Goal: Feedback & Contribution: Contribute content

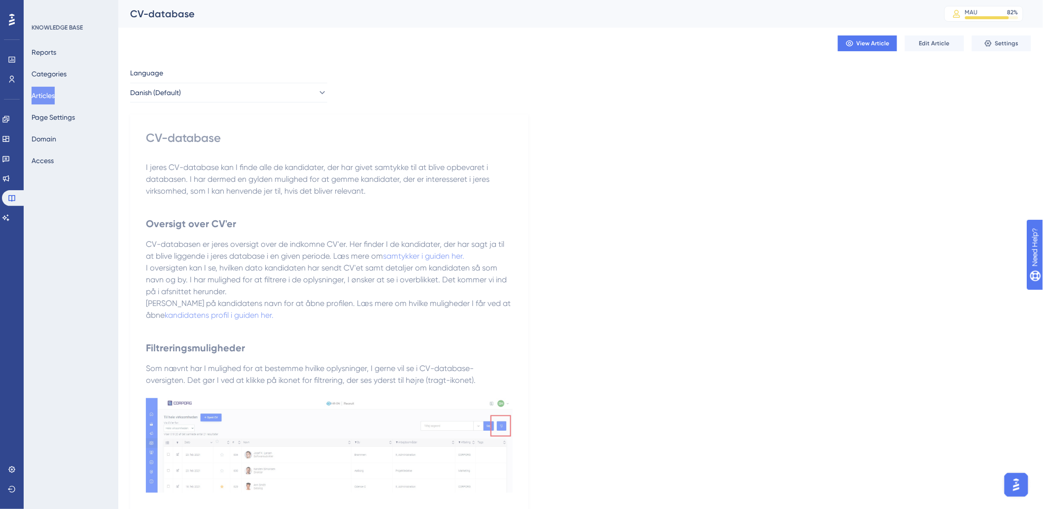
click at [46, 90] on button "Articles" at bounding box center [43, 96] width 23 height 18
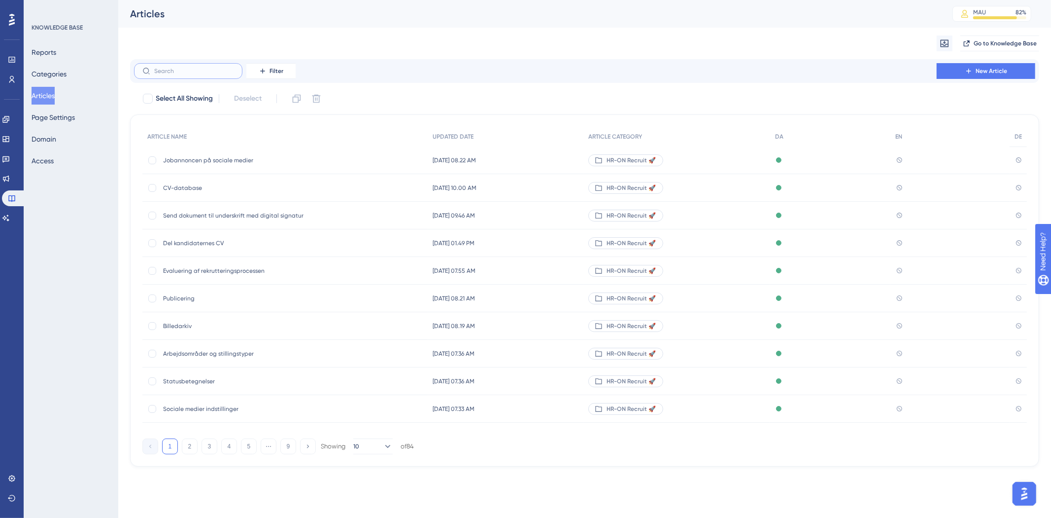
click at [191, 68] on input "text" at bounding box center [194, 71] width 80 height 7
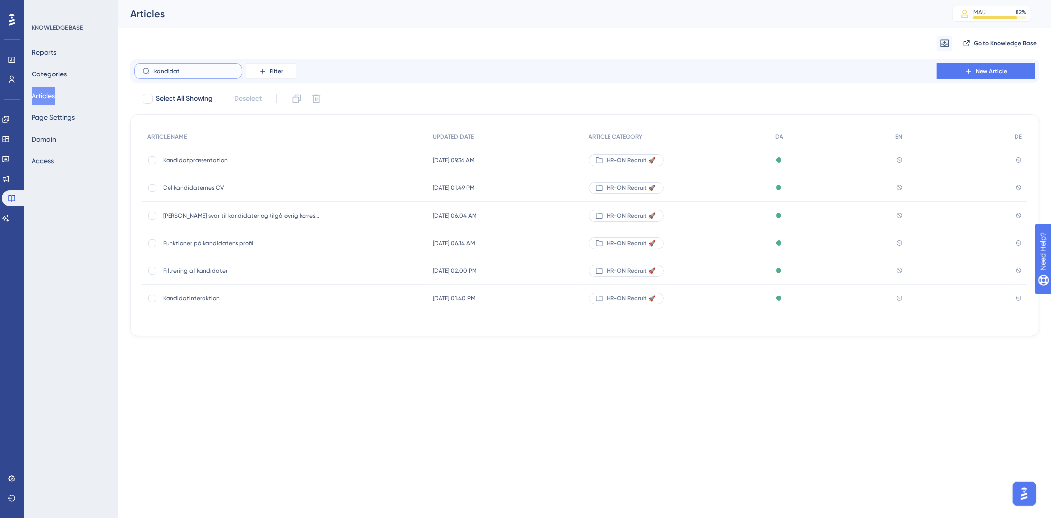
type input "kandidat"
click at [228, 159] on span "Kandidatpræsentation" at bounding box center [242, 160] width 158 height 8
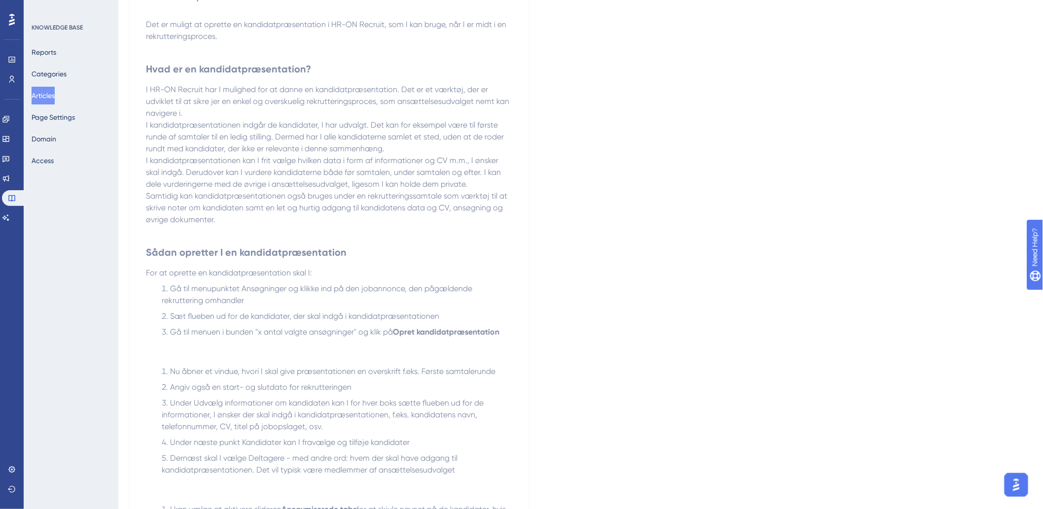
scroll to position [810, 0]
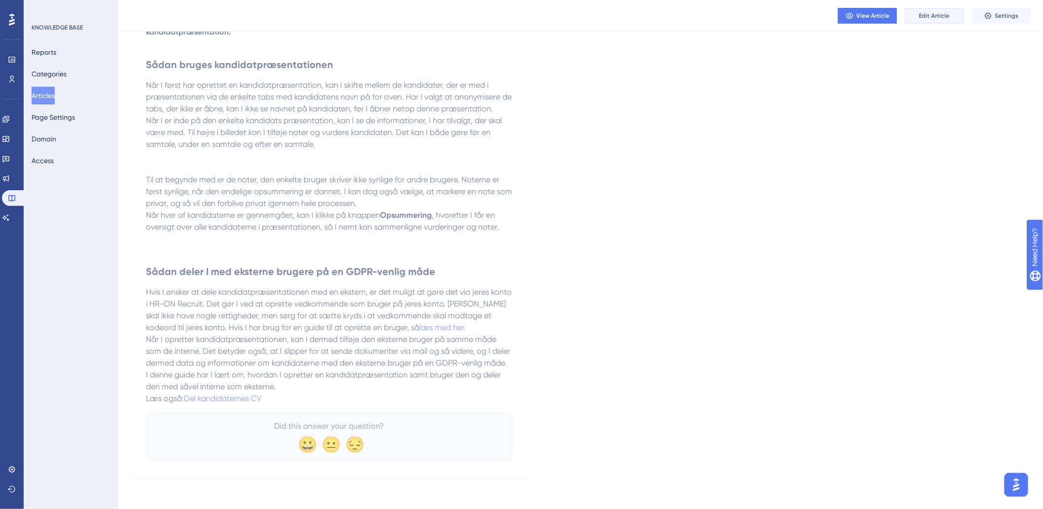
click at [942, 16] on span "Edit Article" at bounding box center [934, 16] width 31 height 8
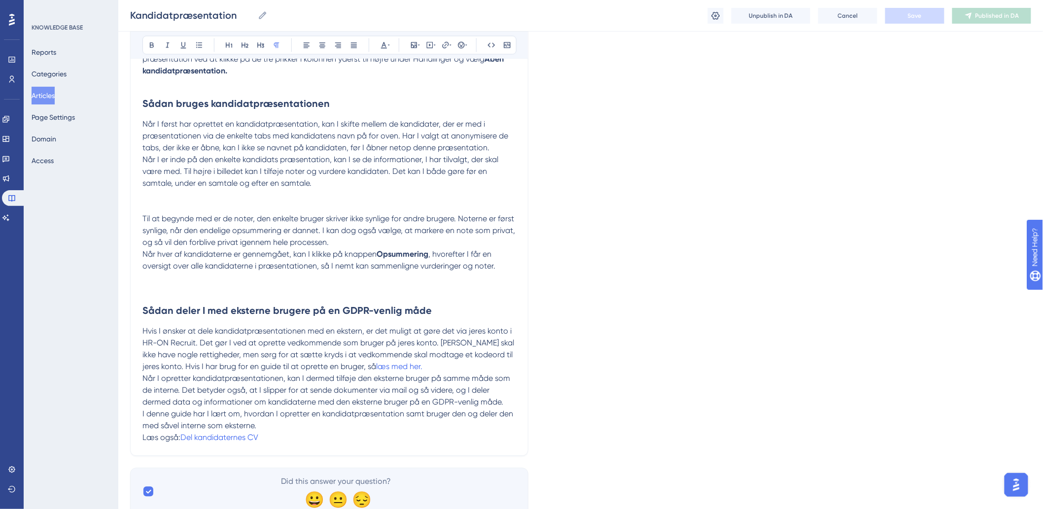
scroll to position [849, 0]
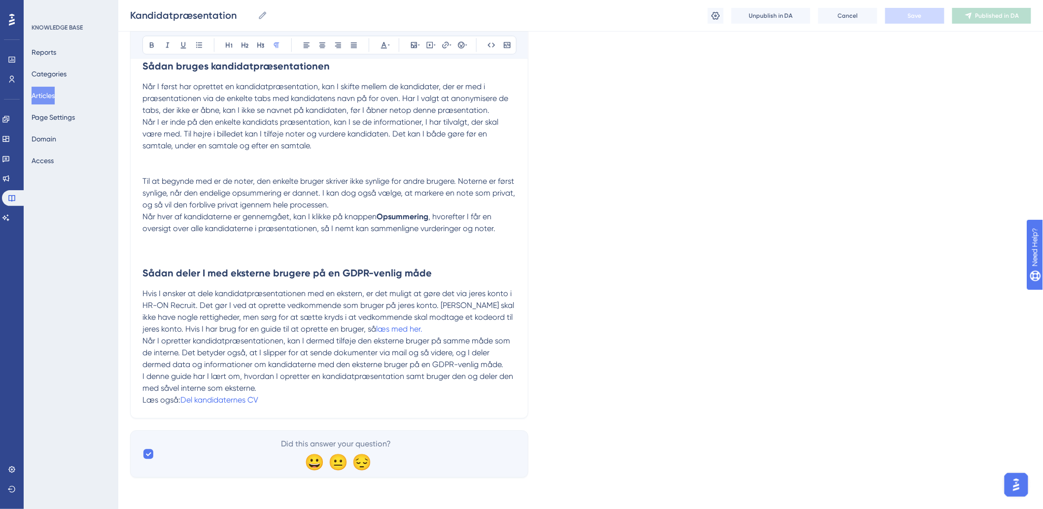
click at [278, 393] on p "I denne guide har I lært om, hvordan I opretter en kandidatpræsentation samt br…" at bounding box center [329, 383] width 374 height 24
click at [284, 397] on p "Læs også: Del kandidaternes CV" at bounding box center [329, 400] width 374 height 12
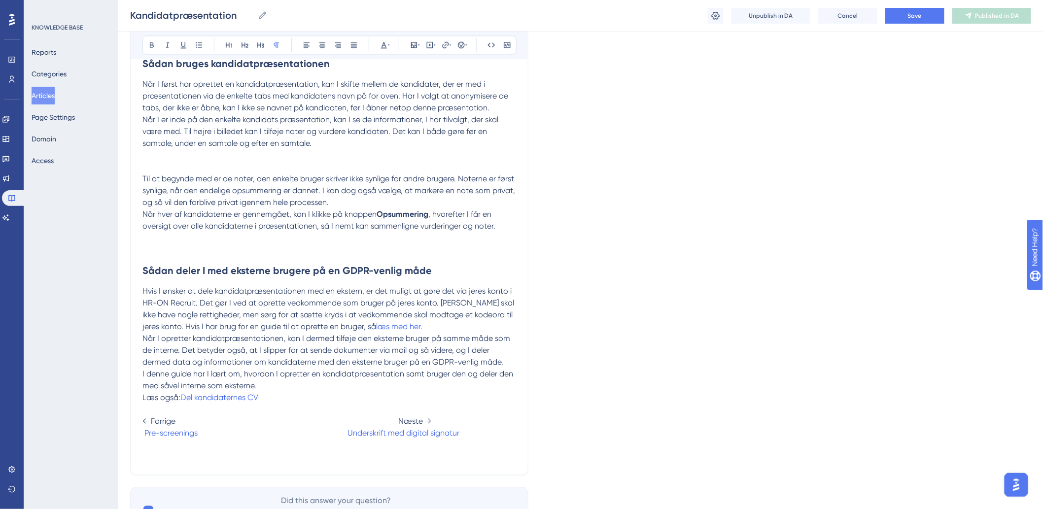
click at [204, 437] on span at bounding box center [273, 432] width 150 height 9
click at [152, 463] on p at bounding box center [329, 451] width 374 height 24
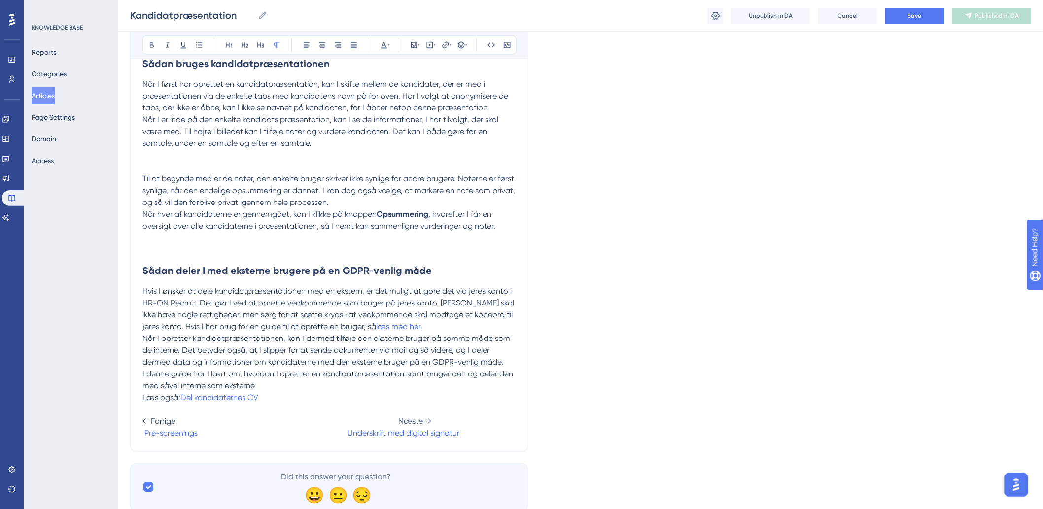
click at [215, 426] on span "← Forrige Næste →" at bounding box center [286, 421] width 289 height 9
click at [218, 436] on span at bounding box center [273, 432] width 150 height 9
click at [175, 438] on span "Kandidat" at bounding box center [158, 432] width 33 height 9
click at [175, 436] on span "Kandidat" at bounding box center [158, 432] width 33 height 9
drag, startPoint x: 230, startPoint y: 435, endPoint x: 143, endPoint y: 433, distance: 86.8
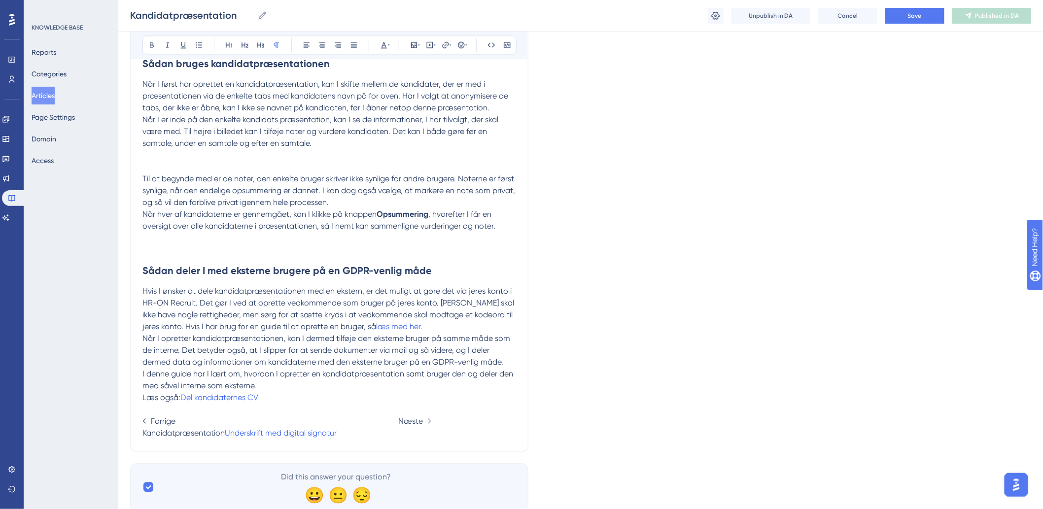
click at [143, 433] on span "Kandidatpræsentation" at bounding box center [183, 432] width 82 height 9
click at [143, 434] on span "Kandidatpræsentation" at bounding box center [183, 432] width 82 height 9
drag, startPoint x: 145, startPoint y: 436, endPoint x: 226, endPoint y: 437, distance: 80.4
click at [225, 437] on span "Kandidatpræsentation" at bounding box center [183, 432] width 82 height 9
click at [446, 48] on icon at bounding box center [446, 45] width 8 height 8
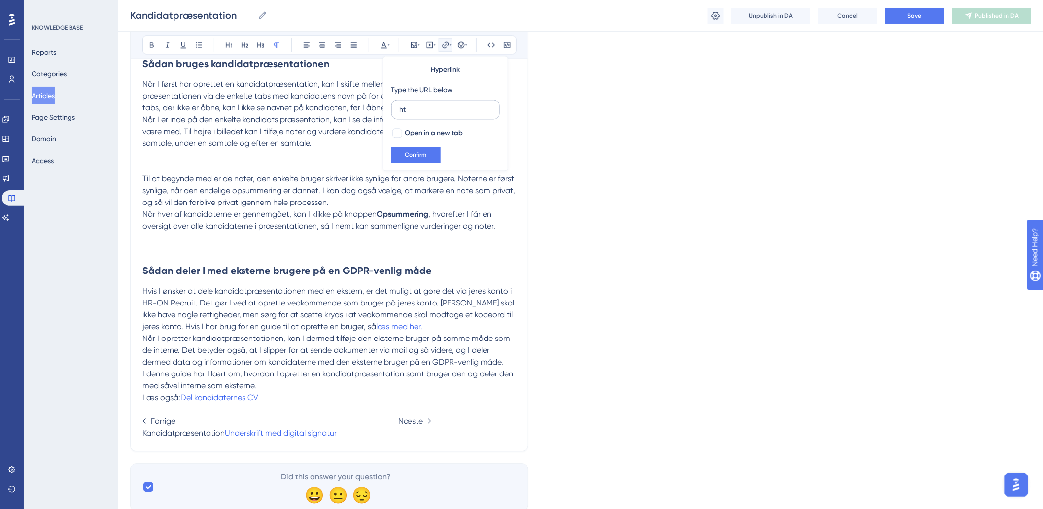
type input "h"
type input "← Forrige Næste → Pre-screenings Underskrift med digital signatur"
drag, startPoint x: 493, startPoint y: 111, endPoint x: 288, endPoint y: 114, distance: 204.6
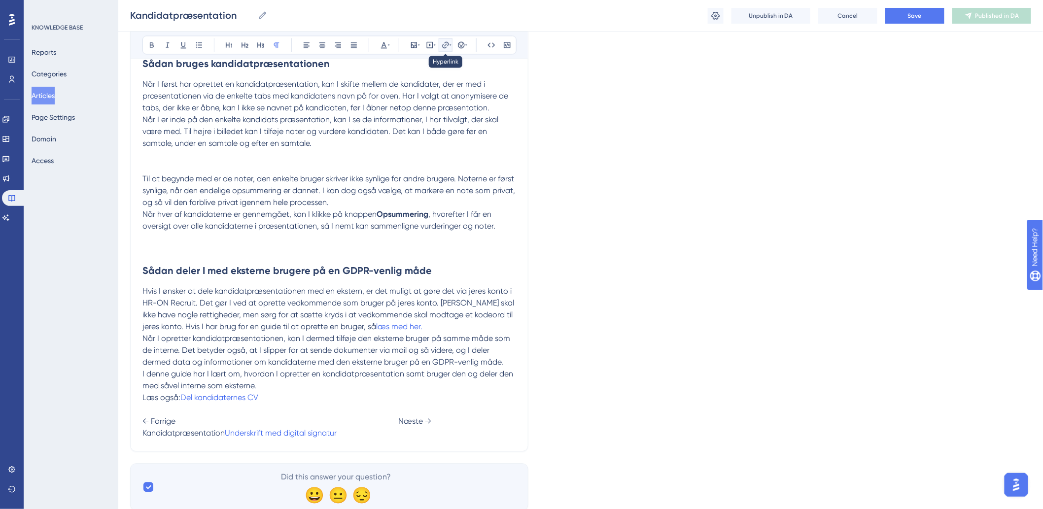
click at [445, 45] on icon at bounding box center [445, 44] width 6 height 6
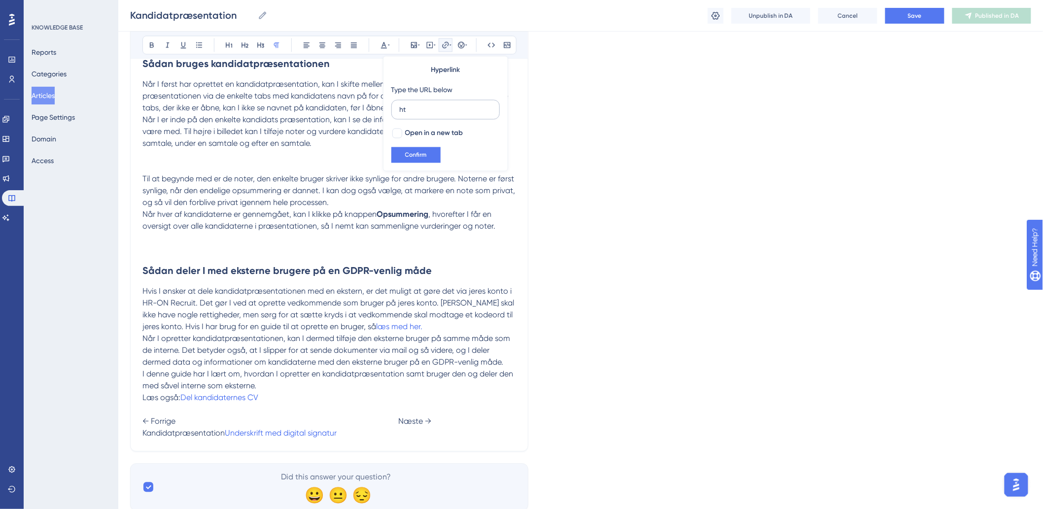
type input "h"
type input "https://help.hr-on.com/da/a"
click at [225, 438] on span "Kandidatpræsentation" at bounding box center [183, 432] width 82 height 9
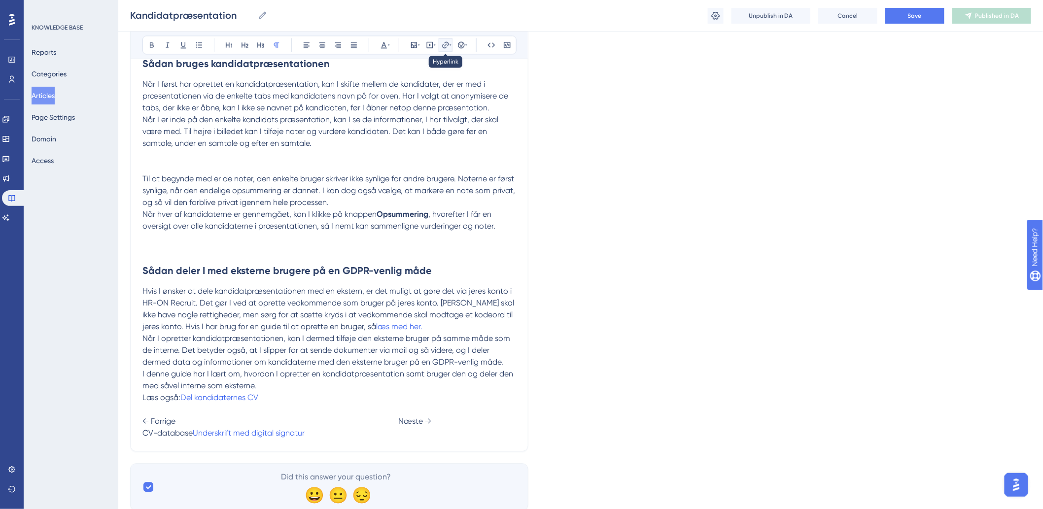
click at [447, 45] on icon at bounding box center [446, 45] width 8 height 8
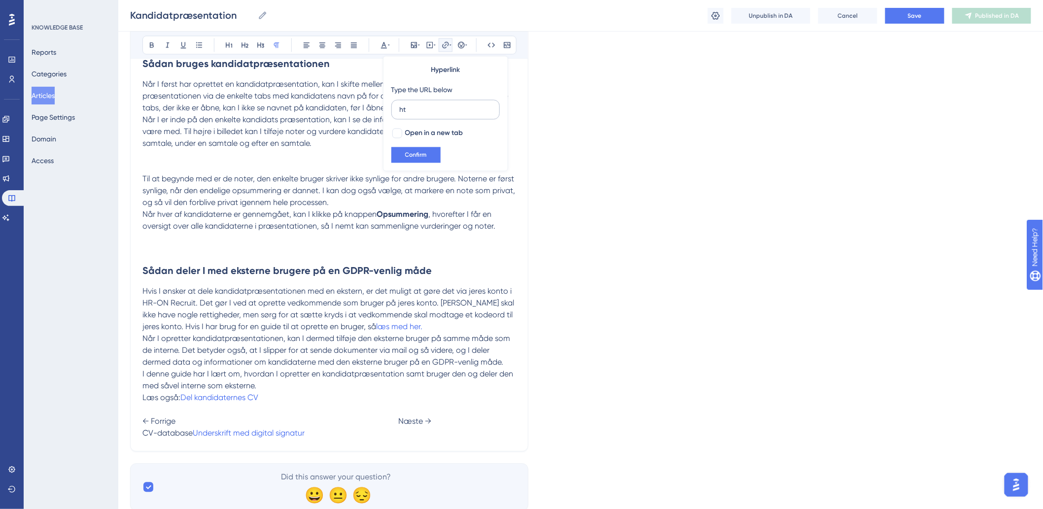
type input "h"
type input "[URL][DOMAIN_NAME]"
click at [398, 134] on div at bounding box center [397, 133] width 10 height 10
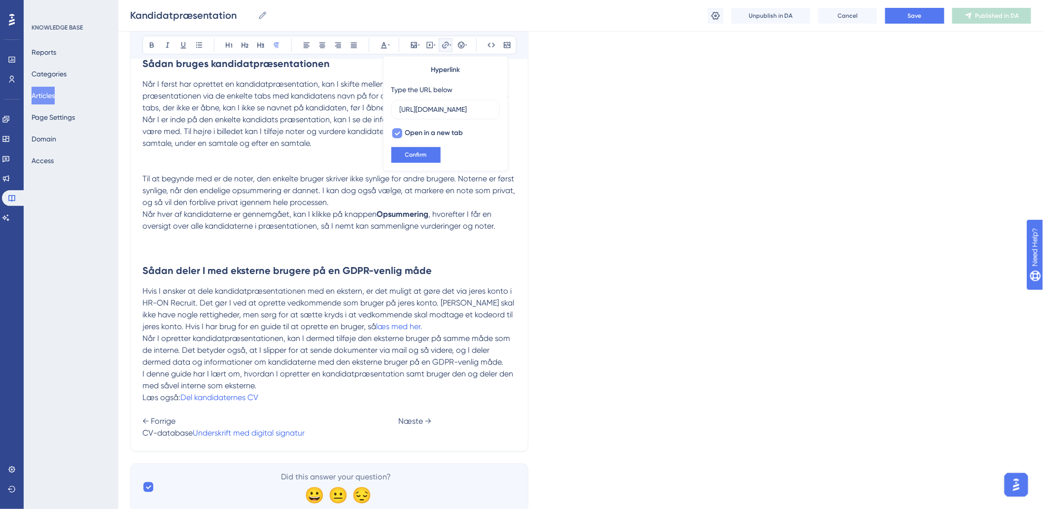
click at [399, 131] on icon at bounding box center [397, 133] width 6 height 8
checkbox input "false"
click at [401, 153] on button "Confirm" at bounding box center [415, 155] width 49 height 16
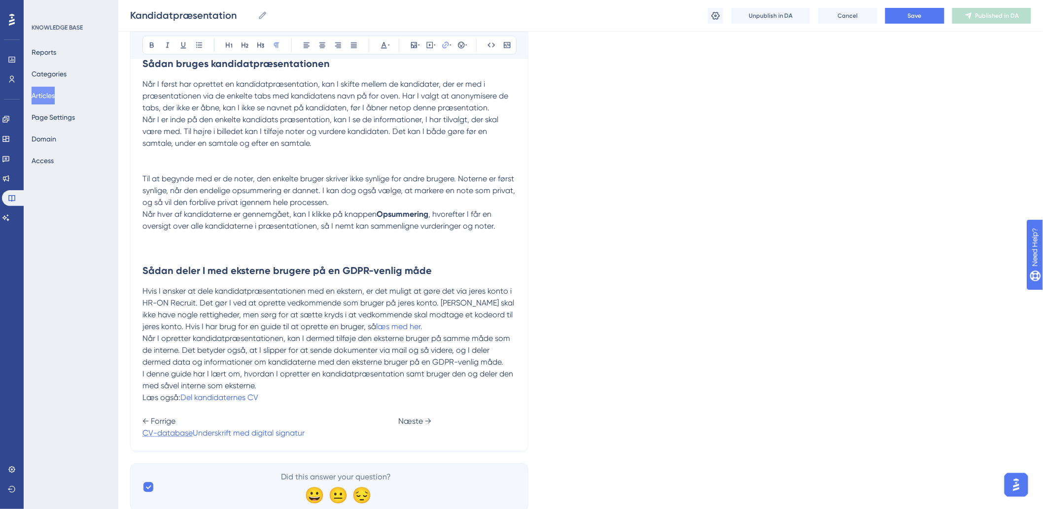
click at [193, 431] on span "CV-database" at bounding box center [167, 432] width 50 height 9
click at [318, 425] on span "← Forrige Næste →" at bounding box center [286, 421] width 289 height 9
click at [193, 438] on span "CV-database" at bounding box center [167, 432] width 50 height 9
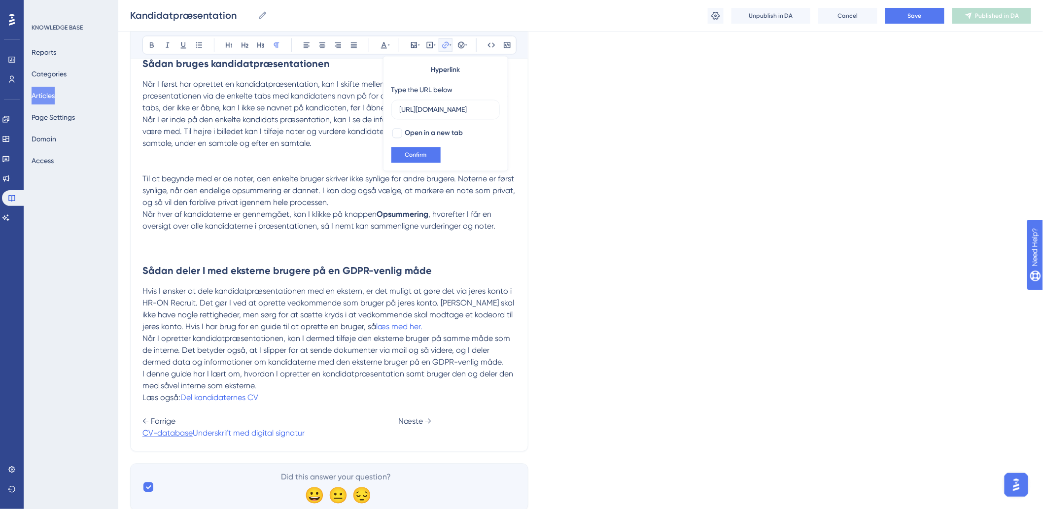
click at [193, 437] on span "CV-database" at bounding box center [167, 432] width 50 height 9
type input "https://help.hr-on.com/da/articles/15219-cvdatab"
click at [305, 435] on span "Underskrift med digital signatur" at bounding box center [249, 432] width 112 height 9
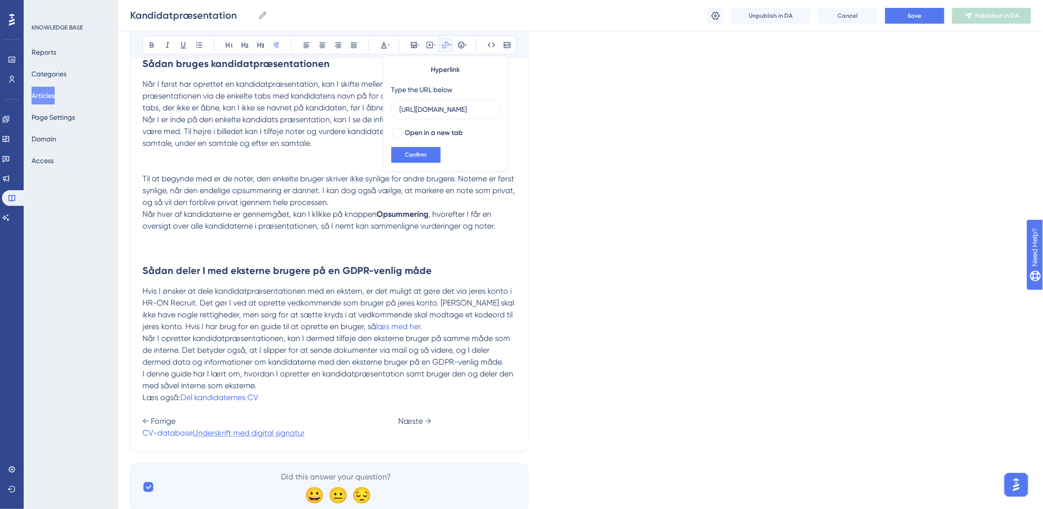
scroll to position [0, 82]
drag, startPoint x: 328, startPoint y: 435, endPoint x: 317, endPoint y: 430, distance: 12.4
click at [318, 430] on p "Læs også: Del kandidaternes CV ← Forrige Næste → CV-database Underskrift med di…" at bounding box center [329, 415] width 374 height 47
click at [317, 430] on p "Læs også: Del kandidaternes CV ← Forrige Næste → CV-database Underskrift med di…" at bounding box center [329, 415] width 374 height 47
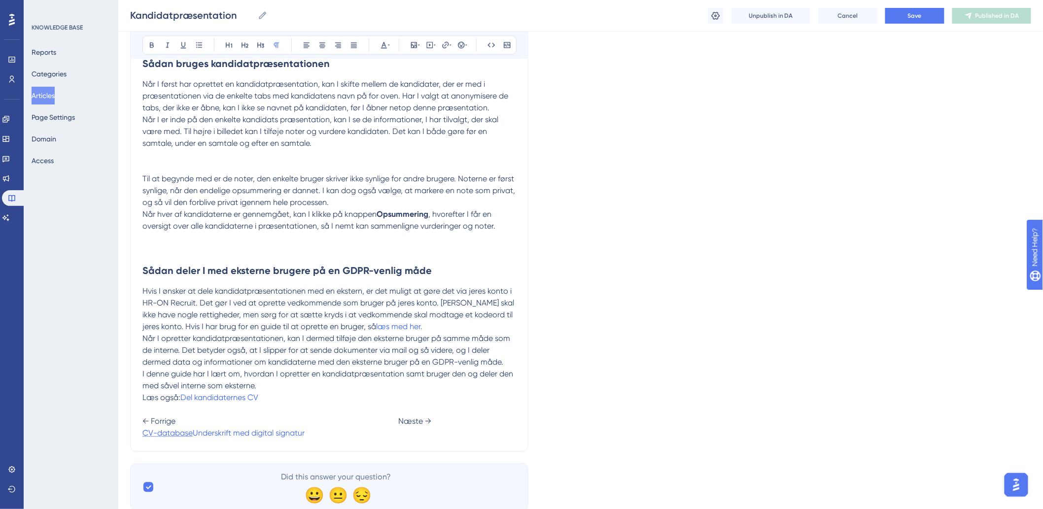
click at [193, 436] on span "CV-database" at bounding box center [167, 432] width 50 height 9
click at [305, 437] on span "Underskrift med digital signatur" at bounding box center [249, 432] width 112 height 9
click at [193, 431] on span "CV-database" at bounding box center [167, 432] width 50 height 9
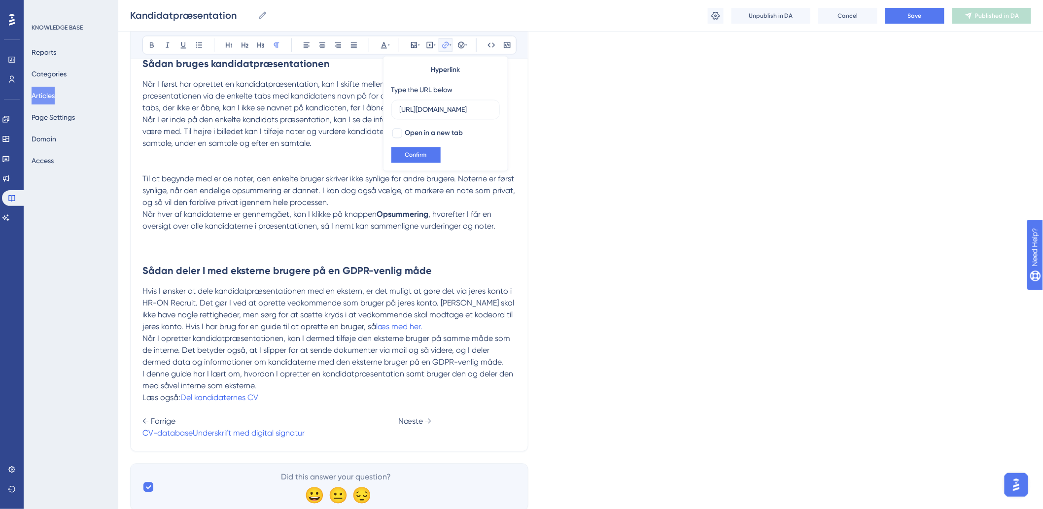
scroll to position [0, 82]
click at [375, 336] on span "Når I opretter kandidatpræsentationen, kan I dermed tilføje den eksterne bruger…" at bounding box center [327, 350] width 370 height 33
click at [371, 415] on p "Læs også: Del kandidaternes CV ← Forrige Næste → CV-database Underskrift med di…" at bounding box center [329, 415] width 374 height 47
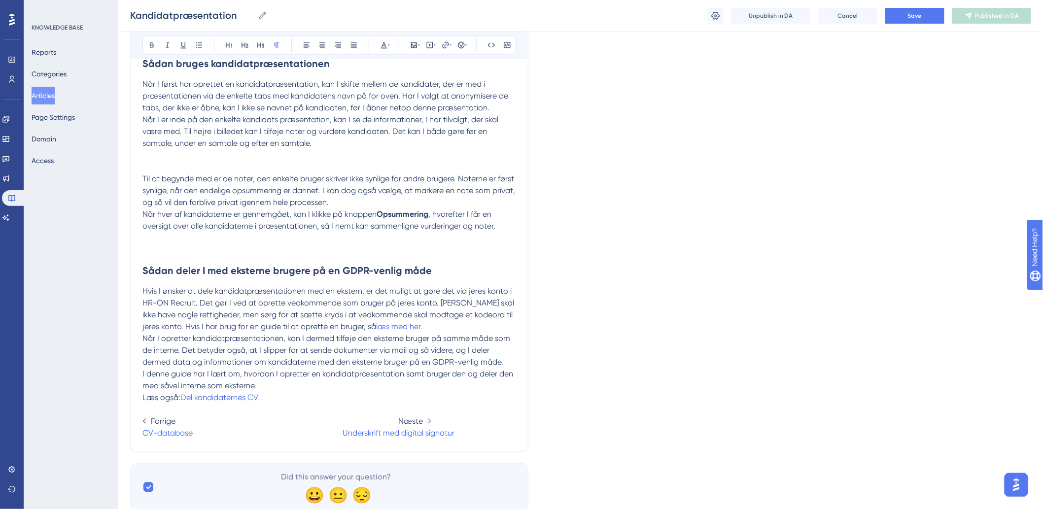
drag, startPoint x: 268, startPoint y: 436, endPoint x: 265, endPoint y: 432, distance: 5.1
click at [265, 434] on span at bounding box center [268, 432] width 150 height 9
click at [338, 429] on p "Læs også: Del kandidaternes CV ← Forrige Næste → CV-database Underskrift med di…" at bounding box center [329, 415] width 374 height 47
drag, startPoint x: 344, startPoint y: 438, endPoint x: 468, endPoint y: 452, distance: 125.5
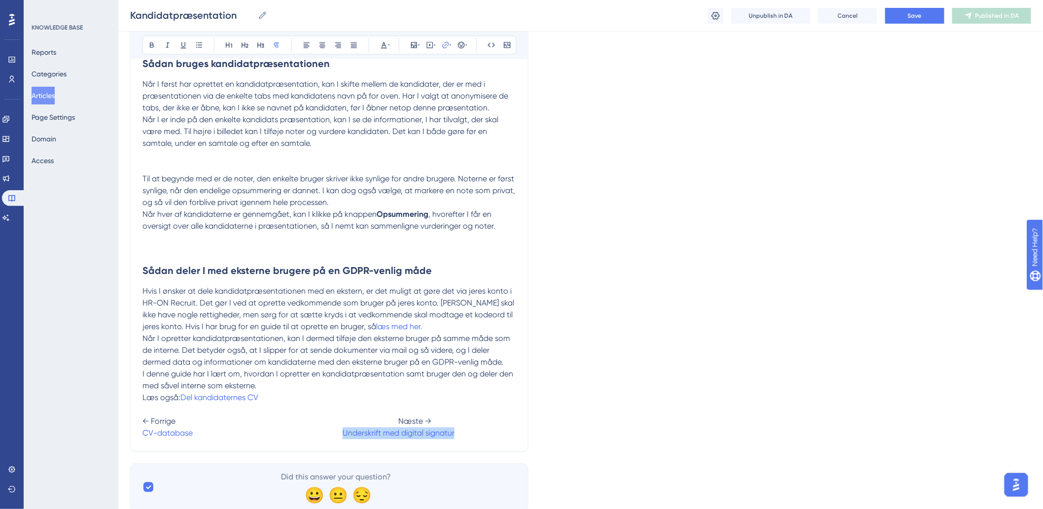
drag, startPoint x: 481, startPoint y: 436, endPoint x: 365, endPoint y: 442, distance: 116.5
click at [447, 49] on button at bounding box center [446, 45] width 14 height 14
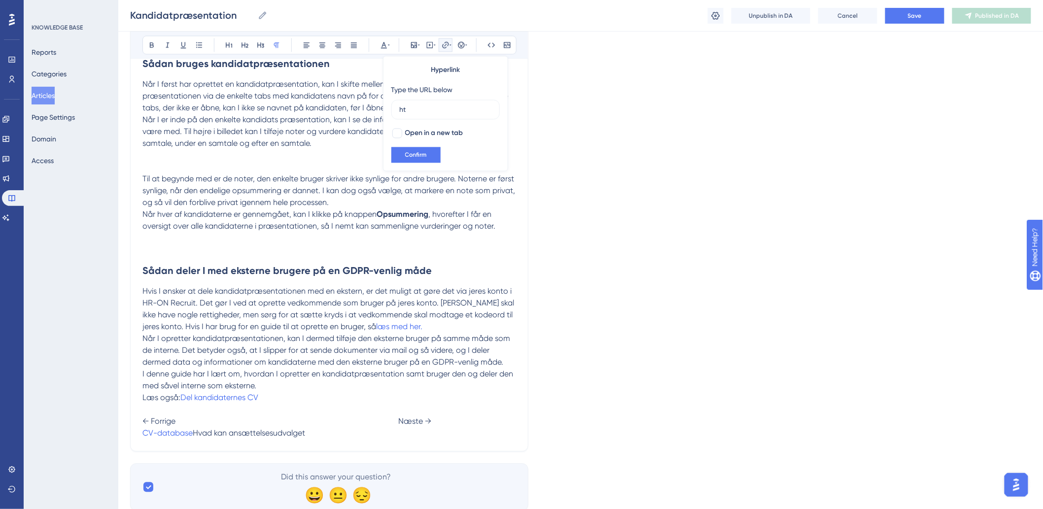
type input "h"
type input "[URL][DOMAIN_NAME]"
click at [421, 156] on span "Confirm" at bounding box center [416, 155] width 22 height 8
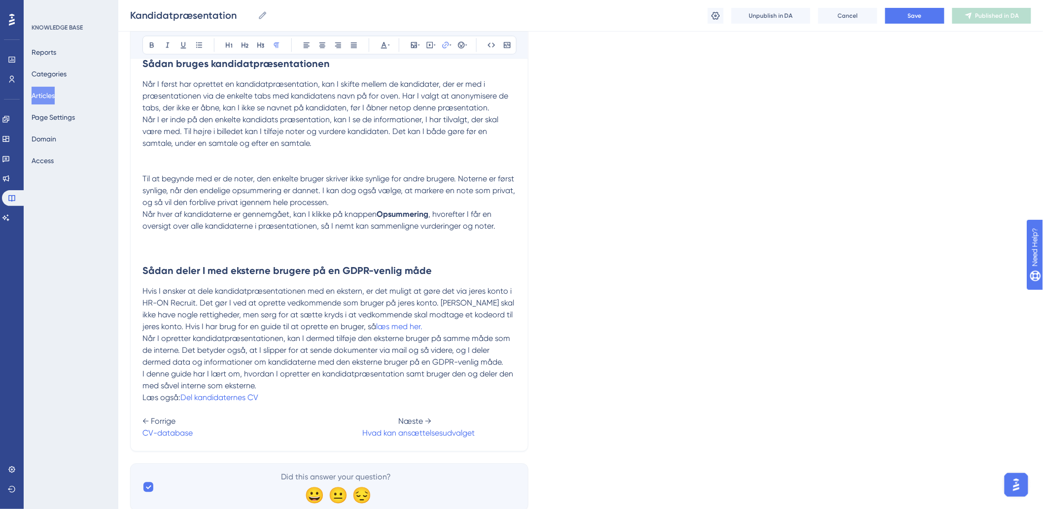
click at [422, 292] on span "Hvis I ønsker at dele kandidatpræsentationen med en ekstern, er det muligt at g…" at bounding box center [329, 308] width 374 height 45
click at [930, 13] on button "Save" at bounding box center [914, 16] width 59 height 16
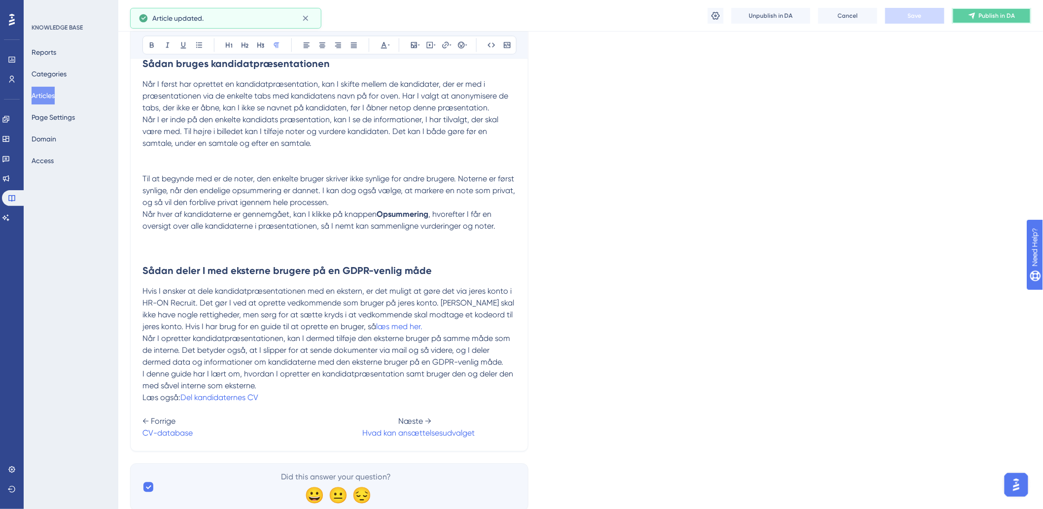
click at [993, 10] on button "Publish in DA" at bounding box center [991, 16] width 79 height 16
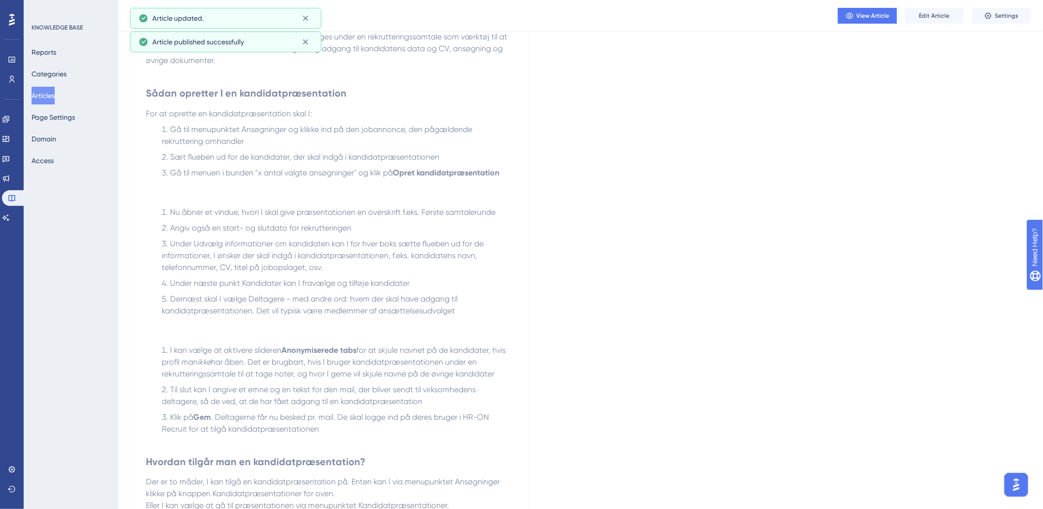
scroll to position [243, 0]
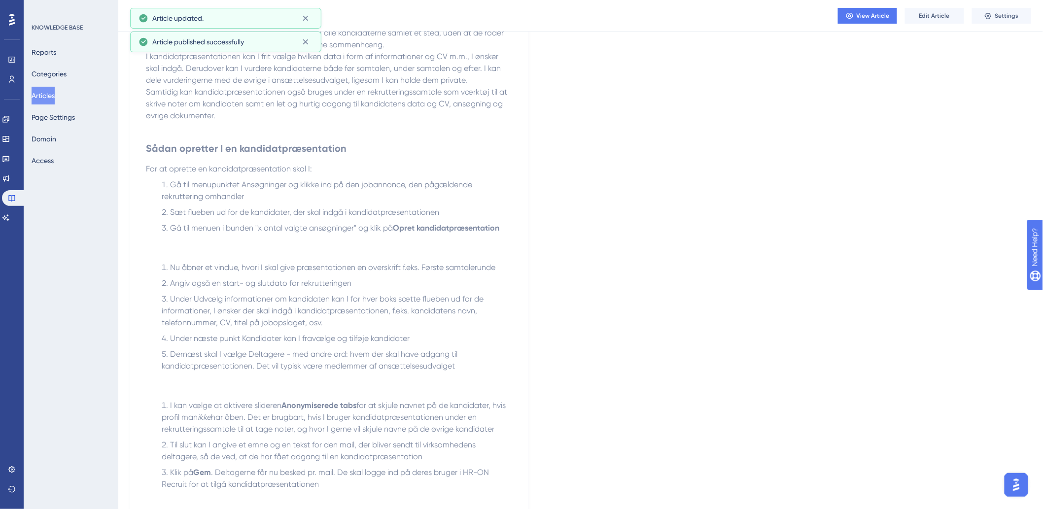
click at [37, 97] on button "Articles" at bounding box center [43, 96] width 23 height 18
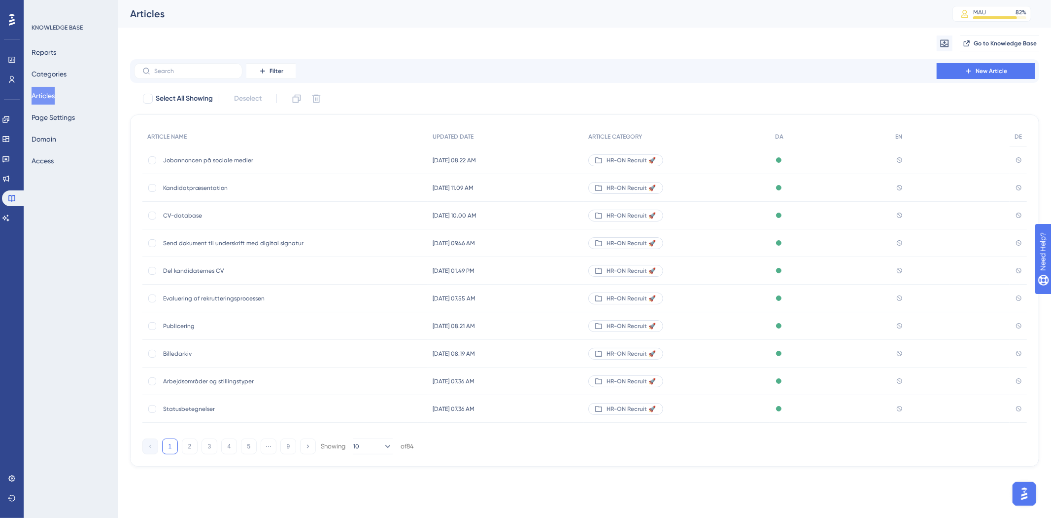
click at [209, 186] on span "Kandidatpræsentation" at bounding box center [242, 188] width 158 height 8
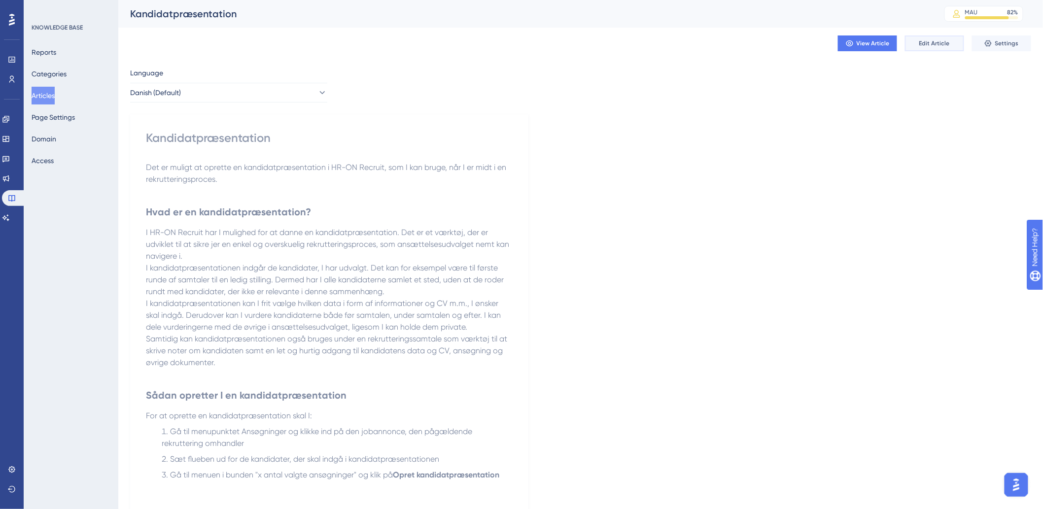
click at [929, 48] on button "Edit Article" at bounding box center [934, 43] width 59 height 16
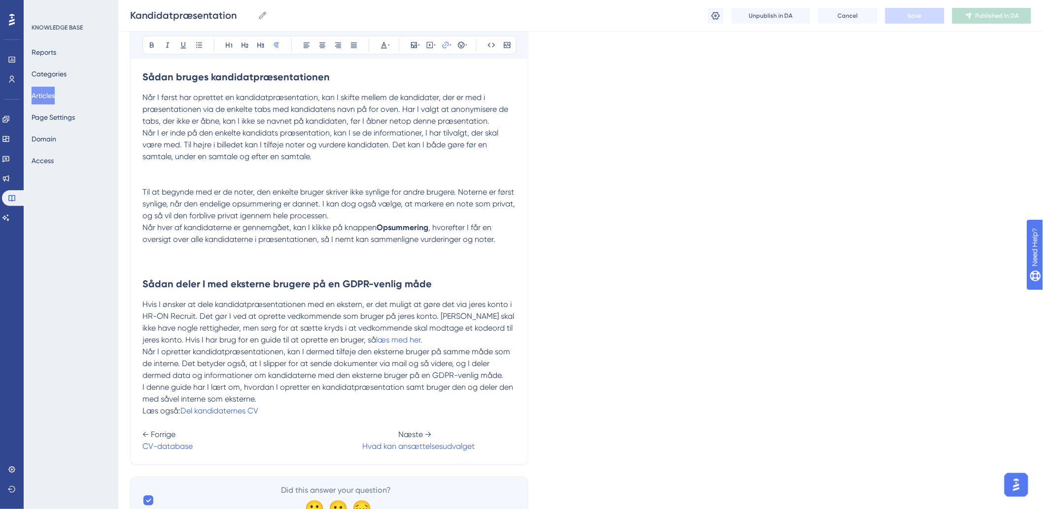
scroll to position [884, 0]
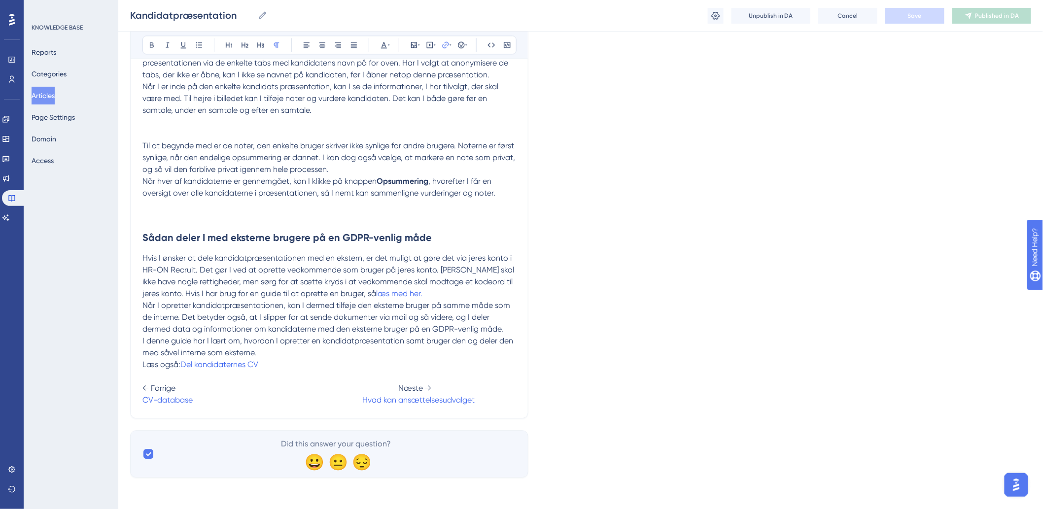
click at [383, 387] on span "← Forrige Næste →" at bounding box center [286, 388] width 289 height 9
click at [905, 21] on button "Save" at bounding box center [914, 16] width 59 height 16
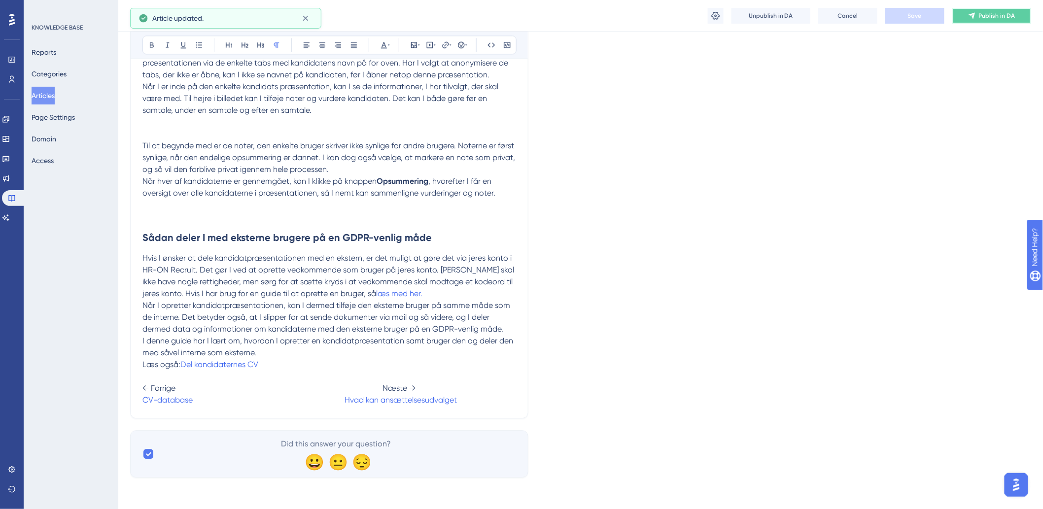
click at [986, 18] on span "Publish in DA" at bounding box center [997, 16] width 36 height 8
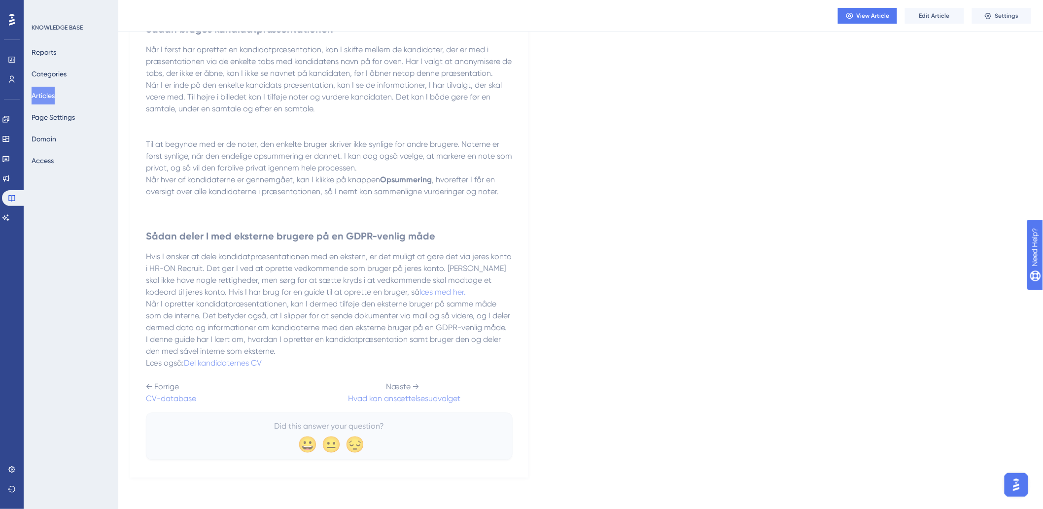
click at [40, 103] on button "Articles" at bounding box center [43, 96] width 23 height 18
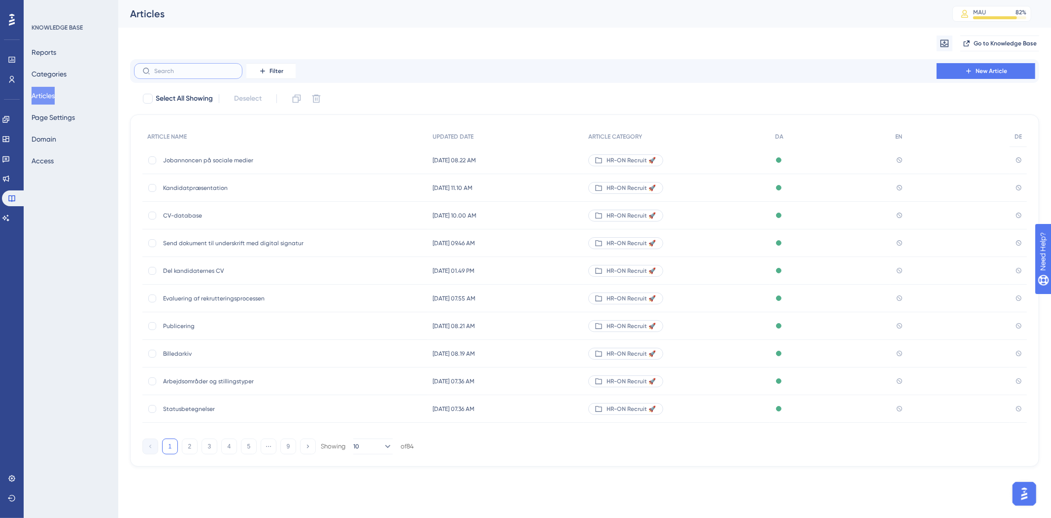
click at [195, 71] on input "text" at bounding box center [194, 71] width 80 height 7
type input "hb"
checkbox input "true"
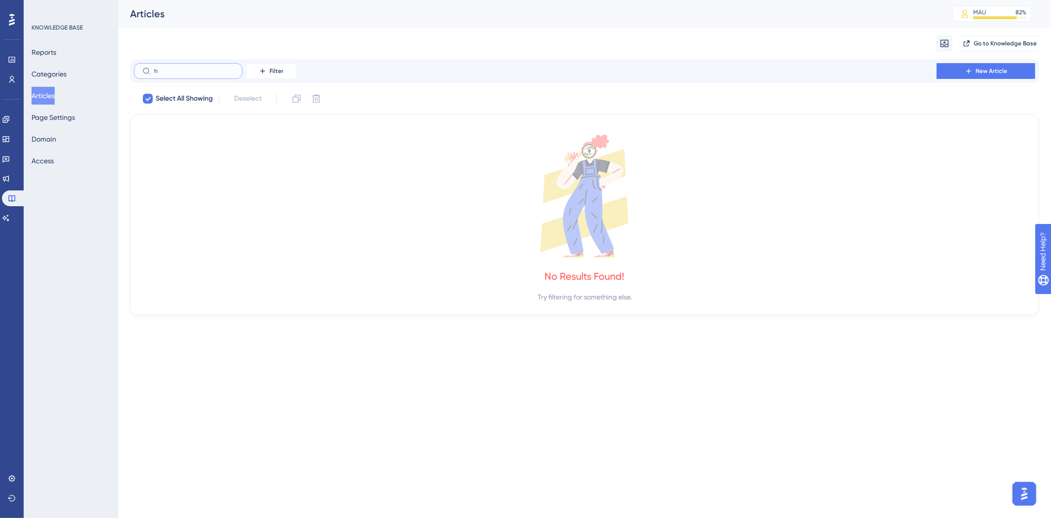
type input "hv"
checkbox input "false"
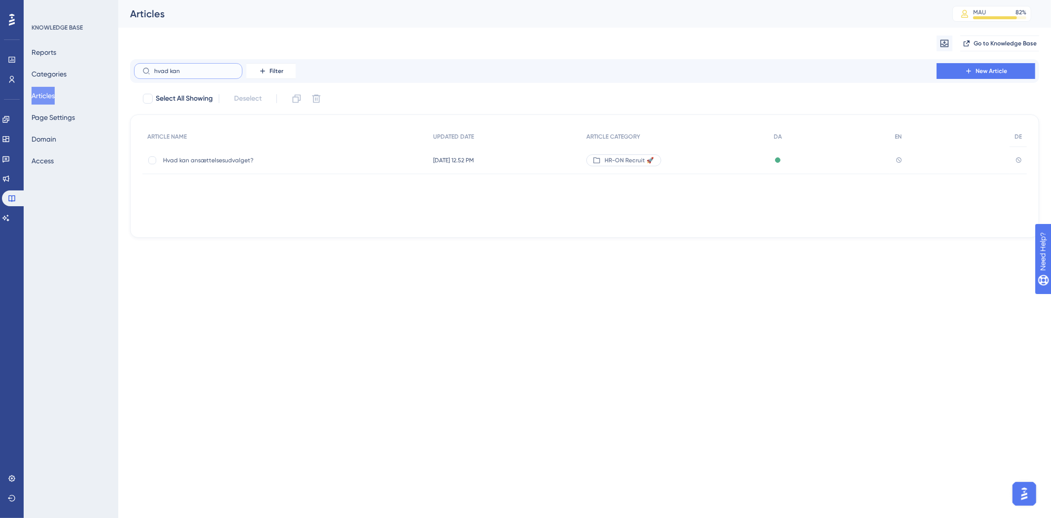
type input "hvad kan"
click at [212, 161] on span "Hvad kan ansættelsesudvalget?" at bounding box center [242, 160] width 158 height 8
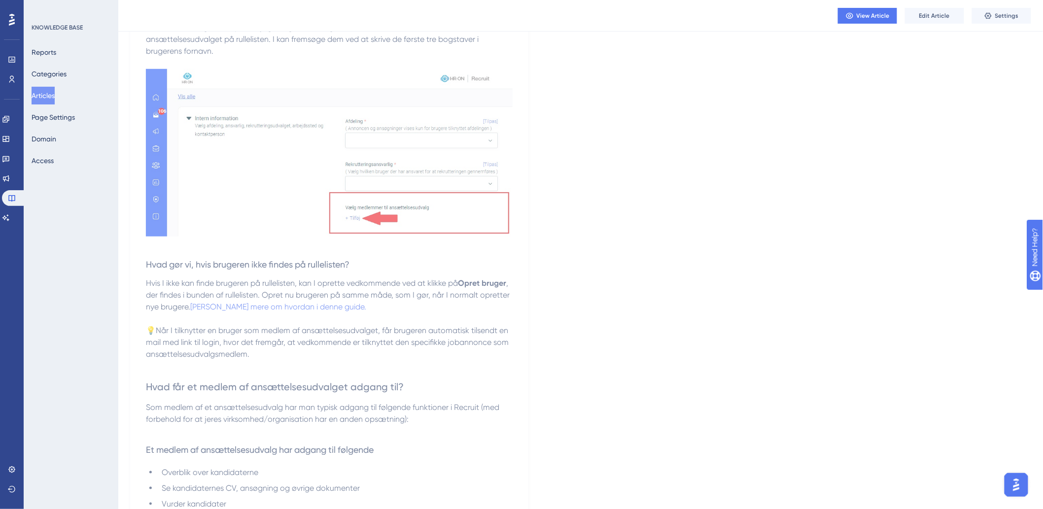
scroll to position [671, 0]
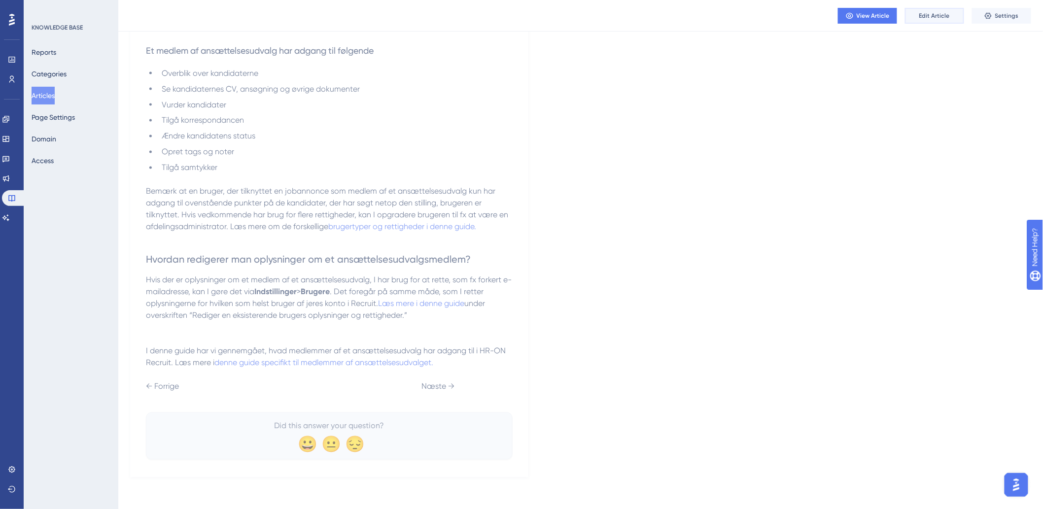
click at [946, 21] on button "Edit Article" at bounding box center [934, 16] width 59 height 16
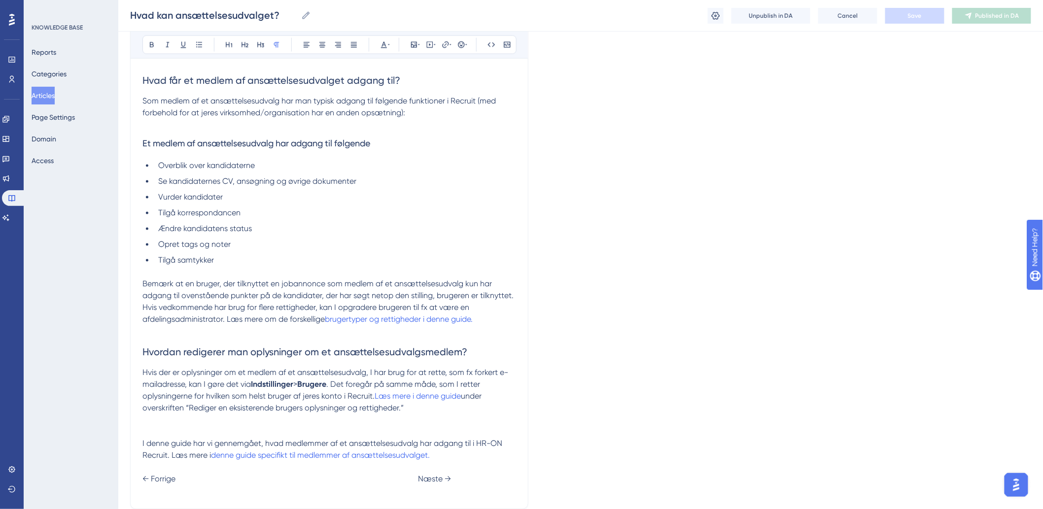
scroll to position [725, 0]
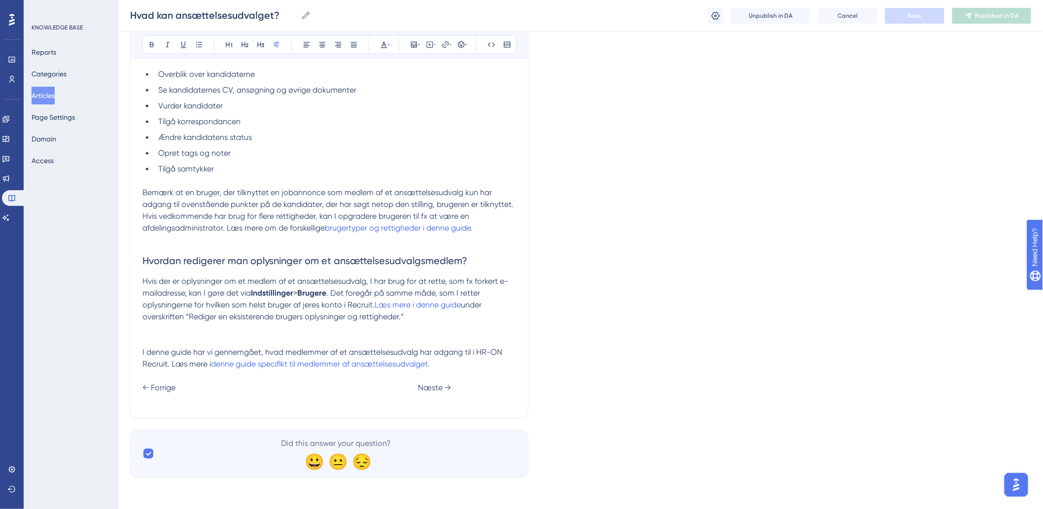
click at [188, 392] on p "I denne guide har vi gennemgået, hvad medlemmer af et ansættelsesudvalg har adg…" at bounding box center [329, 376] width 374 height 59
click at [144, 401] on span at bounding box center [239, 399] width 195 height 9
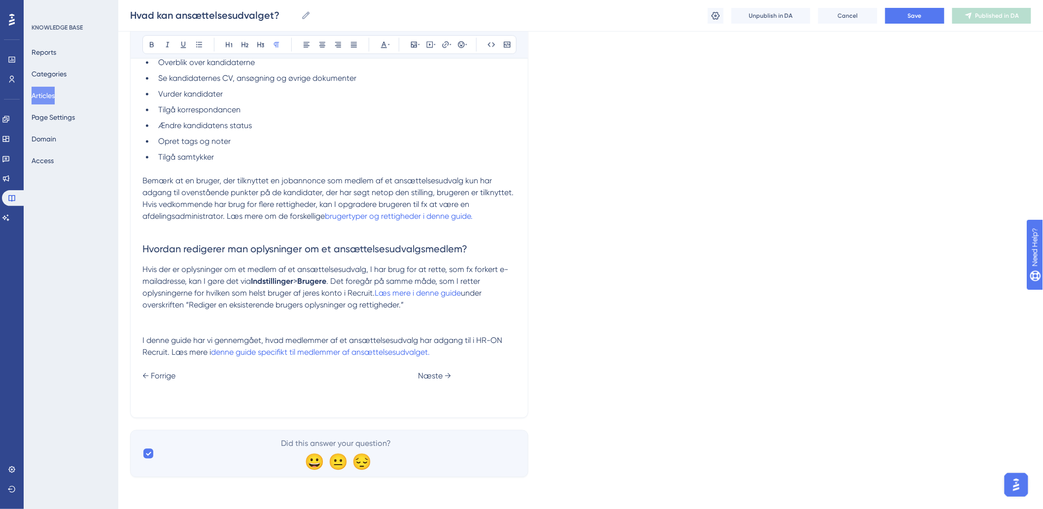
click at [157, 394] on p "I denne guide har vi gennemgået, hvad medlemmer af et ansættelsesudvalg har adg…" at bounding box center [329, 364] width 374 height 59
drag, startPoint x: 238, startPoint y: 400, endPoint x: 144, endPoint y: 400, distance: 93.7
click at [144, 394] on p "I denne guide har vi gennemgået, hvad medlemmer af et ansættelsesudvalg har adg…" at bounding box center [329, 364] width 374 height 59
click at [444, 45] on icon at bounding box center [446, 45] width 8 height 8
type input "h"
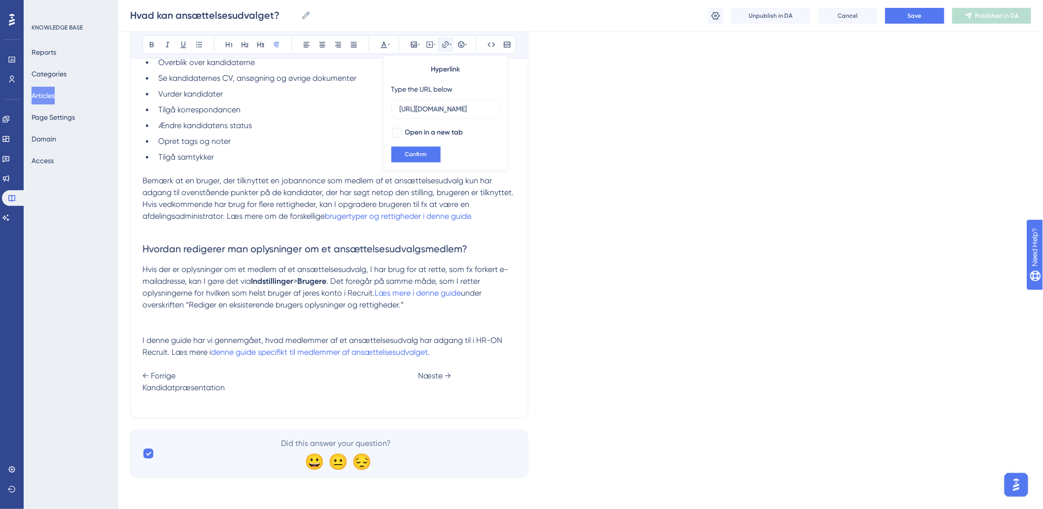
scroll to position [0, 110]
type input "https://help.hr-on.com/da/articles/15220-kandidatprsentation"
click at [418, 155] on span "Confirm" at bounding box center [416, 155] width 22 height 8
click at [453, 394] on p "I denne guide har vi gennemgået, hvad medlemmer af et ansættelsesudvalg har adg…" at bounding box center [329, 364] width 374 height 59
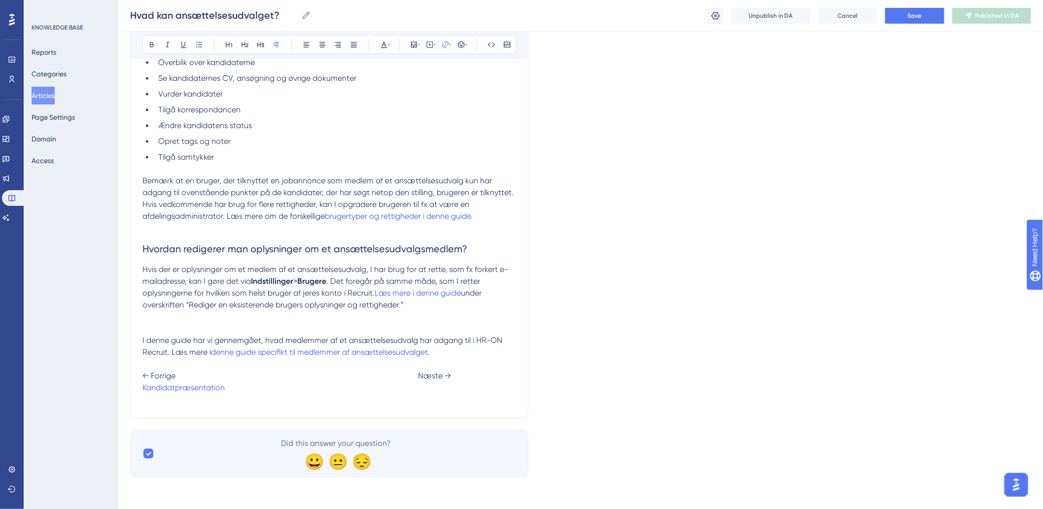
click at [449, 394] on p "I denne guide har vi gennemgået, hvad medlemmer af et ansættelsesudvalg har adg…" at bounding box center [329, 364] width 374 height 59
click at [315, 394] on p "I denne guide har vi gennemgået, hvad medlemmer af et ansættelsesudvalg har adg…" at bounding box center [329, 364] width 374 height 59
click at [338, 393] on span "Recruit som ansættelsesudvalg" at bounding box center [281, 388] width 113 height 9
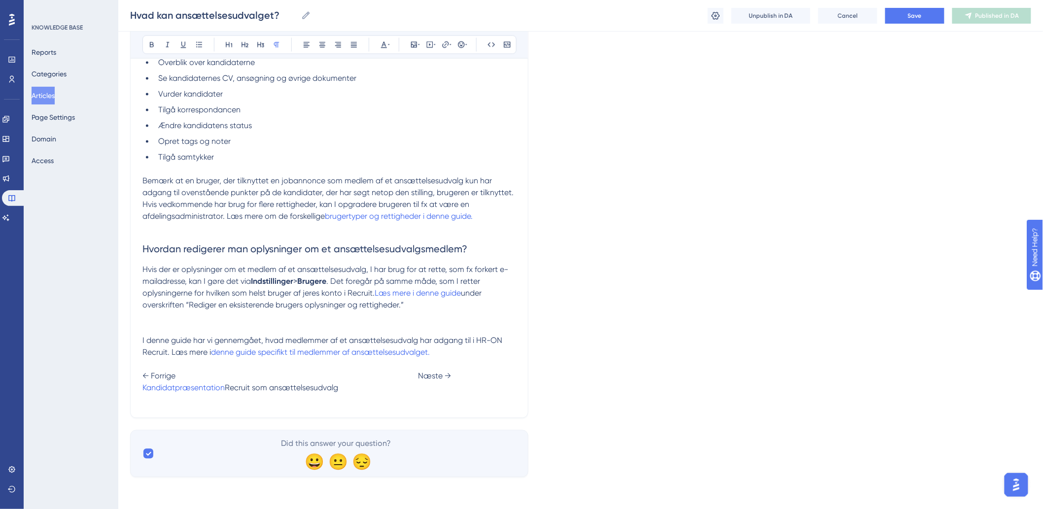
drag, startPoint x: 369, startPoint y: 396, endPoint x: 488, endPoint y: 400, distance: 119.4
click at [488, 394] on p "I denne guide har vi gennemgået, hvad medlemmer af et ansættelsesudvalg har adg…" at bounding box center [329, 364] width 374 height 59
click at [446, 43] on icon at bounding box center [446, 45] width 8 height 8
type input "h"
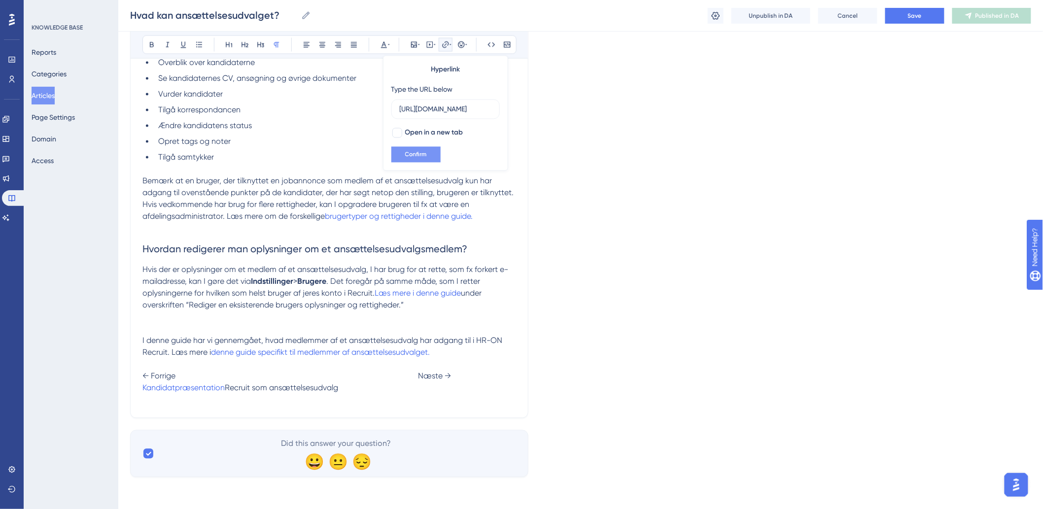
type input "https://help.hr-on.com/da/articles/15433-sadan-bruger-du-hron-recruit-som-medle…"
click at [413, 153] on span "Confirm" at bounding box center [416, 155] width 22 height 8
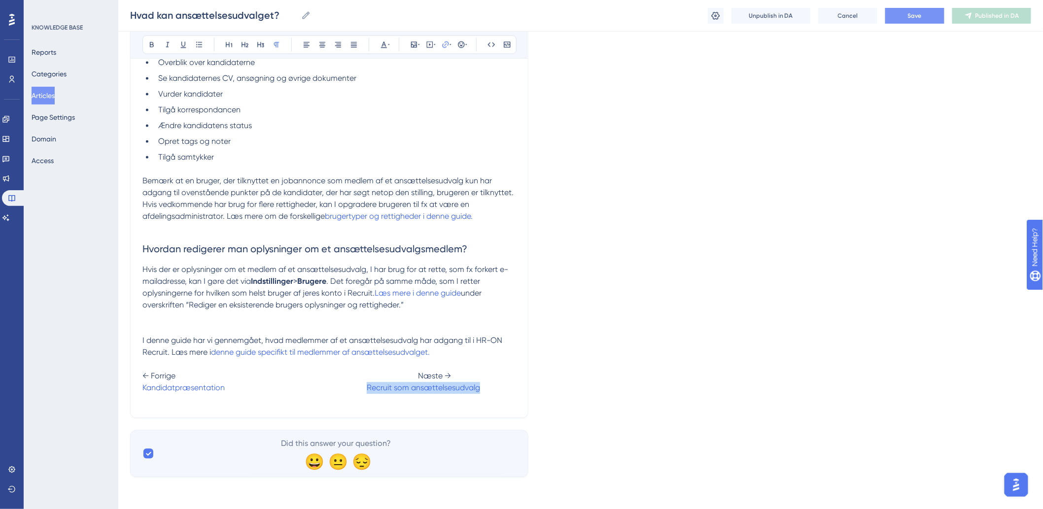
click at [901, 11] on button "Save" at bounding box center [914, 16] width 59 height 16
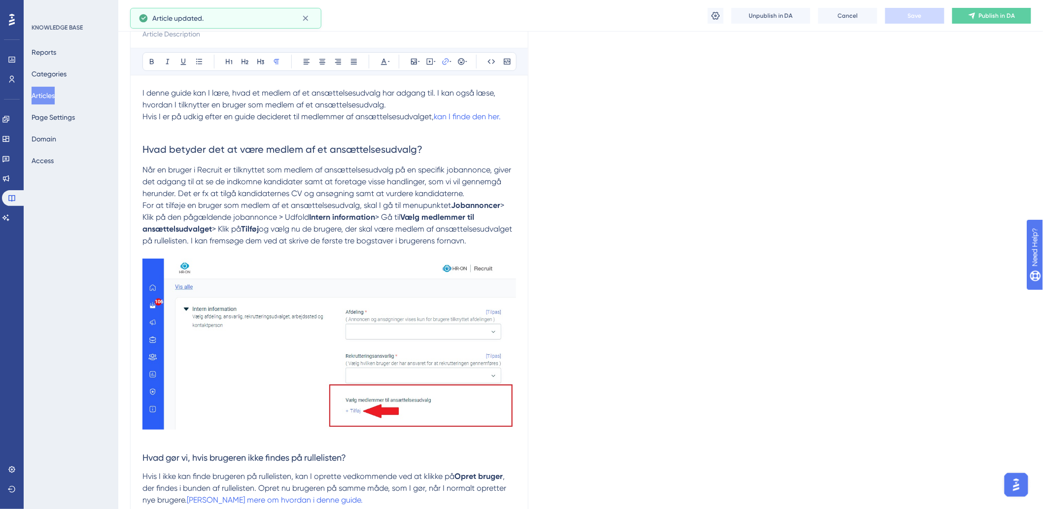
scroll to position [0, 0]
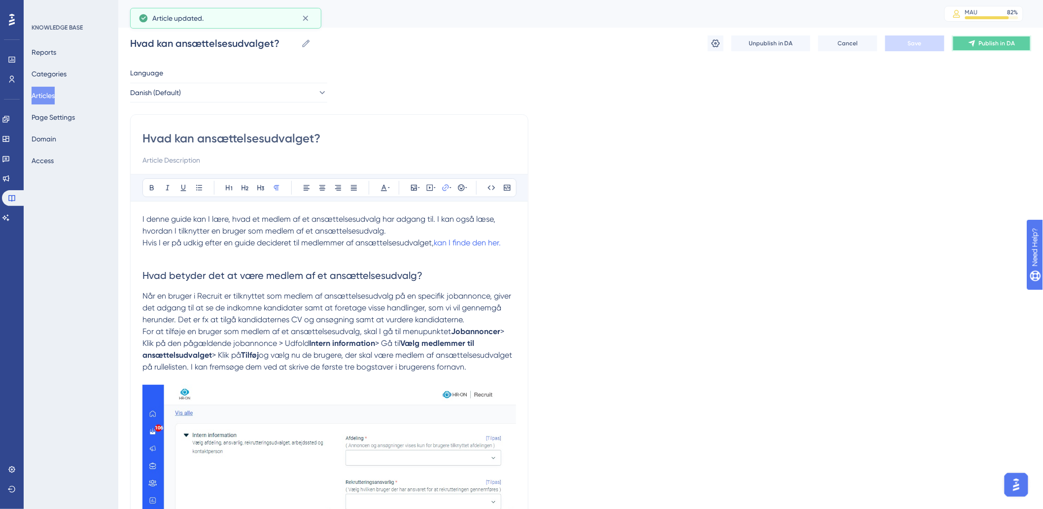
click at [984, 49] on button "Publish in DA" at bounding box center [991, 43] width 79 height 16
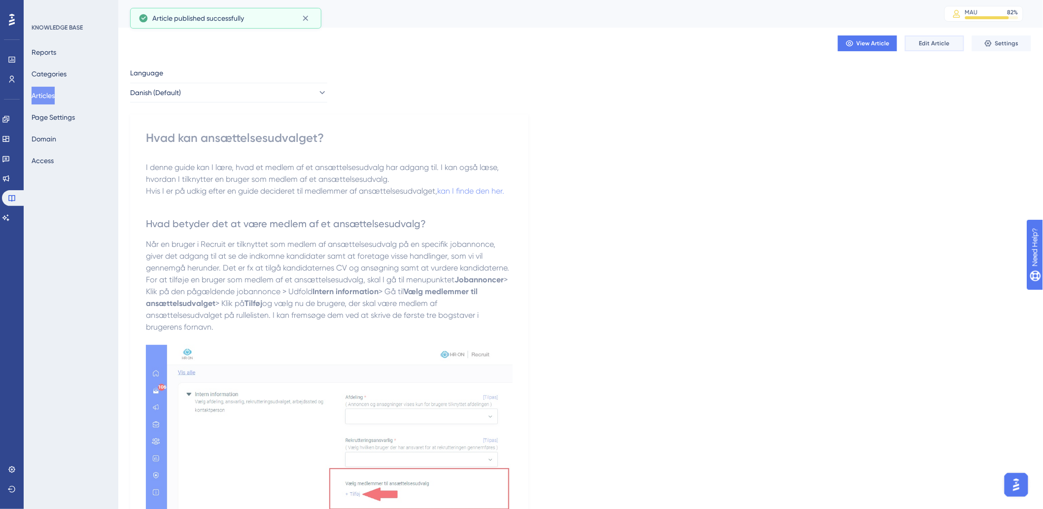
click at [952, 40] on button "Edit Article" at bounding box center [934, 43] width 59 height 16
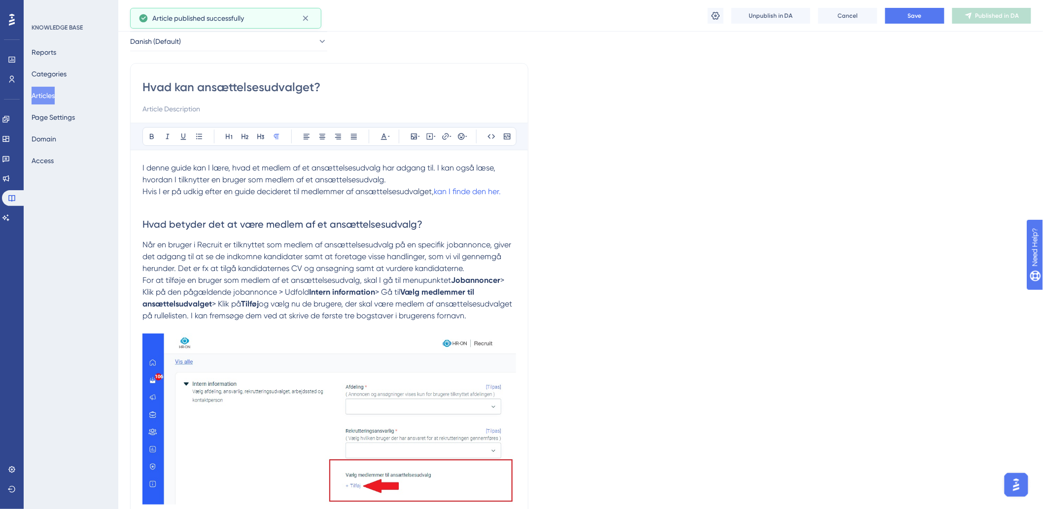
scroll to position [25, 0]
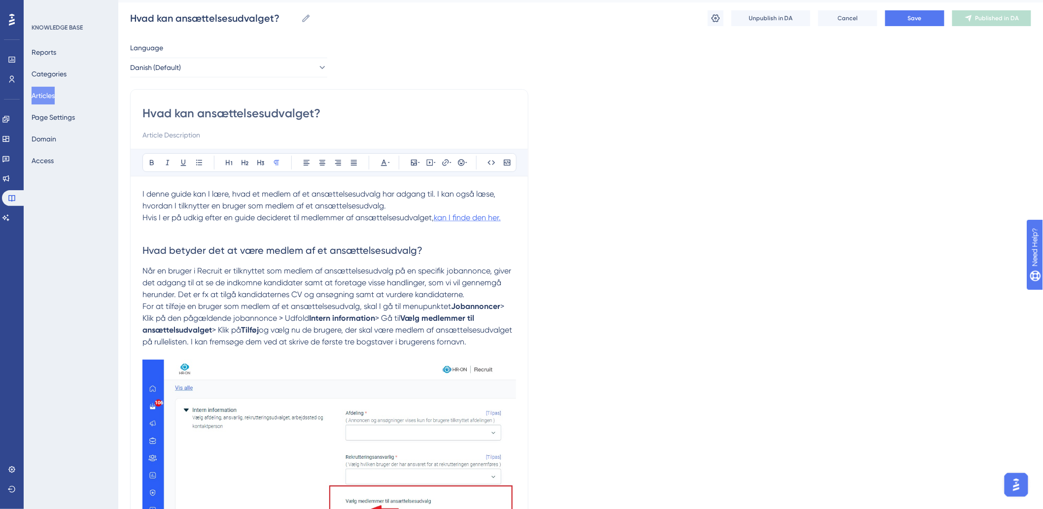
click at [455, 217] on span "kan I finde den her." at bounding box center [467, 217] width 67 height 9
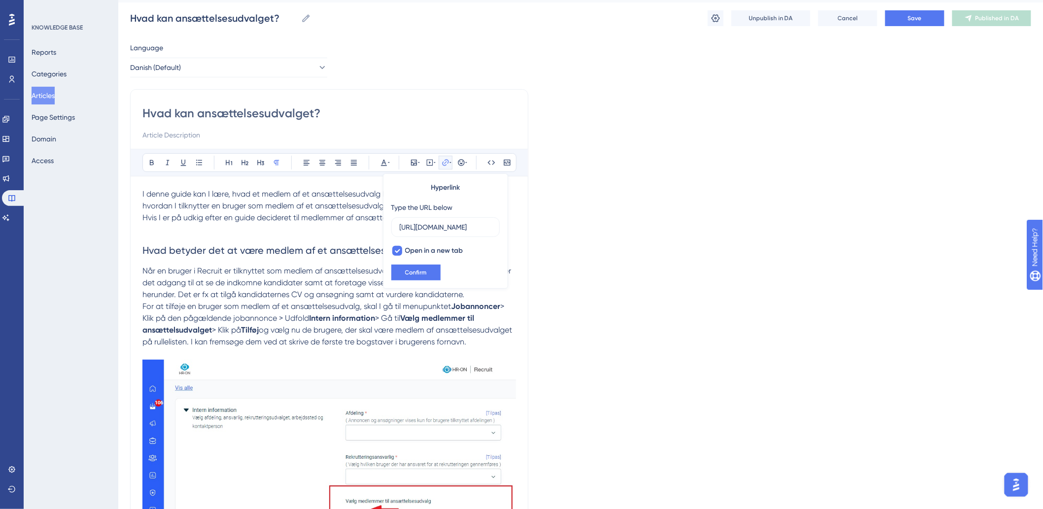
scroll to position [0, 0]
drag, startPoint x: 448, startPoint y: 227, endPoint x: 365, endPoint y: 225, distance: 82.9
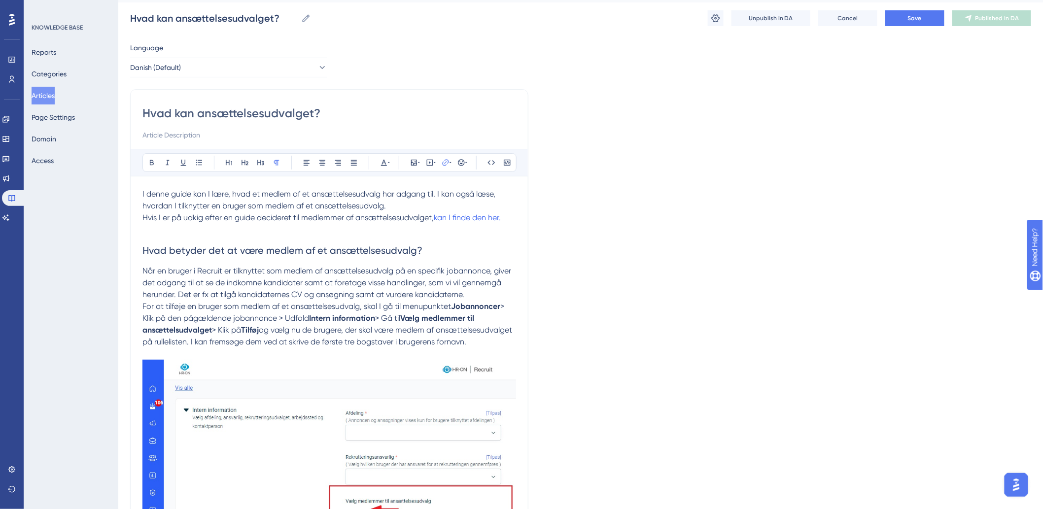
click at [329, 250] on span "Hvad betyder det at være medlem af et ansættelsesudvalg?" at bounding box center [282, 250] width 280 height 12
click at [908, 11] on button "Save" at bounding box center [914, 18] width 59 height 16
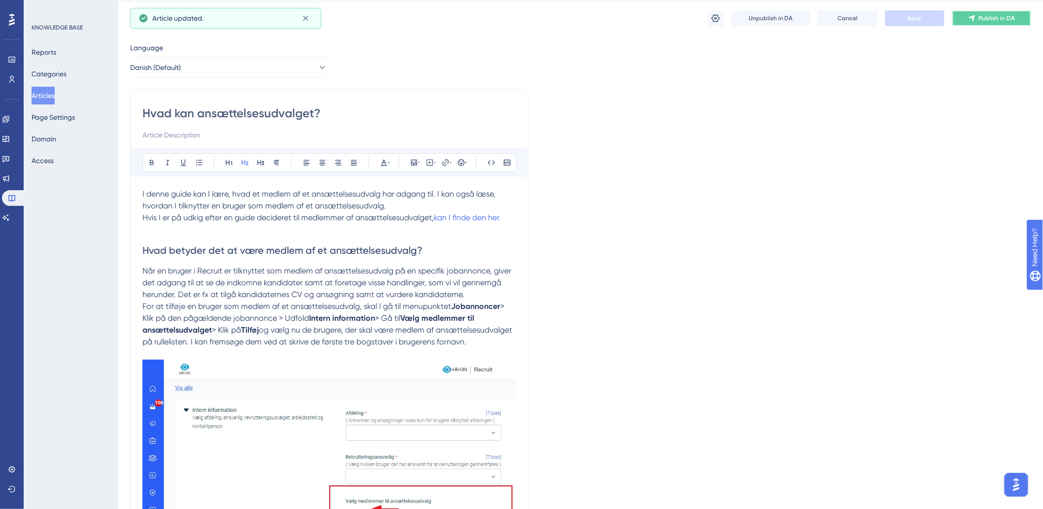
click at [975, 16] on icon at bounding box center [972, 18] width 6 height 6
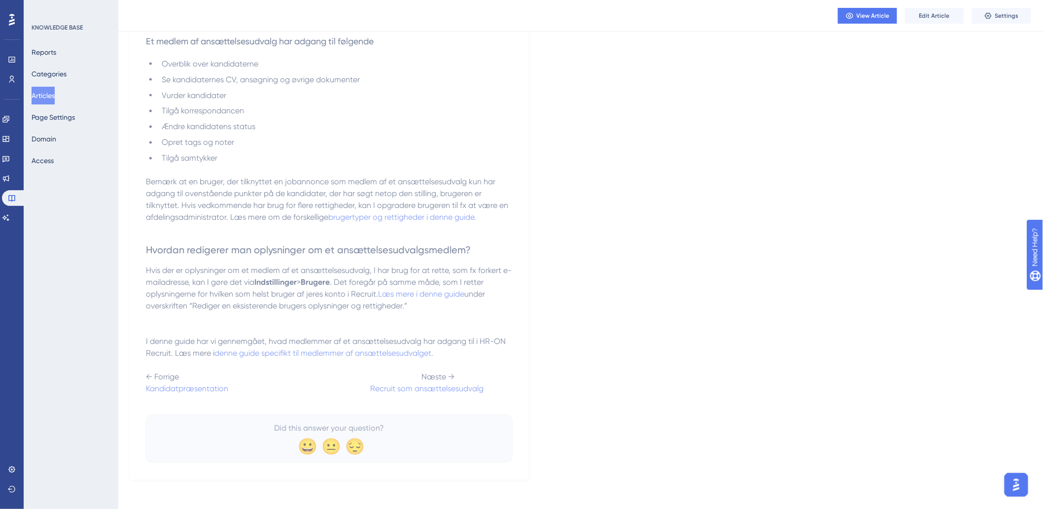
scroll to position [683, 0]
click at [947, 16] on span "Edit Article" at bounding box center [934, 16] width 31 height 8
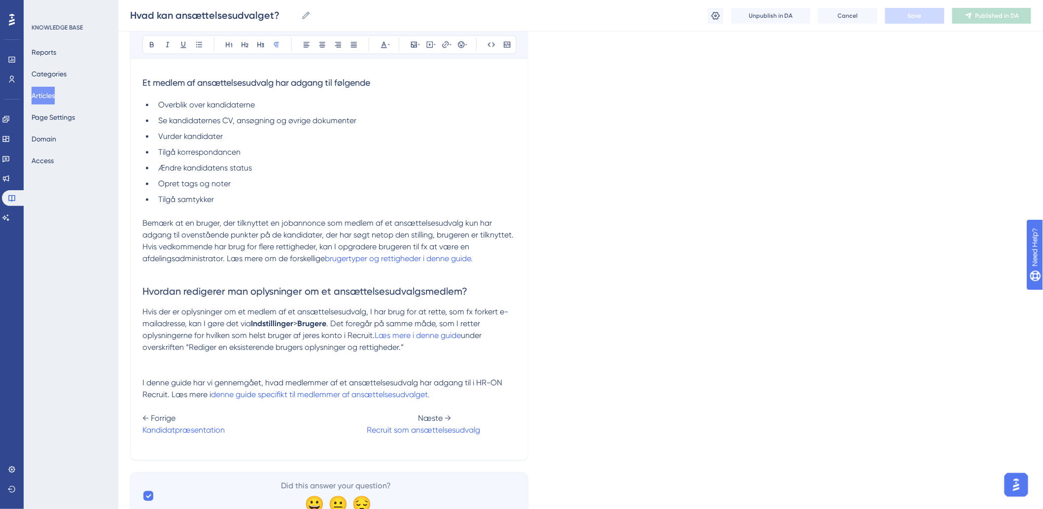
scroll to position [736, 0]
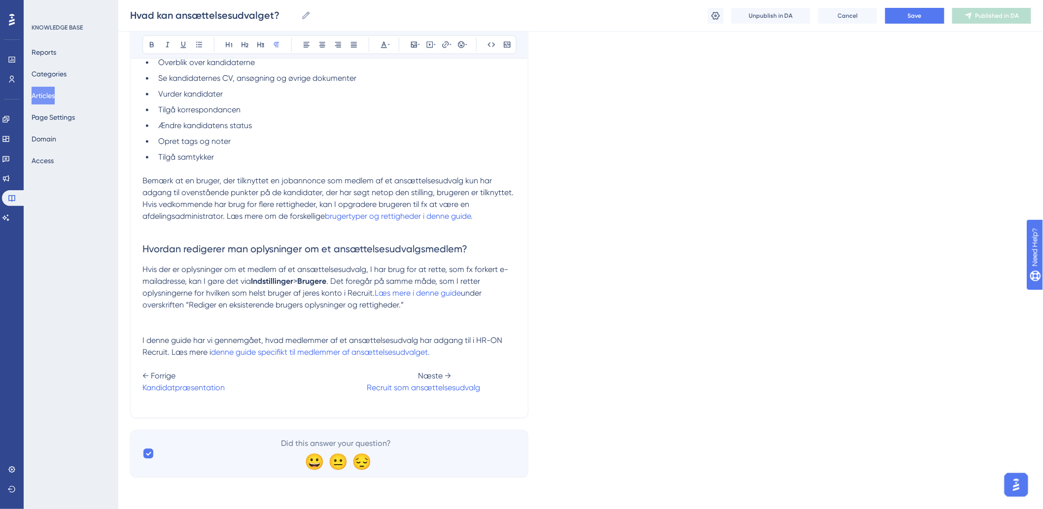
click at [357, 382] on p "I denne guide har vi gennemgået, hvad medlemmer af et ansættelsesudvalg har adg…" at bounding box center [329, 364] width 374 height 59
click at [360, 393] on p "I denne guide har vi gennemgået, hvad medlemmer af et ansættelsesudvalg har adg…" at bounding box center [329, 364] width 374 height 59
click at [408, 374] on span "← Forrige Næste →" at bounding box center [296, 376] width 309 height 9
click at [923, 12] on button "Save" at bounding box center [914, 16] width 59 height 16
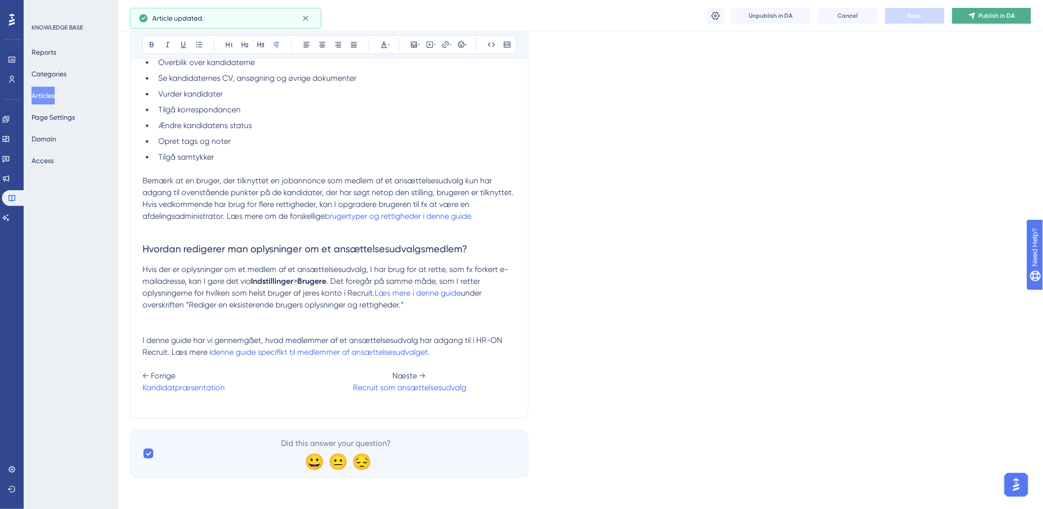
click at [1008, 20] on button "Publish in DA" at bounding box center [991, 16] width 79 height 16
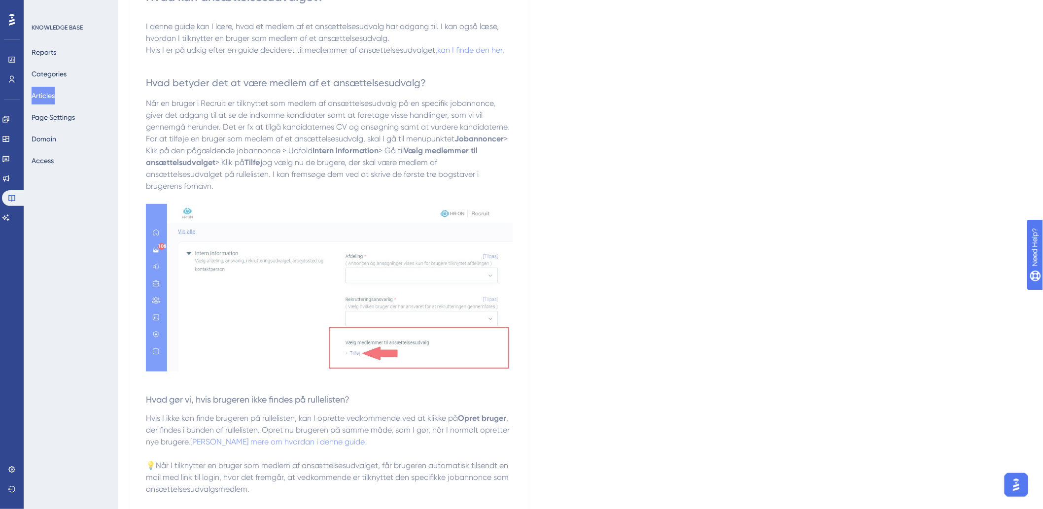
scroll to position [26, 0]
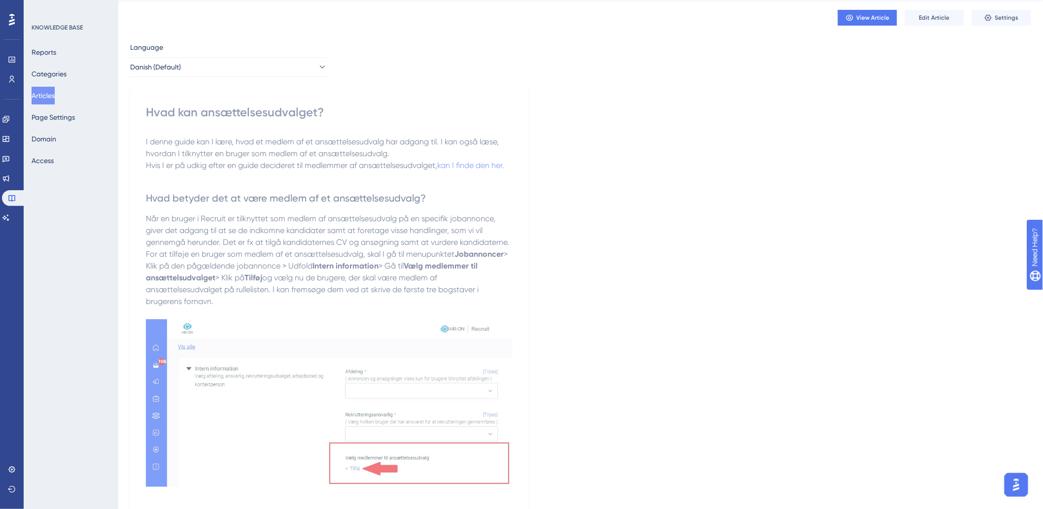
click at [40, 104] on button "Articles" at bounding box center [43, 96] width 23 height 18
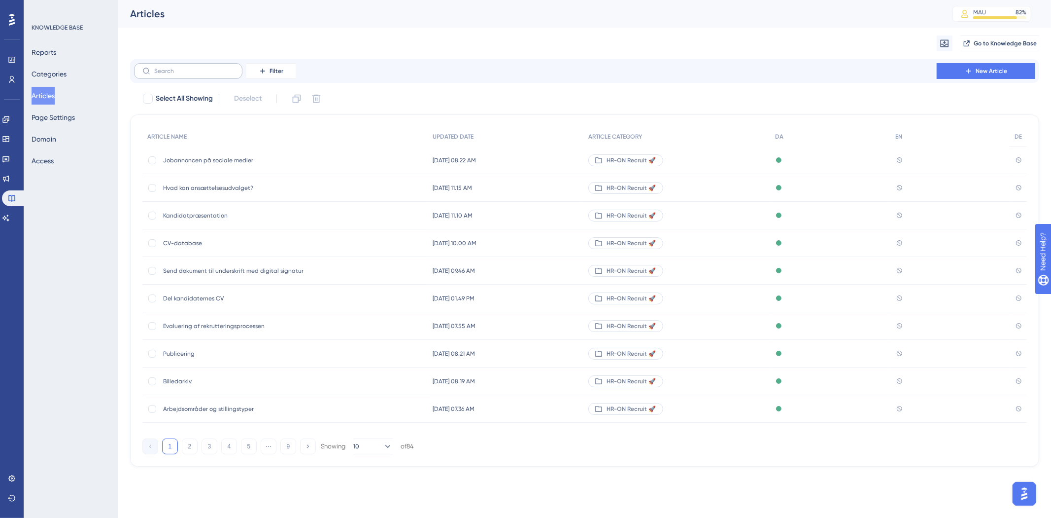
click at [199, 64] on label at bounding box center [188, 71] width 108 height 16
click at [199, 68] on input "text" at bounding box center [194, 71] width 80 height 7
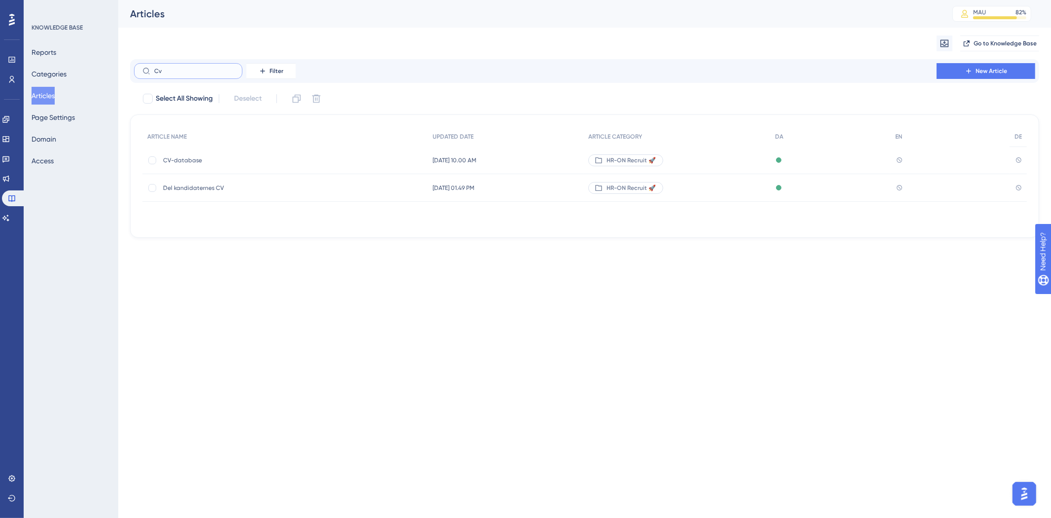
type input "Cv"
click at [208, 161] on span "CV-database" at bounding box center [242, 160] width 158 height 8
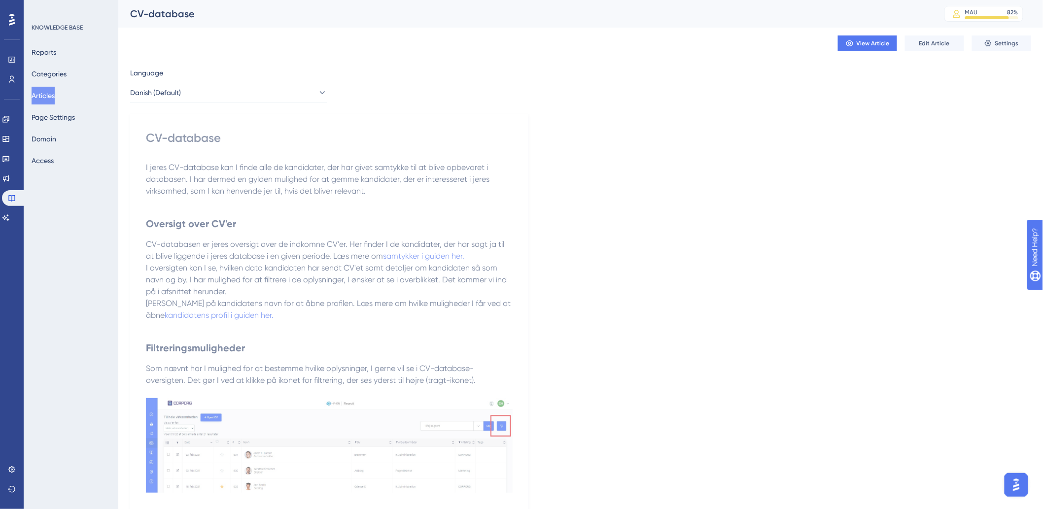
click at [938, 53] on div "View Article Edit Article Settings" at bounding box center [580, 44] width 901 height 32
click at [939, 39] on span "Edit Article" at bounding box center [934, 43] width 31 height 8
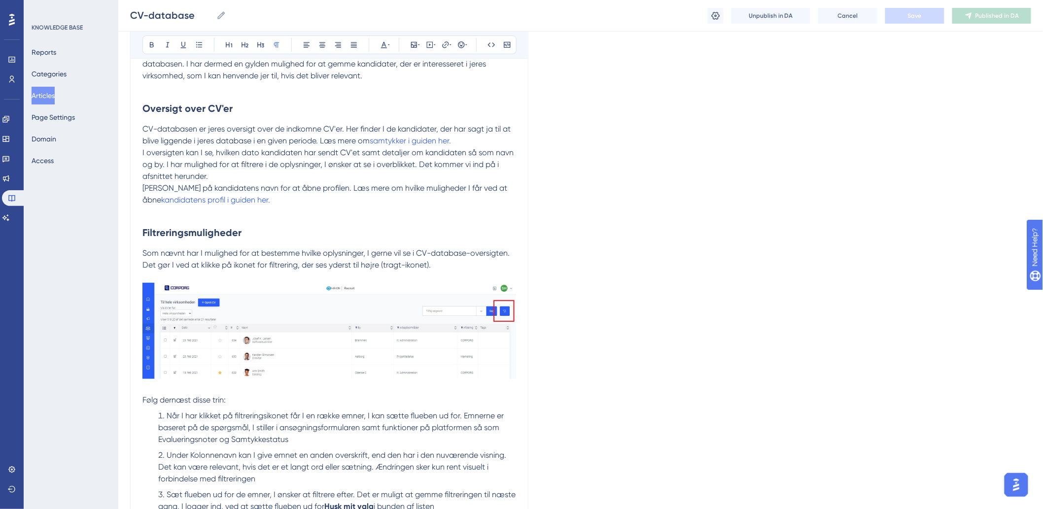
scroll to position [137, 0]
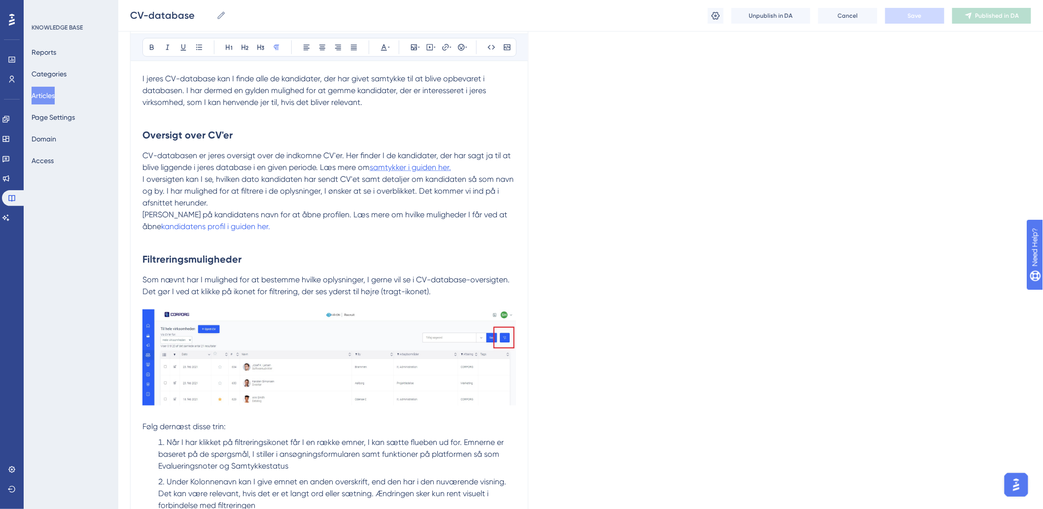
click at [434, 170] on span "samtykker i guiden her." at bounding box center [410, 167] width 81 height 9
click at [401, 136] on div at bounding box center [397, 136] width 10 height 10
checkbox input "true"
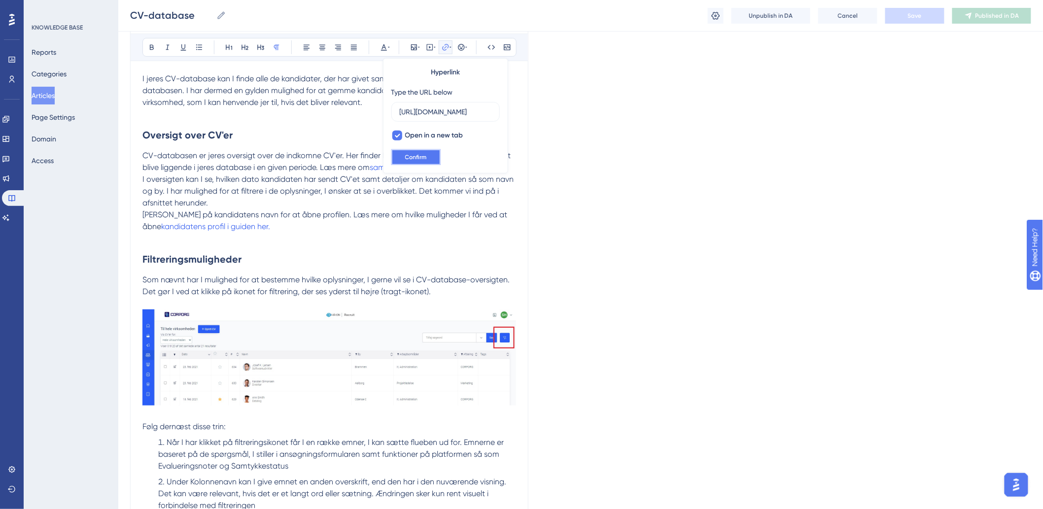
click at [403, 160] on button "Confirm" at bounding box center [415, 157] width 49 height 16
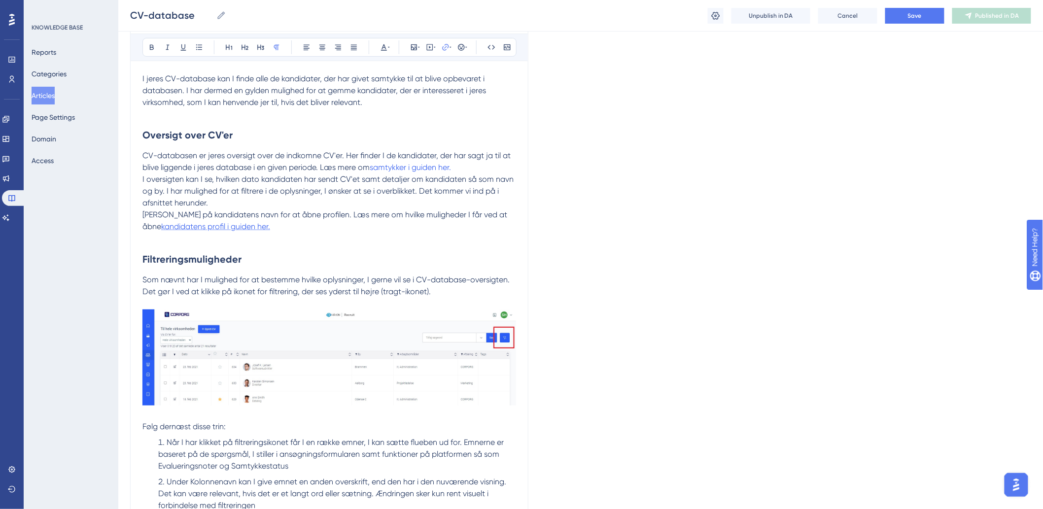
click at [230, 230] on span "kandidatens profil i guiden her." at bounding box center [215, 226] width 109 height 9
click at [395, 132] on div at bounding box center [397, 136] width 10 height 10
checkbox input "true"
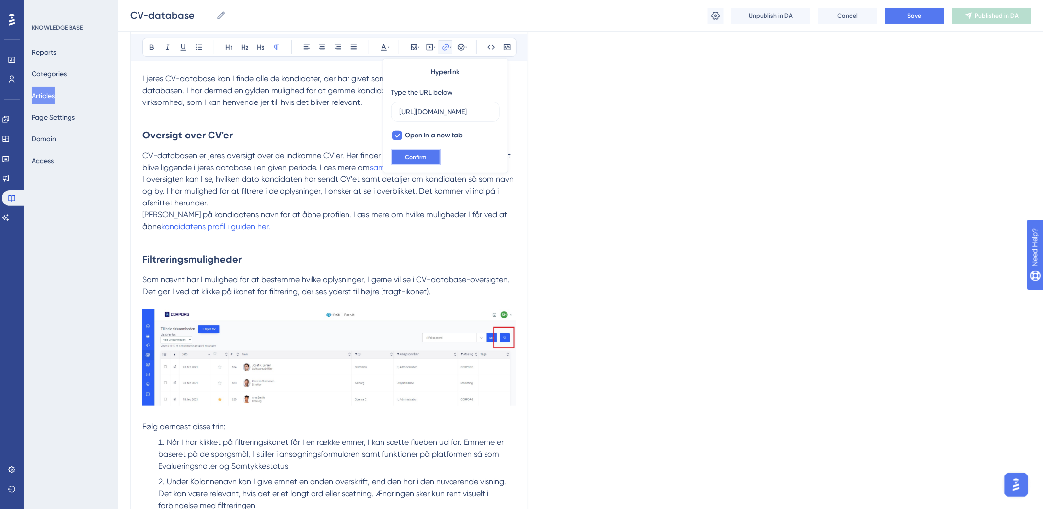
click at [419, 154] on span "Confirm" at bounding box center [416, 157] width 22 height 8
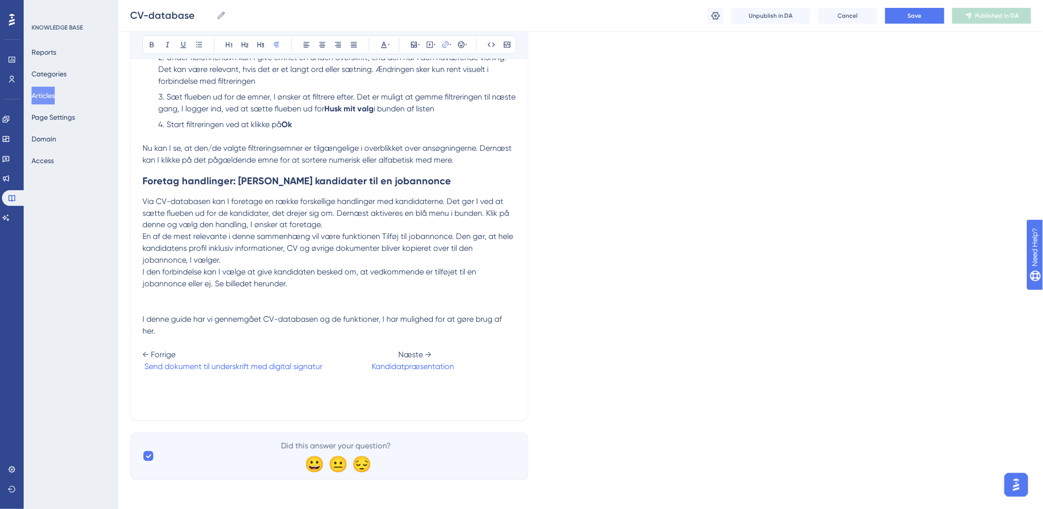
scroll to position [565, 0]
click at [936, 18] on button "Save" at bounding box center [914, 16] width 59 height 16
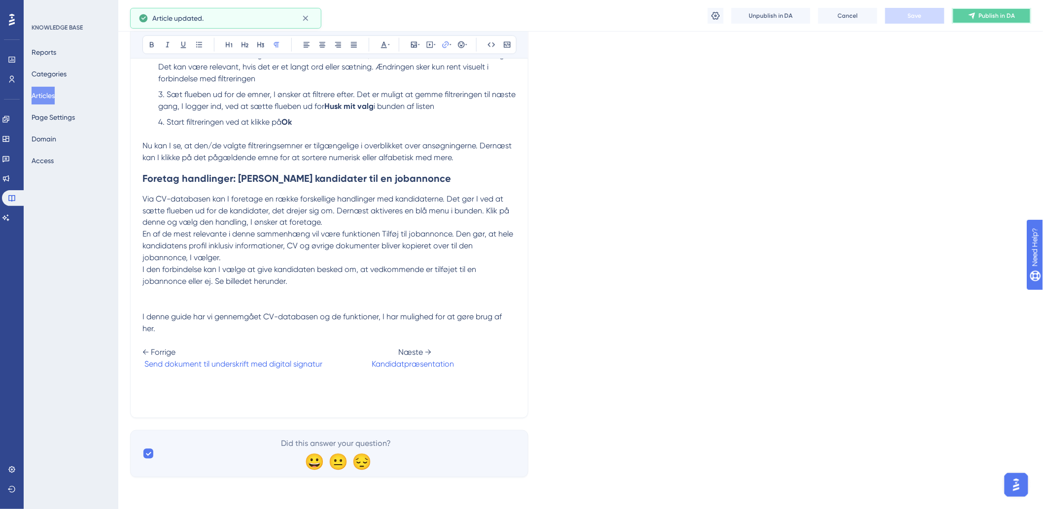
click at [984, 16] on span "Publish in DA" at bounding box center [997, 16] width 36 height 8
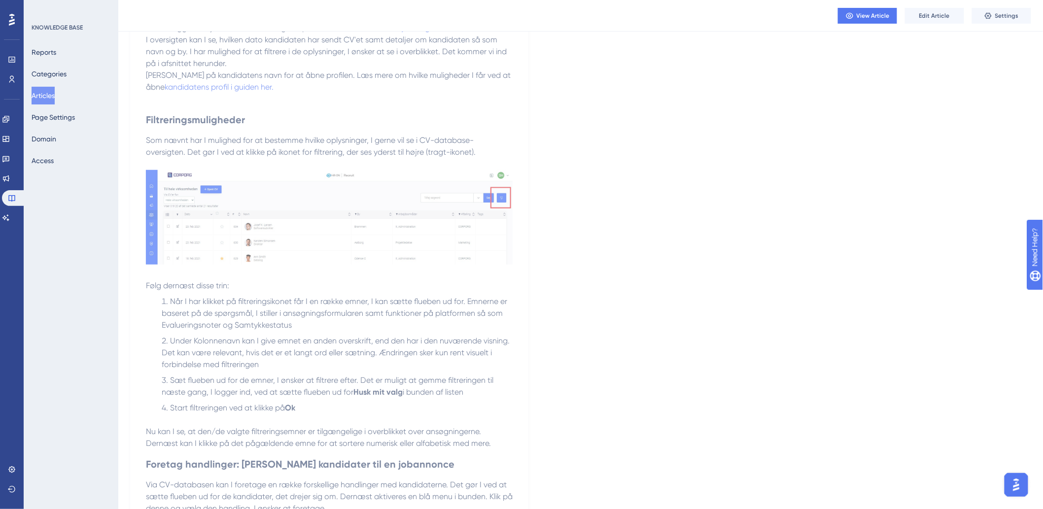
scroll to position [184, 0]
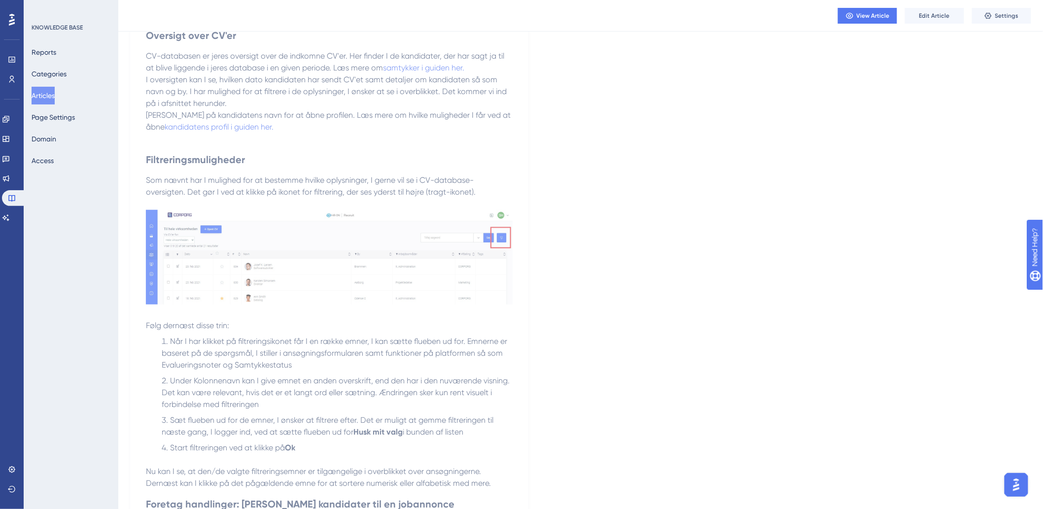
drag, startPoint x: 37, startPoint y: 95, endPoint x: 37, endPoint y: 102, distance: 6.9
click at [37, 95] on button "Articles" at bounding box center [43, 96] width 23 height 18
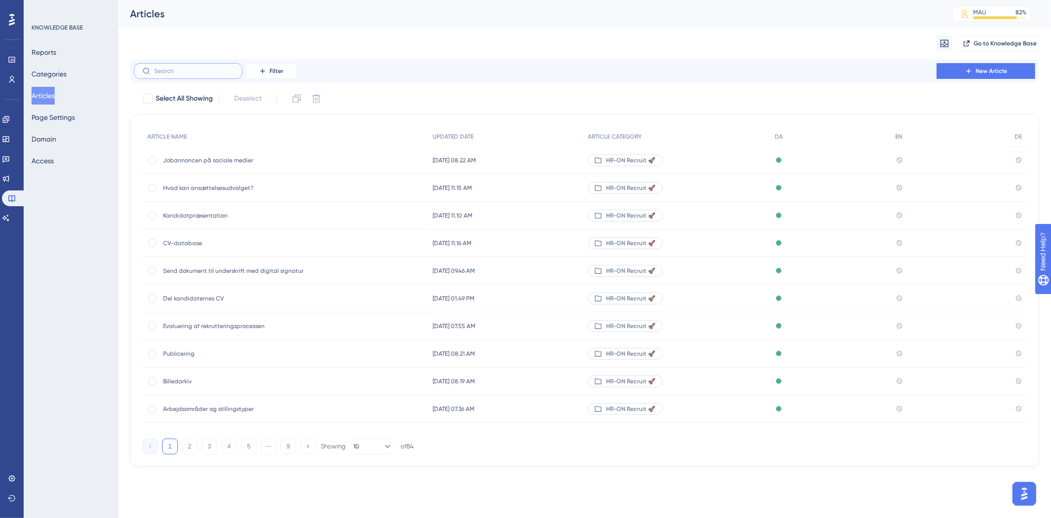
click at [216, 71] on input "text" at bounding box center [194, 71] width 80 height 7
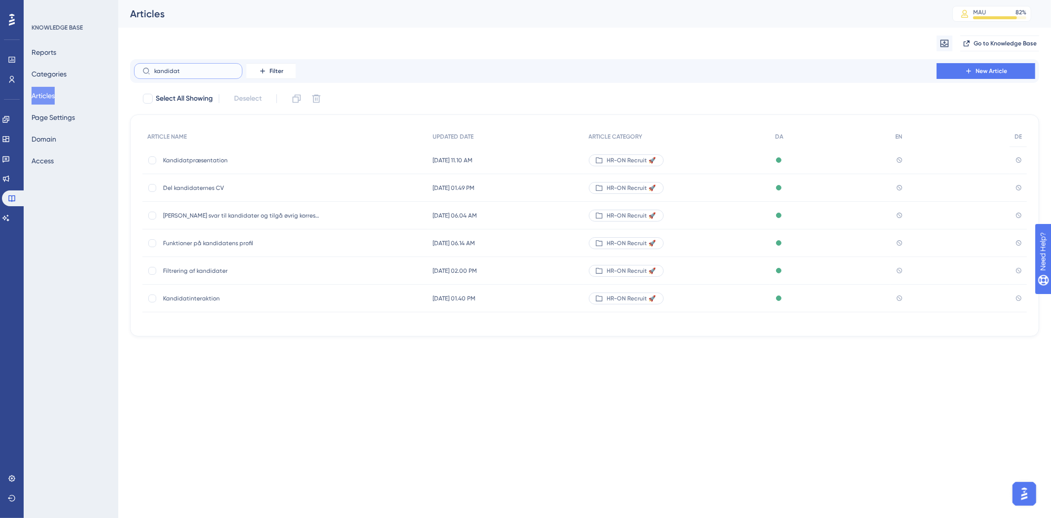
type input "kandidat"
click at [219, 160] on span "Kandidatpræsentation" at bounding box center [242, 160] width 158 height 8
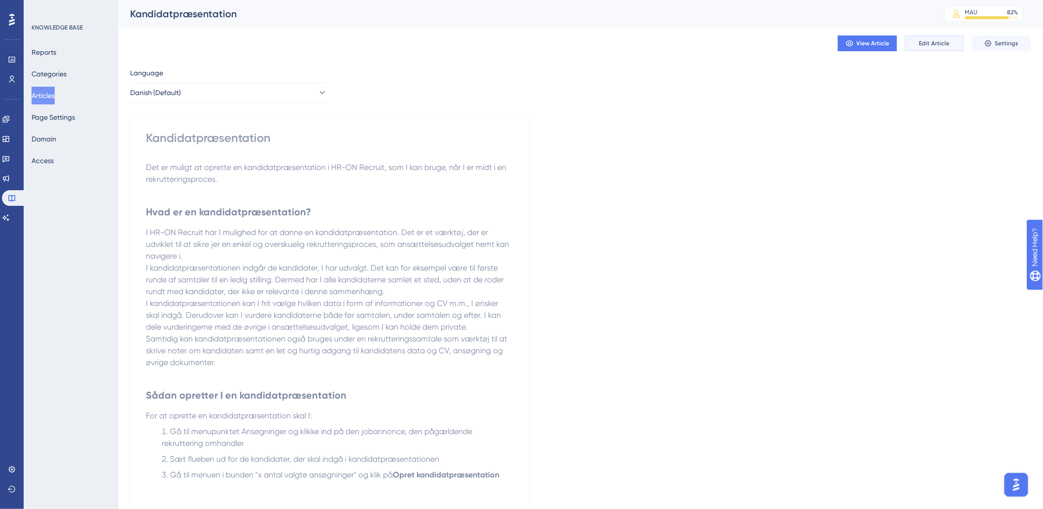
click at [933, 43] on span "Edit Article" at bounding box center [934, 43] width 31 height 8
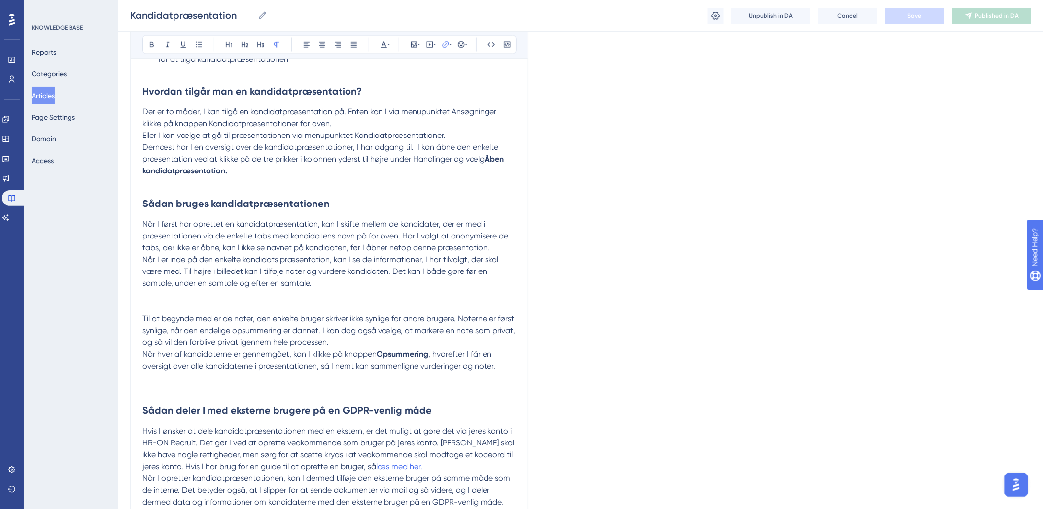
scroll to position [821, 0]
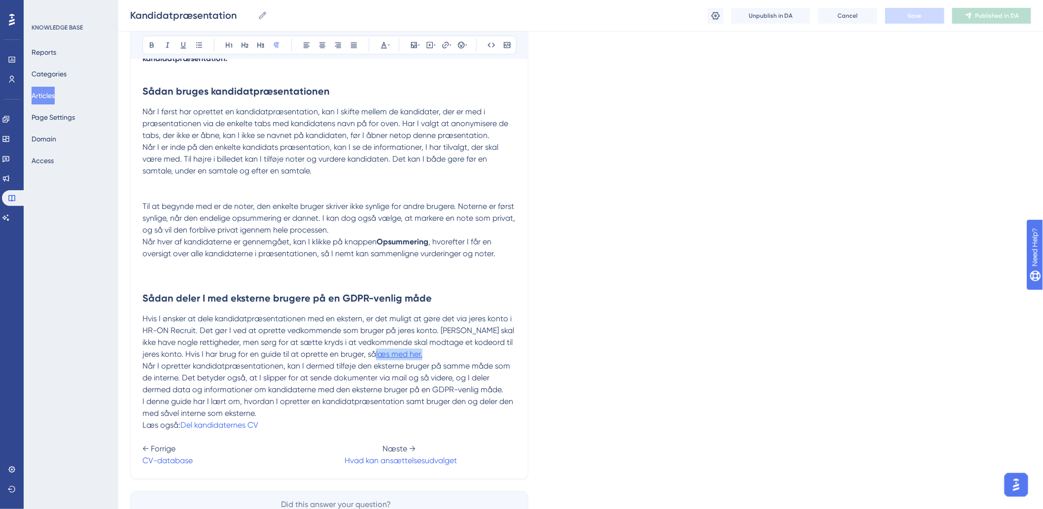
drag, startPoint x: 428, startPoint y: 357, endPoint x: 378, endPoint y: 359, distance: 50.3
click at [378, 359] on p "Hvis I ønsker at dele kandidatpræsentationen med en ekstern, er det muligt at g…" at bounding box center [329, 336] width 374 height 47
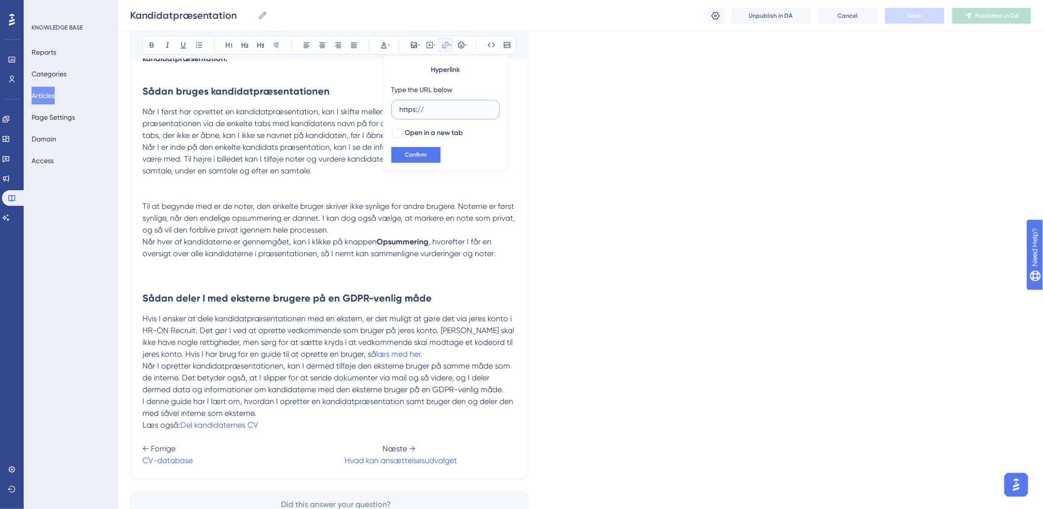
click at [444, 109] on input "https://" at bounding box center [446, 109] width 92 height 11
type input "h"
paste input "https://help.hr-on.com/da/articles/15178-brugere"
type input "https://help.hr-on.com/da/articles/15178-brugere"
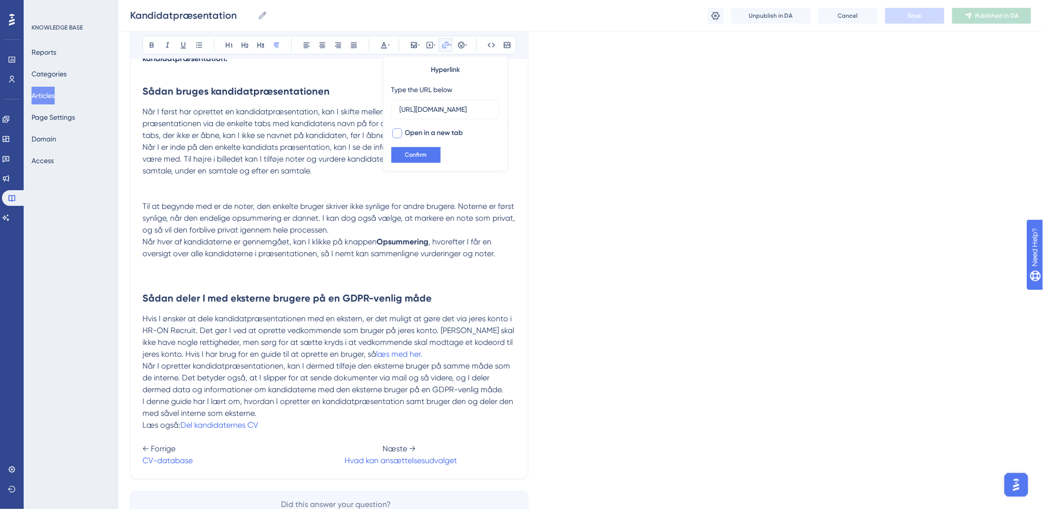
click at [393, 132] on div at bounding box center [397, 133] width 10 height 10
checkbox input "true"
click at [411, 151] on span "Confirm" at bounding box center [416, 155] width 22 height 8
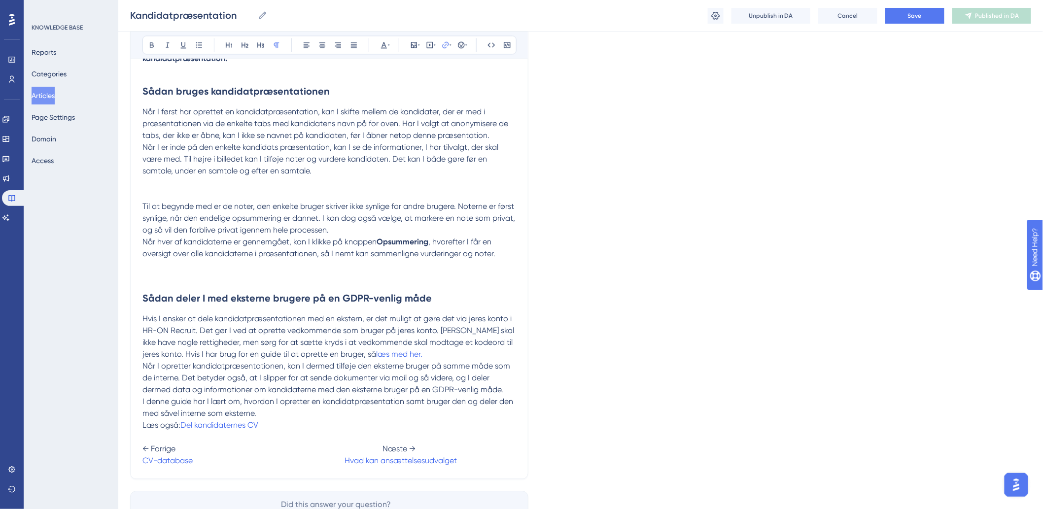
click at [316, 362] on p "Når I opretter kandidatpræsentationen, kan I dermed tilføje den eksterne bruger…" at bounding box center [329, 377] width 374 height 35
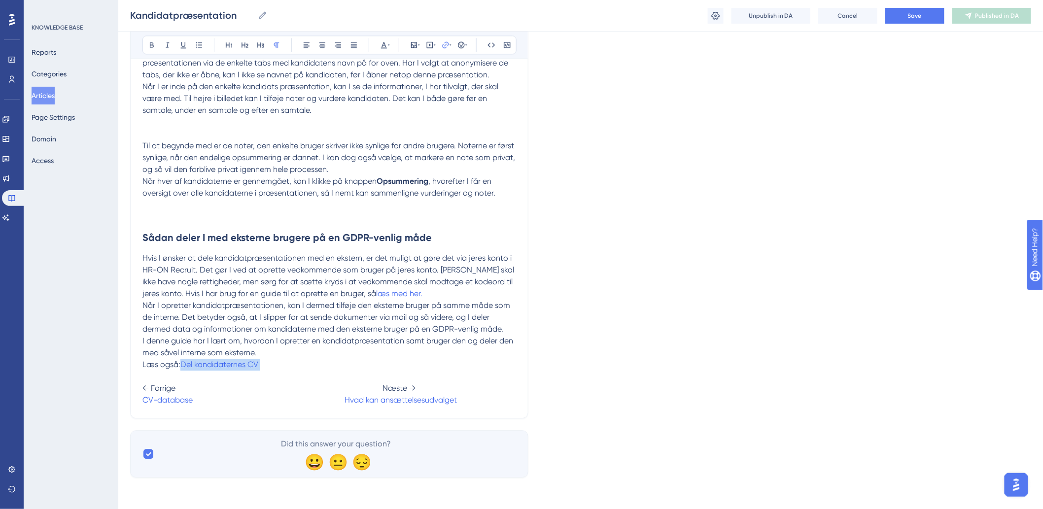
drag, startPoint x: 274, startPoint y: 363, endPoint x: 183, endPoint y: 370, distance: 90.5
click at [183, 370] on p "Læs også: Del kandidaternes CV ← Forrige Næste → CV-database Hvad kan ansættels…" at bounding box center [329, 382] width 374 height 47
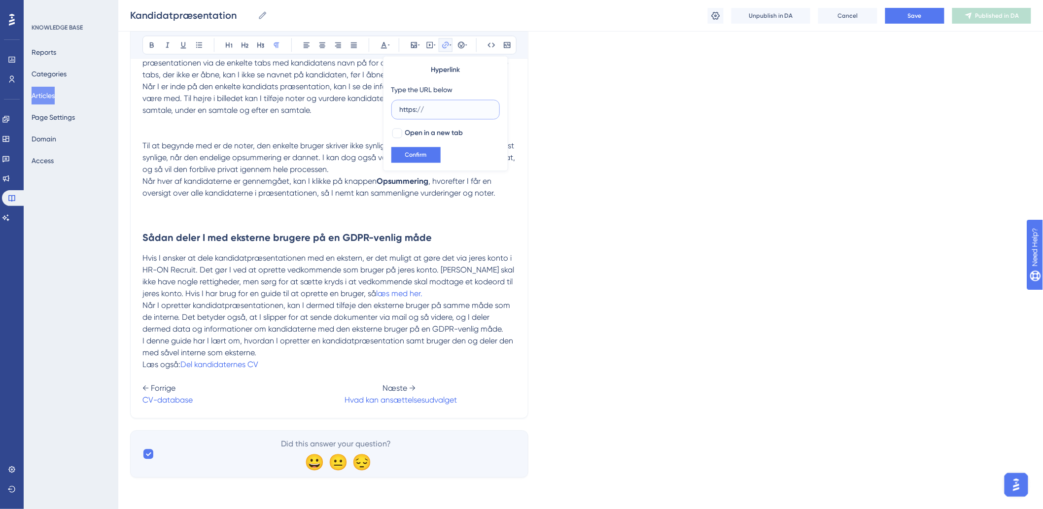
click at [445, 108] on input "https://" at bounding box center [446, 109] width 92 height 11
type input "h"
paste input "https://help.hr-on.com/da/articles/15216-del-kandidaternes-cv"
type input "https://help.hr-on.com/da/articles/15216-del-kandidaternes-cv"
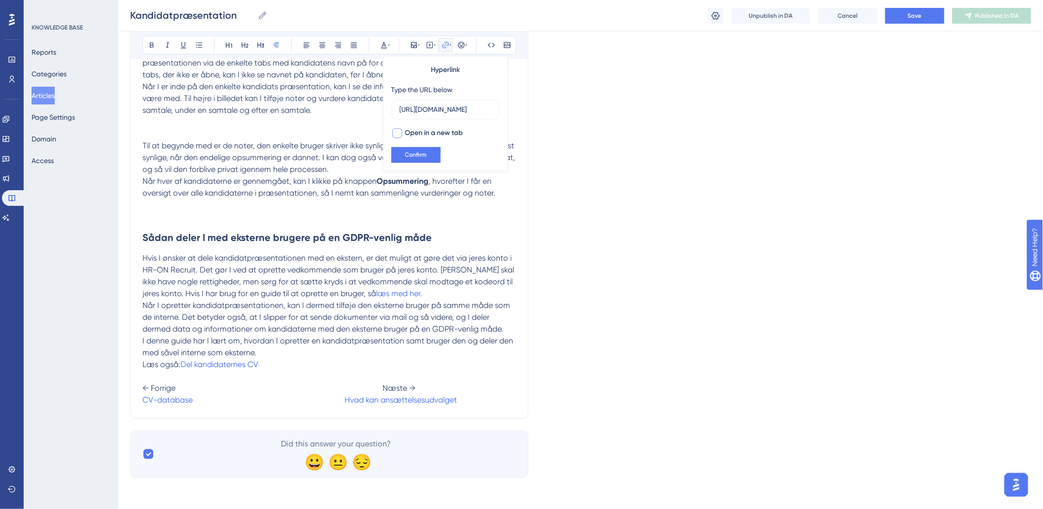
click at [395, 130] on div at bounding box center [397, 133] width 10 height 10
checkbox input "true"
click at [396, 153] on button "Confirm" at bounding box center [415, 155] width 49 height 16
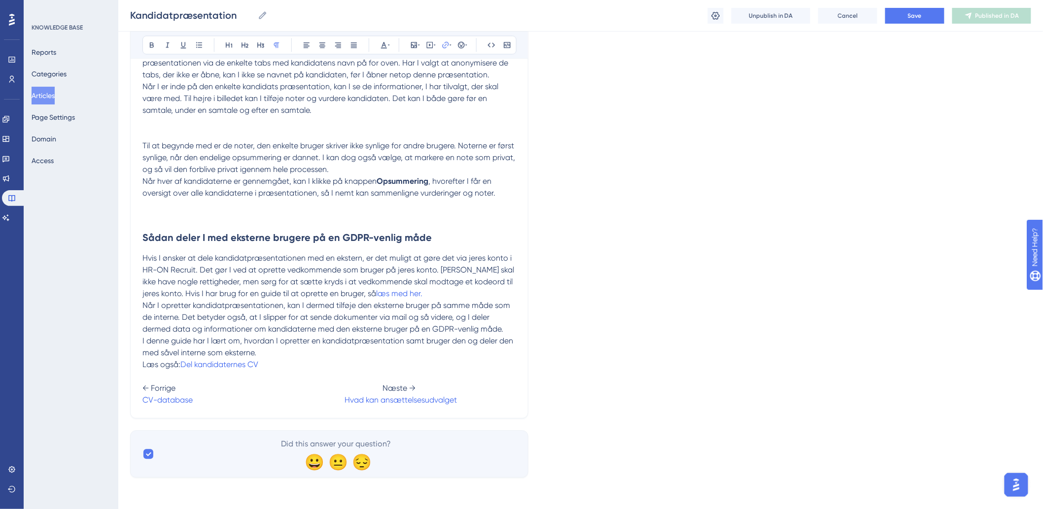
click at [919, 26] on div "Kandidatpræsentation Kandidatpræsentation Unpublish in DA Cancel Save Published…" at bounding box center [580, 16] width 925 height 32
click at [924, 14] on button "Save" at bounding box center [914, 16] width 59 height 16
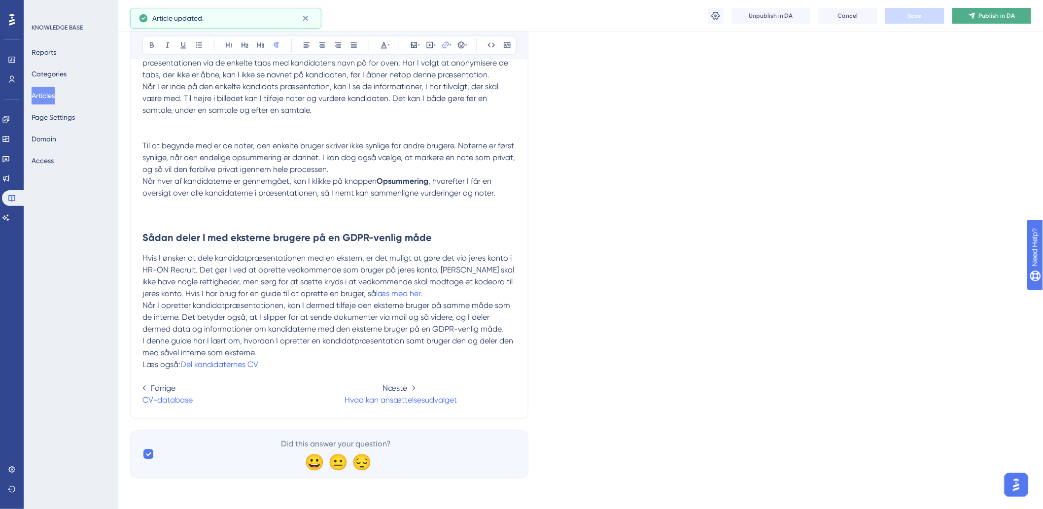
click at [1013, 13] on span "Publish in DA" at bounding box center [997, 16] width 36 height 8
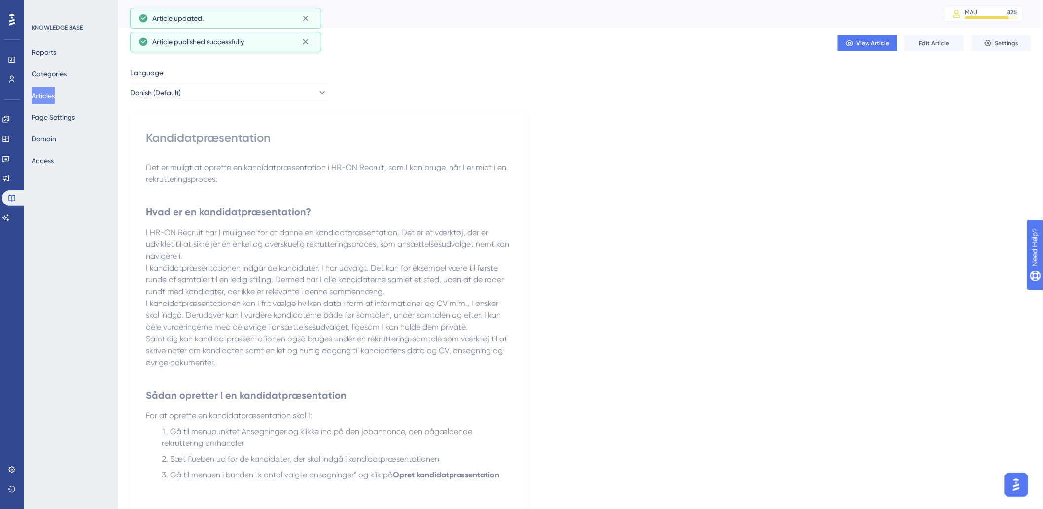
click at [55, 95] on button "Articles" at bounding box center [43, 96] width 23 height 18
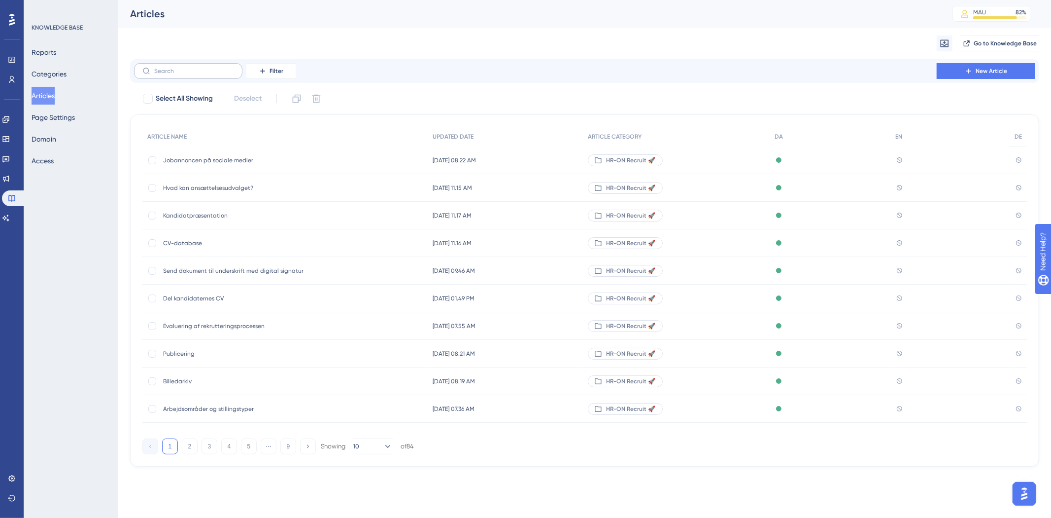
click at [220, 78] on label at bounding box center [188, 71] width 108 height 16
click at [220, 74] on input "text" at bounding box center [194, 71] width 80 height 7
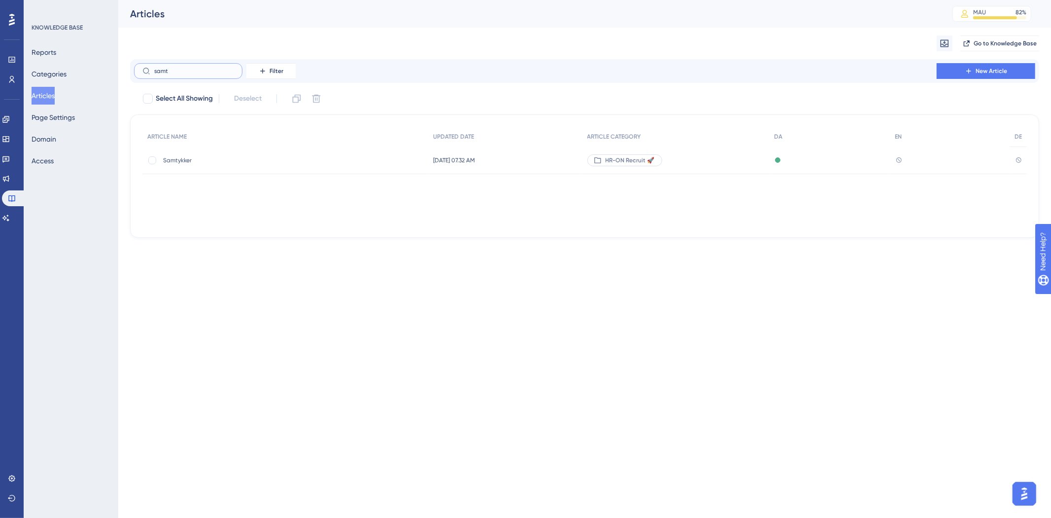
type input "samt"
click at [245, 162] on span "Samtykker" at bounding box center [242, 160] width 158 height 8
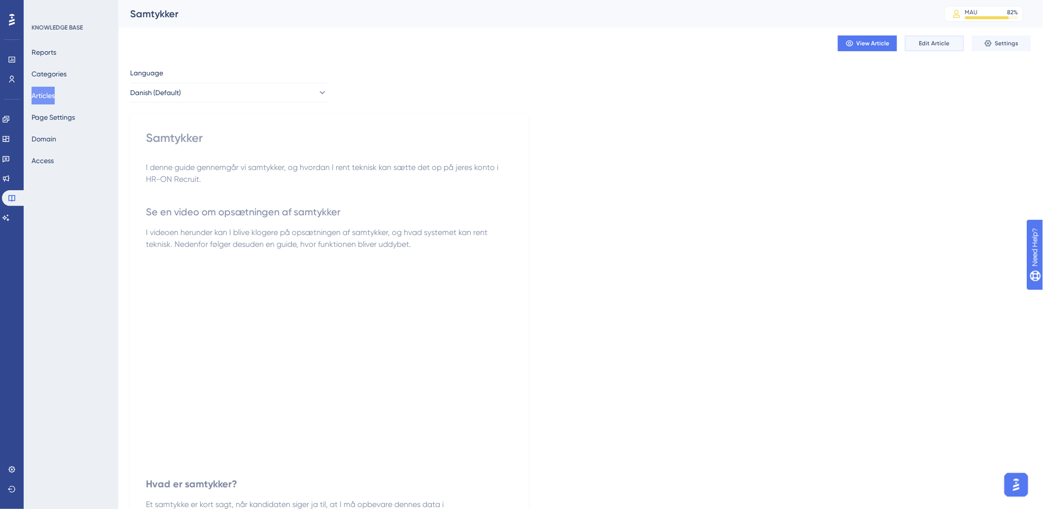
click at [930, 41] on span "Edit Article" at bounding box center [934, 43] width 31 height 8
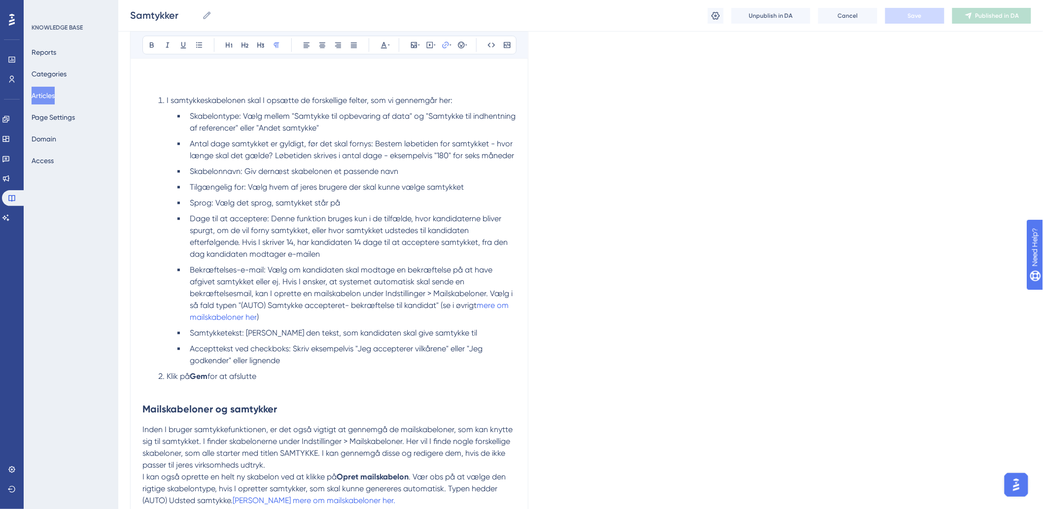
scroll to position [967, 0]
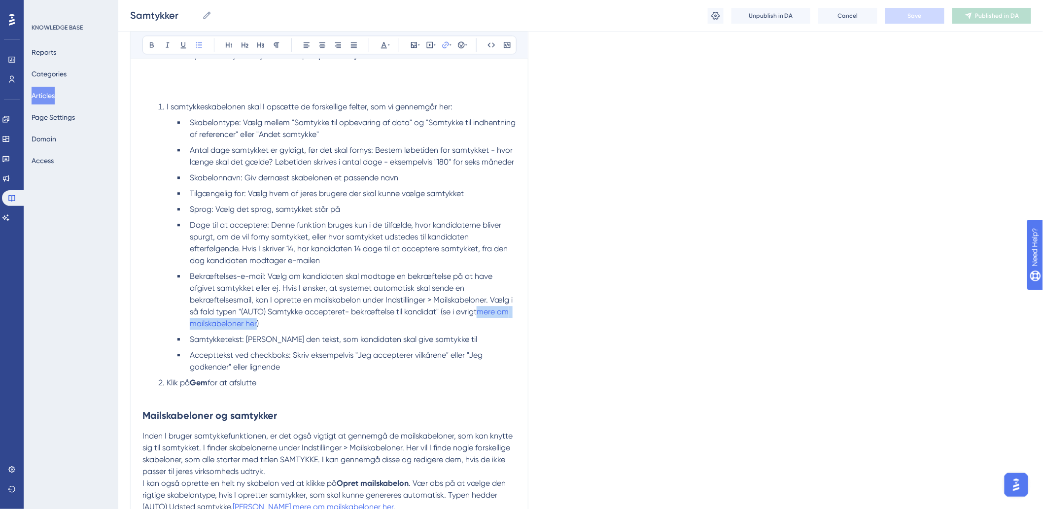
drag, startPoint x: 258, startPoint y: 334, endPoint x: 483, endPoint y: 329, distance: 224.8
click at [483, 329] on li "Bekræftelses-e-mail: Vælg om kandidaten skal modtage en bekræftelse på at have …" at bounding box center [351, 300] width 330 height 59
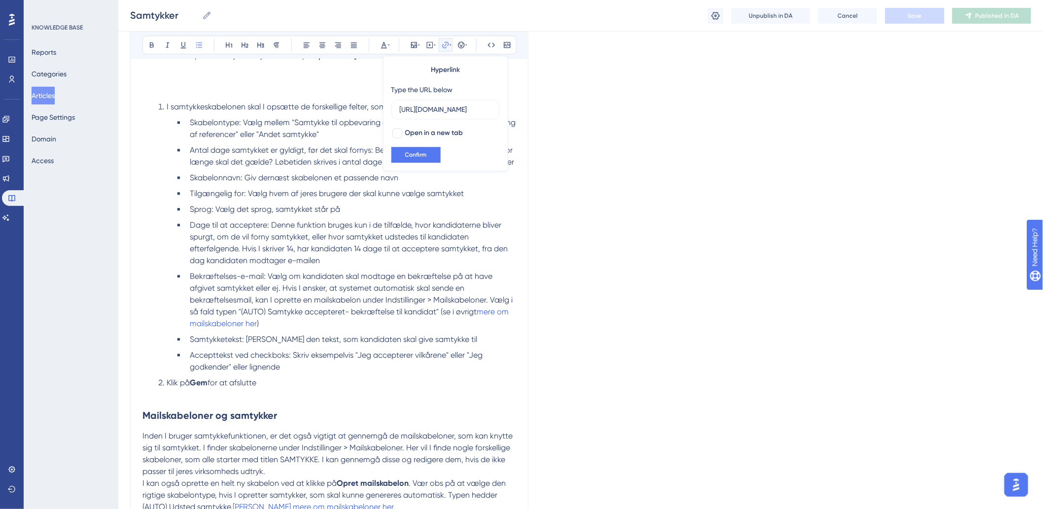
scroll to position [0, 93]
click at [400, 134] on div at bounding box center [397, 133] width 10 height 10
checkbox input "true"
click at [403, 151] on button "Confirm" at bounding box center [415, 155] width 49 height 16
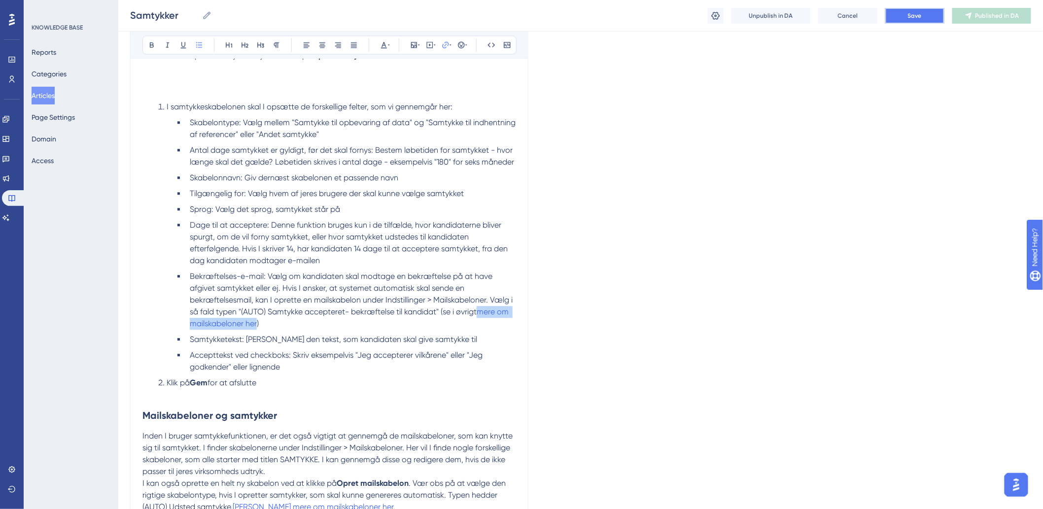
click at [918, 8] on button "Save" at bounding box center [914, 16] width 59 height 16
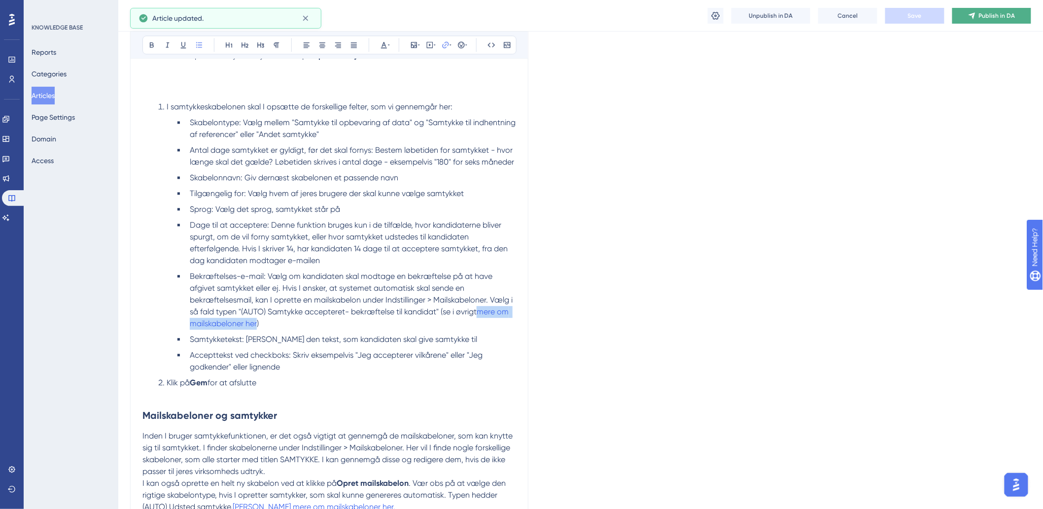
click at [992, 17] on span "Publish in DA" at bounding box center [997, 16] width 36 height 8
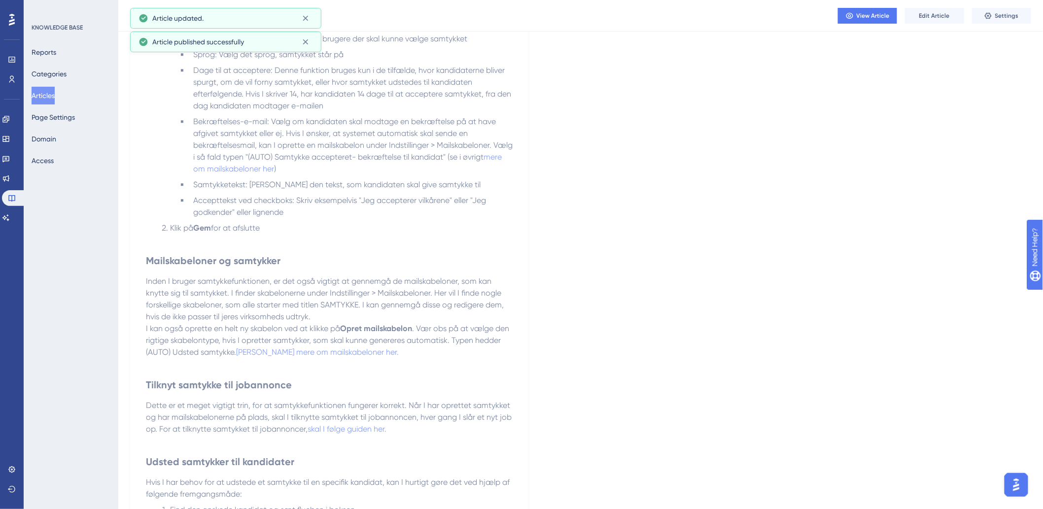
scroll to position [1077, 0]
click at [338, 308] on span "Inden I bruger samtykkefunktionen, er det også vigtigt at gennemgå de mailskabe…" at bounding box center [326, 298] width 360 height 45
click at [333, 350] on span "Læs mere om mailskabeloner her." at bounding box center [317, 351] width 163 height 9
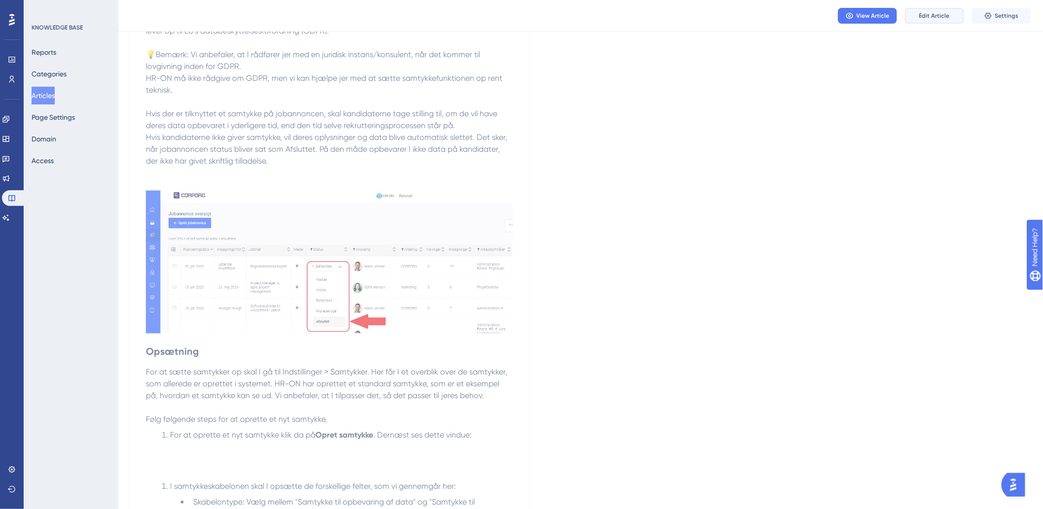
click at [950, 14] on button "Edit Article" at bounding box center [934, 16] width 59 height 16
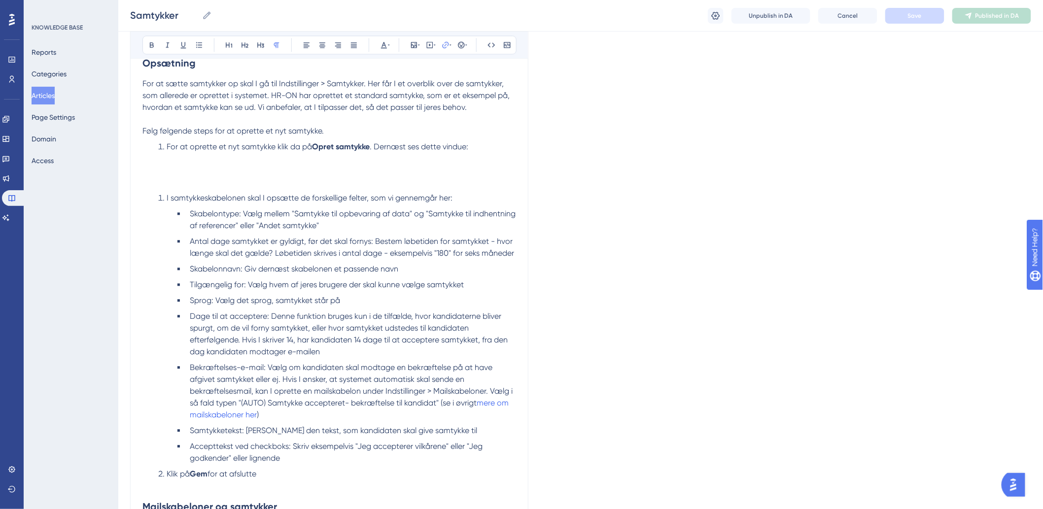
scroll to position [1041, 0]
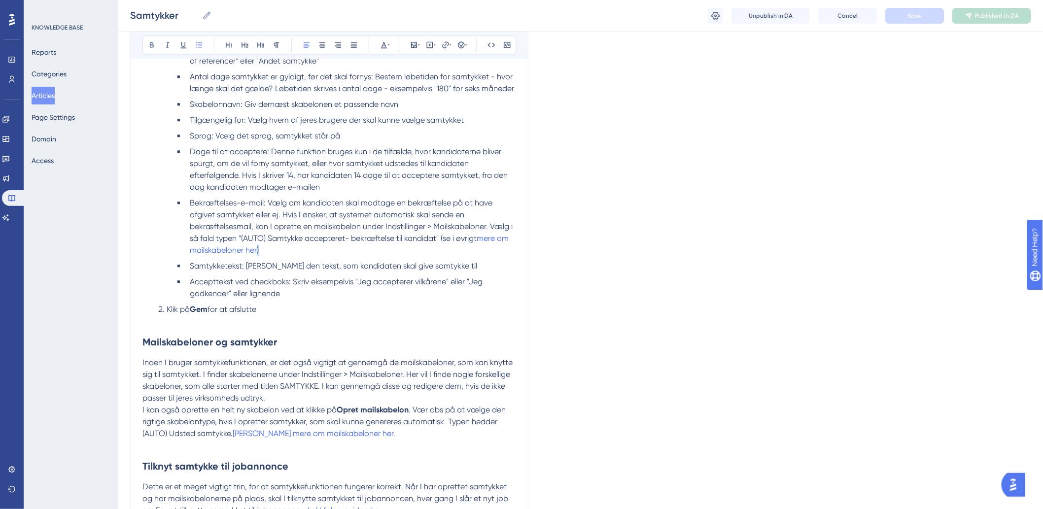
drag, startPoint x: 258, startPoint y: 262, endPoint x: 461, endPoint y: 268, distance: 203.7
click at [461, 256] on li "Bekræftelses-e-mail: Vælg om kandidaten skal modtage en bekræftelse på at have …" at bounding box center [351, 226] width 330 height 59
click at [219, 255] on span "mere om mailskabeloner her" at bounding box center [350, 244] width 321 height 21
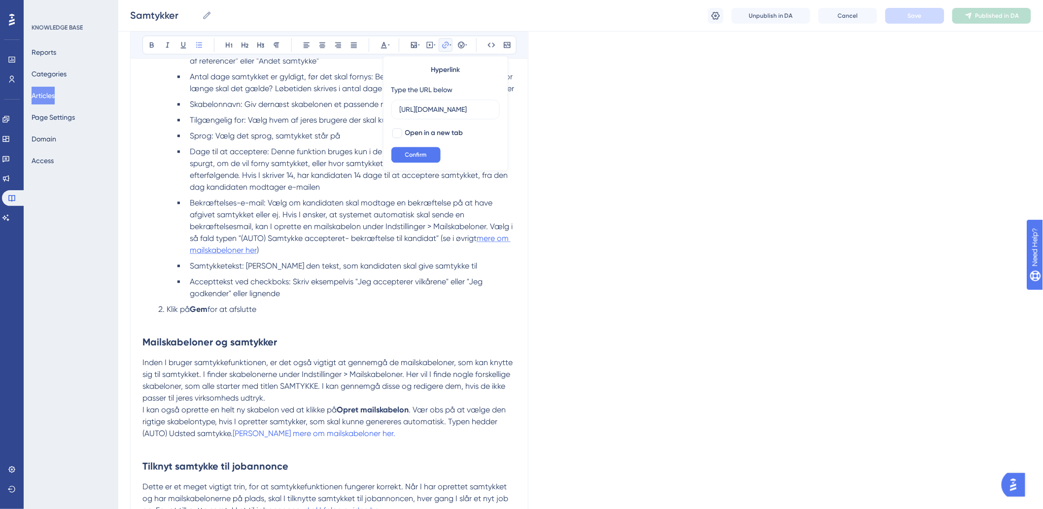
scroll to position [0, 93]
click at [400, 132] on div at bounding box center [397, 133] width 10 height 10
checkbox input "true"
click at [412, 152] on span "Confirm" at bounding box center [416, 155] width 22 height 8
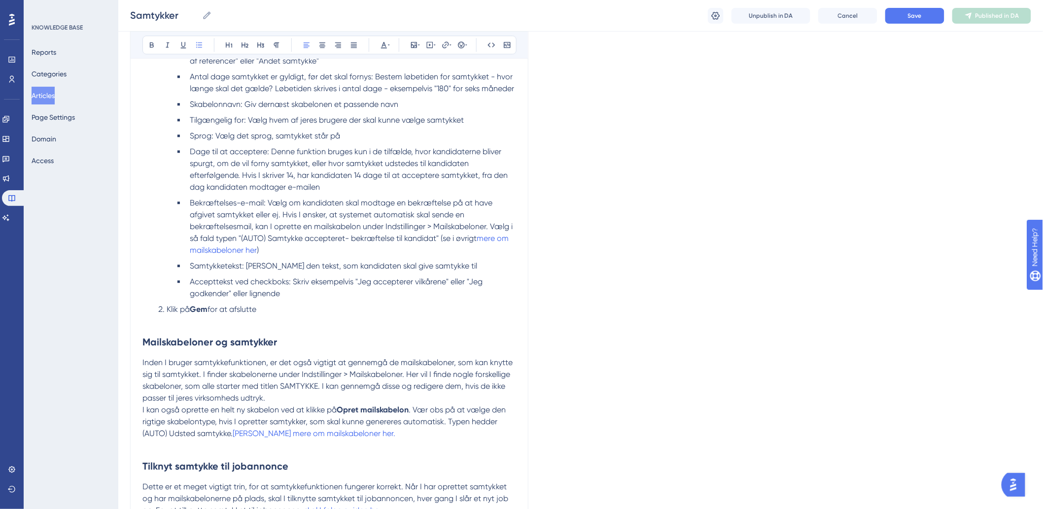
click at [372, 256] on li "Bekræftelses-e-mail: Vælg om kandidaten skal modtage en bekræftelse på at have …" at bounding box center [351, 226] width 330 height 59
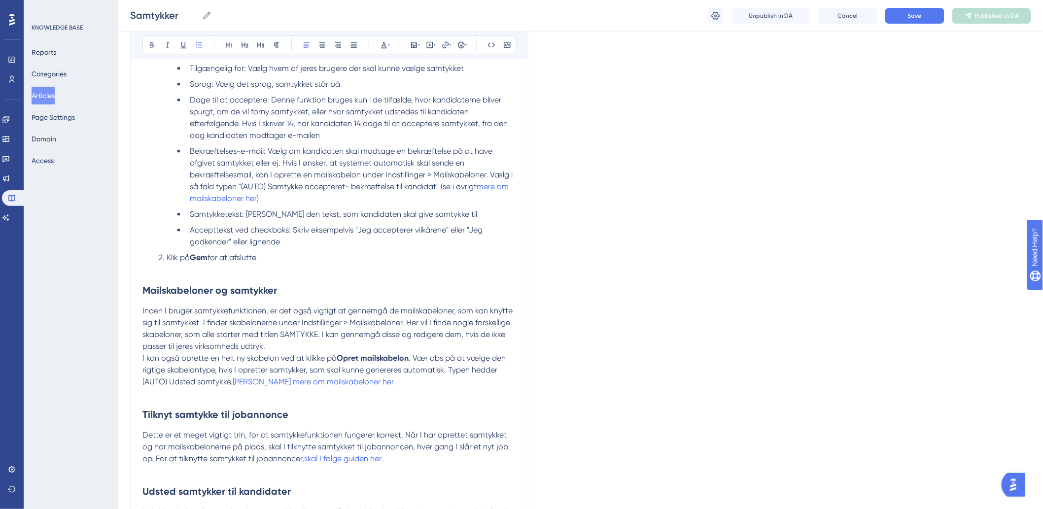
scroll to position [1150, 0]
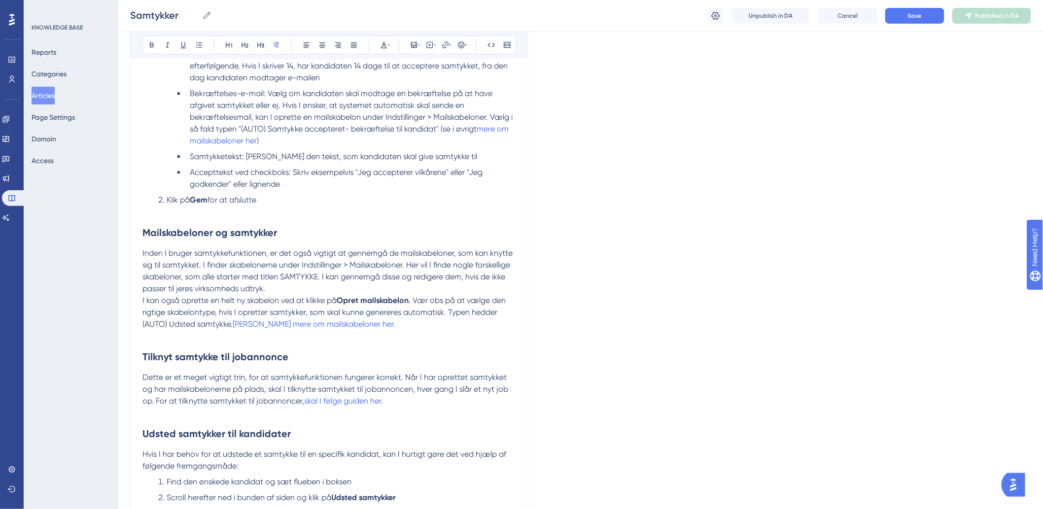
click at [330, 342] on p at bounding box center [329, 336] width 374 height 12
click at [327, 329] on span "Læs mere om mailskabeloner her." at bounding box center [314, 323] width 163 height 9
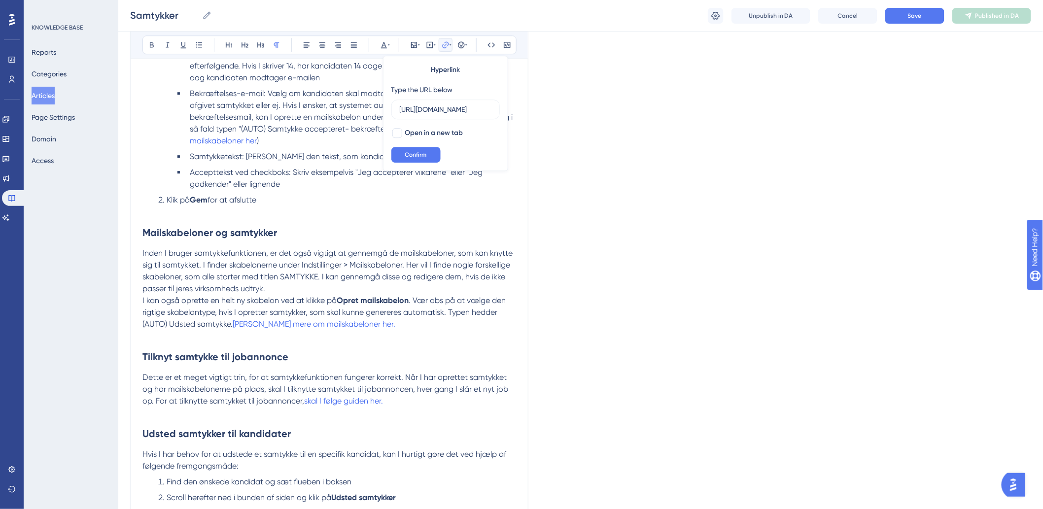
scroll to position [0, 0]
drag, startPoint x: 463, startPoint y: 105, endPoint x: 322, endPoint y: 111, distance: 141.6
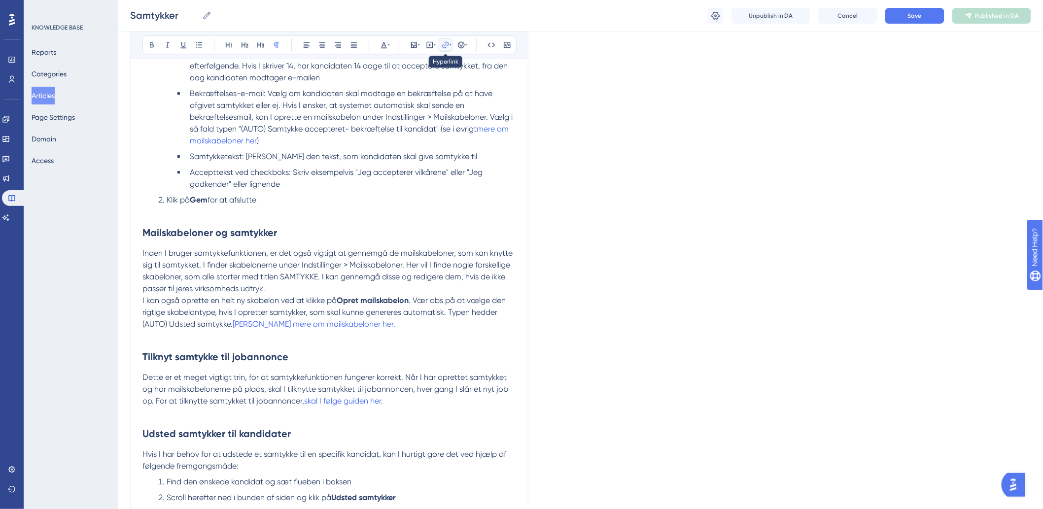
click at [445, 47] on icon at bounding box center [445, 44] width 6 height 6
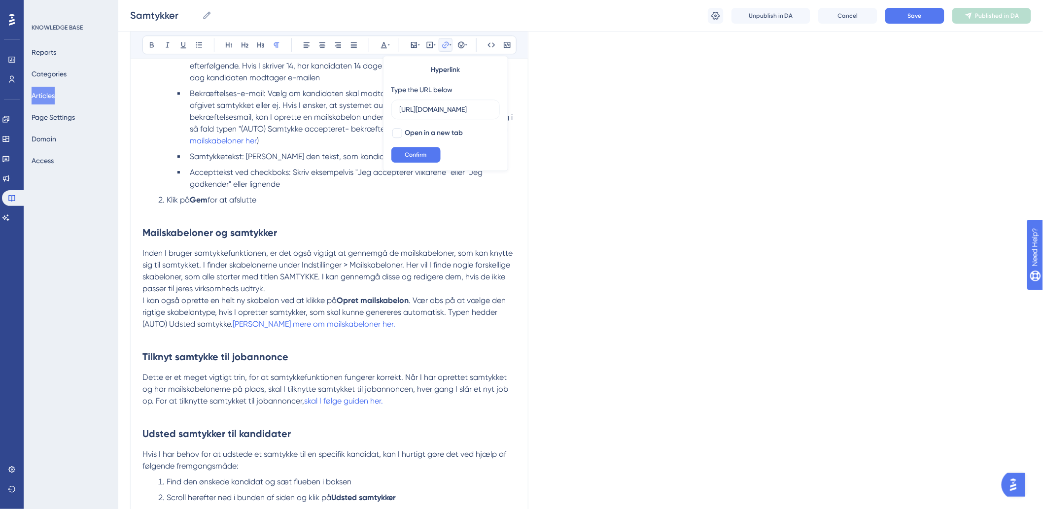
scroll to position [0, 93]
click at [407, 136] on span "Open in a new tab" at bounding box center [434, 133] width 58 height 12
checkbox input "true"
click at [411, 158] on span "Confirm" at bounding box center [416, 155] width 22 height 8
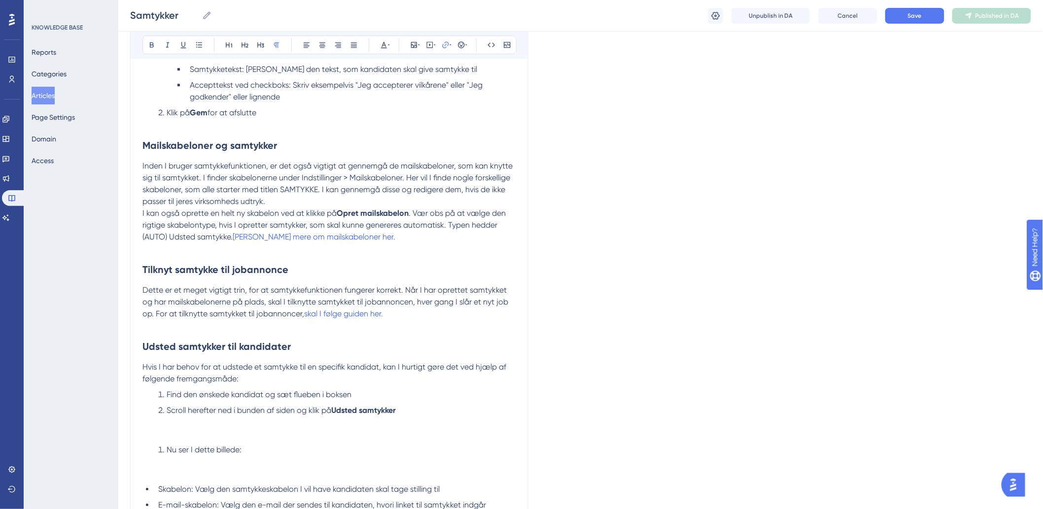
scroll to position [1314, 0]
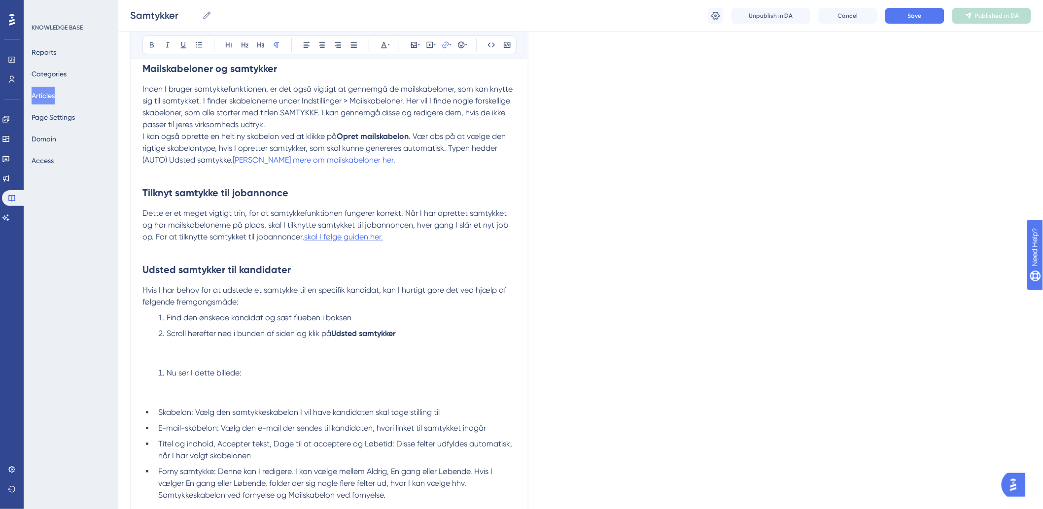
click at [357, 242] on span "skal I følge guiden her." at bounding box center [343, 236] width 79 height 9
click at [450, 36] on div "Bold Italic Underline Bullet Point Heading 1 Heading 2 Heading 3 Normal Align L…" at bounding box center [329, 44] width 374 height 19
click at [447, 42] on icon at bounding box center [446, 45] width 8 height 8
drag, startPoint x: 459, startPoint y: 108, endPoint x: 351, endPoint y: 112, distance: 107.5
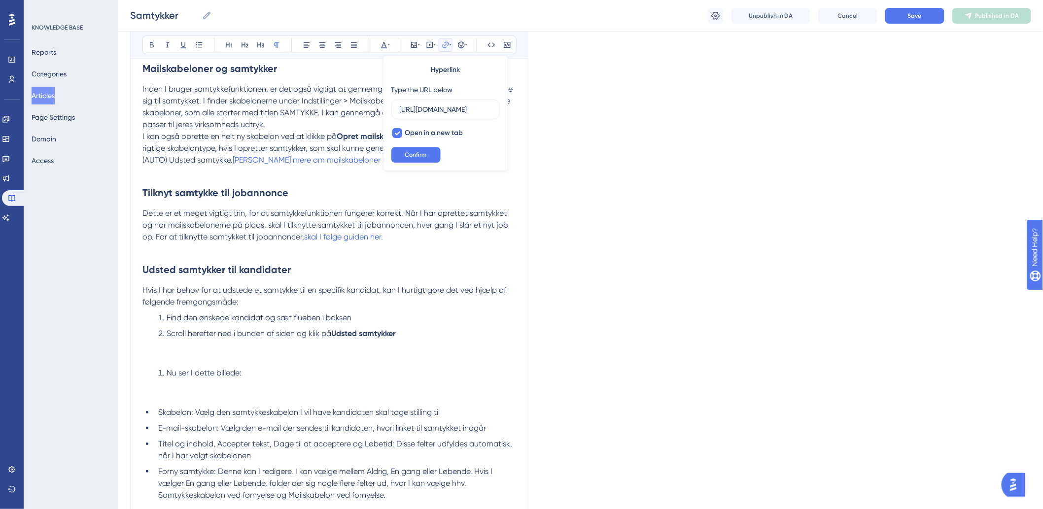
click at [922, 14] on button "Save" at bounding box center [914, 16] width 59 height 16
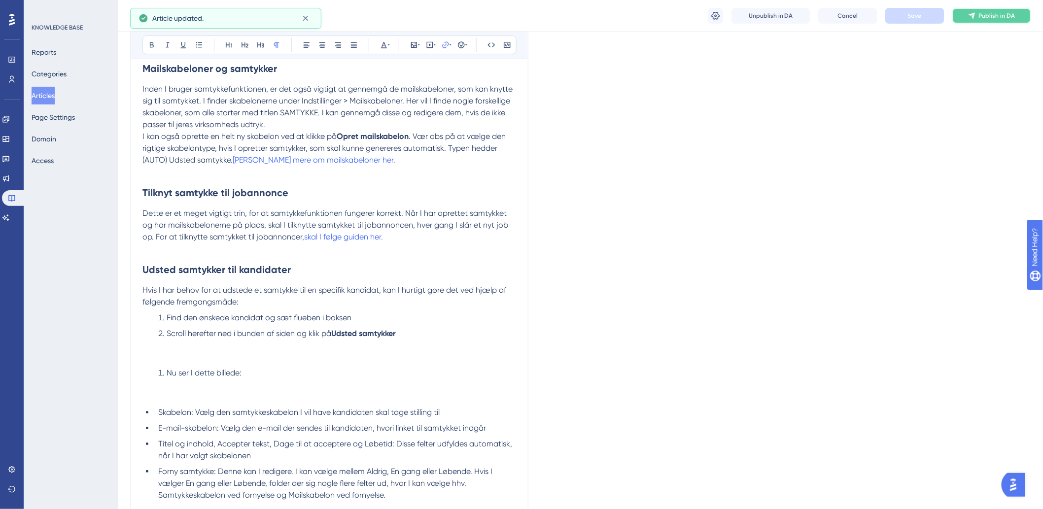
click at [994, 12] on span "Publish in DA" at bounding box center [997, 16] width 36 height 8
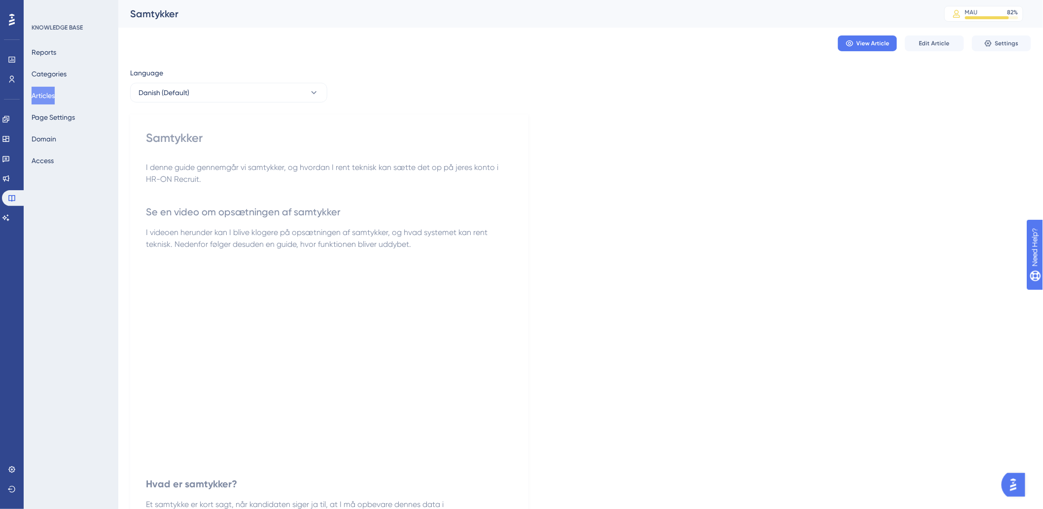
click at [53, 96] on button "Articles" at bounding box center [43, 96] width 23 height 18
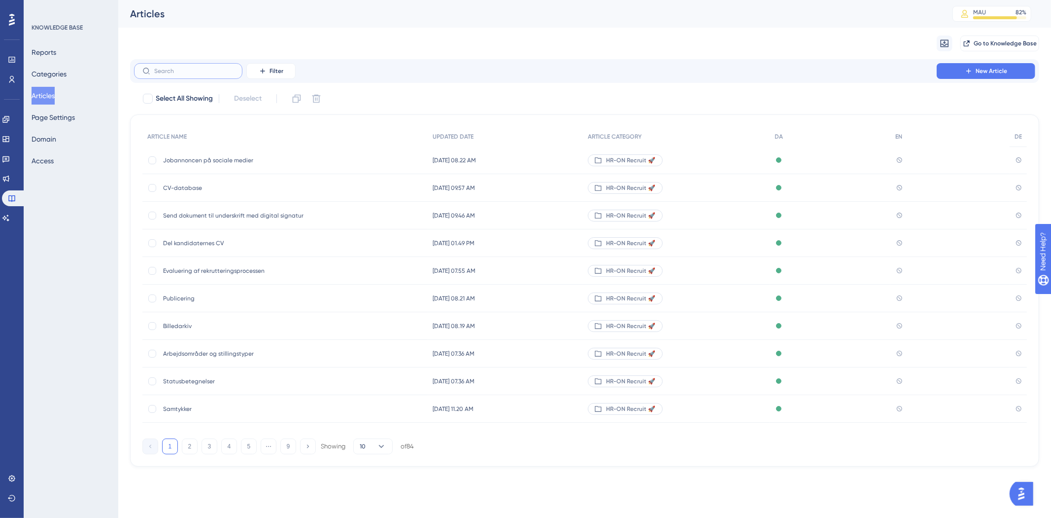
click at [209, 69] on input "text" at bounding box center [194, 71] width 80 height 7
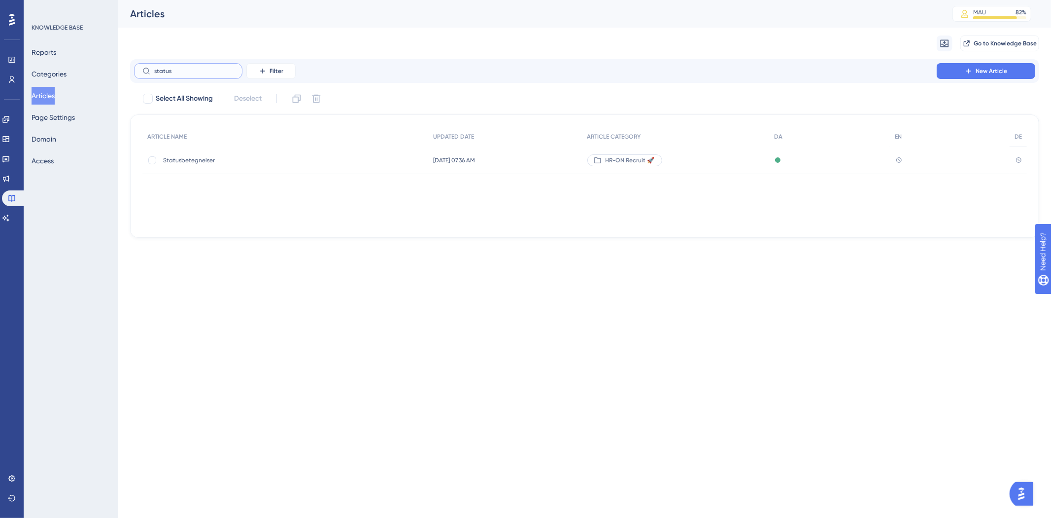
type input "status"
click at [172, 155] on div "Statusbetegnelser Statusbetegnelser" at bounding box center [242, 160] width 158 height 28
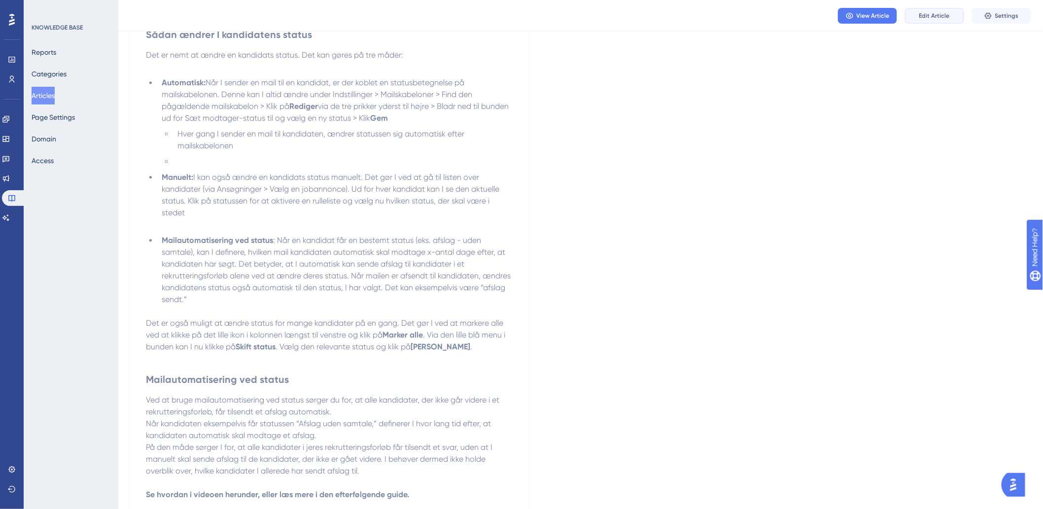
click at [943, 8] on button "Edit Article" at bounding box center [934, 16] width 59 height 16
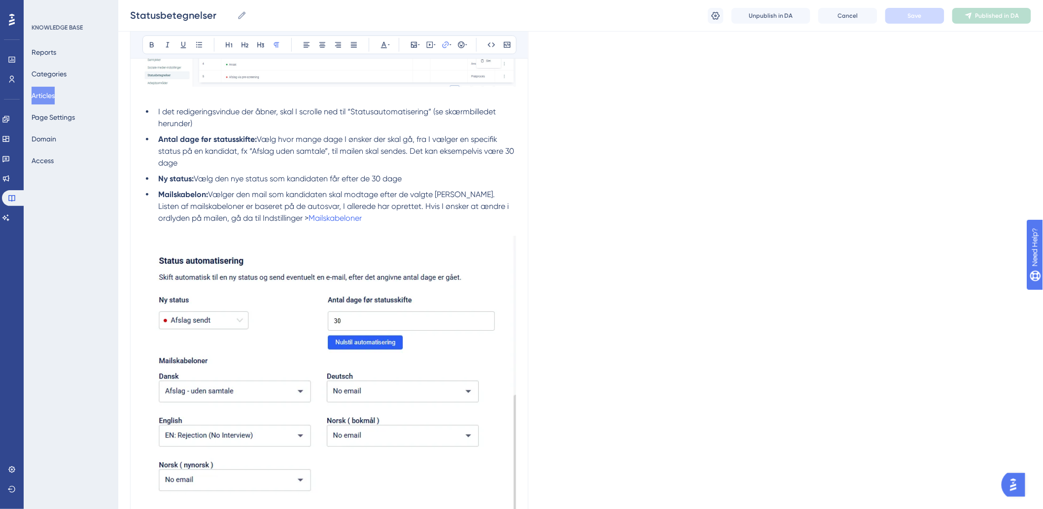
scroll to position [1883, 0]
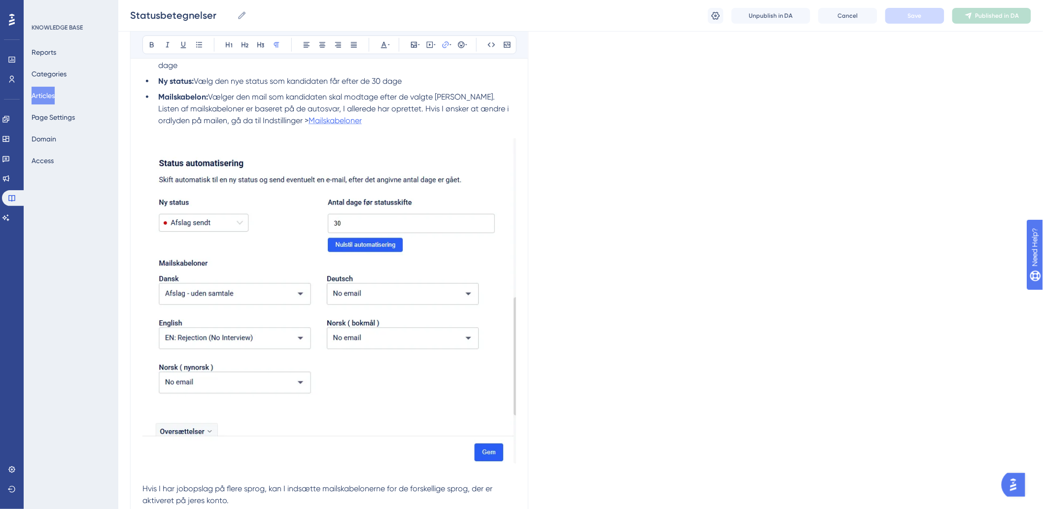
click at [331, 120] on span "Mailskabeloner" at bounding box center [335, 120] width 53 height 9
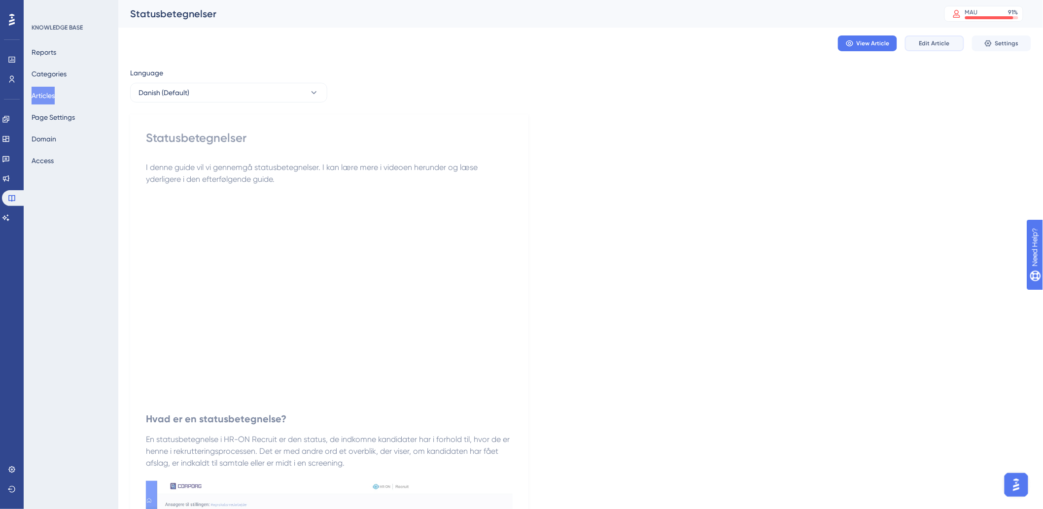
click at [944, 43] on span "Edit Article" at bounding box center [934, 43] width 31 height 8
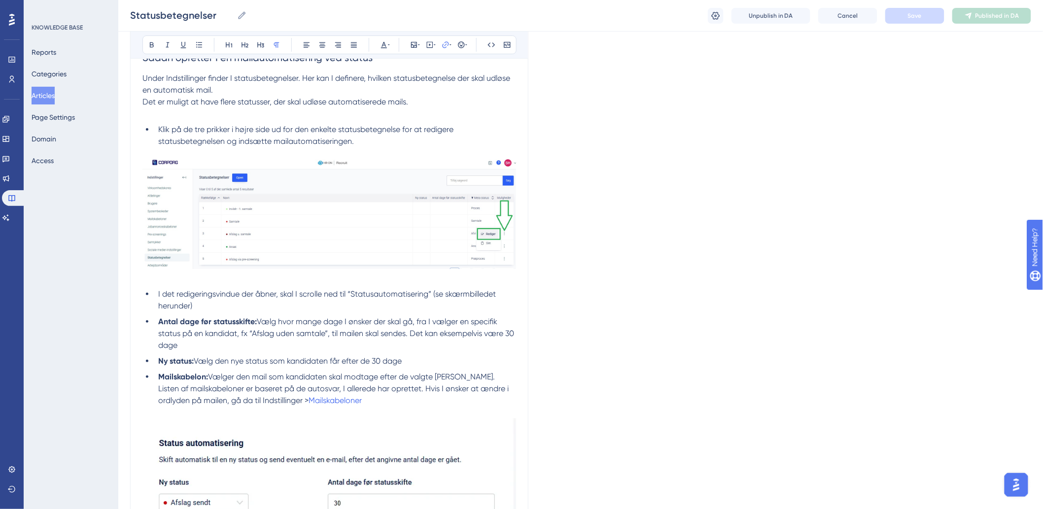
scroll to position [1712, 0]
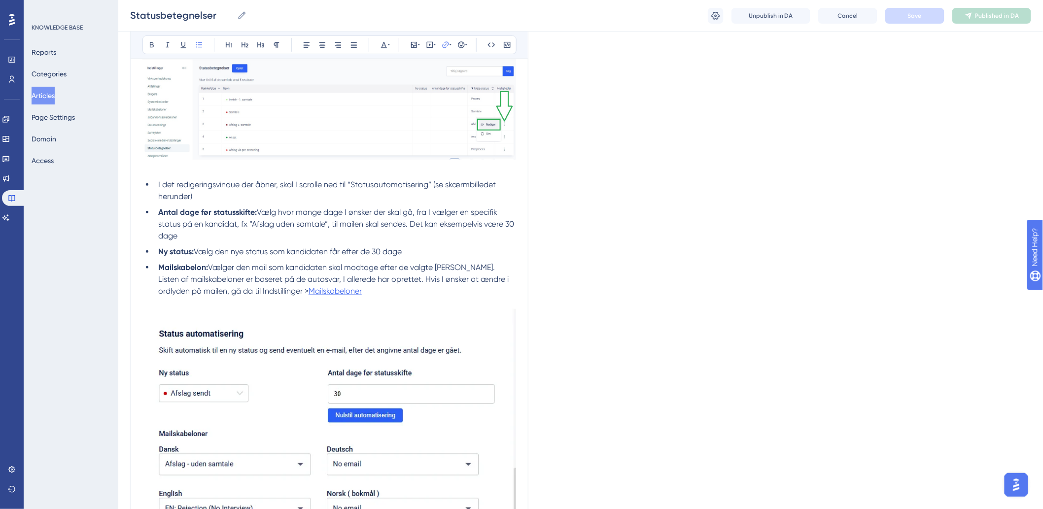
click at [332, 291] on span "Mailskabeloner" at bounding box center [335, 290] width 53 height 9
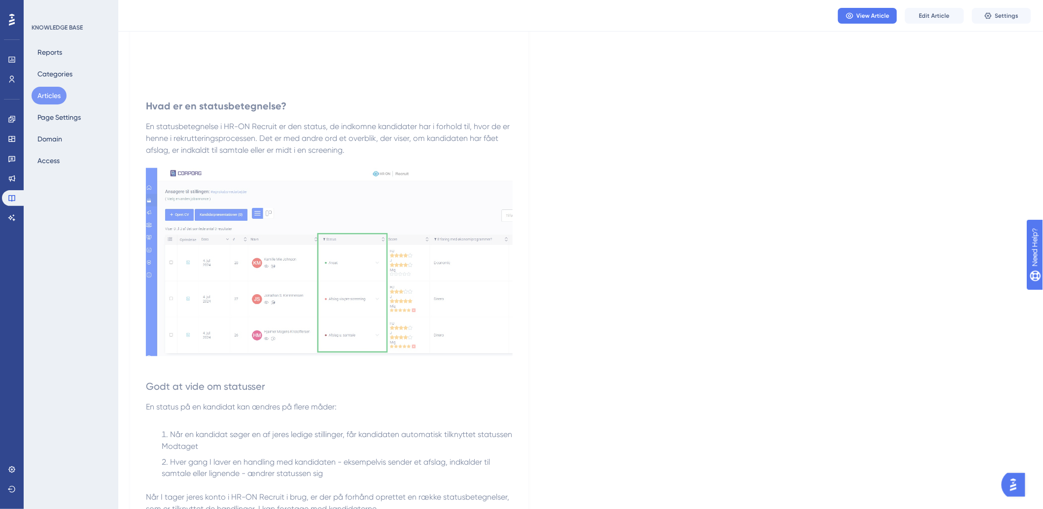
scroll to position [493, 0]
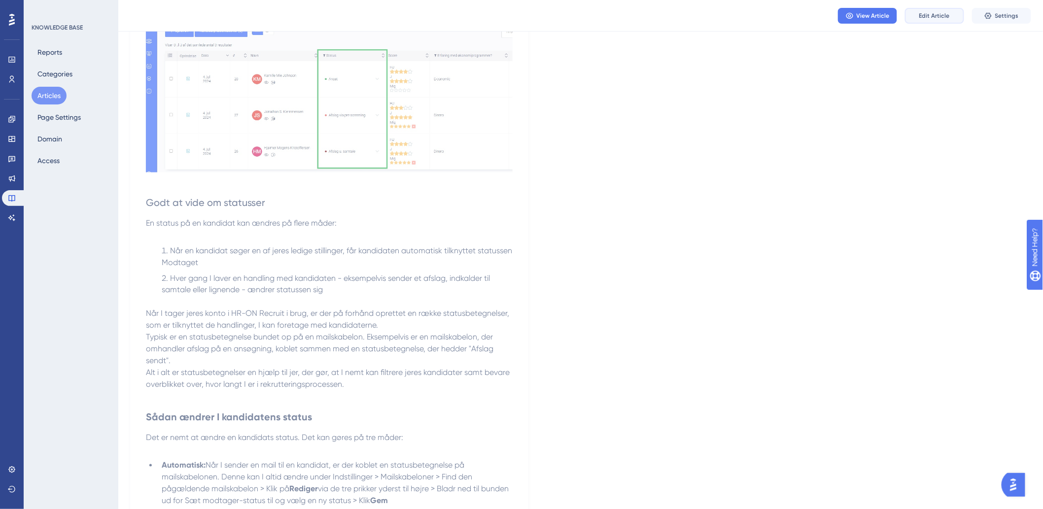
click at [916, 13] on button "Edit Article" at bounding box center [934, 16] width 59 height 16
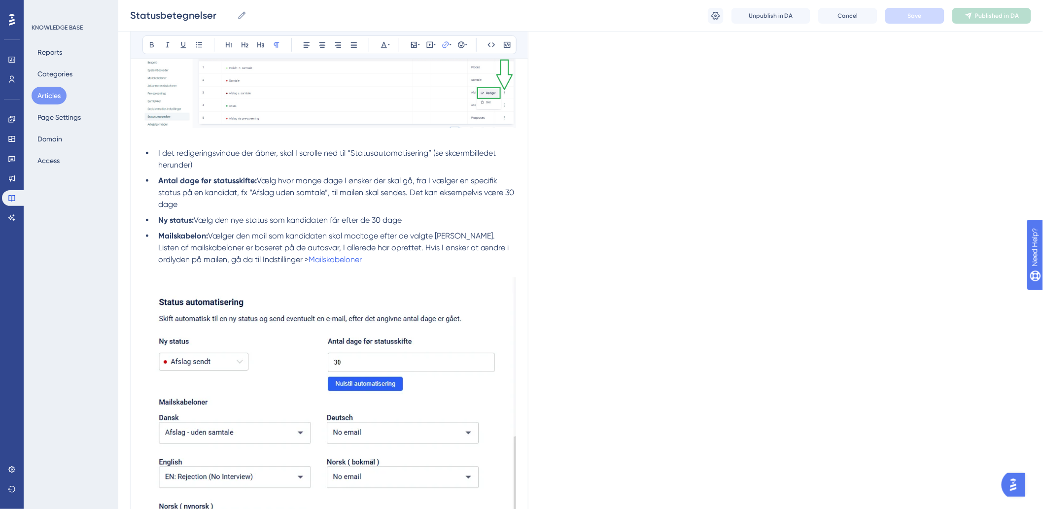
scroll to position [1773, 0]
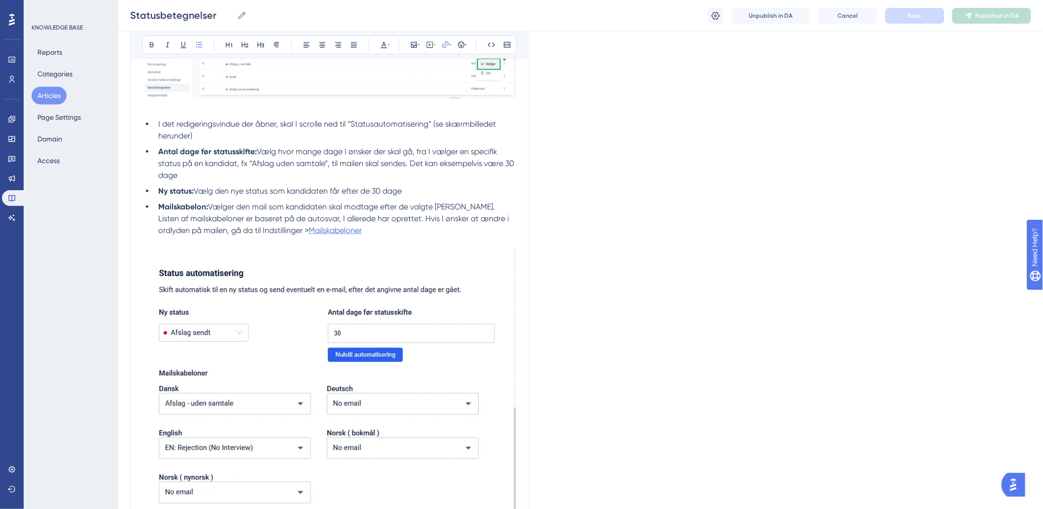
drag, startPoint x: 337, startPoint y: 230, endPoint x: 279, endPoint y: 230, distance: 57.7
click at [279, 230] on li "Mailskabelon: Vælger den mail som kandidaten skal modtage efter de valgte antal…" at bounding box center [335, 218] width 362 height 35
type input "h"
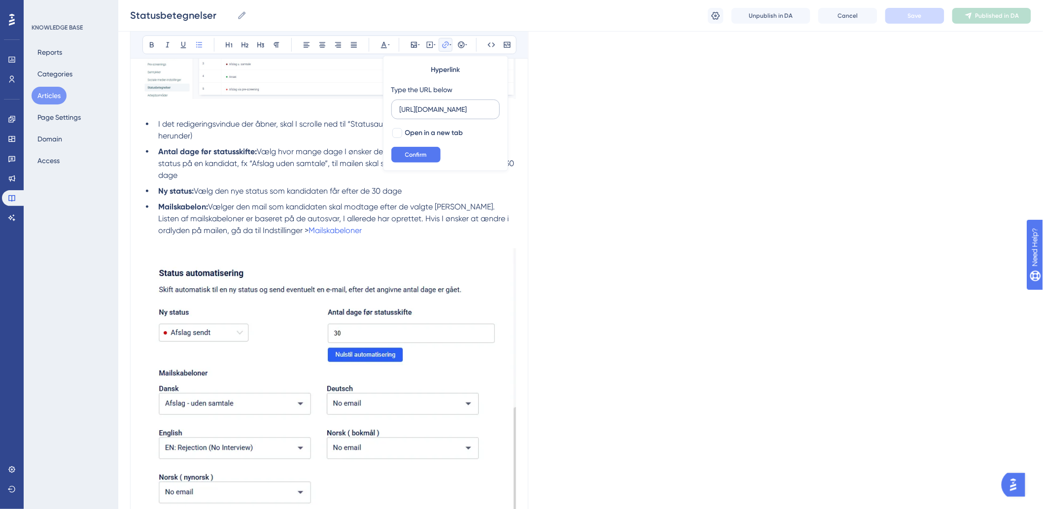
scroll to position [0, 92]
type input "https://help.hr-on.com/da/articles/15180-mailskabeloner"
click at [400, 135] on div at bounding box center [397, 133] width 10 height 10
checkbox input "true"
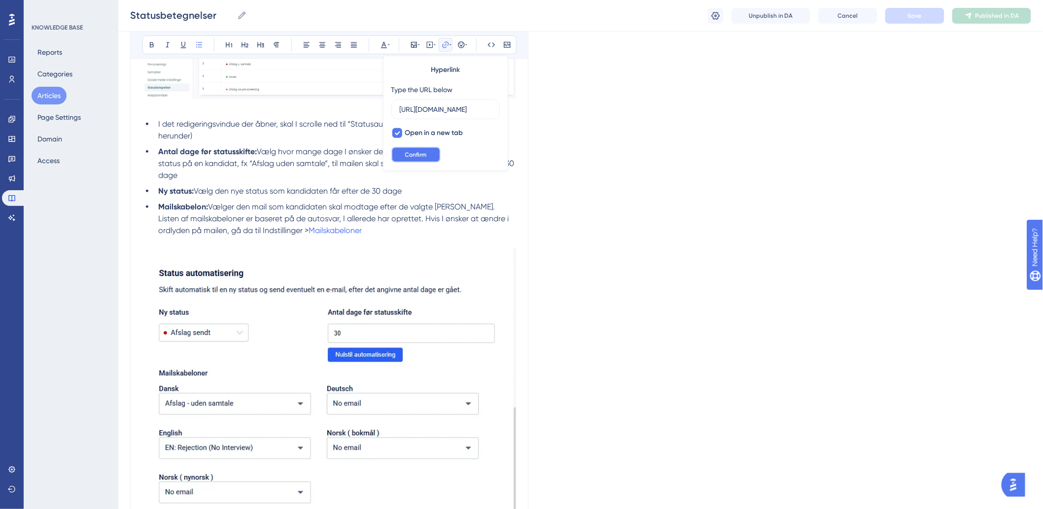
click at [401, 155] on button "Confirm" at bounding box center [415, 155] width 49 height 16
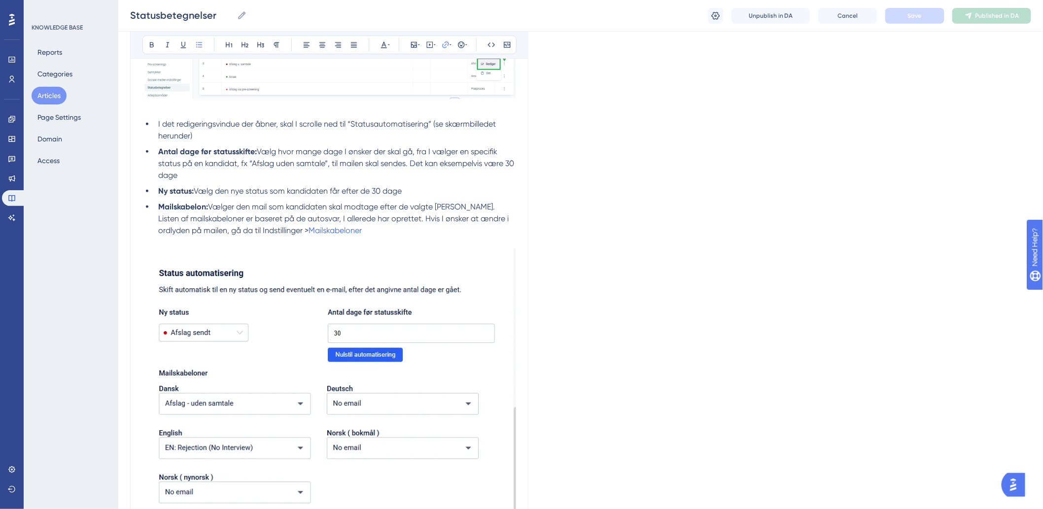
click at [439, 217] on span "Vælger den mail som kandidaten skal modtage efter de valgte [PERSON_NAME]. List…" at bounding box center [334, 218] width 352 height 33
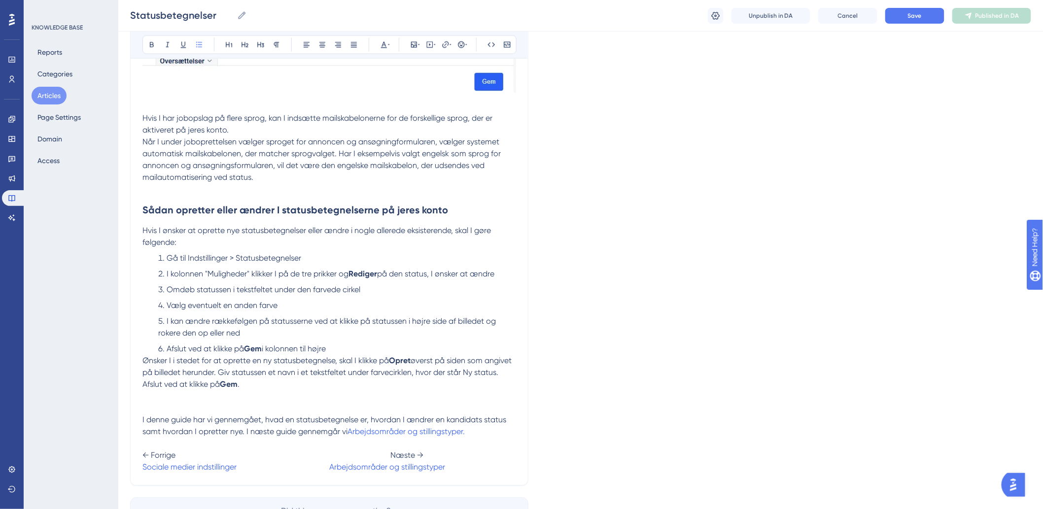
scroll to position [2324, 0]
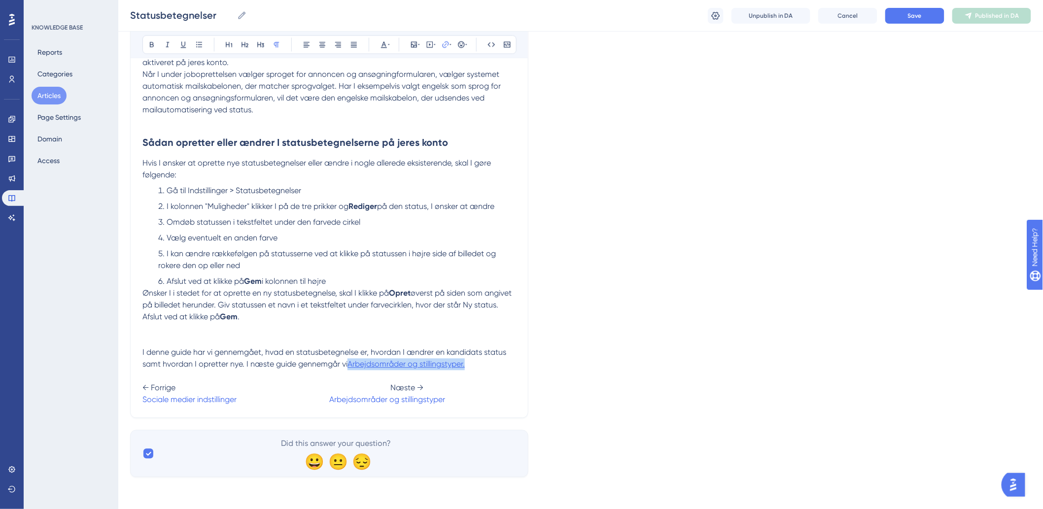
drag, startPoint x: 470, startPoint y: 366, endPoint x: 350, endPoint y: 368, distance: 119.8
click at [350, 368] on p "I denne guide har vi gennemgået, hvad en statusbetegnelse er, hvordan I ændrer …" at bounding box center [329, 359] width 374 height 24
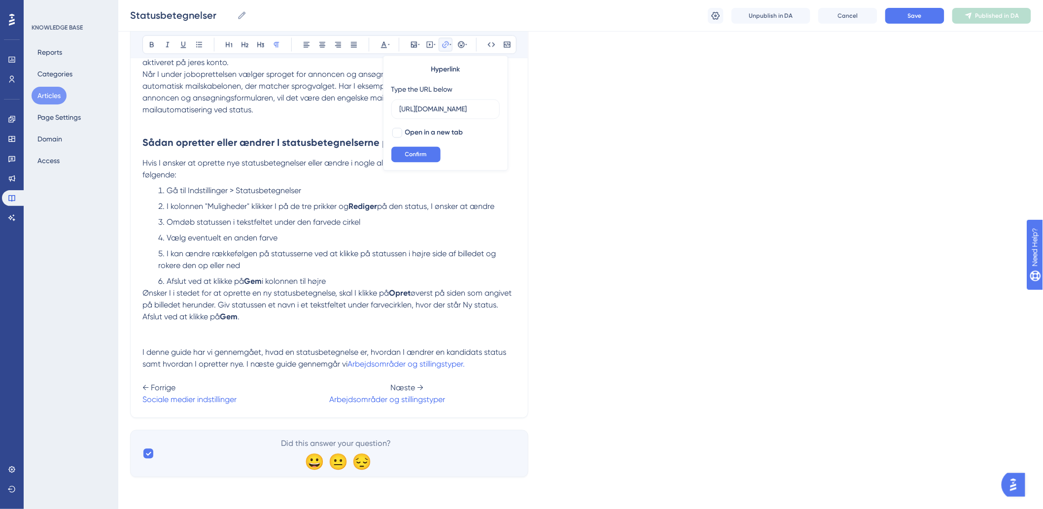
scroll to position [0, 0]
click at [405, 132] on span "Open in a new tab" at bounding box center [434, 133] width 58 height 12
checkbox input "true"
click at [415, 156] on span "Confirm" at bounding box center [416, 155] width 22 height 8
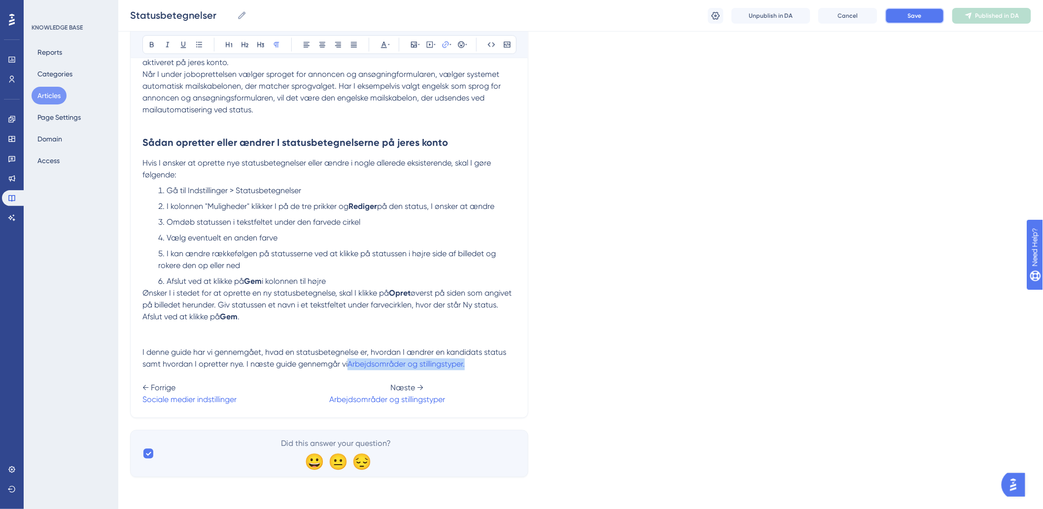
click at [901, 12] on button "Save" at bounding box center [914, 16] width 59 height 16
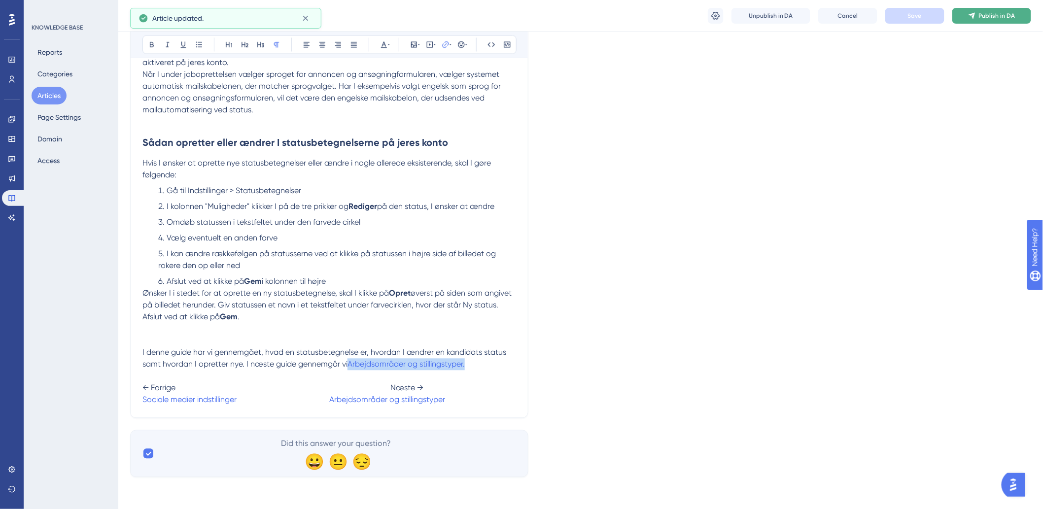
click at [1010, 15] on span "Publish in DA" at bounding box center [997, 16] width 36 height 8
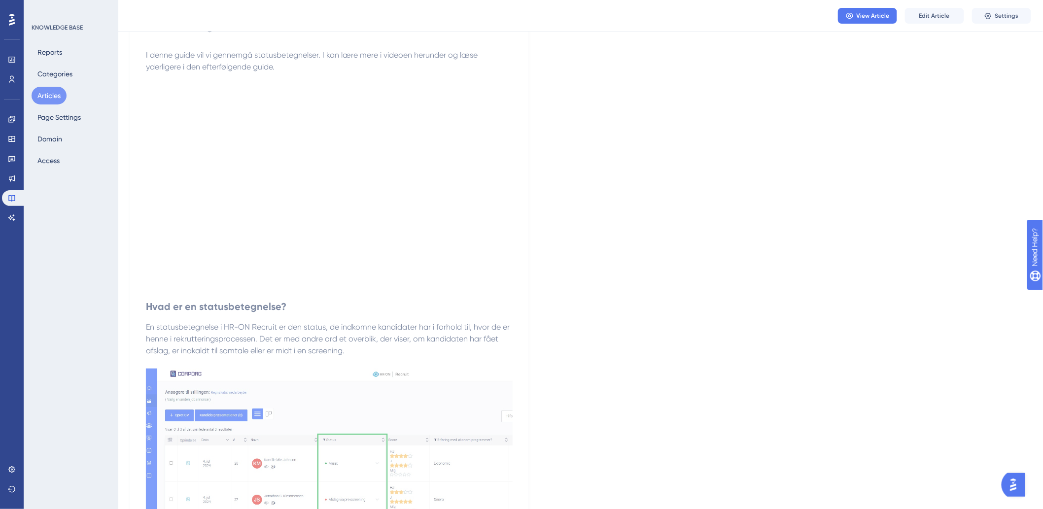
scroll to position [109, 0]
click at [69, 95] on div "Reports Categories Articles Page Settings Domain Access" at bounding box center [72, 106] width 80 height 126
click at [62, 95] on button "Articles" at bounding box center [49, 96] width 35 height 18
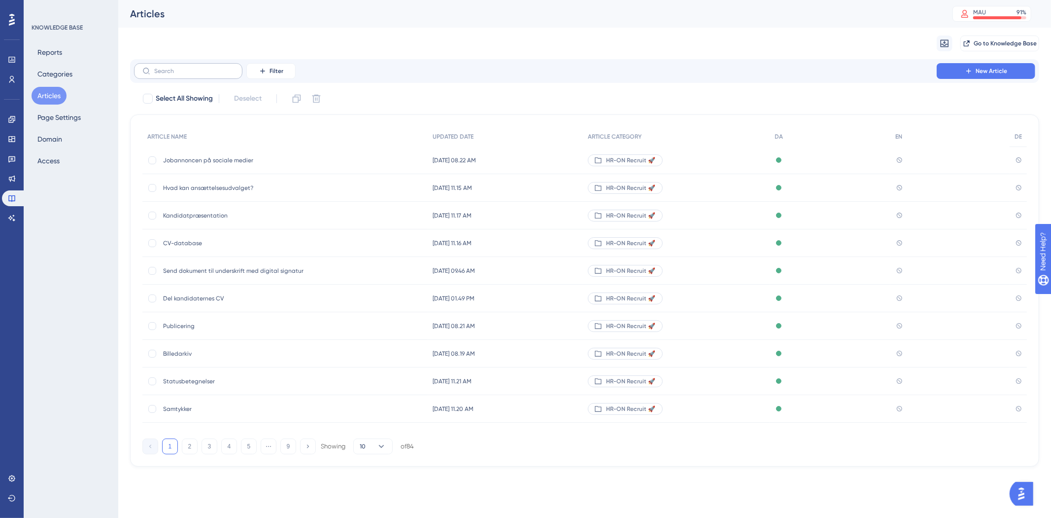
click at [224, 67] on label at bounding box center [188, 71] width 108 height 16
click at [224, 68] on input "text" at bounding box center [194, 71] width 80 height 7
type input "arn"
checkbox input "true"
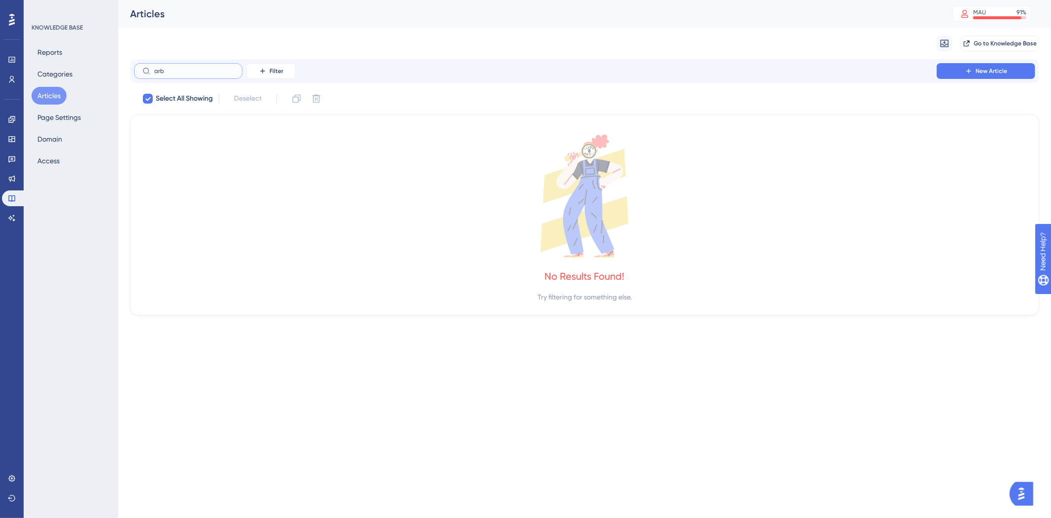
type input "arbr"
checkbox input "true"
type input "arb"
checkbox input "false"
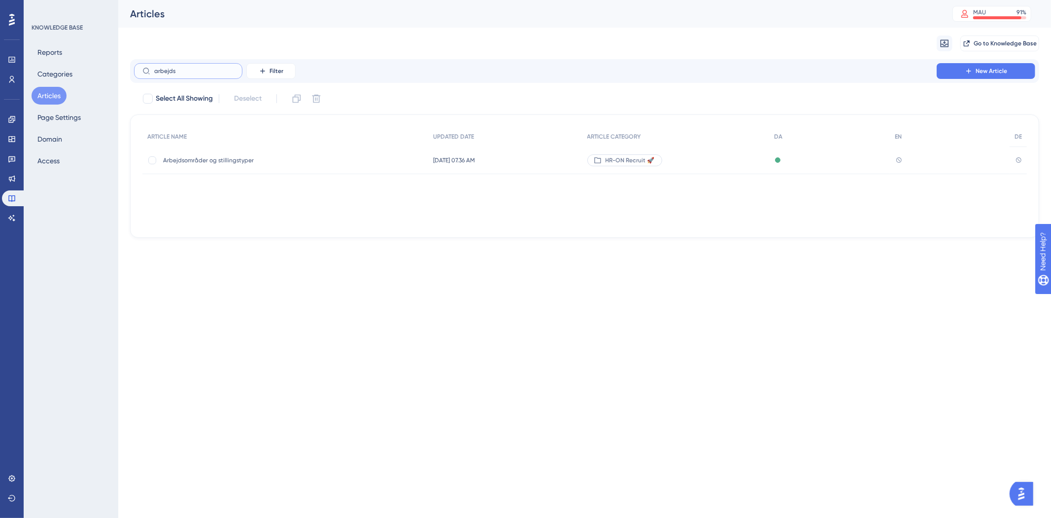
type input "arbejds"
click at [235, 160] on span "Arbejdsområder og stillingstyper" at bounding box center [242, 160] width 158 height 8
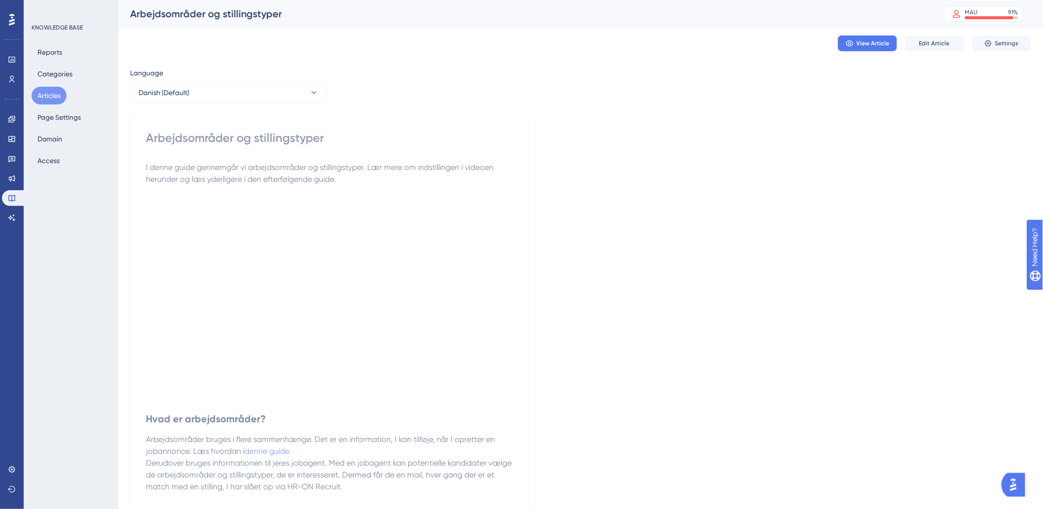
scroll to position [470, 0]
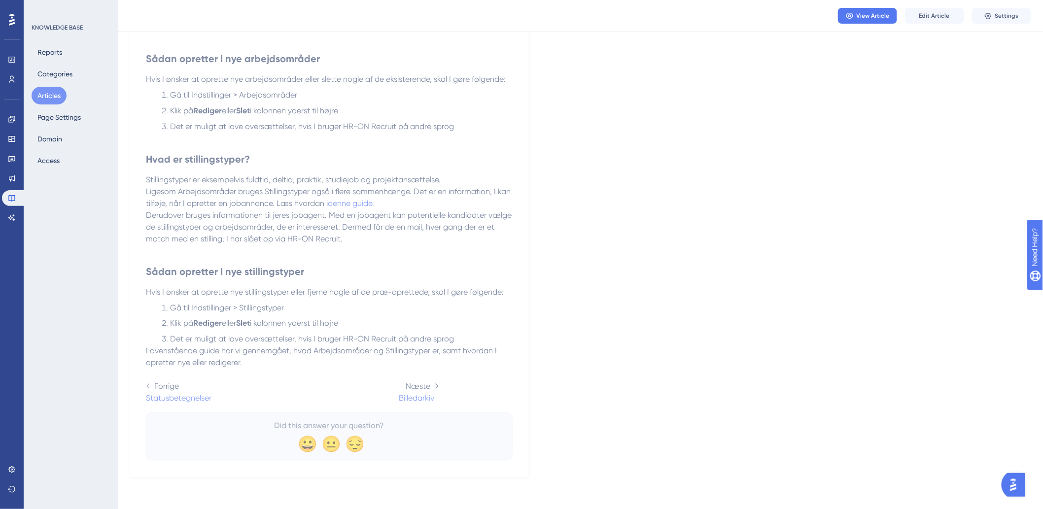
click at [51, 90] on button "Articles" at bounding box center [49, 96] width 35 height 18
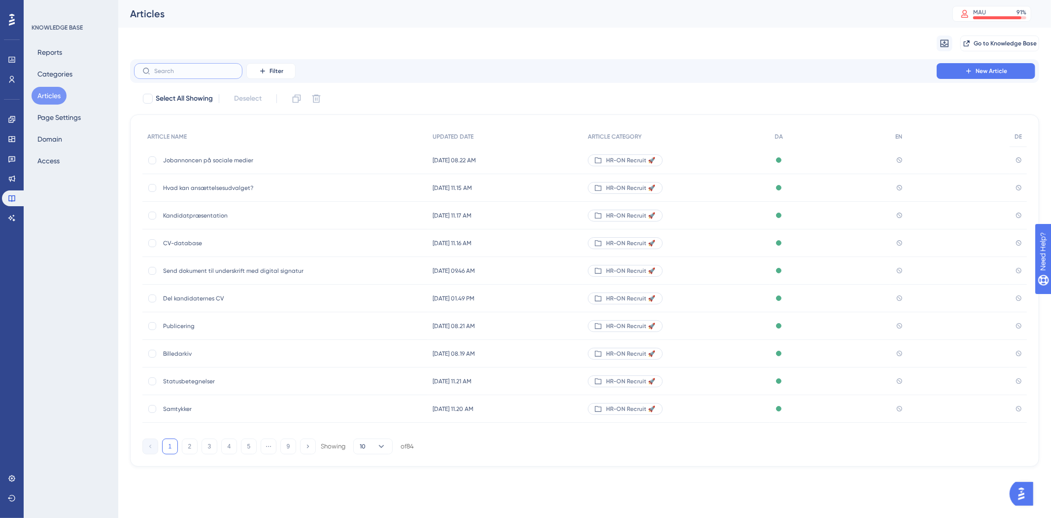
click at [180, 70] on input "text" at bounding box center [194, 71] width 80 height 7
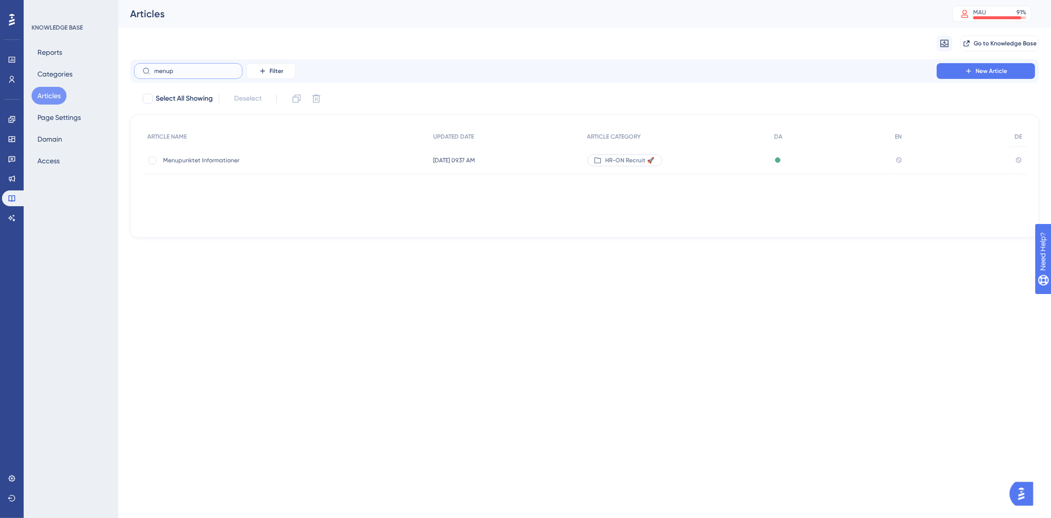
type input "menup"
click at [225, 157] on span "Menupunktet Informationer" at bounding box center [242, 160] width 158 height 8
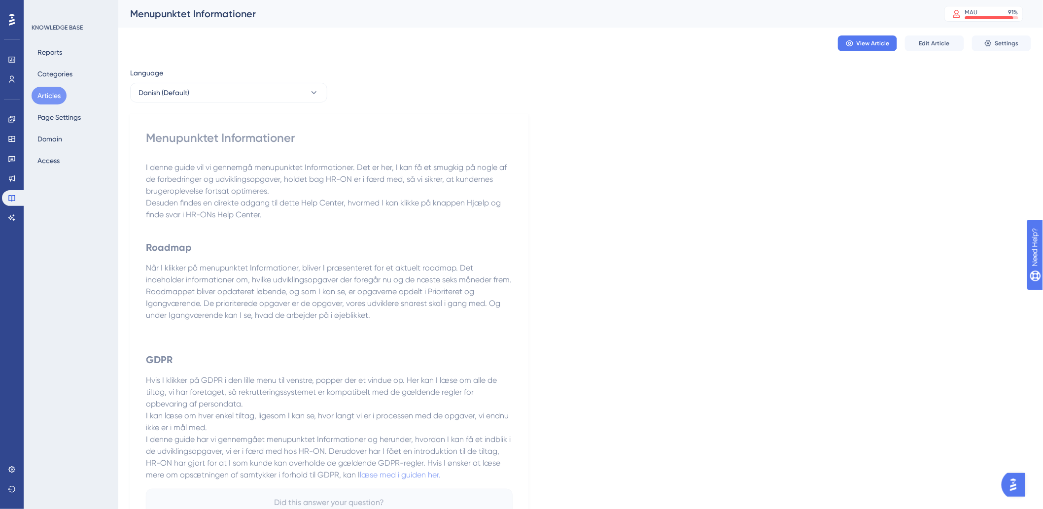
click at [938, 32] on div "View Article Edit Article Settings" at bounding box center [580, 44] width 901 height 32
click at [938, 35] on div "View Article Edit Article Settings" at bounding box center [580, 44] width 901 height 32
click at [920, 48] on button "Edit Article" at bounding box center [934, 43] width 59 height 16
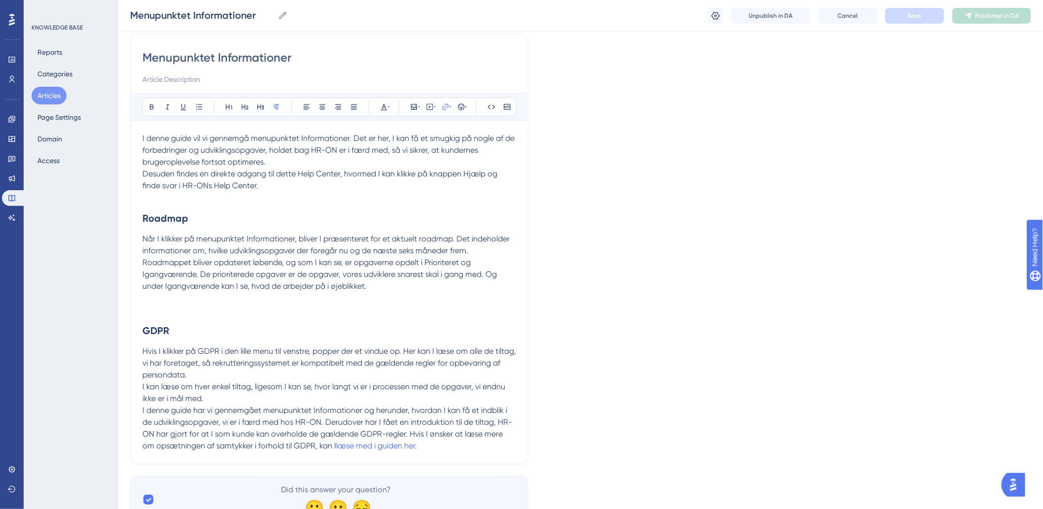
scroll to position [124, 0]
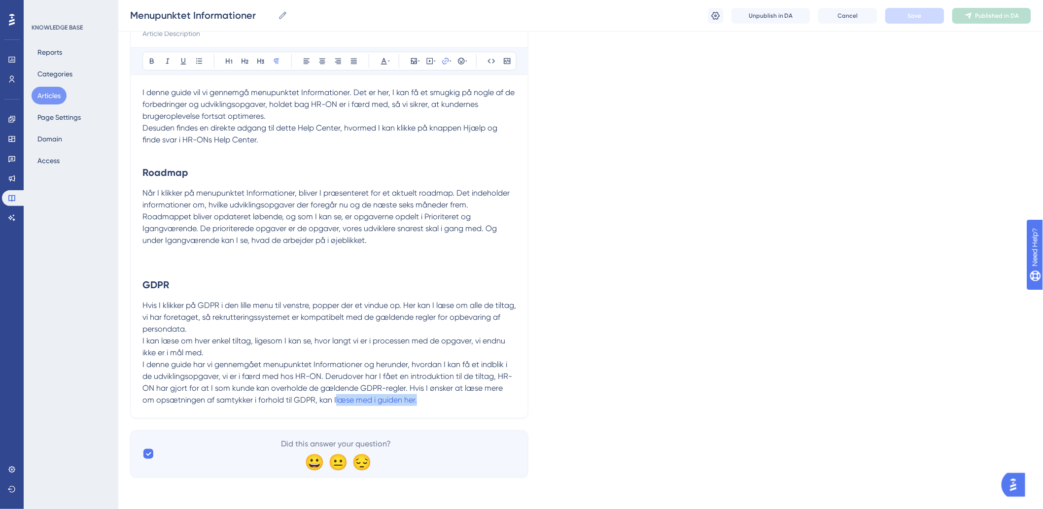
drag, startPoint x: 425, startPoint y: 398, endPoint x: 338, endPoint y: 406, distance: 87.6
click at [338, 406] on div "Menupunktet Informationer Bold Italic Underline Bullet Point Heading 1 Heading …" at bounding box center [329, 203] width 398 height 431
click at [447, 61] on icon at bounding box center [446, 61] width 8 height 8
type input "h"
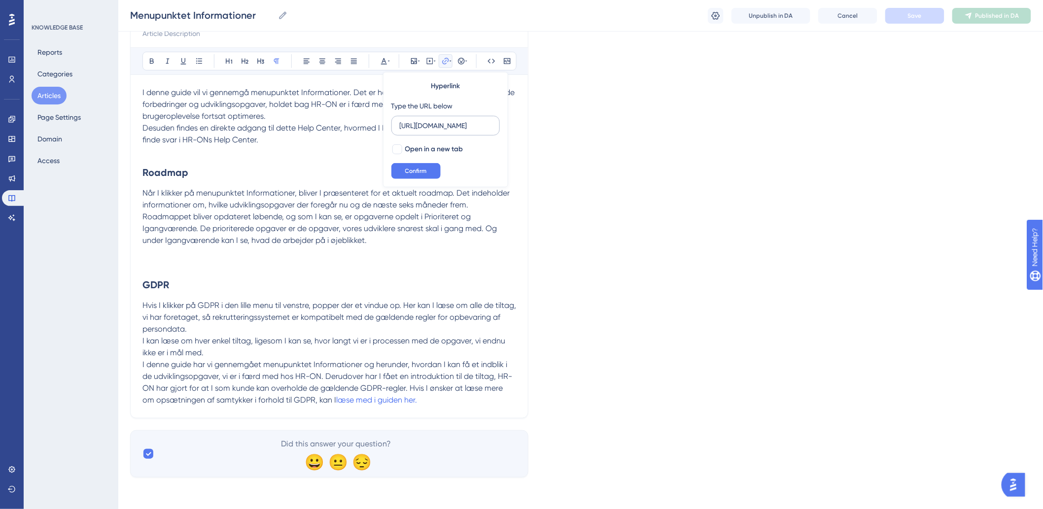
scroll to position [0, 76]
type input "[URL][DOMAIN_NAME]"
click at [396, 144] on div at bounding box center [397, 149] width 10 height 10
checkbox input "true"
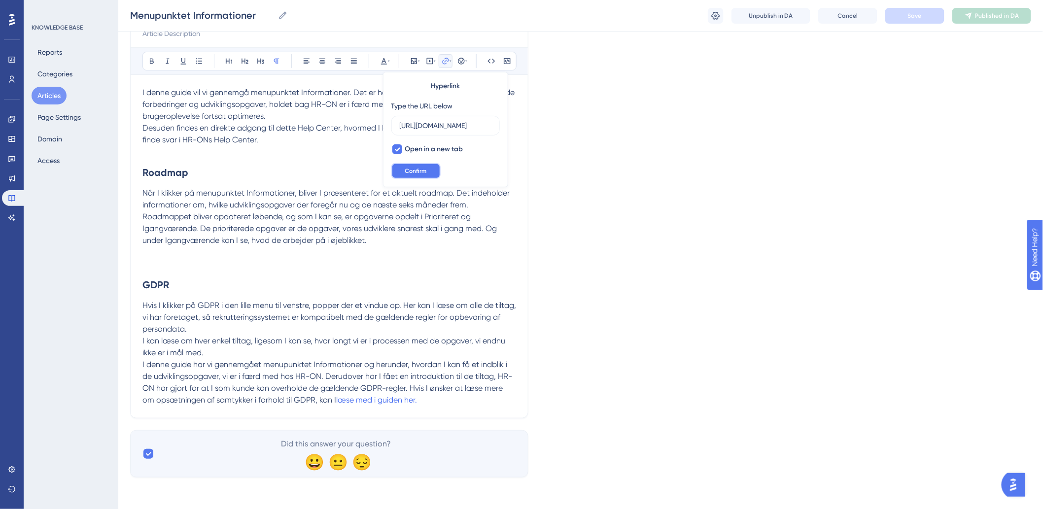
click at [408, 169] on span "Confirm" at bounding box center [416, 171] width 22 height 8
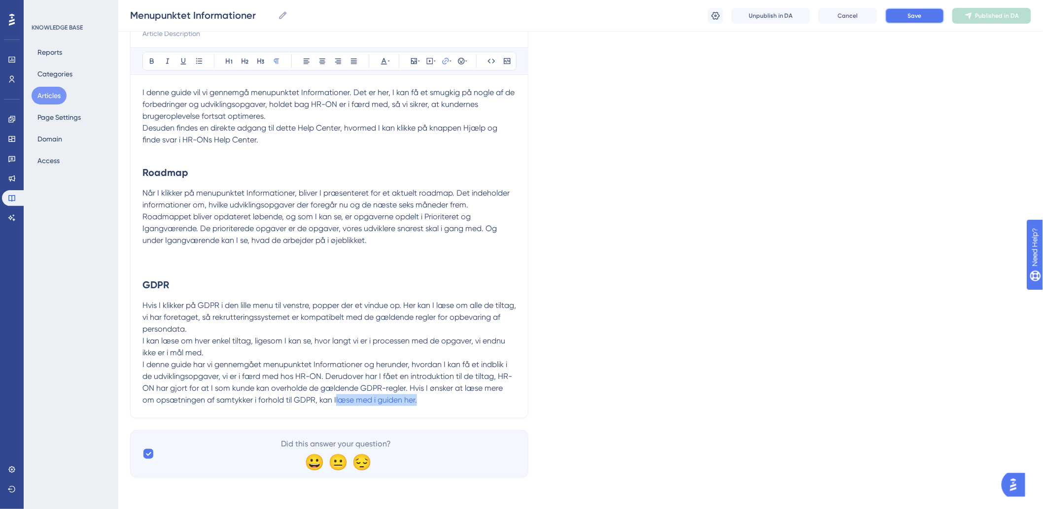
click at [934, 18] on button "Save" at bounding box center [914, 16] width 59 height 16
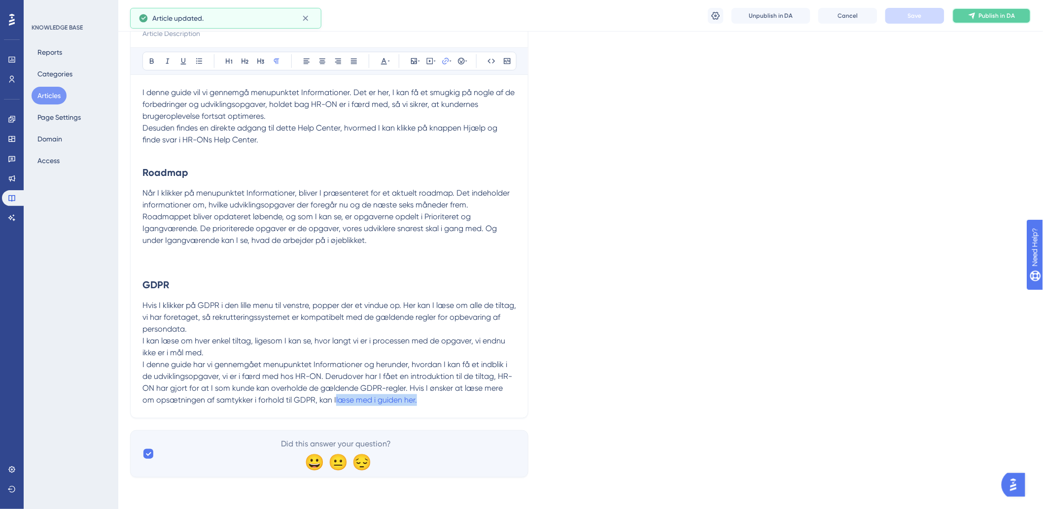
click at [987, 17] on span "Publish in DA" at bounding box center [997, 16] width 36 height 8
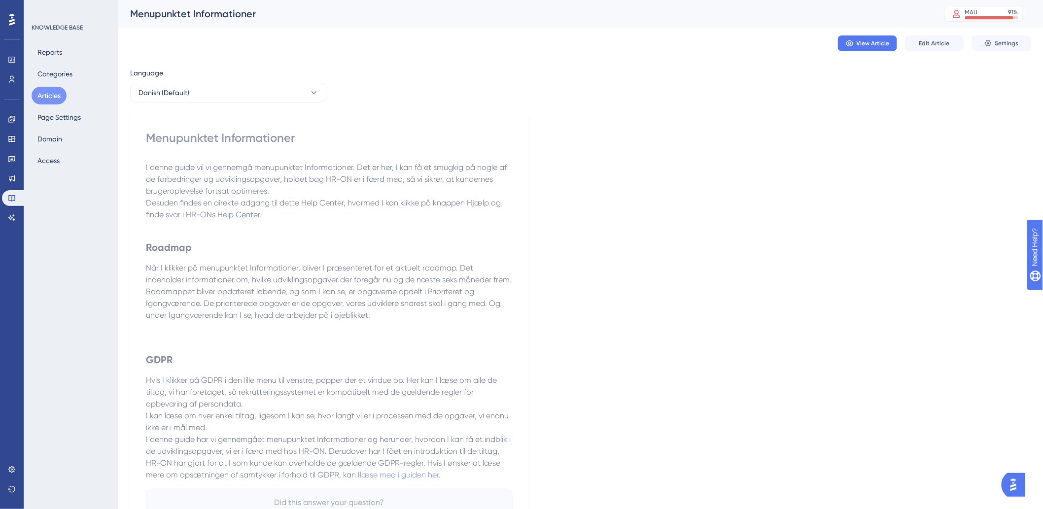
click at [51, 95] on button "Articles" at bounding box center [49, 96] width 35 height 18
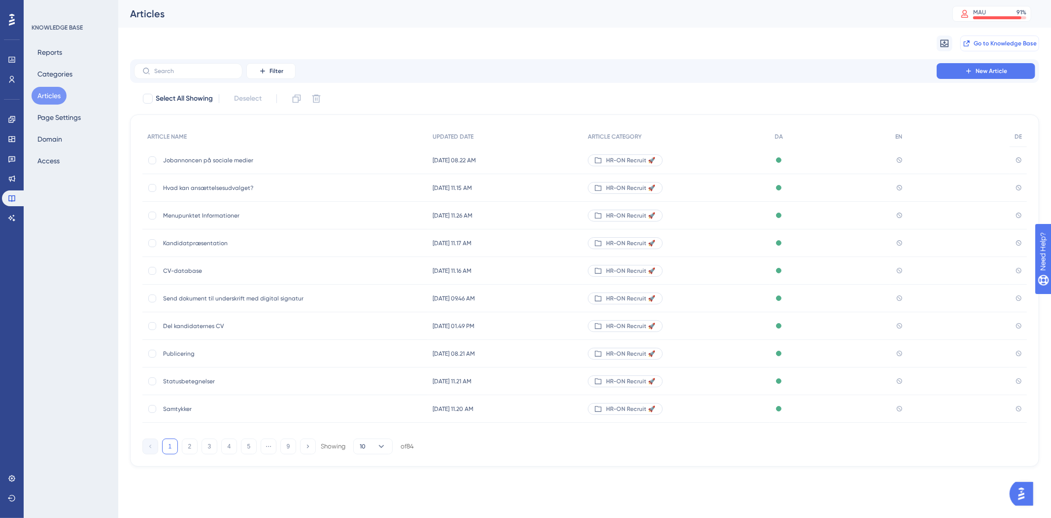
click at [989, 36] on button "Go to Knowledge Base" at bounding box center [1000, 43] width 79 height 16
click at [191, 69] on input "text" at bounding box center [194, 71] width 80 height 7
type input "cb"
checkbox input "true"
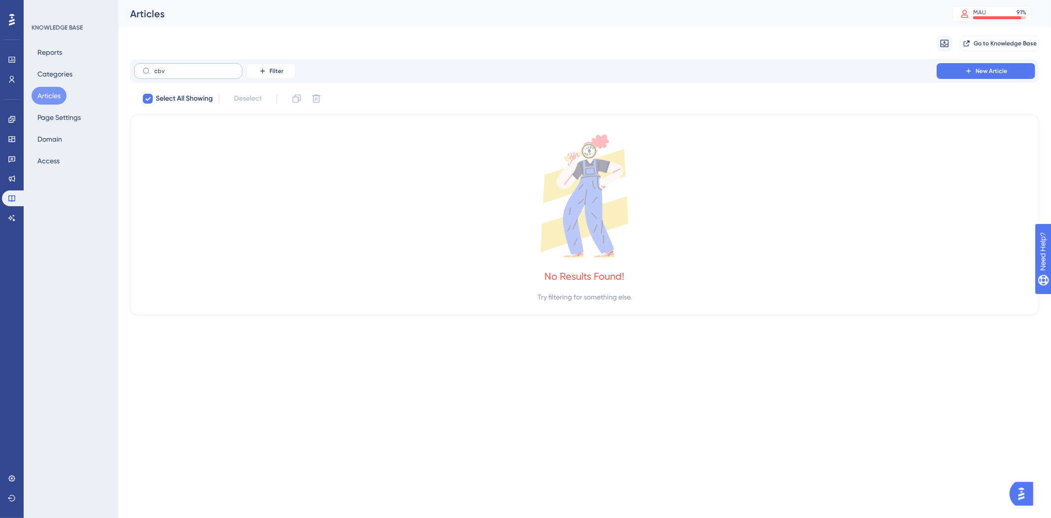
click at [200, 75] on label "cbv" at bounding box center [188, 71] width 108 height 16
click at [200, 74] on input "cbv" at bounding box center [194, 71] width 80 height 7
type input "c"
checkbox input "false"
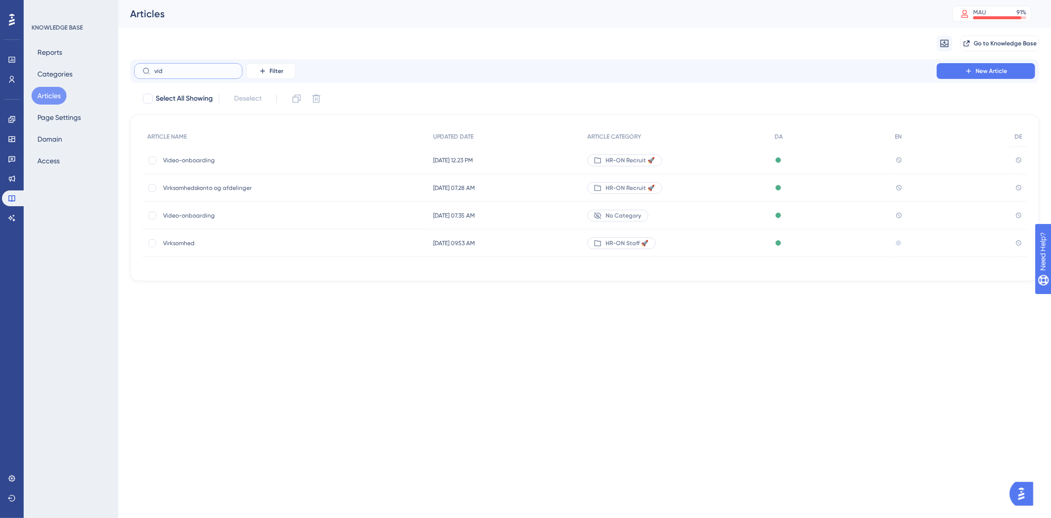
type input "vido"
checkbox input "true"
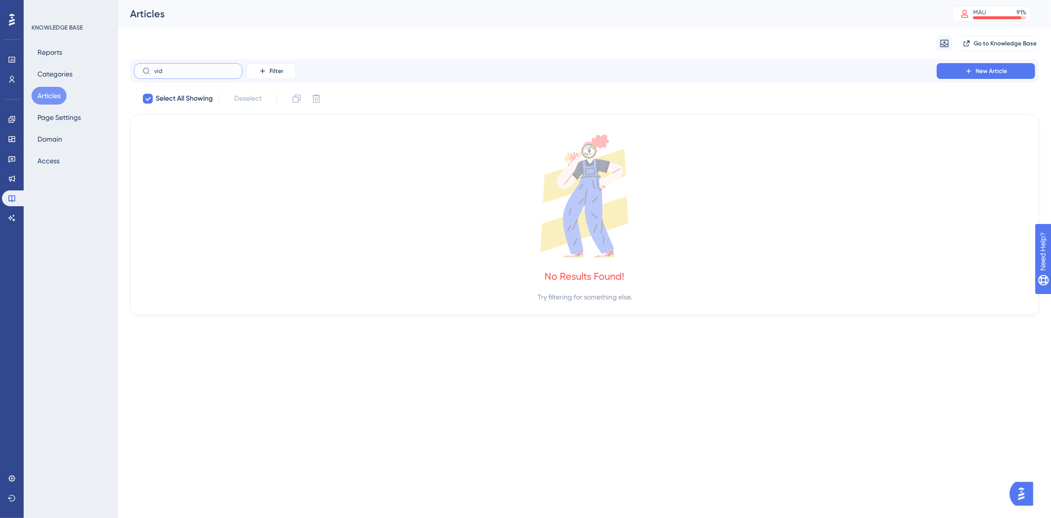
type input "vide"
checkbox input "false"
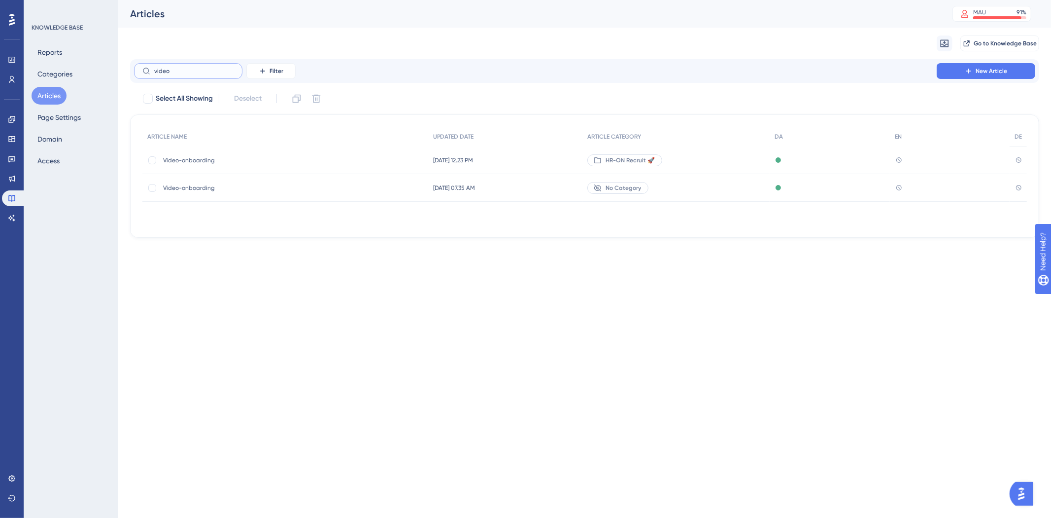
type input "video"
click at [200, 160] on span "Video-onboarding" at bounding box center [242, 160] width 158 height 8
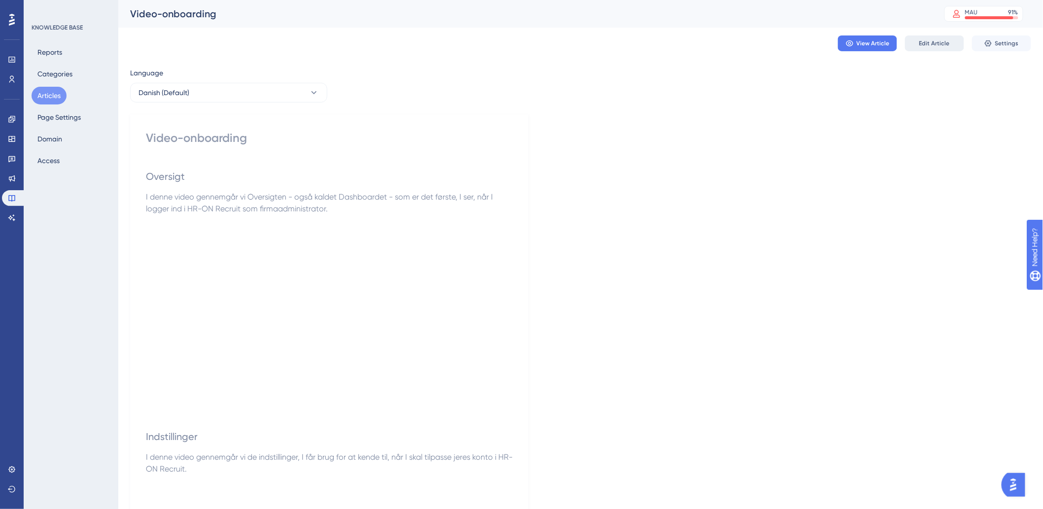
click at [924, 38] on button "Edit Article" at bounding box center [934, 43] width 59 height 16
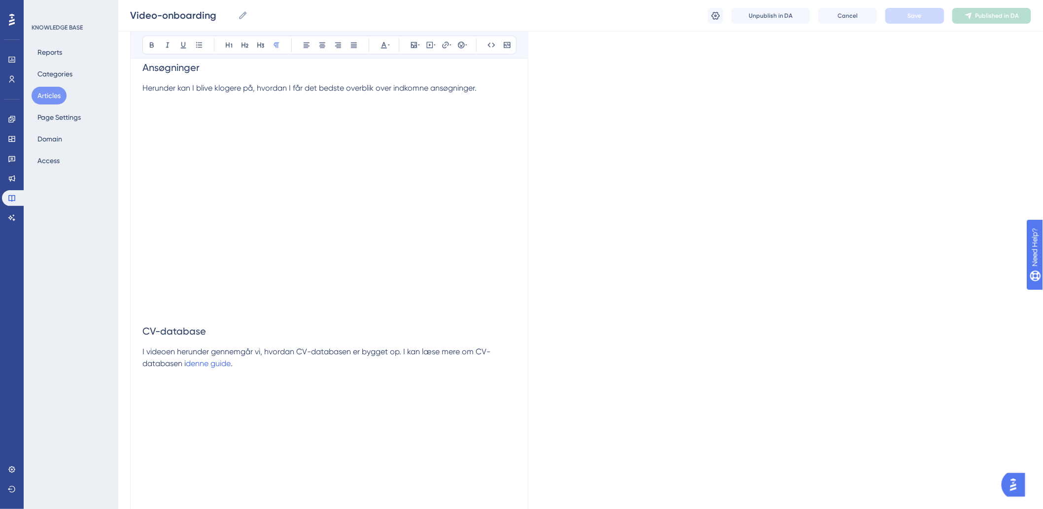
scroll to position [1146, 0]
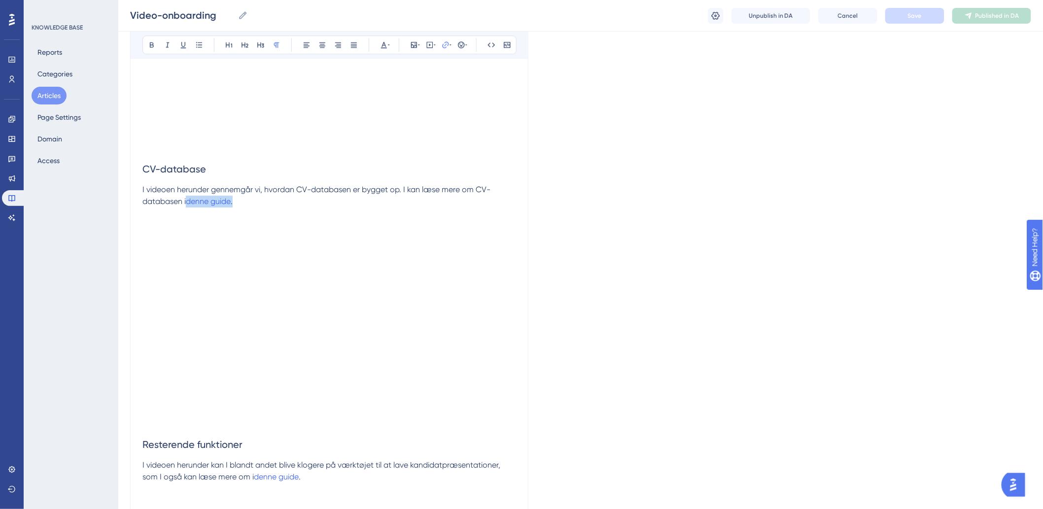
drag, startPoint x: 239, startPoint y: 204, endPoint x: 188, endPoint y: 206, distance: 50.3
click at [188, 206] on p "I videoen herunder gennemgår vi, hvordan CV-databasen er bygget op. I kan læse …" at bounding box center [329, 196] width 374 height 24
type input "h"
type input "https://help.hr-on.com/da/articles/15219-cvdatabase"
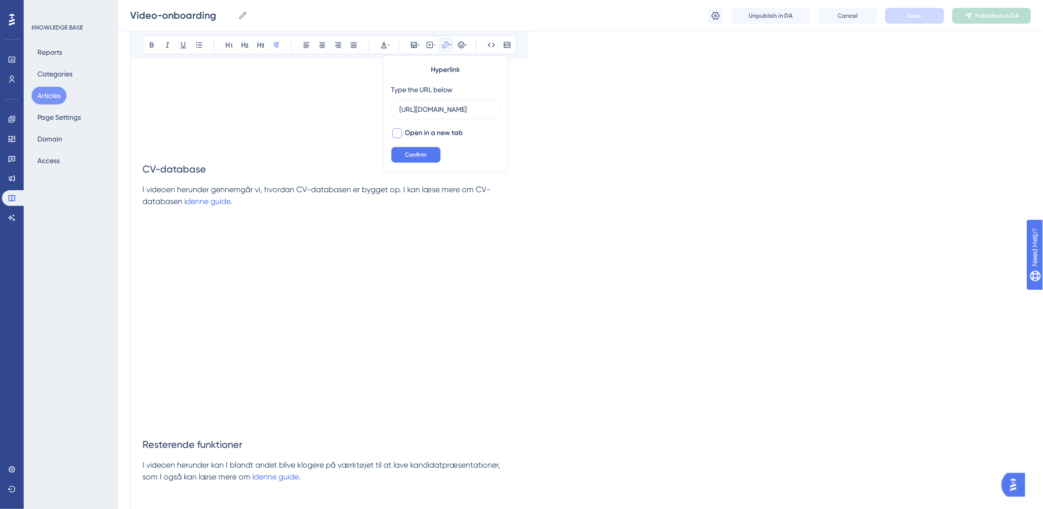
click at [408, 130] on span "Open in a new tab" at bounding box center [434, 133] width 58 height 12
checkbox input "true"
click at [417, 148] on button "Confirm" at bounding box center [415, 155] width 49 height 16
click at [303, 156] on h2 "CV-database" at bounding box center [329, 169] width 374 height 30
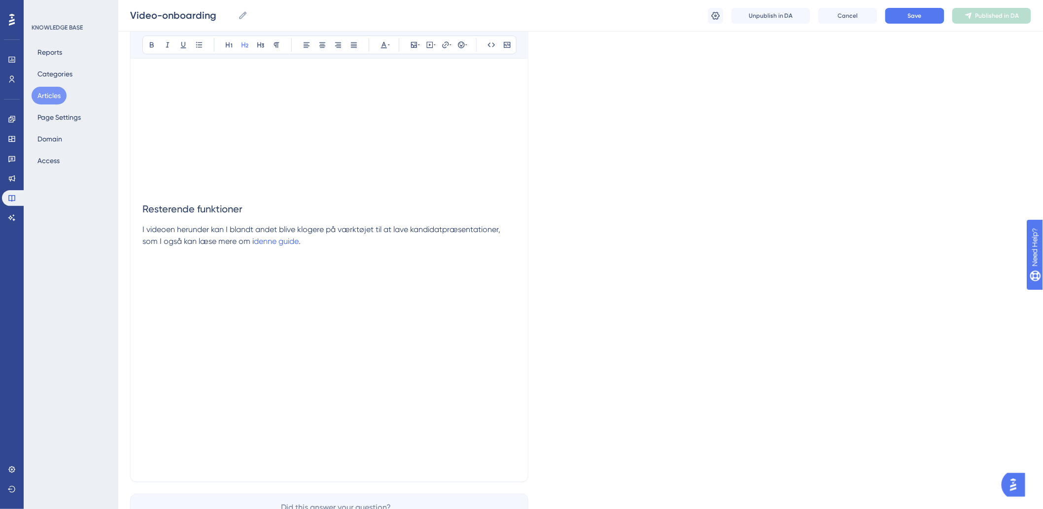
scroll to position [1444, 0]
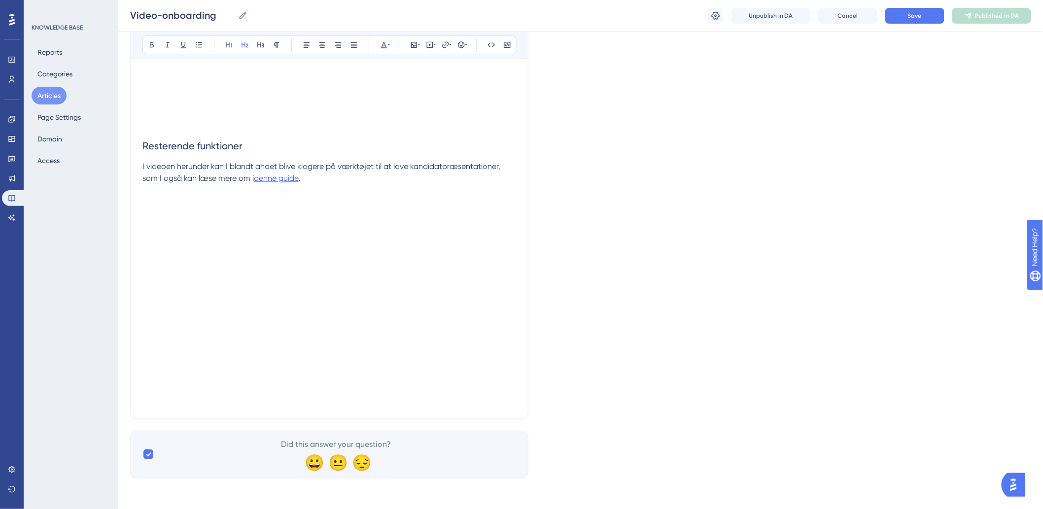
click at [294, 178] on span "denne guide" at bounding box center [276, 178] width 45 height 9
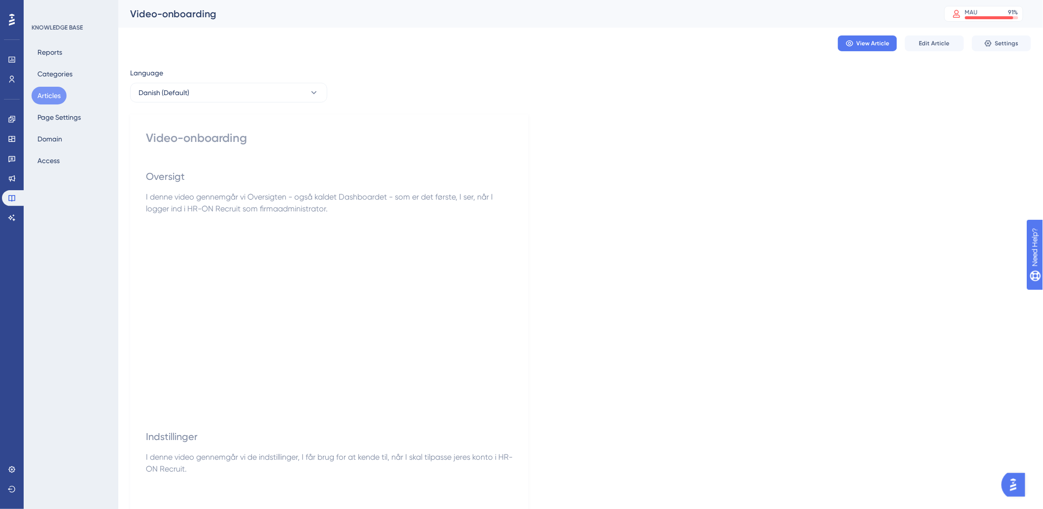
click at [932, 51] on div "View Article Edit Article Settings" at bounding box center [580, 44] width 901 height 32
click at [934, 45] on span "Edit Article" at bounding box center [934, 43] width 31 height 8
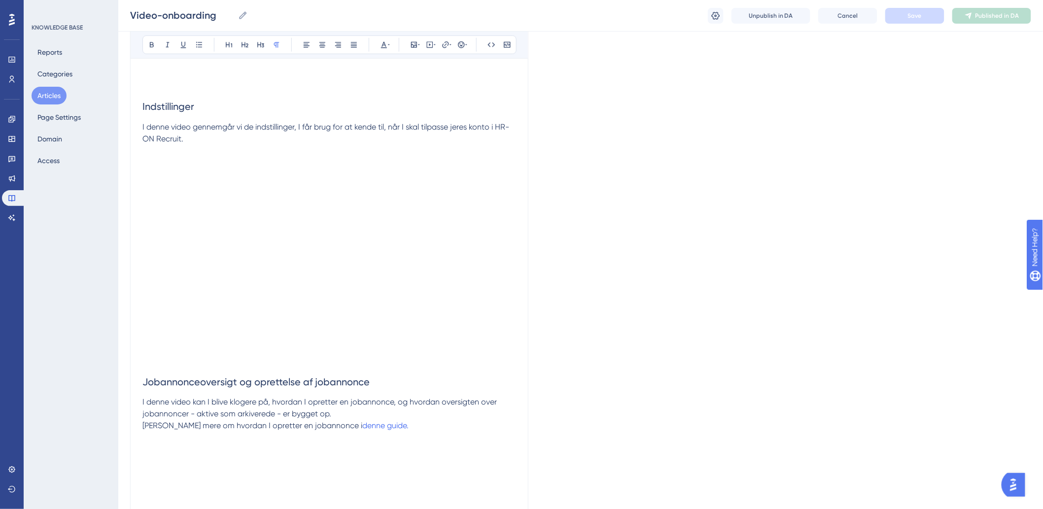
scroll to position [493, 0]
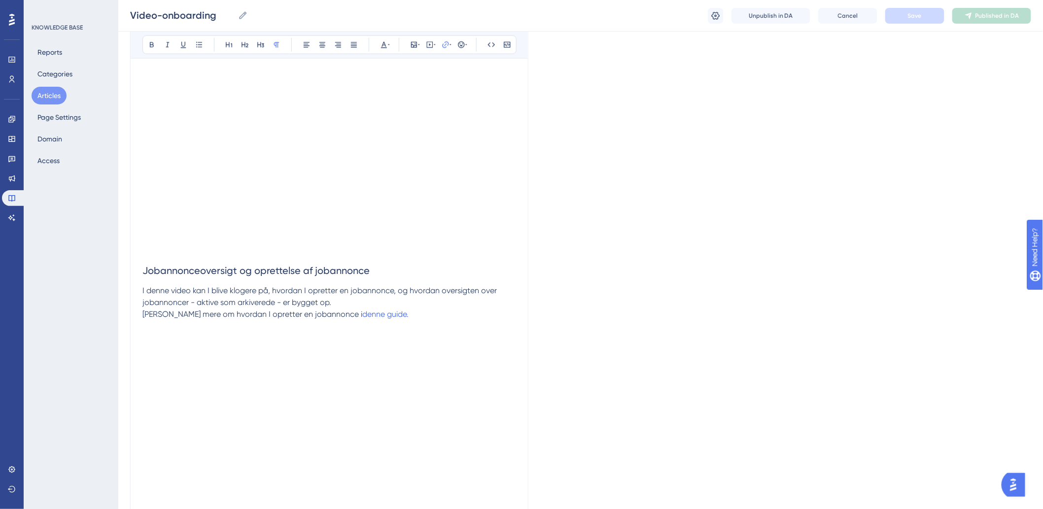
click at [371, 312] on p "[PERSON_NAME] mere om hvordan I opretter en jobannonce i denne guide." at bounding box center [329, 315] width 374 height 12
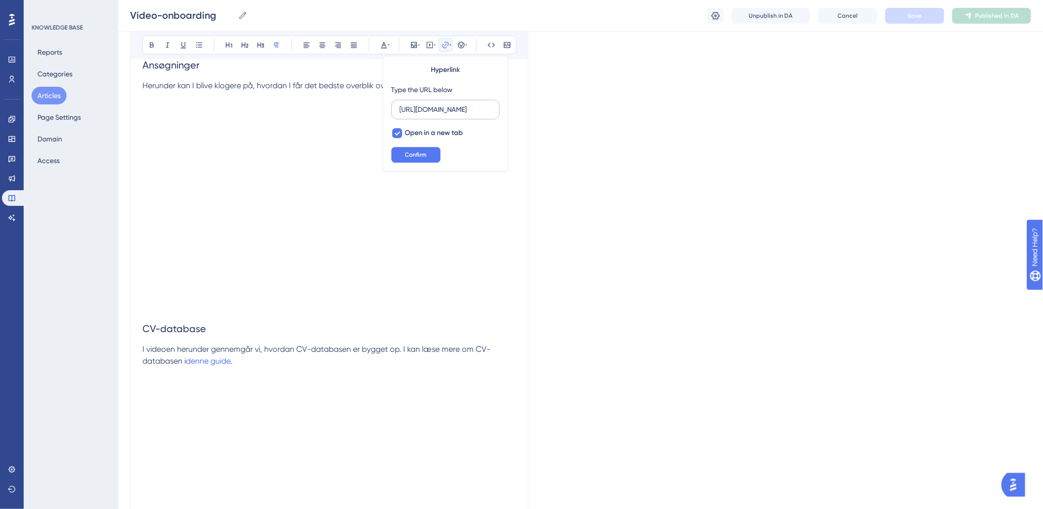
scroll to position [0, 0]
drag, startPoint x: 398, startPoint y: 105, endPoint x: 442, endPoint y: 111, distance: 44.3
click at [442, 111] on label "[URL][DOMAIN_NAME]" at bounding box center [445, 110] width 108 height 20
click at [442, 111] on input "[URL][DOMAIN_NAME]" at bounding box center [446, 109] width 92 height 11
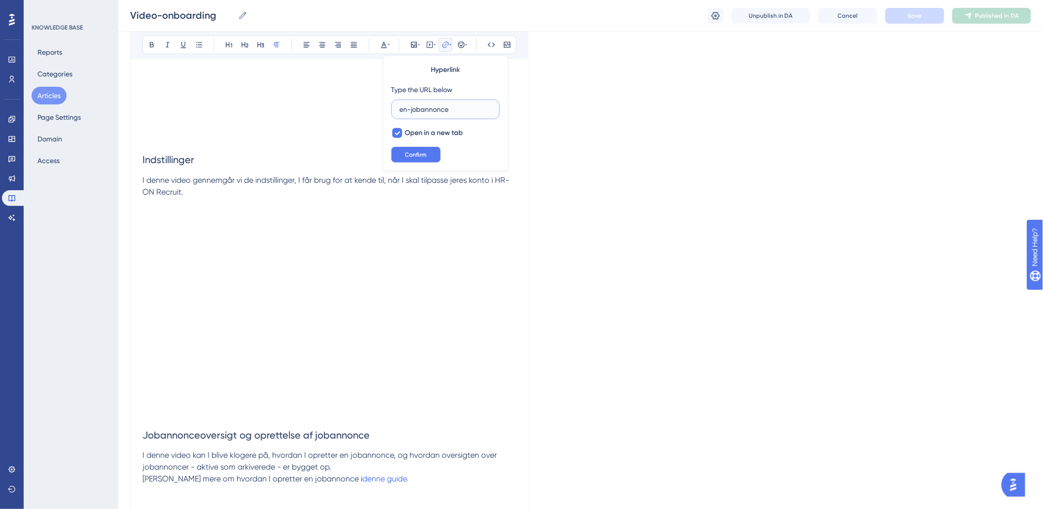
type input "en-jobannonce"
click at [255, 460] on p "I denne video kan I blive klogere på, hvordan I opretter en jobannonce, og hvor…" at bounding box center [329, 462] width 374 height 24
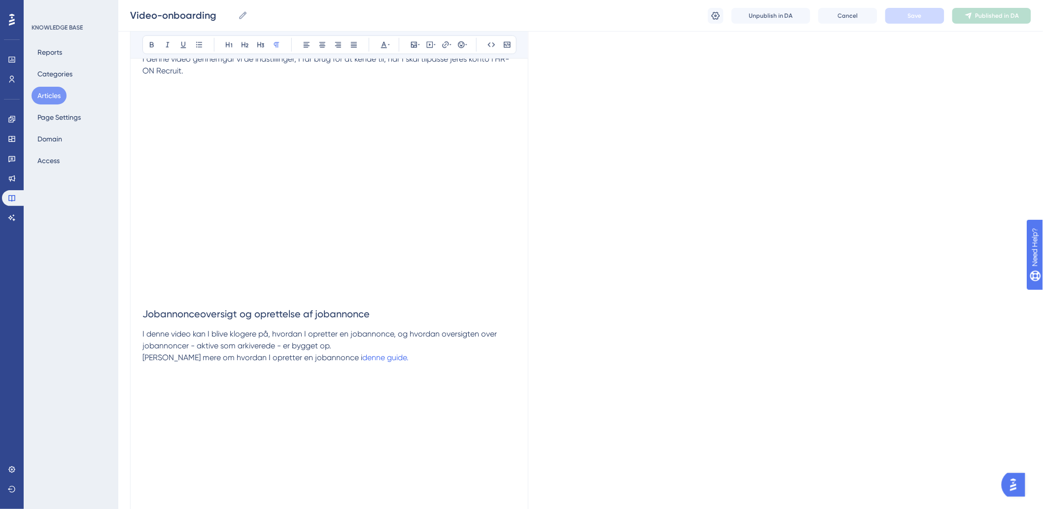
scroll to position [602, 0]
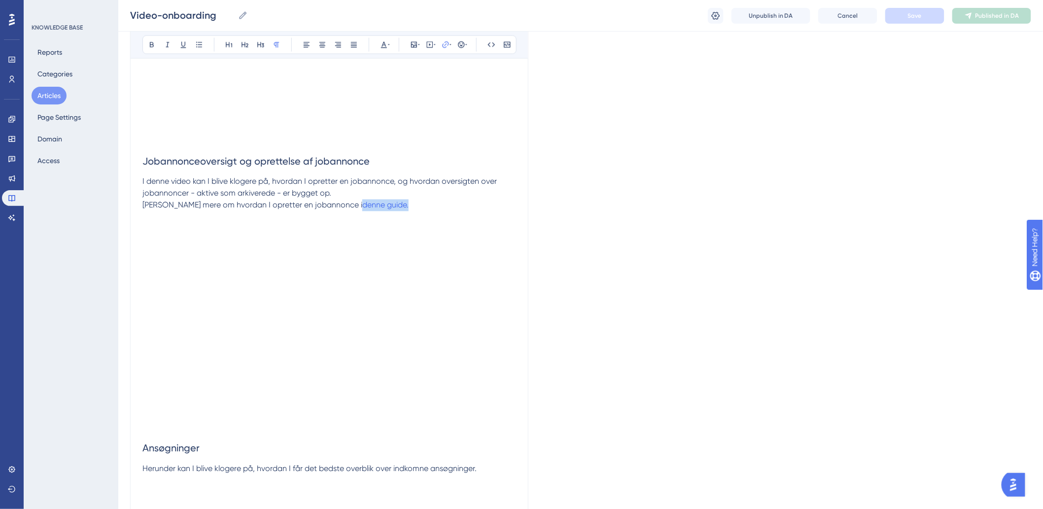
drag, startPoint x: 380, startPoint y: 208, endPoint x: 319, endPoint y: 208, distance: 61.1
click at [319, 208] on p "[PERSON_NAME] mere om hvordan I opretter en jobannonce i denne guide." at bounding box center [329, 206] width 374 height 12
type input "h"
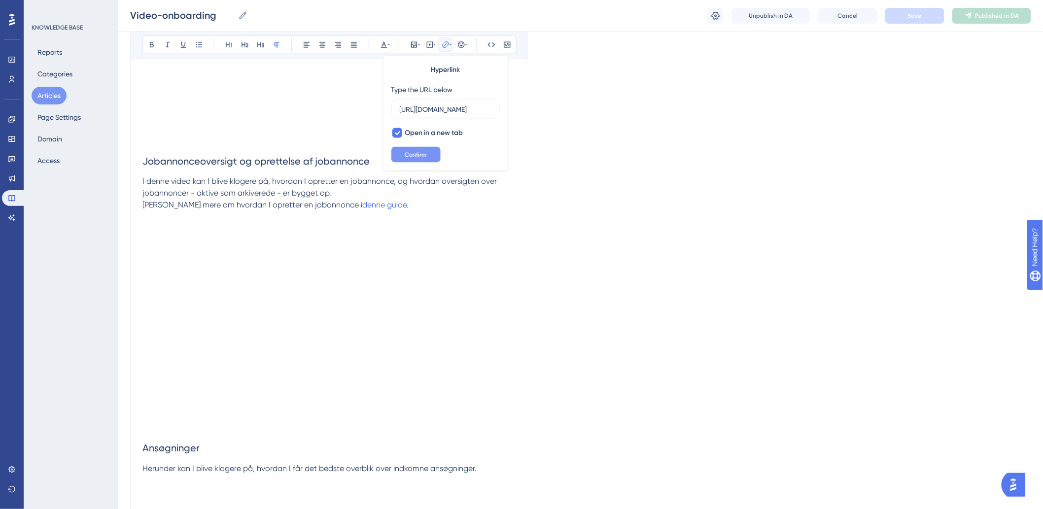
type input "[URL][DOMAIN_NAME]"
click at [397, 150] on button "Confirm" at bounding box center [415, 155] width 49 height 16
click at [400, 188] on p "I denne video kan I blive klogere på, hvordan I opretter en jobannonce, og hvor…" at bounding box center [329, 188] width 374 height 24
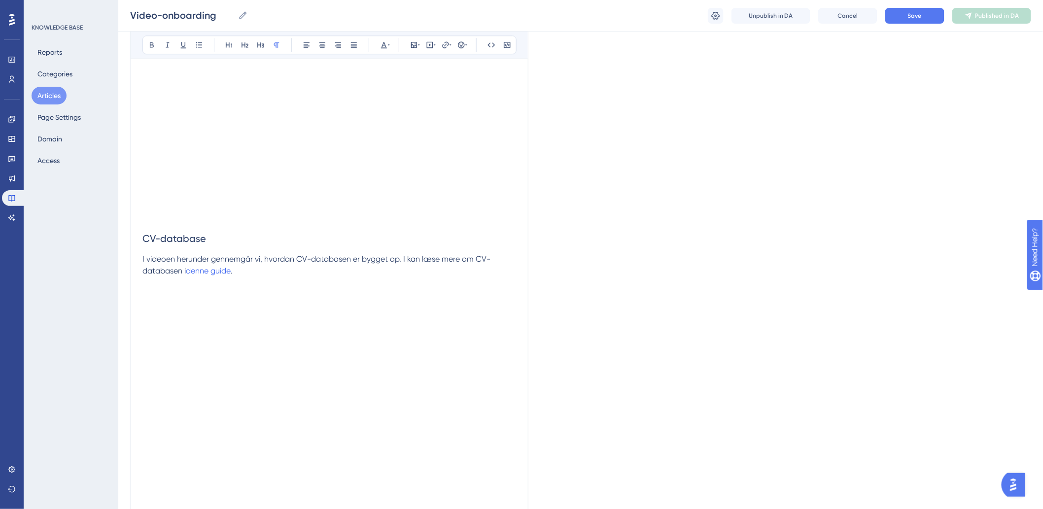
scroll to position [1095, 0]
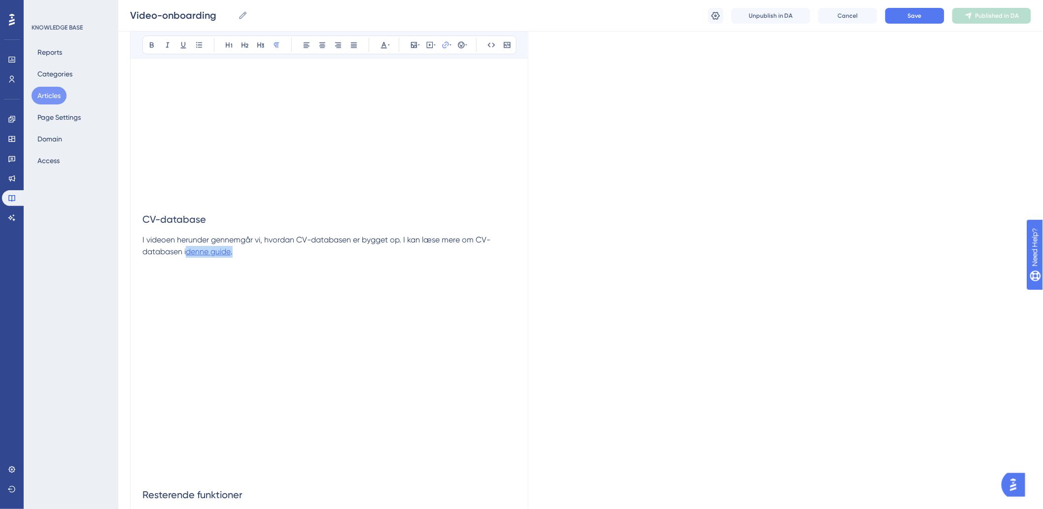
drag, startPoint x: 241, startPoint y: 252, endPoint x: 190, endPoint y: 253, distance: 50.8
click at [190, 253] on p "I videoen herunder gennemgår vi, hvordan CV-databasen er bygget op. I kan læse …" at bounding box center [329, 246] width 374 height 24
type input "h"
type input "[URL][DOMAIN_NAME]"
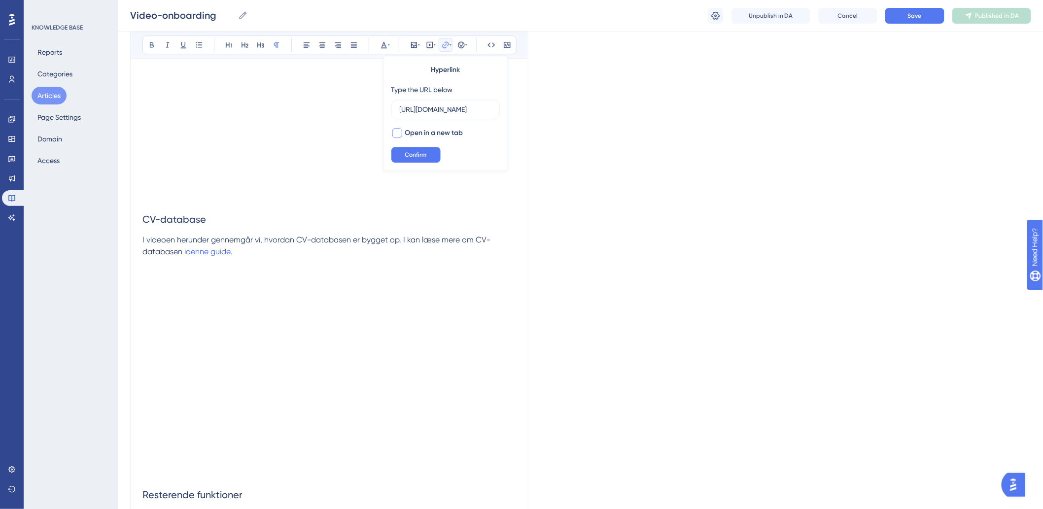
click at [400, 128] on div at bounding box center [397, 133] width 10 height 10
checkbox input "true"
click at [419, 157] on span "Confirm" at bounding box center [416, 155] width 22 height 8
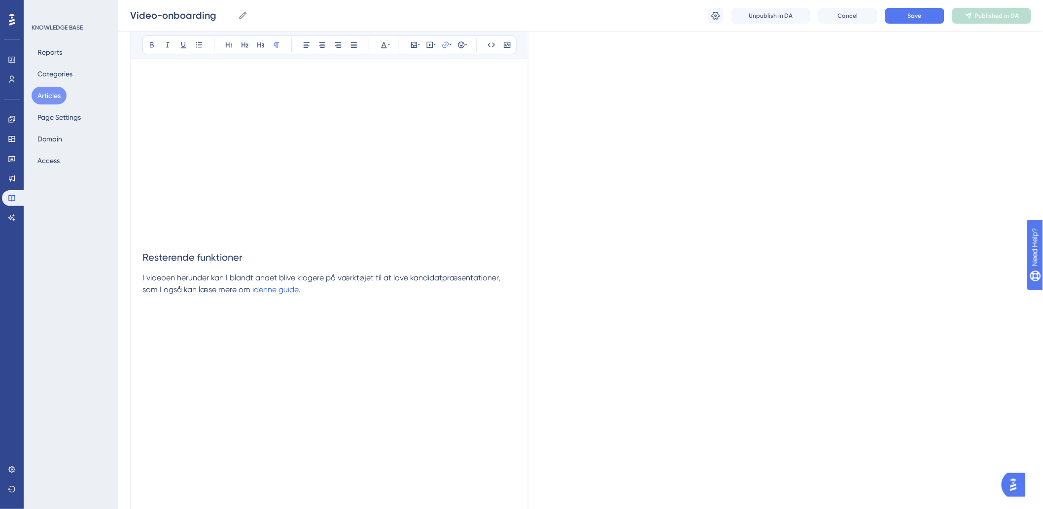
scroll to position [1369, 0]
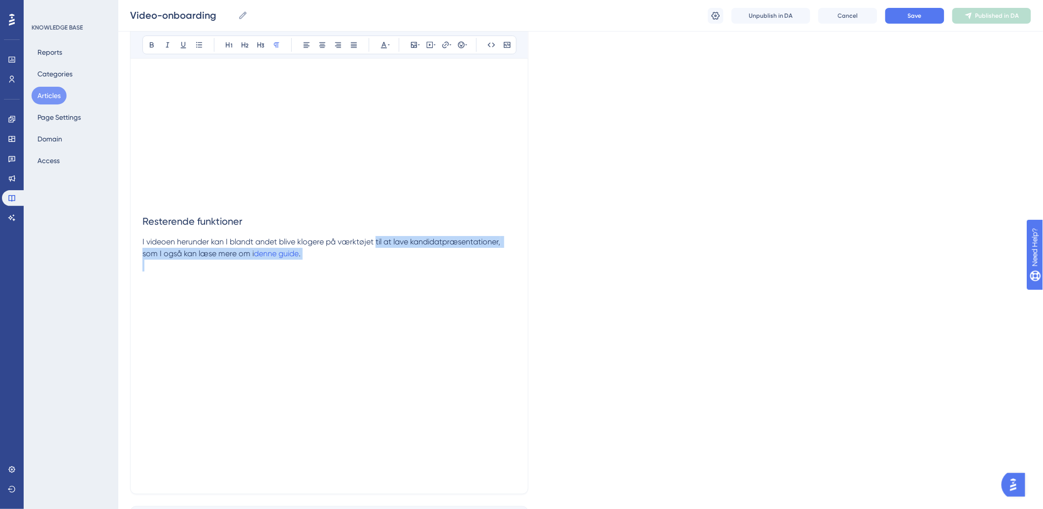
drag, startPoint x: 326, startPoint y: 265, endPoint x: 390, endPoint y: 243, distance: 67.7
click at [375, 243] on span "I videoen herunder kan I blandt andet blive klogere på værktøjet til at lave ka…" at bounding box center [322, 247] width 360 height 21
click at [311, 255] on p "I videoen herunder kan I blandt andet blive klogere på værktøjet til at lave ka…" at bounding box center [329, 248] width 374 height 24
click at [210, 240] on span "I videoen herunder kan I blandt andet blive klogere på værktøjet til at lave ka…" at bounding box center [322, 247] width 360 height 21
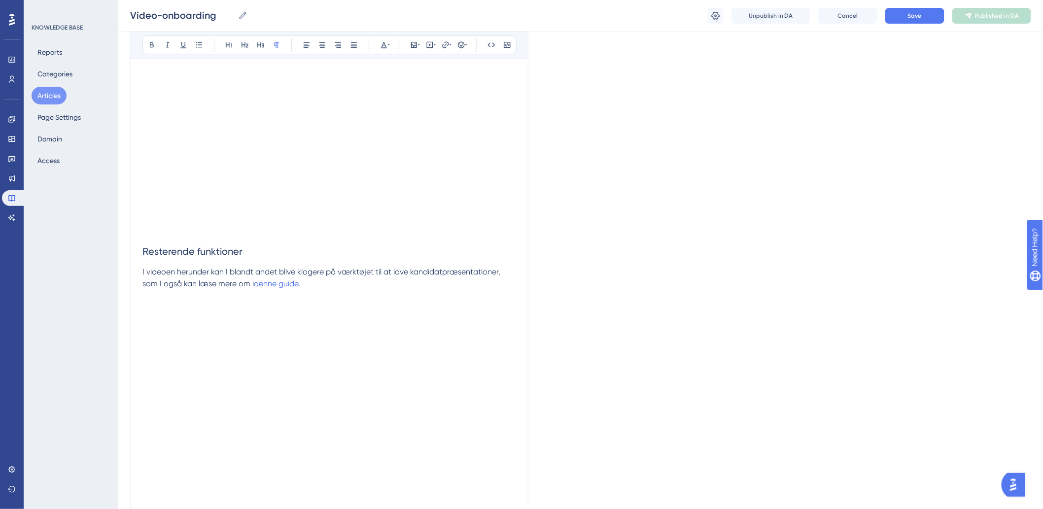
scroll to position [1280, 0]
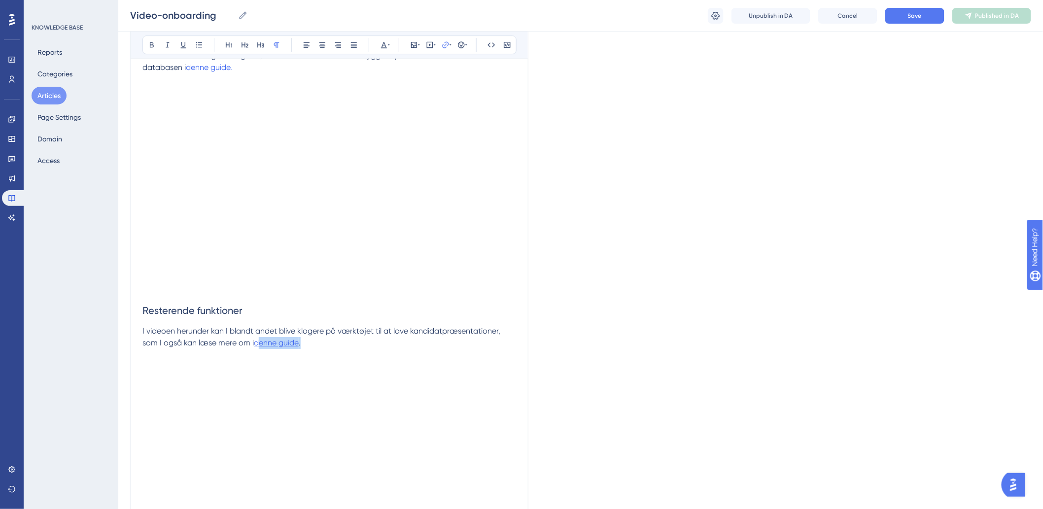
drag, startPoint x: 326, startPoint y: 346, endPoint x: 258, endPoint y: 346, distance: 67.5
click at [258, 346] on p "I videoen herunder kan I blandt andet blive klogere på værktøjet til at lave ka…" at bounding box center [329, 337] width 374 height 24
drag, startPoint x: 472, startPoint y: 324, endPoint x: 420, endPoint y: 358, distance: 61.9
click at [471, 324] on h2 "Resterende funktioner" at bounding box center [329, 311] width 374 height 30
drag, startPoint x: 327, startPoint y: 343, endPoint x: 255, endPoint y: 344, distance: 72.5
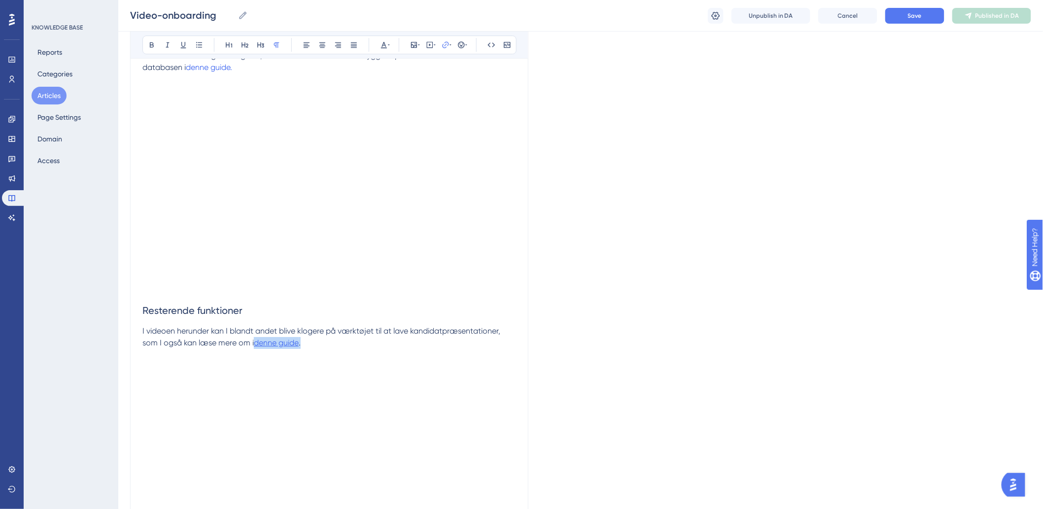
click at [255, 344] on p "I videoen herunder kan I blandt andet blive klogere på værktøjet til at lave ka…" at bounding box center [329, 337] width 374 height 24
type input "h"
type input "[URL][DOMAIN_NAME]"
click at [395, 132] on div at bounding box center [397, 133] width 10 height 10
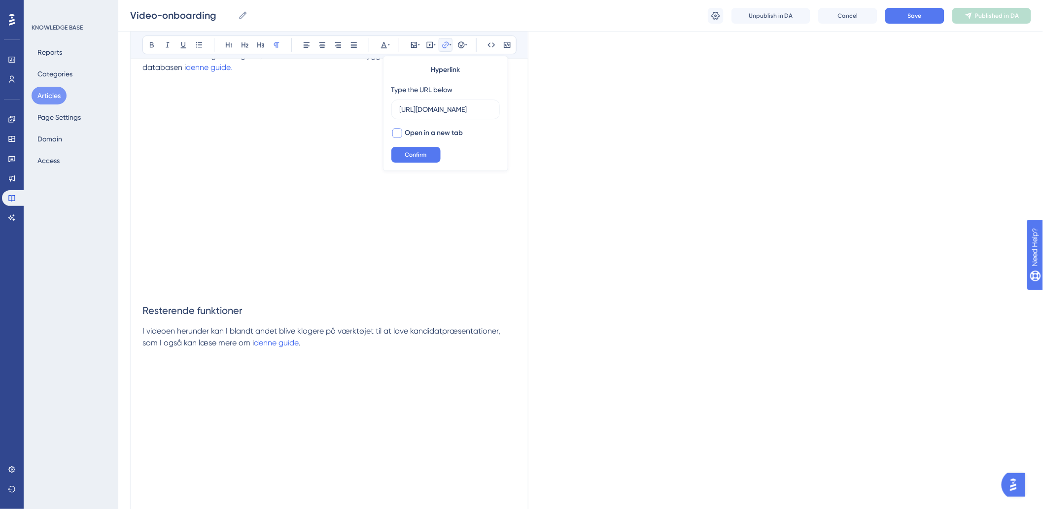
checkbox input "true"
click at [397, 149] on button "Confirm" at bounding box center [415, 155] width 49 height 16
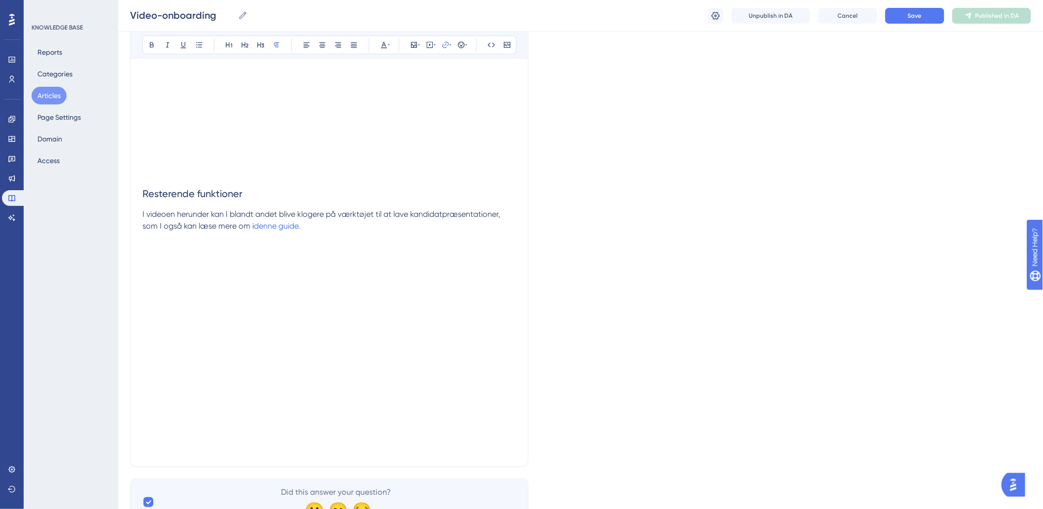
scroll to position [1444, 0]
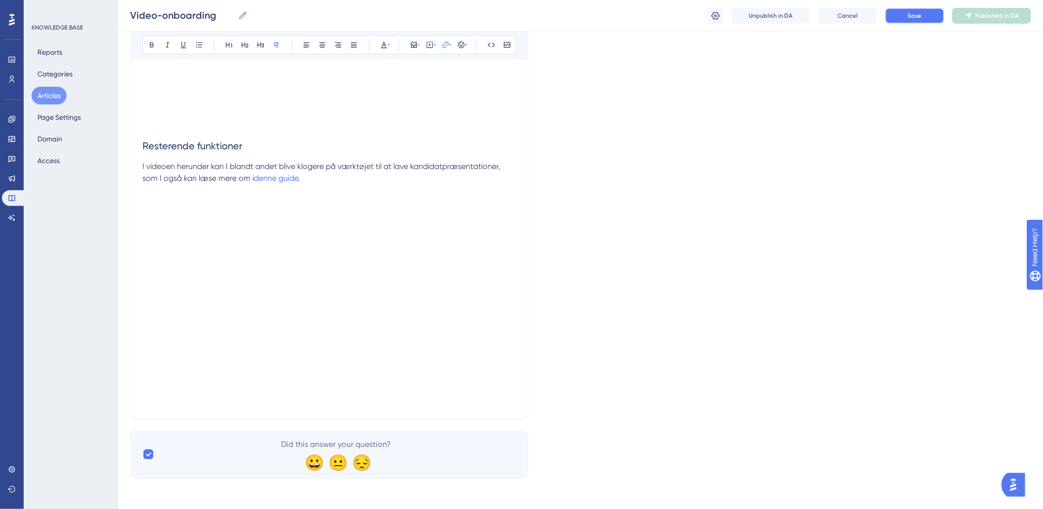
click at [928, 18] on button "Save" at bounding box center [914, 16] width 59 height 16
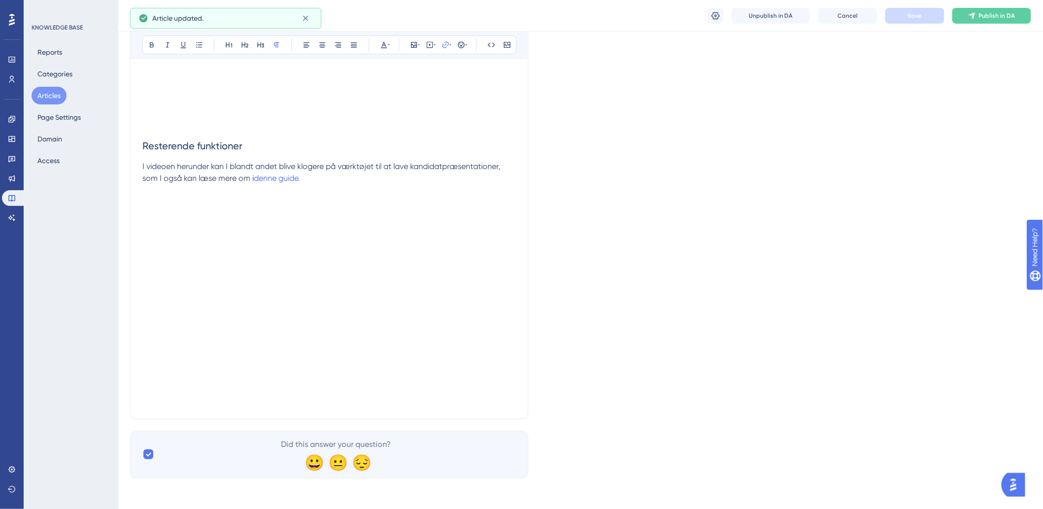
click at [986, 12] on span "Publish in DA" at bounding box center [997, 16] width 36 height 8
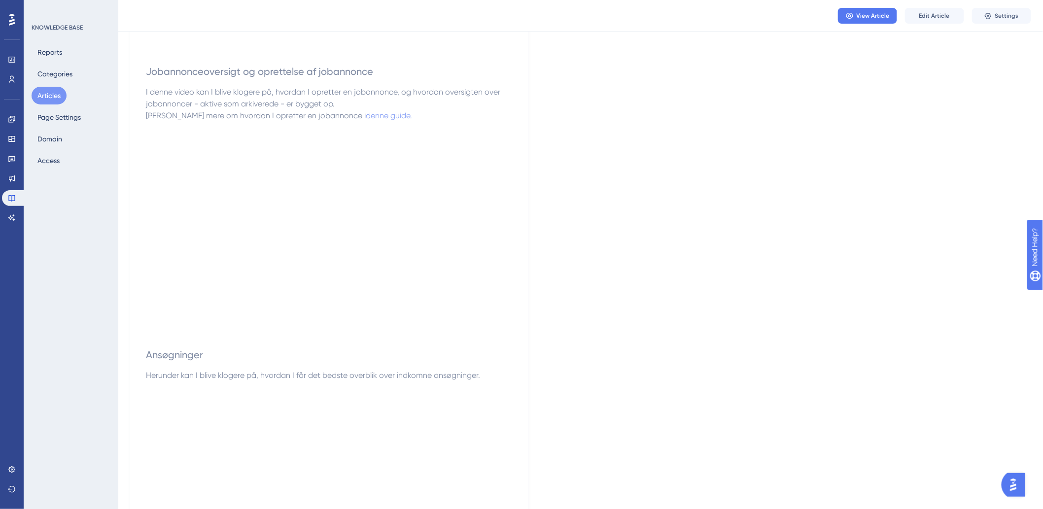
scroll to position [497, 0]
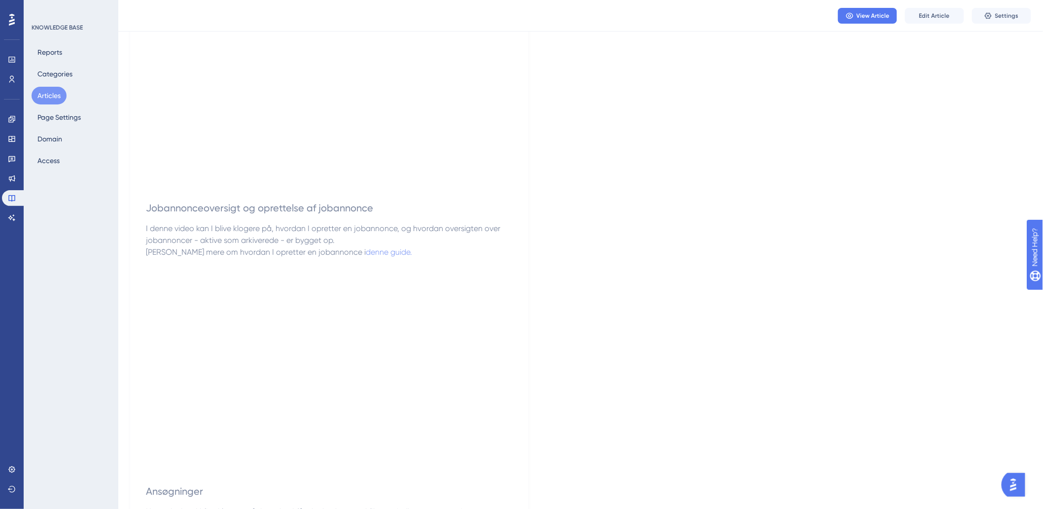
click at [46, 95] on button "Articles" at bounding box center [49, 96] width 35 height 18
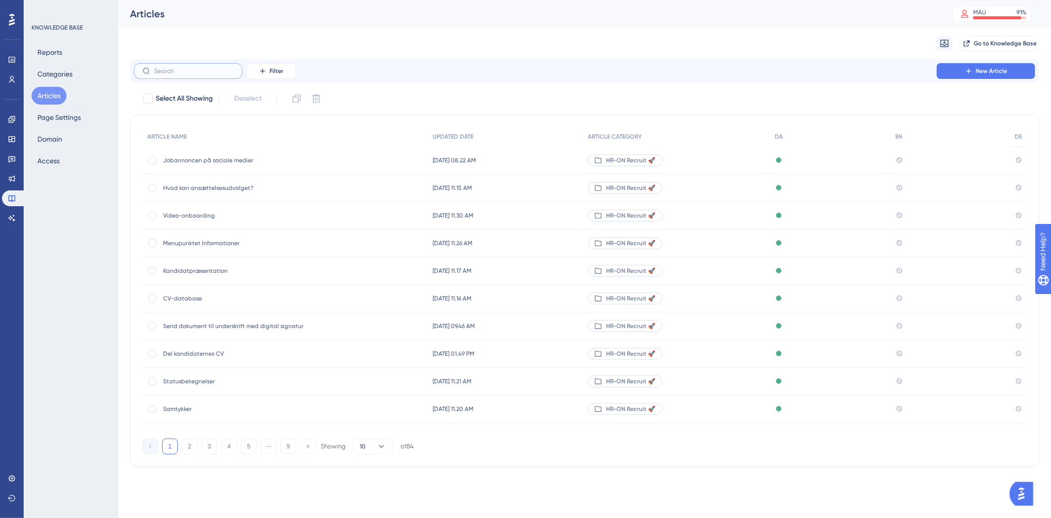
click at [218, 71] on input "text" at bounding box center [194, 71] width 80 height 7
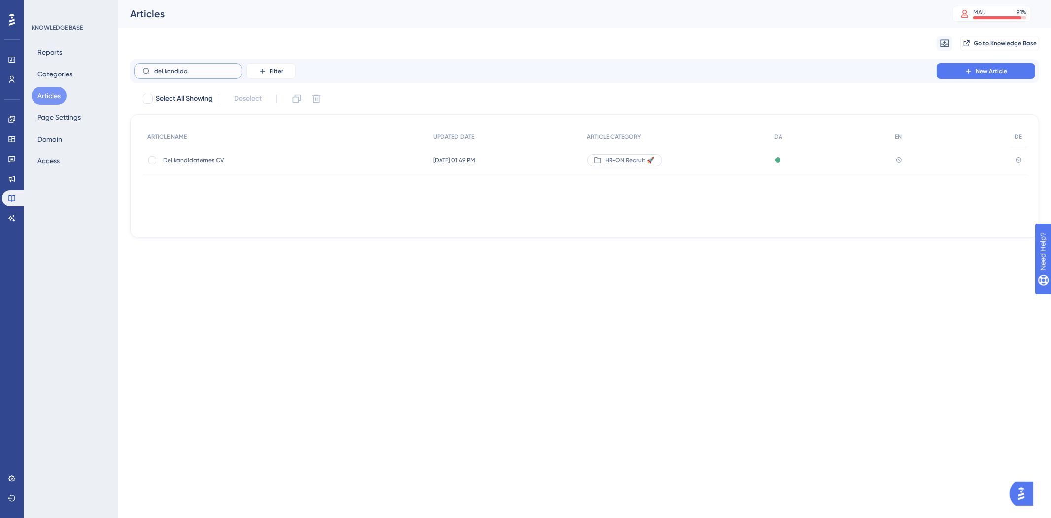
type input "del kandida"
click at [178, 156] on span "Del kandidaternes CV" at bounding box center [242, 160] width 158 height 8
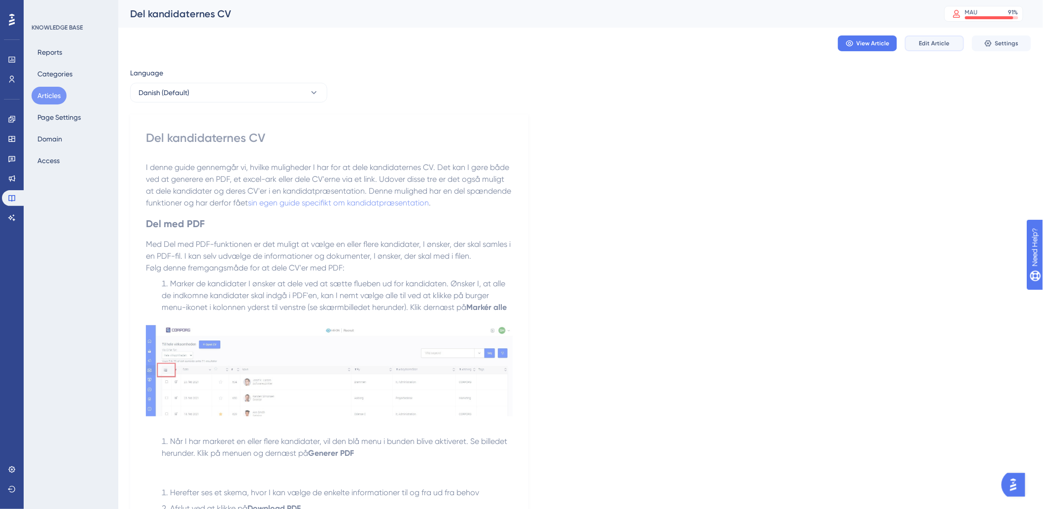
click at [950, 43] on button "Edit Article" at bounding box center [934, 43] width 59 height 16
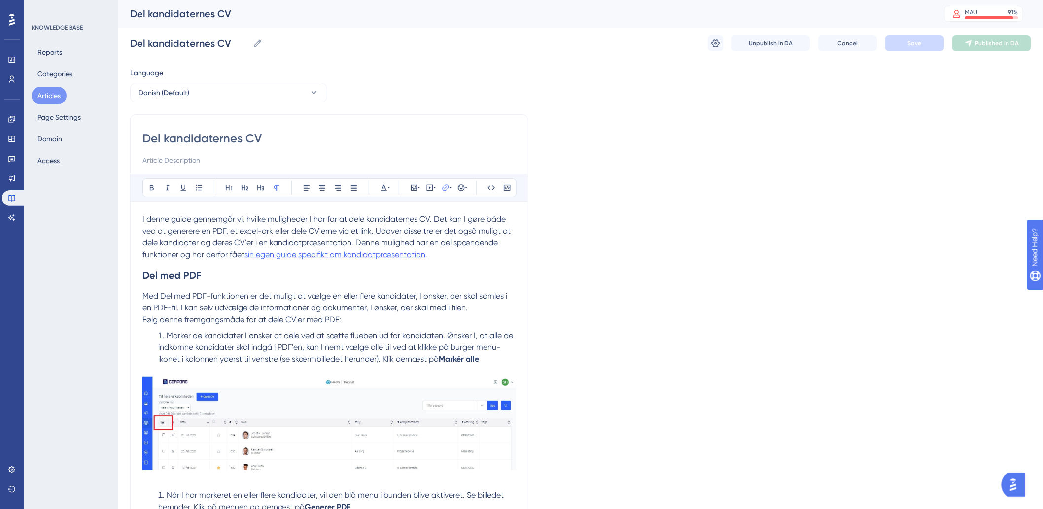
click at [418, 254] on span "sin egen guide specifikt om kandidatpræsentation" at bounding box center [334, 254] width 181 height 9
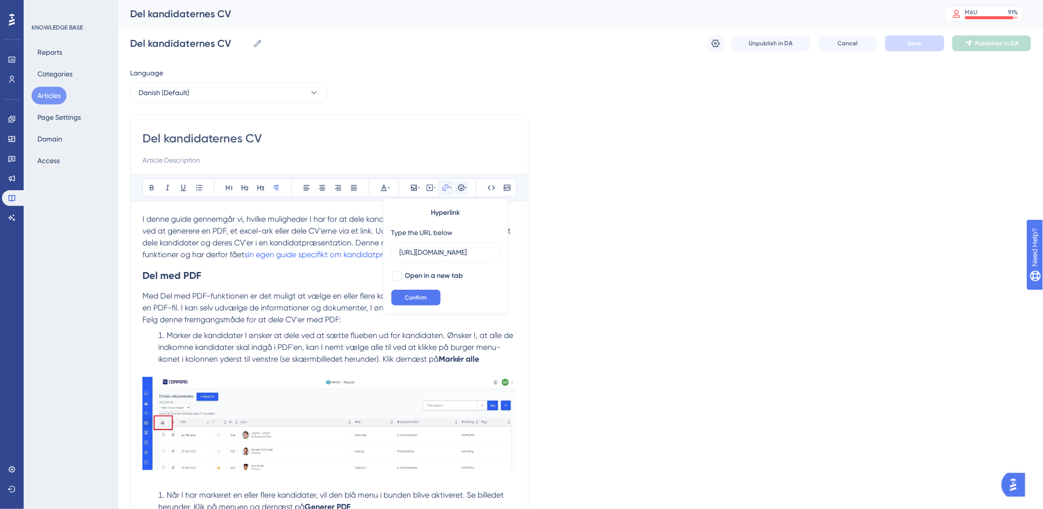
scroll to position [0, 328]
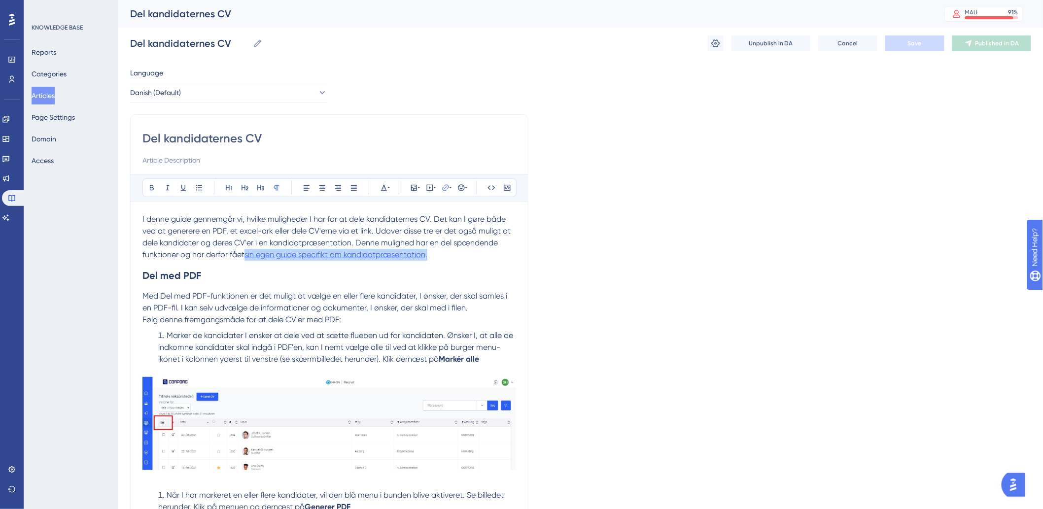
drag, startPoint x: 442, startPoint y: 257, endPoint x: 247, endPoint y: 256, distance: 194.2
click at [247, 256] on p "I denne guide gennemgår vi, hvilke muligheder I har for at dele kandidaternes C…" at bounding box center [329, 236] width 374 height 47
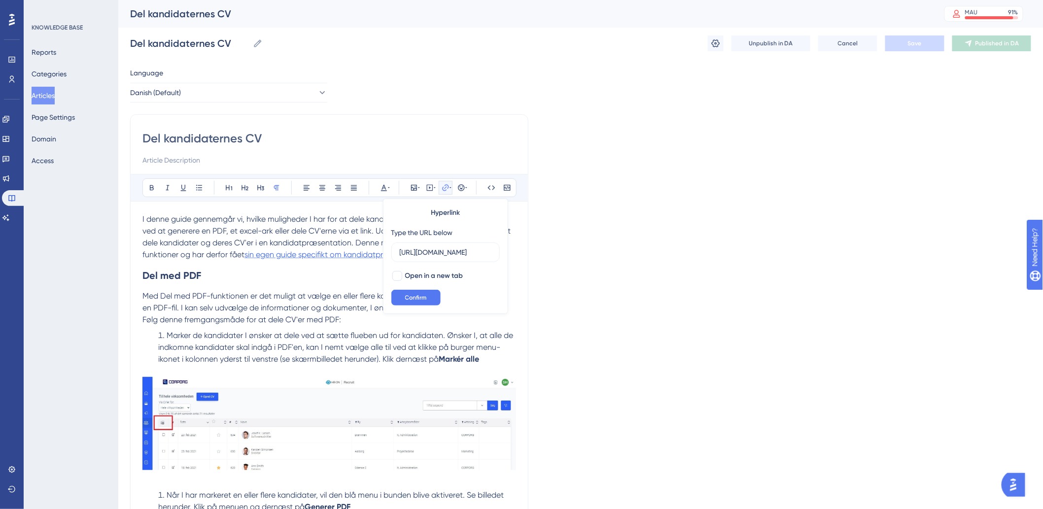
drag, startPoint x: 481, startPoint y: 250, endPoint x: 358, endPoint y: 254, distance: 122.8
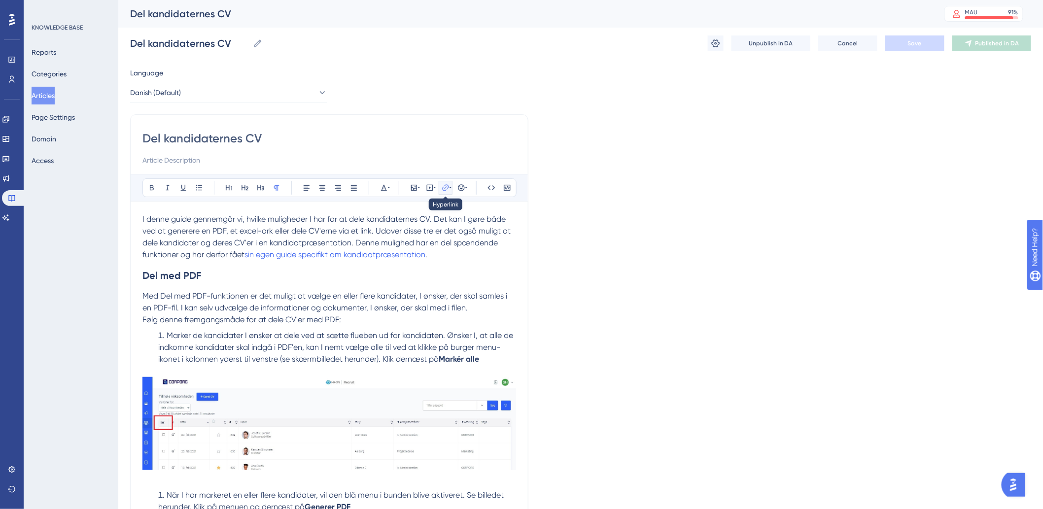
click at [446, 188] on icon at bounding box center [446, 188] width 8 height 8
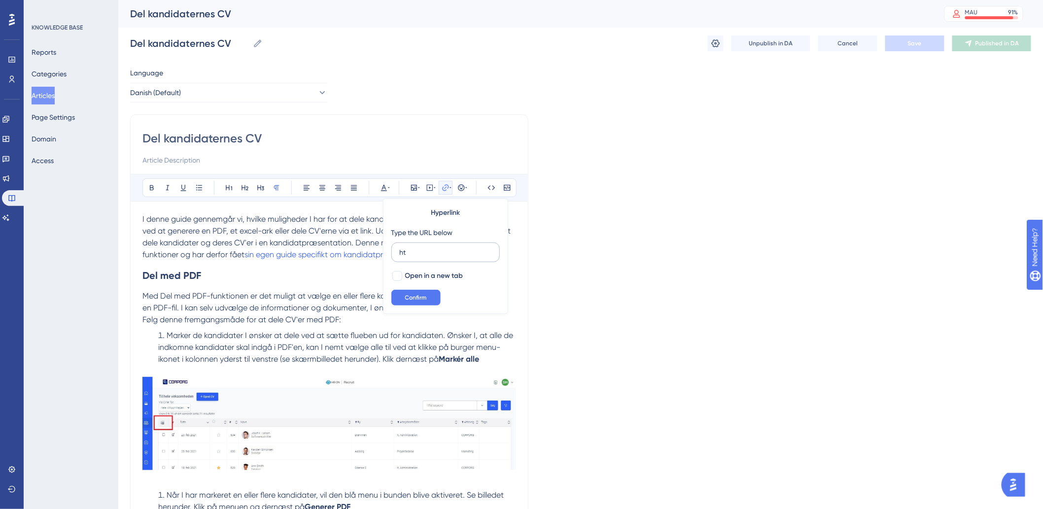
type input "h"
type input "[URL][DOMAIN_NAME]"
click at [396, 275] on div at bounding box center [397, 276] width 10 height 10
checkbox input "true"
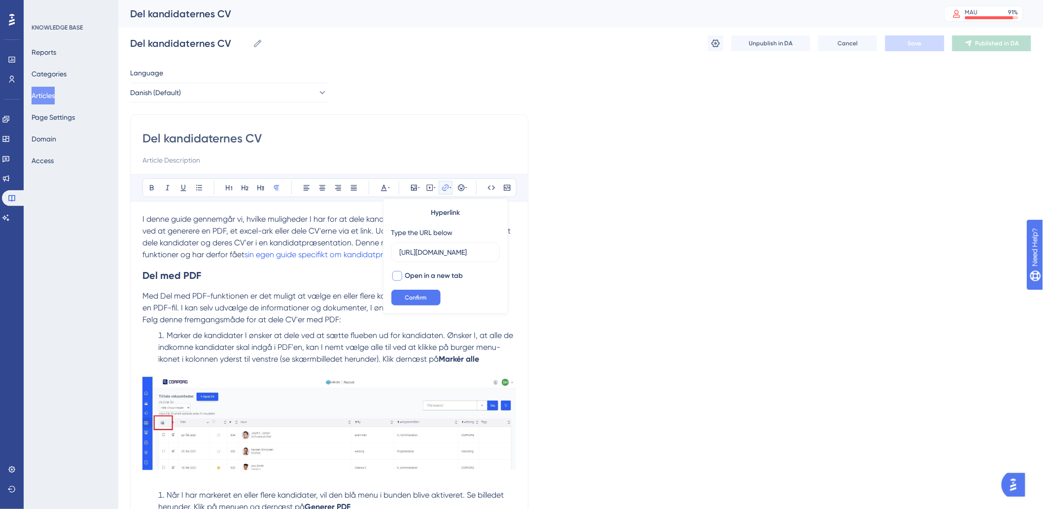
scroll to position [0, 0]
click at [403, 294] on button "Confirm" at bounding box center [415, 298] width 49 height 16
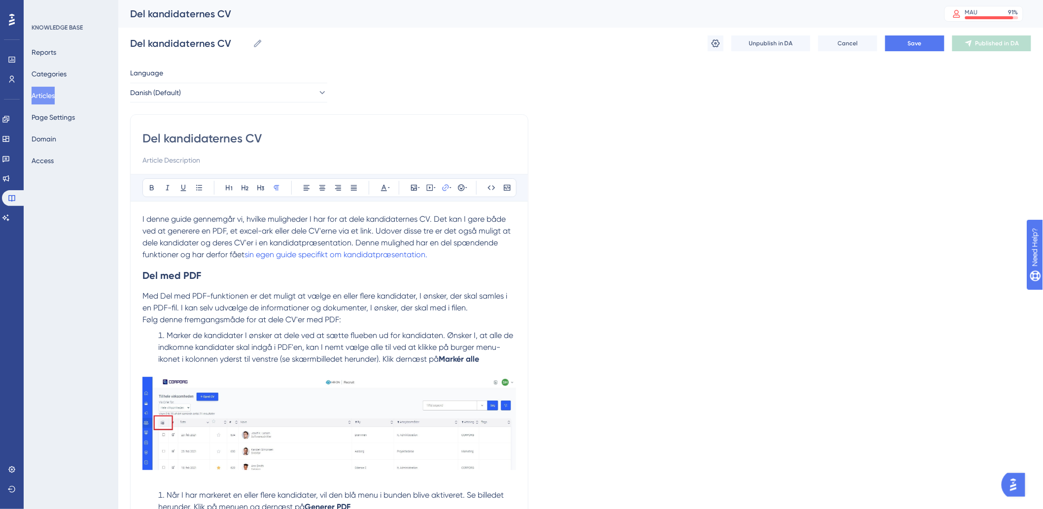
click at [342, 279] on h2 "Del med PDF" at bounding box center [329, 276] width 374 height 30
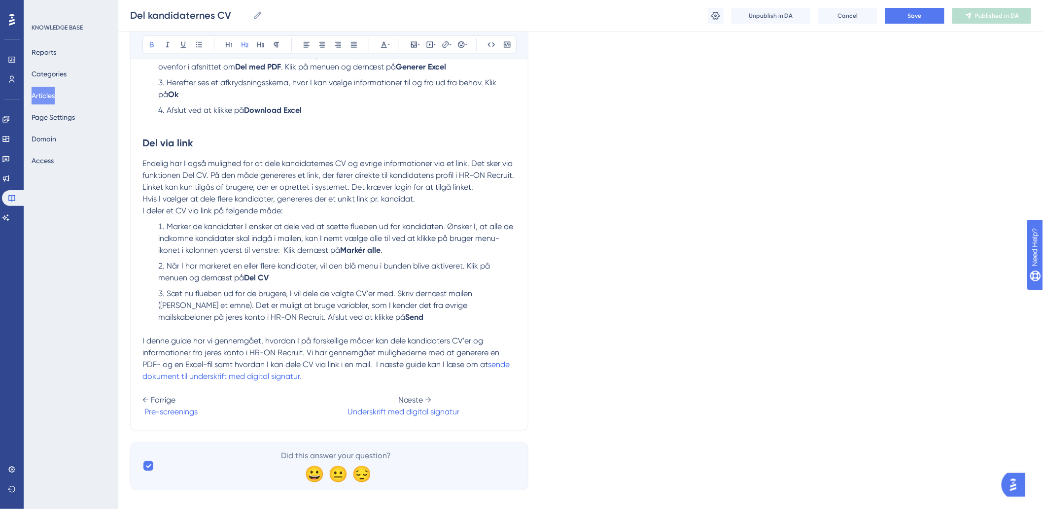
scroll to position [720, 0]
drag, startPoint x: 322, startPoint y: 372, endPoint x: 490, endPoint y: 357, distance: 168.3
click at [490, 357] on p "I denne guide har vi gennemgået, hvordan I på forskellige måder kan dele kandid…" at bounding box center [329, 375] width 374 height 83
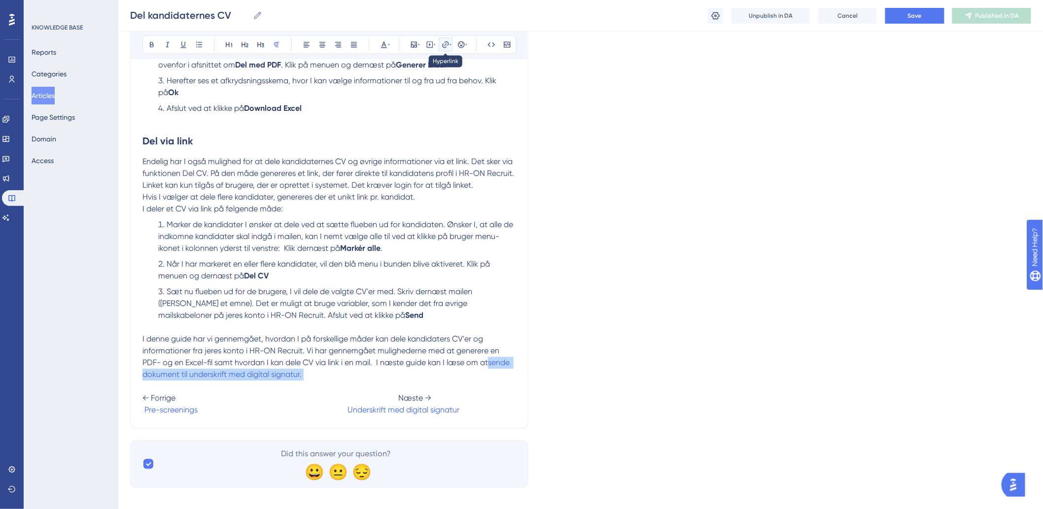
click at [442, 45] on icon at bounding box center [446, 45] width 8 height 8
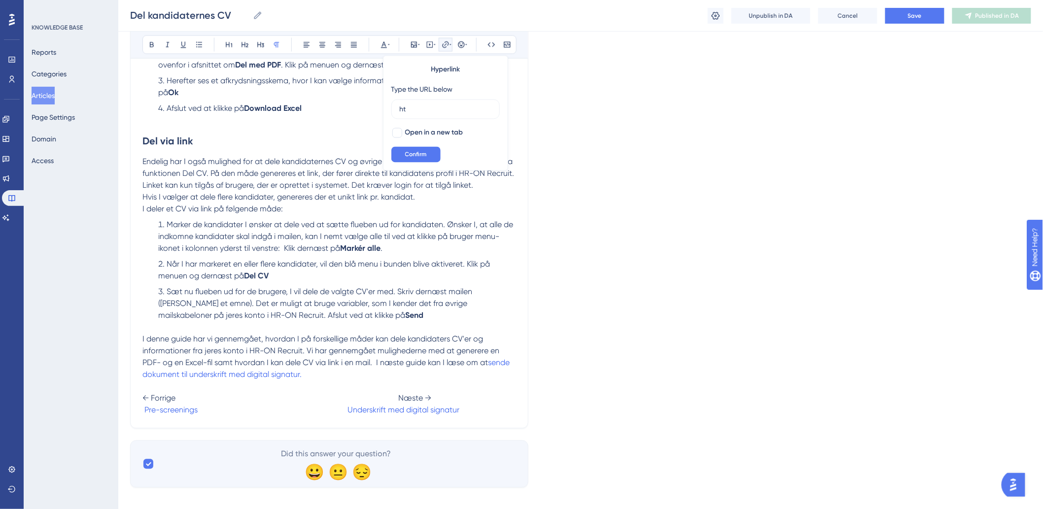
type input "h"
click at [429, 100] on label at bounding box center [445, 110] width 108 height 20
click at [429, 104] on input "text" at bounding box center [446, 109] width 92 height 11
paste input "[URL][DOMAIN_NAME]"
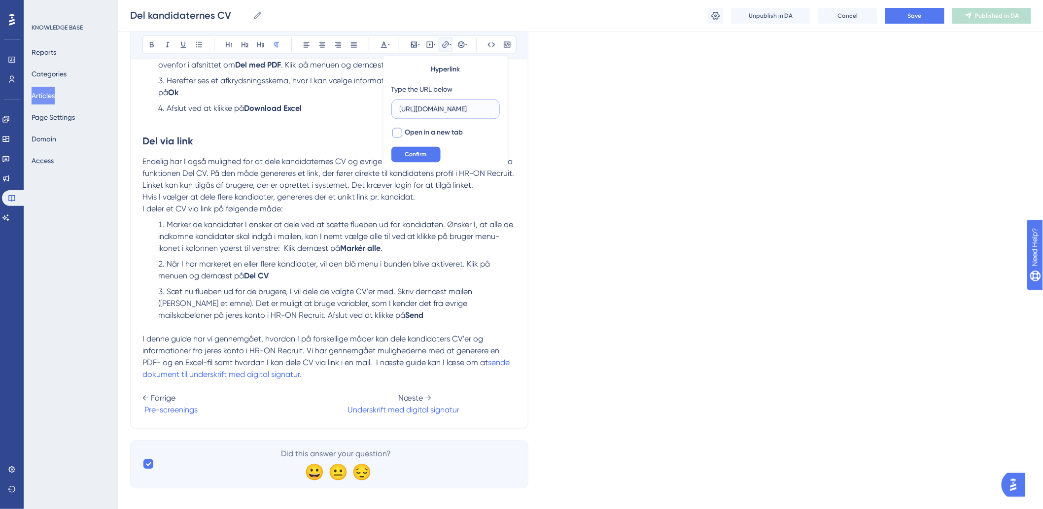
type input "[URL][DOMAIN_NAME]"
click at [398, 136] on div at bounding box center [397, 133] width 10 height 10
checkbox input "true"
click at [407, 153] on span "Confirm" at bounding box center [416, 155] width 22 height 8
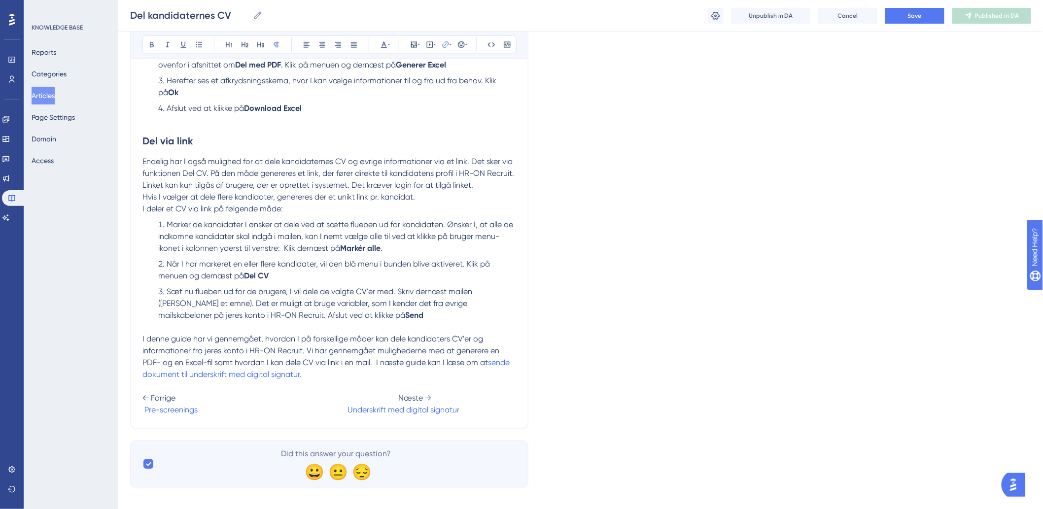
click at [382, 322] on p at bounding box center [329, 328] width 374 height 12
click at [917, 16] on span "Save" at bounding box center [915, 16] width 14 height 8
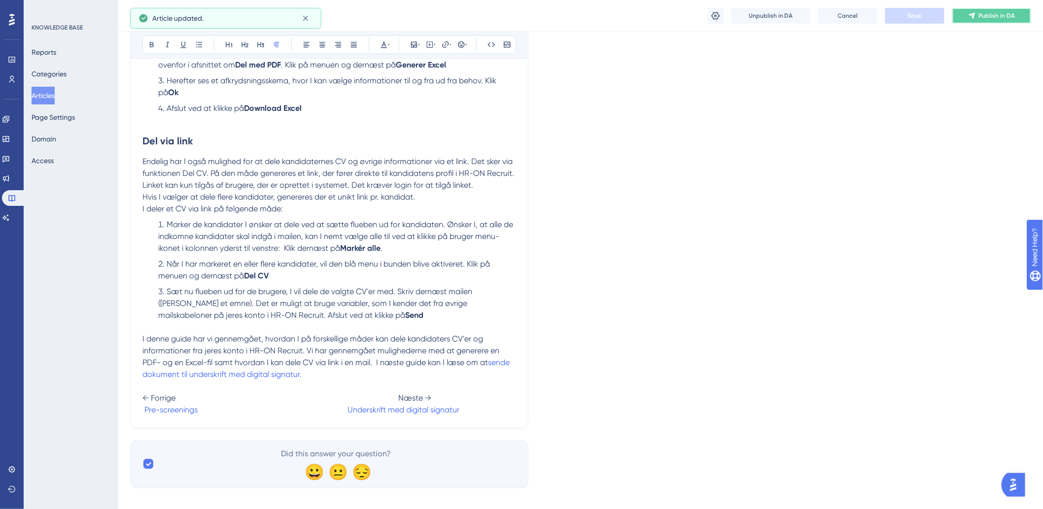
click at [996, 17] on span "Publish in DA" at bounding box center [997, 16] width 36 height 8
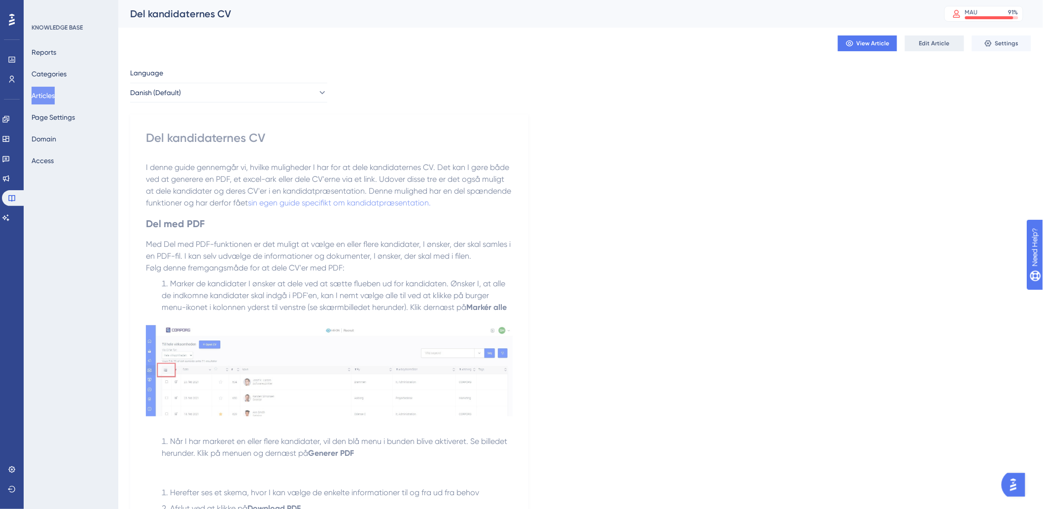
click at [942, 35] on div "View Article Edit Article Settings" at bounding box center [580, 44] width 901 height 32
click at [945, 51] on div "View Article Edit Article Settings" at bounding box center [580, 44] width 901 height 32
click at [929, 40] on span "Edit Article" at bounding box center [934, 43] width 31 height 8
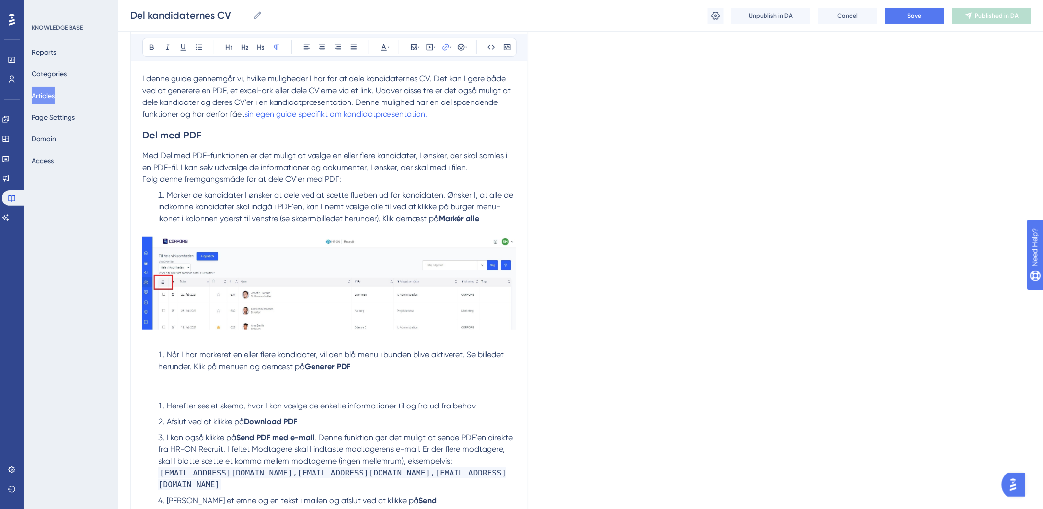
scroll to position [33, 0]
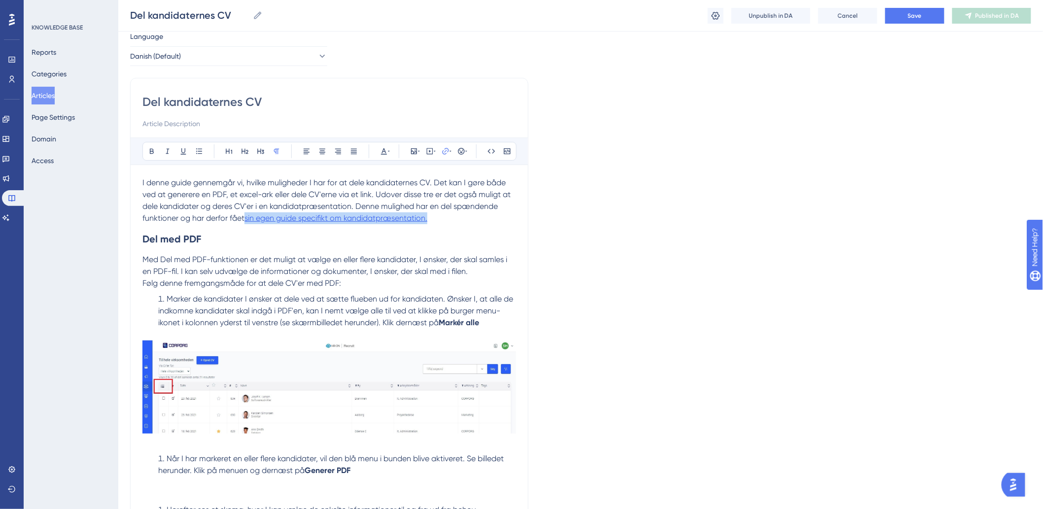
drag, startPoint x: 456, startPoint y: 222, endPoint x: 248, endPoint y: 221, distance: 208.5
click at [248, 221] on p "I denne guide gennemgår vi, hvilke muligheder I har for at dele kandidaternes C…" at bounding box center [329, 200] width 374 height 47
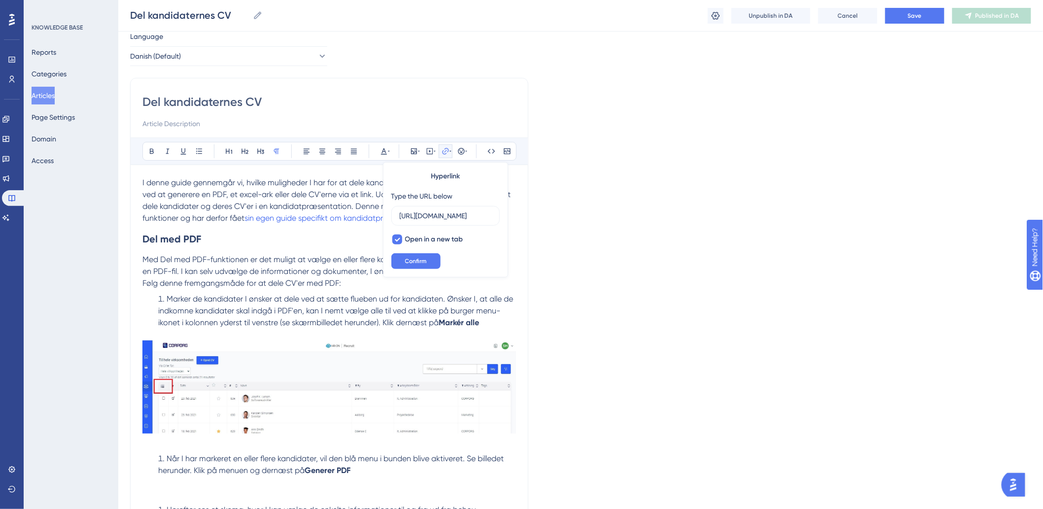
scroll to position [0, 110]
click at [410, 260] on span "Confirm" at bounding box center [416, 261] width 22 height 8
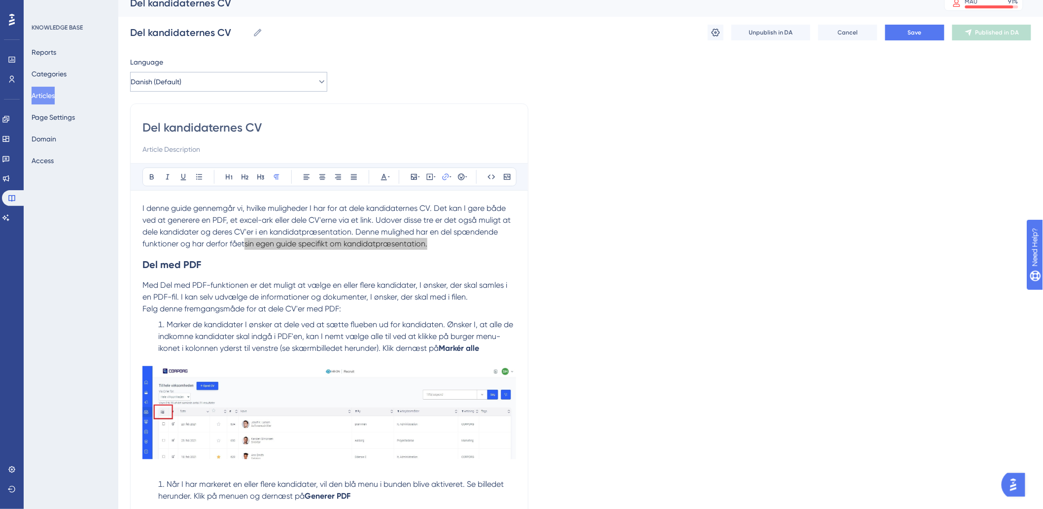
scroll to position [0, 0]
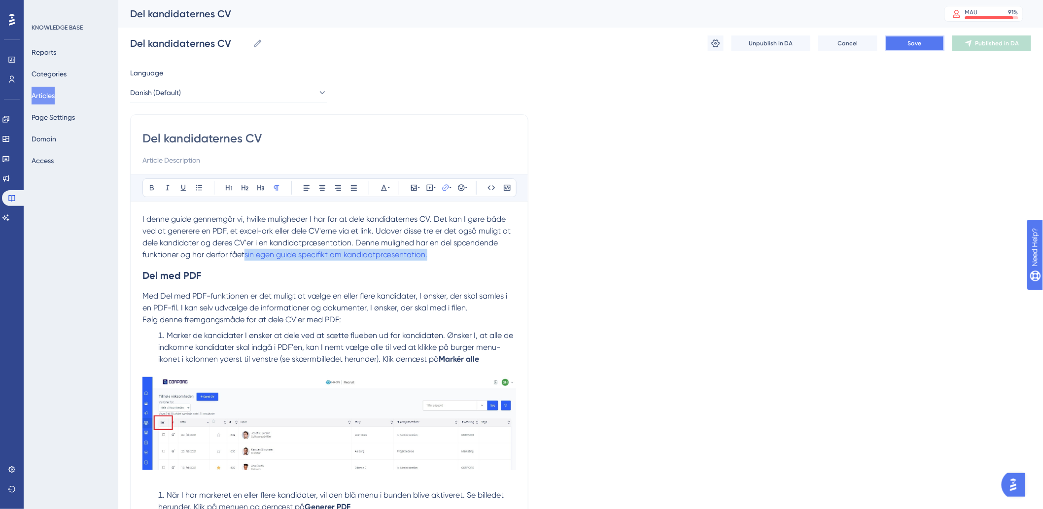
click at [906, 43] on button "Save" at bounding box center [914, 43] width 59 height 16
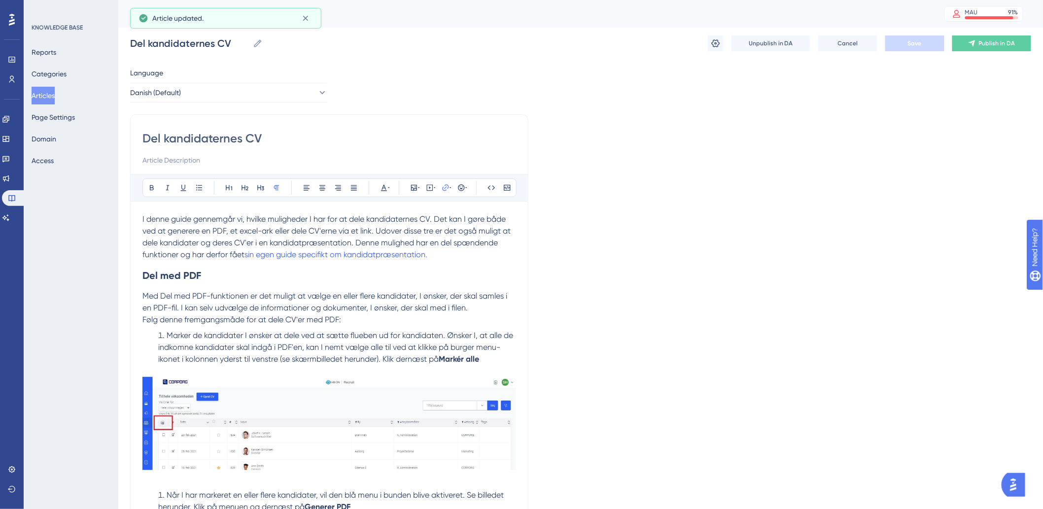
click at [467, 291] on p "Med Del med PDF-funktionen er det muligt at vælge en eller flere kandidater, I …" at bounding box center [329, 302] width 374 height 24
click at [967, 46] on button "Publish in DA" at bounding box center [991, 43] width 79 height 16
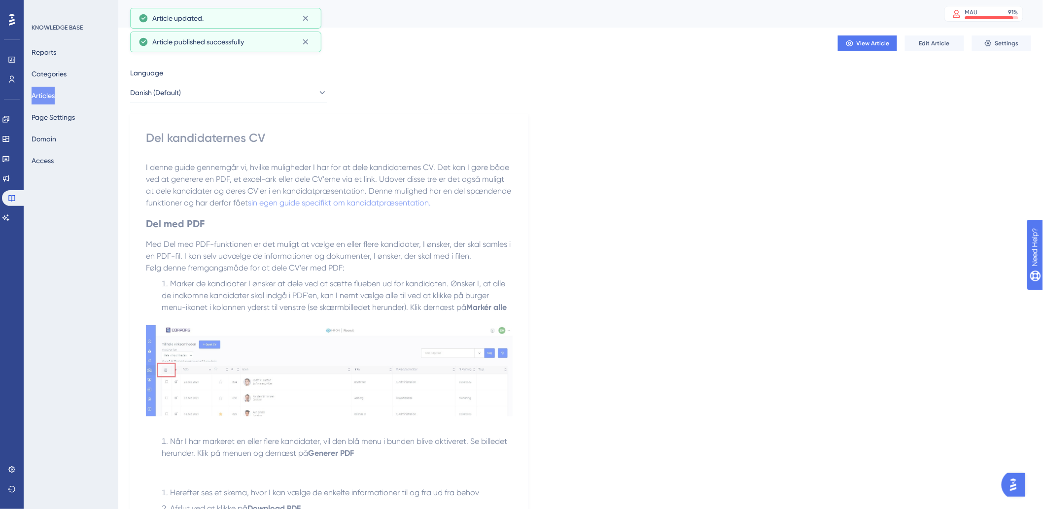
click at [53, 90] on button "Articles" at bounding box center [43, 96] width 23 height 18
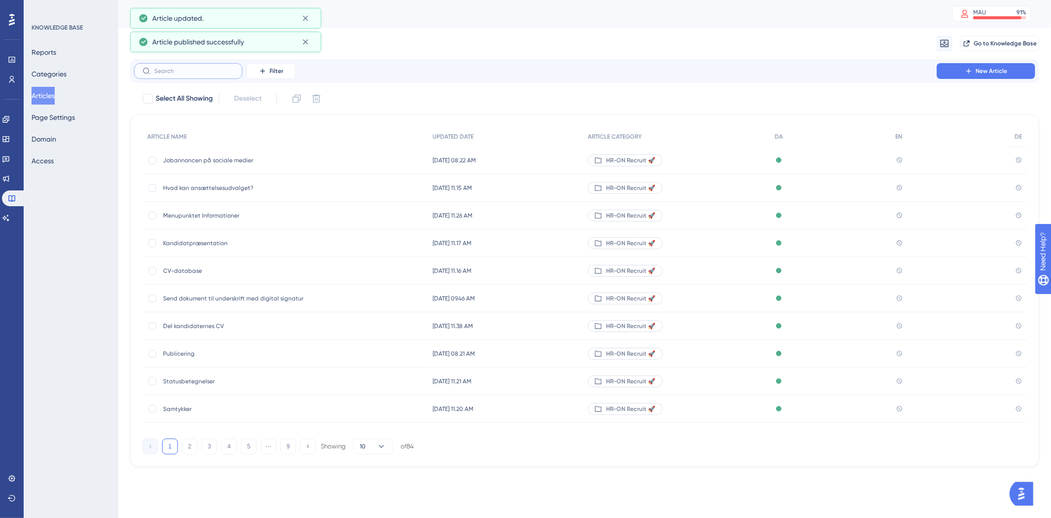
click at [185, 70] on input "text" at bounding box center [194, 71] width 80 height 7
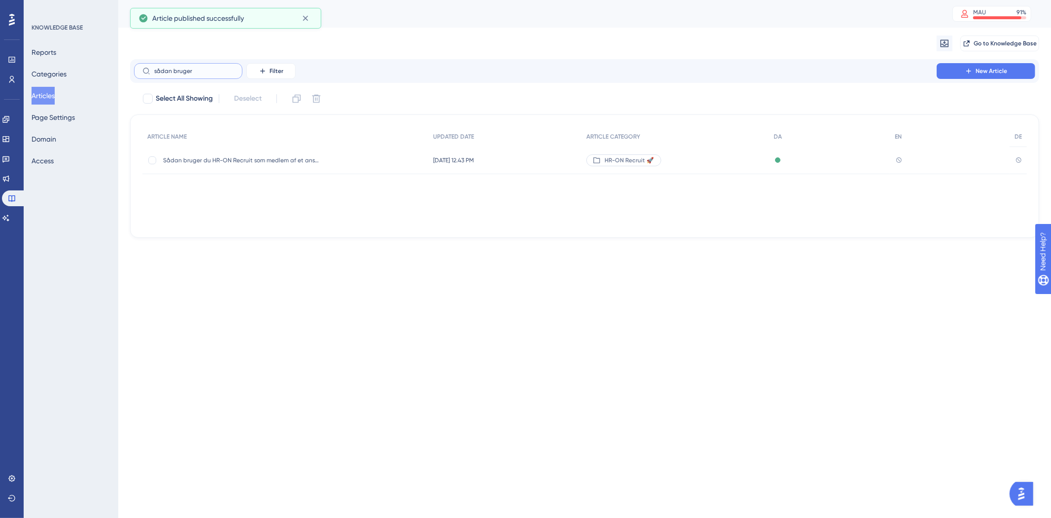
type input "sådan bruger"
click at [294, 160] on span "Sådan bruger du HR-ON Recruit som medlem af et ansættelsesudvalg" at bounding box center [242, 160] width 158 height 8
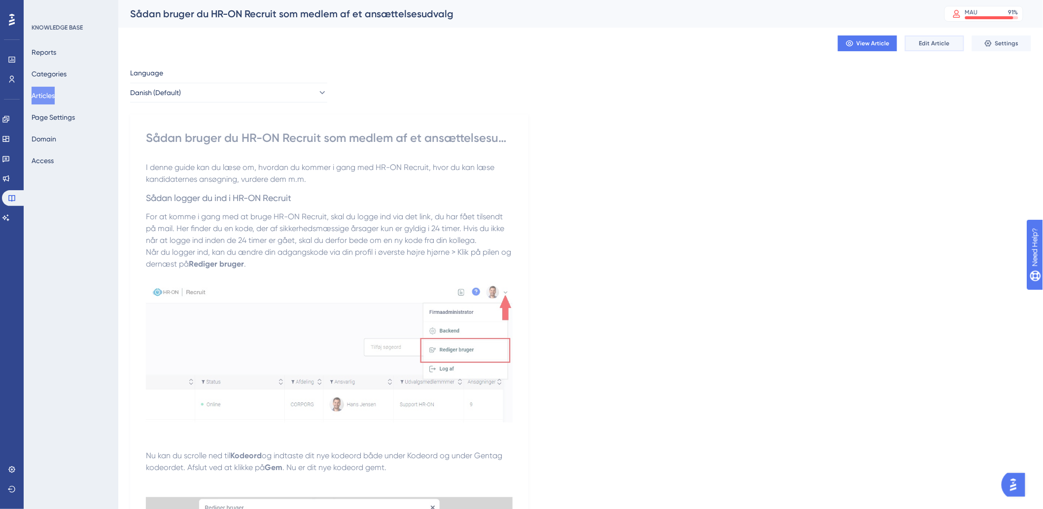
click at [947, 38] on button "Edit Article" at bounding box center [934, 43] width 59 height 16
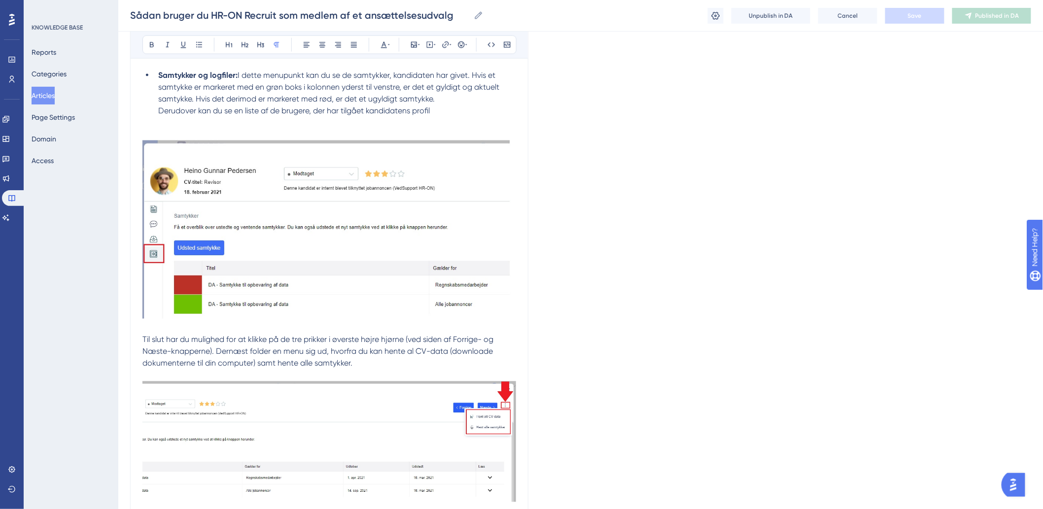
scroll to position [2609, 0]
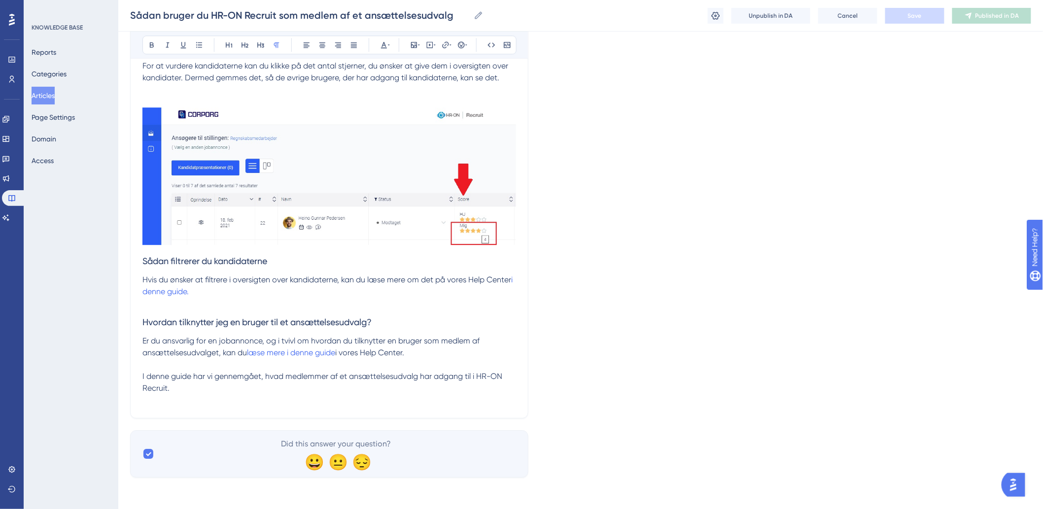
click at [243, 405] on p at bounding box center [329, 400] width 374 height 12
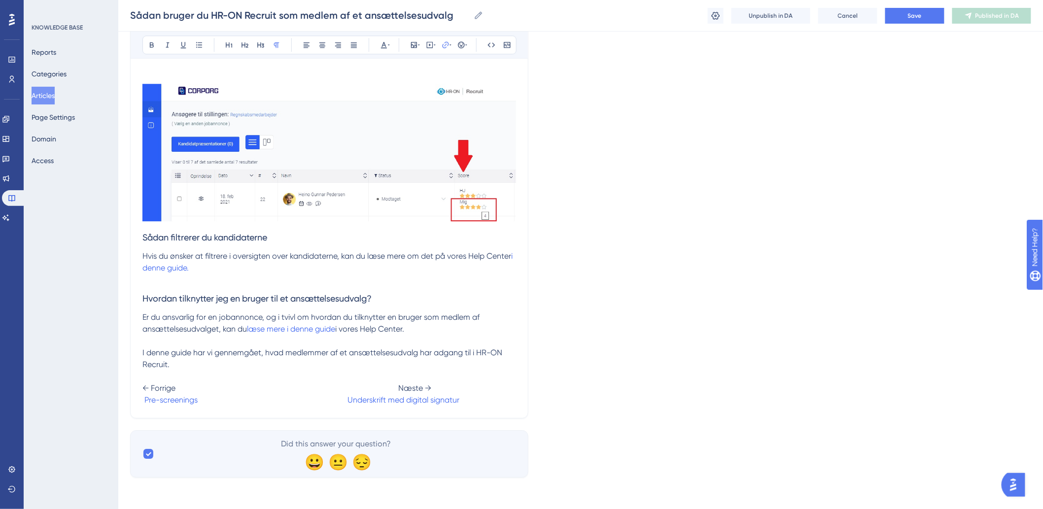
scroll to position [2633, 0]
click at [200, 397] on span at bounding box center [273, 399] width 150 height 9
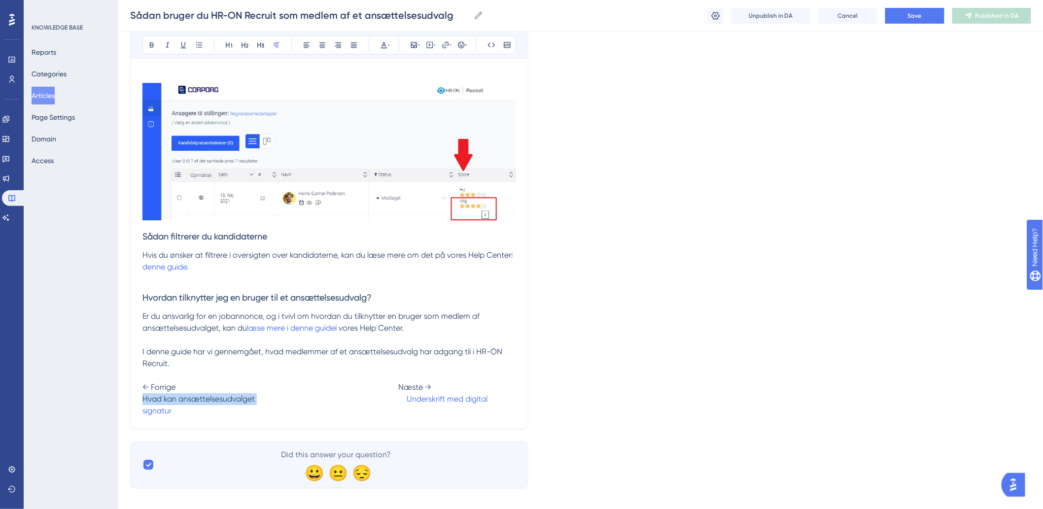
drag, startPoint x: 259, startPoint y: 401, endPoint x: 140, endPoint y: 406, distance: 118.9
click at [446, 44] on icon at bounding box center [445, 44] width 6 height 6
type input "h"
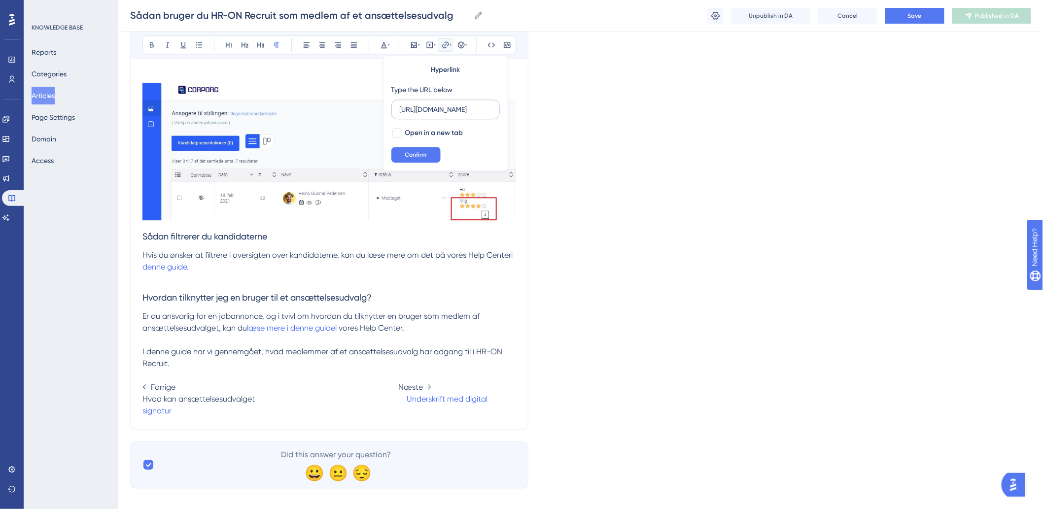
scroll to position [0, 139]
type input "[URL][DOMAIN_NAME]"
click at [416, 156] on span "Confirm" at bounding box center [416, 155] width 22 height 8
click at [401, 399] on span at bounding box center [330, 398] width 150 height 9
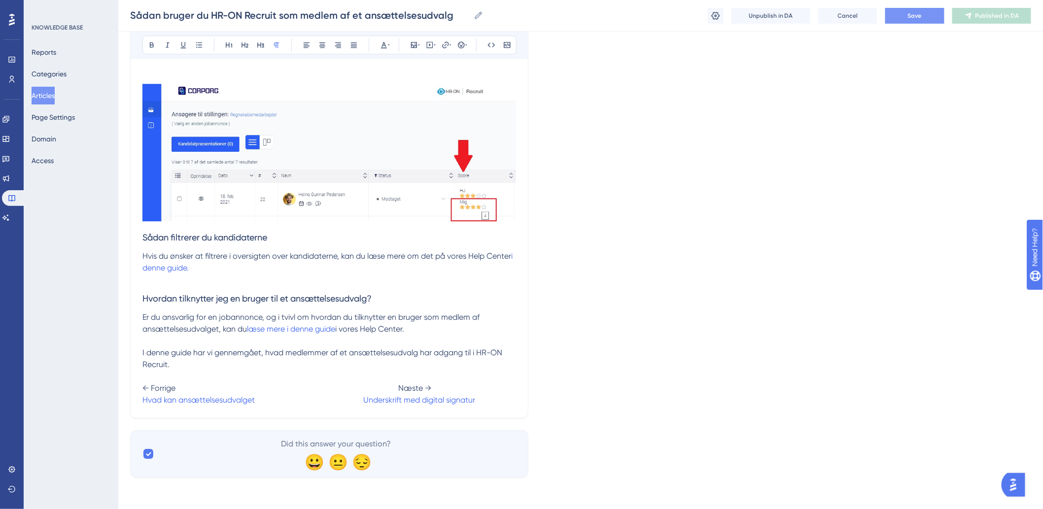
click at [930, 23] on button "Save" at bounding box center [914, 16] width 59 height 16
drag, startPoint x: 485, startPoint y: 395, endPoint x: 370, endPoint y: 403, distance: 114.6
click at [370, 403] on p "← Forrige Næste → Hvad kan ansættelsesudvalget Underskrift med digital signatur" at bounding box center [329, 388] width 374 height 35
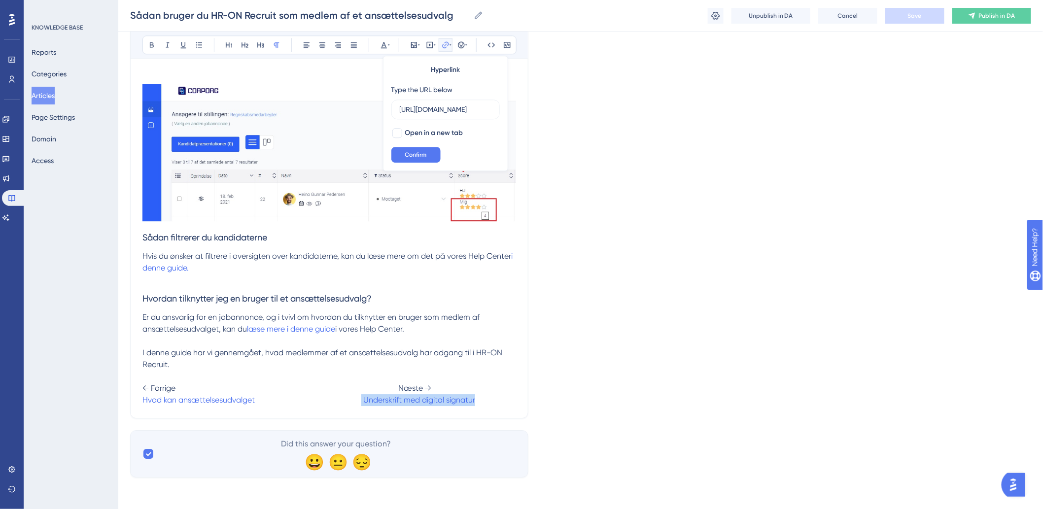
drag, startPoint x: 366, startPoint y: 404, endPoint x: 483, endPoint y: 410, distance: 117.5
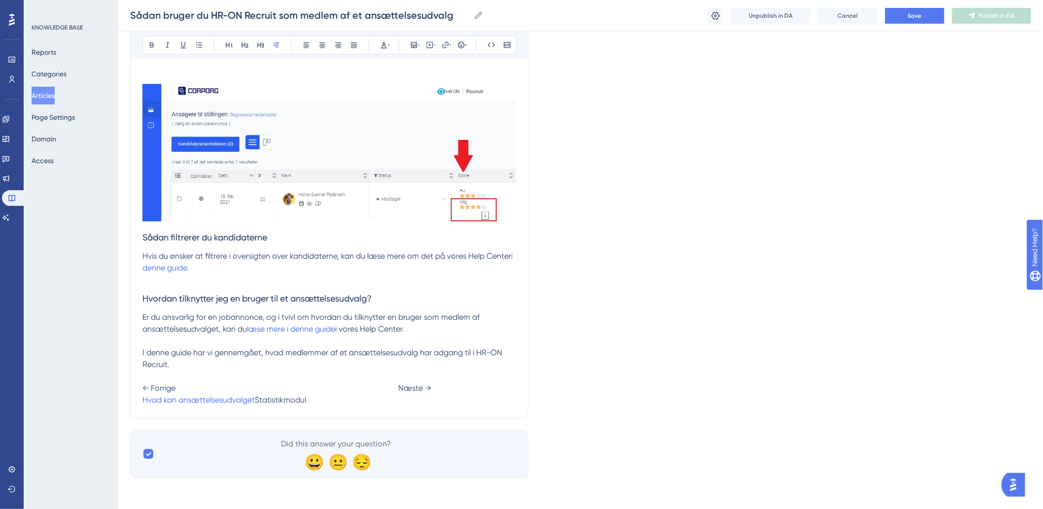
click at [306, 400] on span "Statistikmodul" at bounding box center [280, 399] width 51 height 9
drag, startPoint x: 444, startPoint y: 401, endPoint x: 386, endPoint y: 407, distance: 58.0
click at [450, 45] on icon at bounding box center [451, 45] width 2 height 8
type input "h"
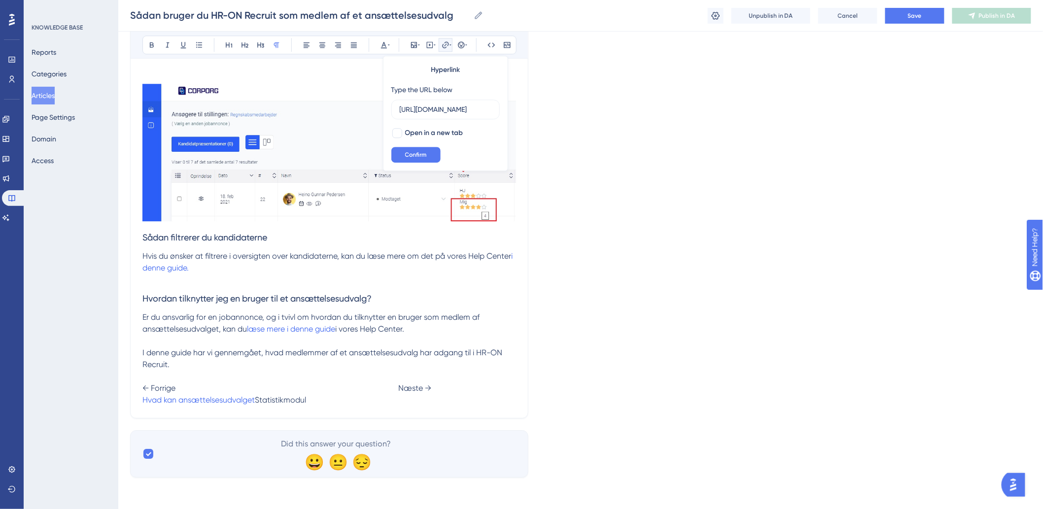
scroll to position [0, 88]
type input "[URL][DOMAIN_NAME]"
click at [410, 151] on span "Confirm" at bounding box center [416, 155] width 22 height 8
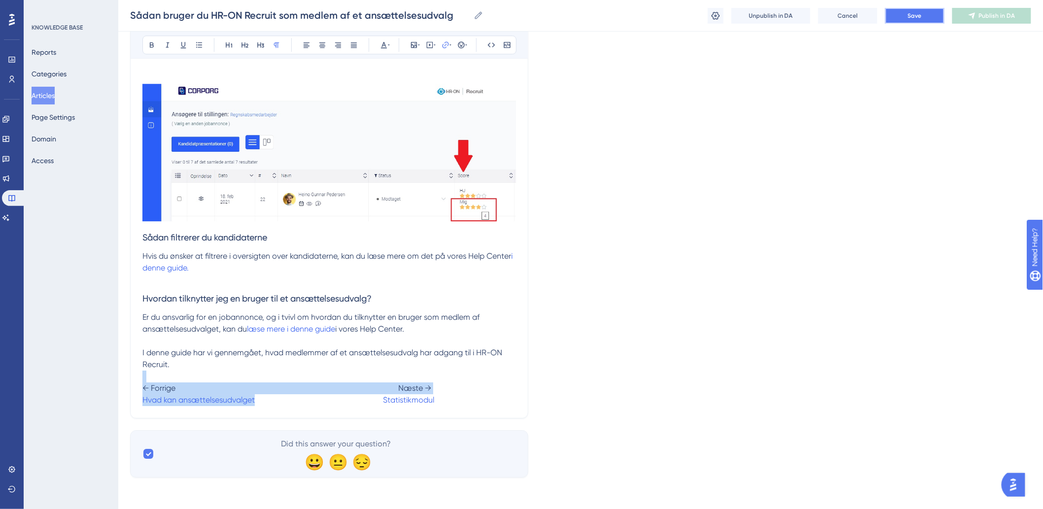
click at [932, 17] on button "Save" at bounding box center [914, 16] width 59 height 16
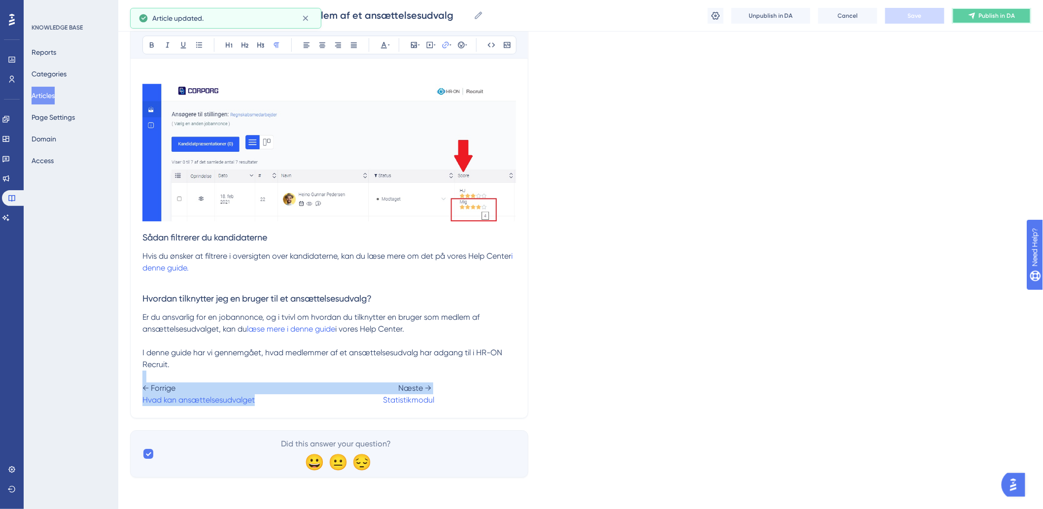
click at [979, 15] on button "Publish in DA" at bounding box center [991, 16] width 79 height 16
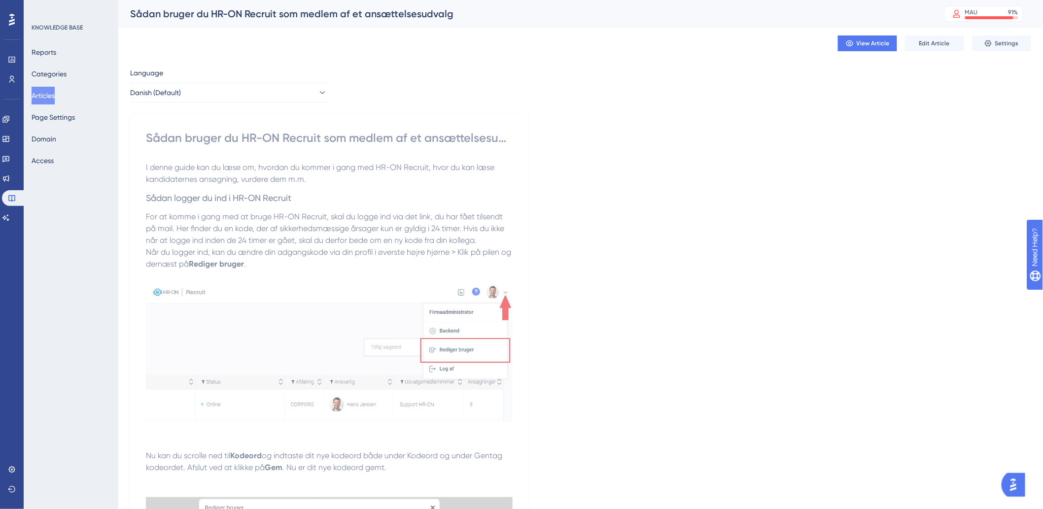
drag, startPoint x: 37, startPoint y: 96, endPoint x: 72, endPoint y: 97, distance: 34.5
click at [37, 96] on button "Articles" at bounding box center [43, 96] width 23 height 18
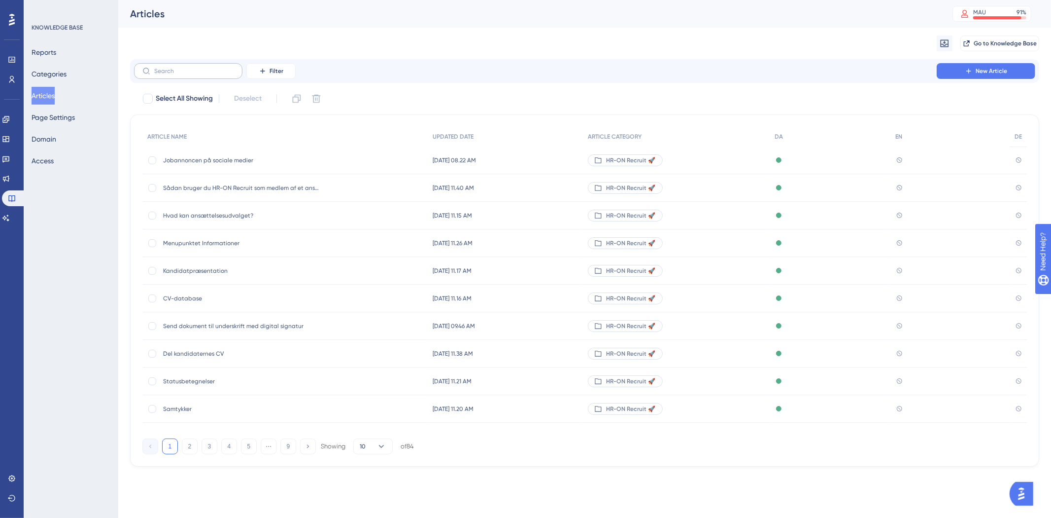
click at [208, 63] on label at bounding box center [188, 71] width 108 height 16
click at [208, 68] on input "text" at bounding box center [194, 71] width 80 height 7
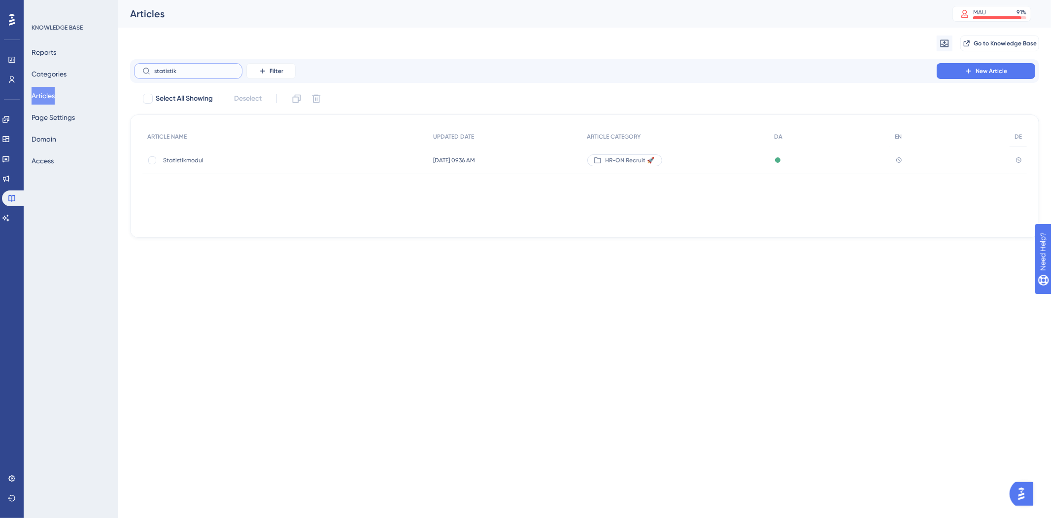
type input "statistik"
click at [179, 158] on span "Statistikmodul" at bounding box center [242, 160] width 158 height 8
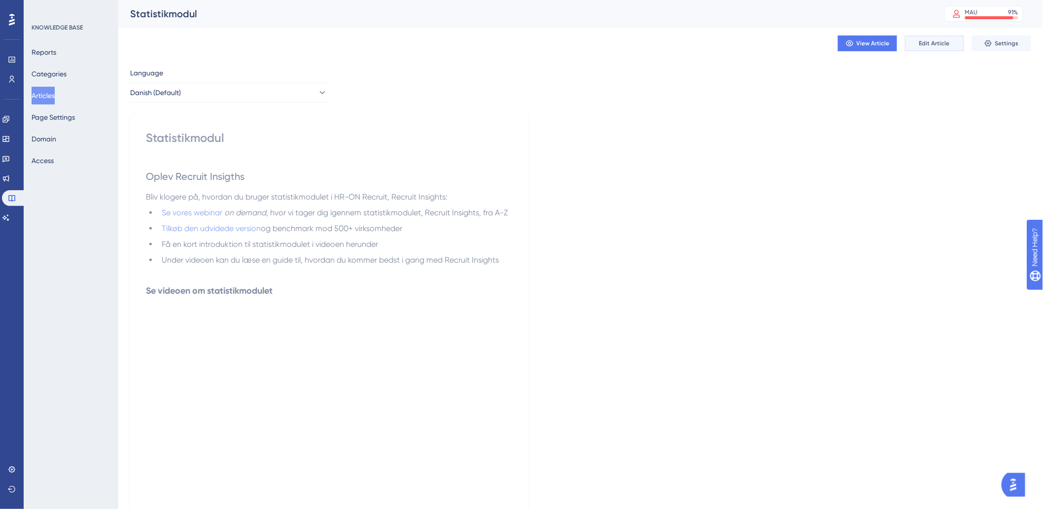
click at [946, 35] on button "Edit Article" at bounding box center [934, 43] width 59 height 16
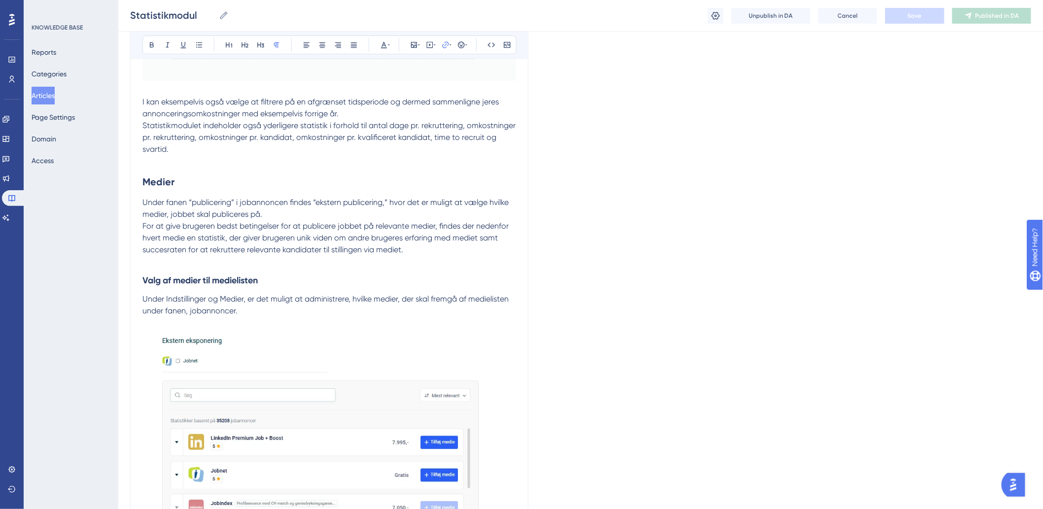
scroll to position [3147, 0]
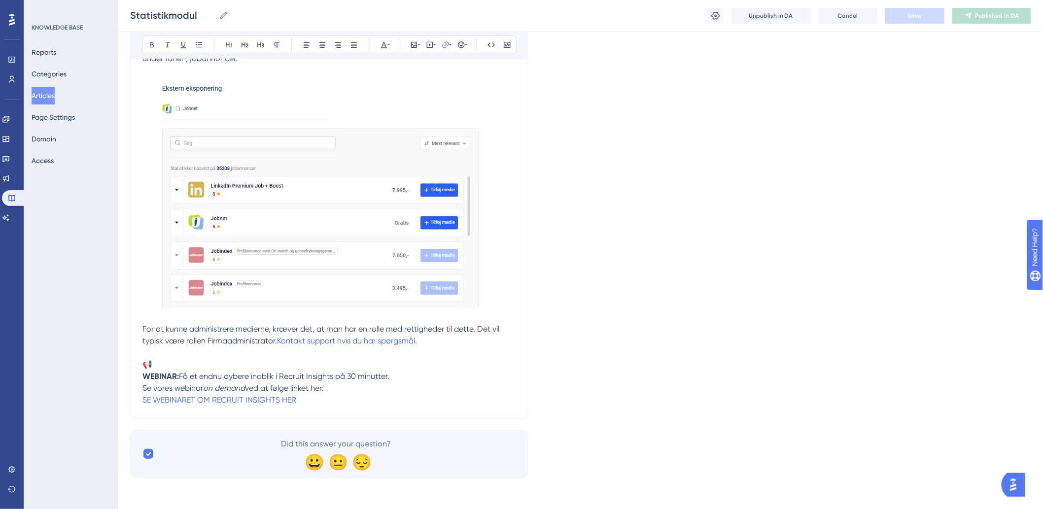
click at [320, 398] on p "WEBINAR: Få et endnu dybere indblik i Recruit Insights på 30 minutter. Se vores…" at bounding box center [329, 388] width 374 height 35
click at [322, 402] on p "WEBINAR: Få et endnu dybere indblik i Recruit Insights på 30 minutter. Se vores…" at bounding box center [329, 388] width 374 height 35
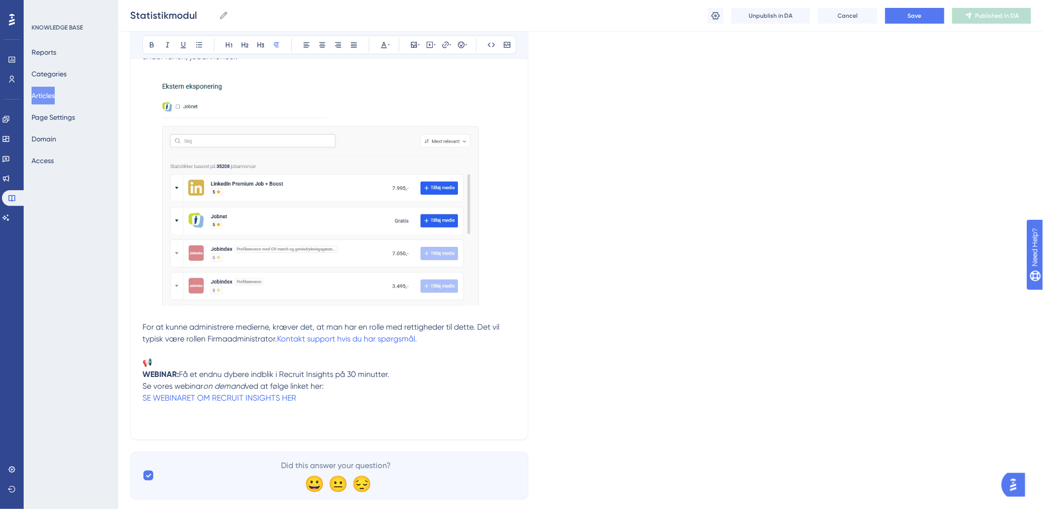
click at [222, 428] on p "WEBINAR: Få et endnu dybere indblik i Recruit Insights på 30 minutter. Se vores…" at bounding box center [329, 398] width 374 height 59
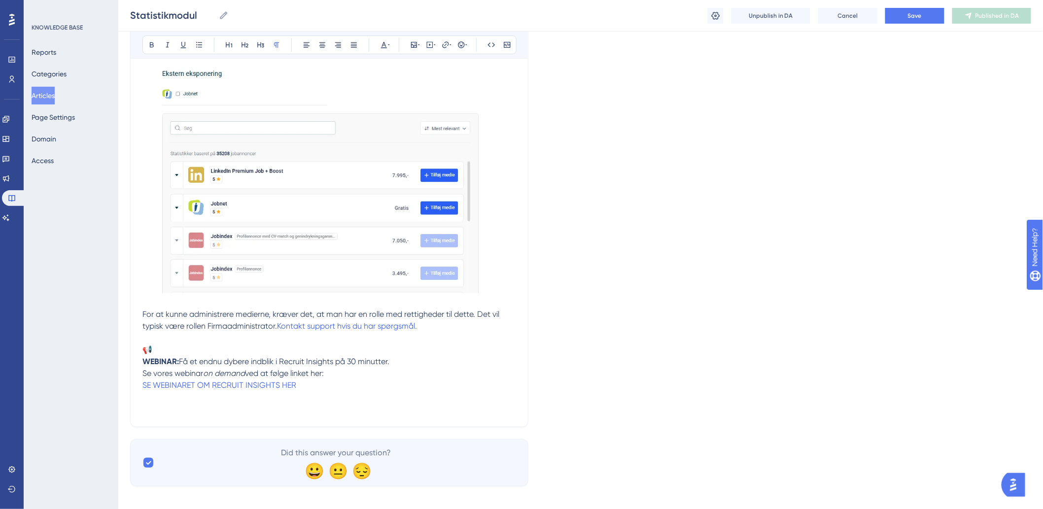
scroll to position [3171, 0]
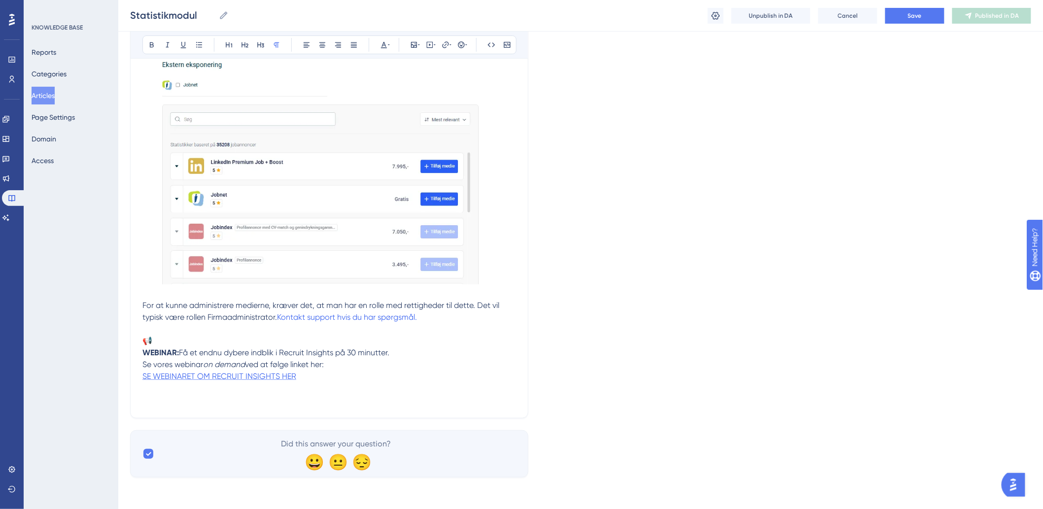
click at [193, 378] on span "SE WEBINARET OM RECRUIT INSIGHTS HER" at bounding box center [219, 376] width 154 height 9
click at [190, 392] on p "WEBINAR: Få et endnu dybere indblik i Recruit Insights på 30 minutter. Se vores…" at bounding box center [329, 376] width 374 height 59
click at [189, 406] on p "WEBINAR: Få et endnu dybere indblik i Recruit Insights på 30 minutter. Se vores…" at bounding box center [329, 376] width 374 height 59
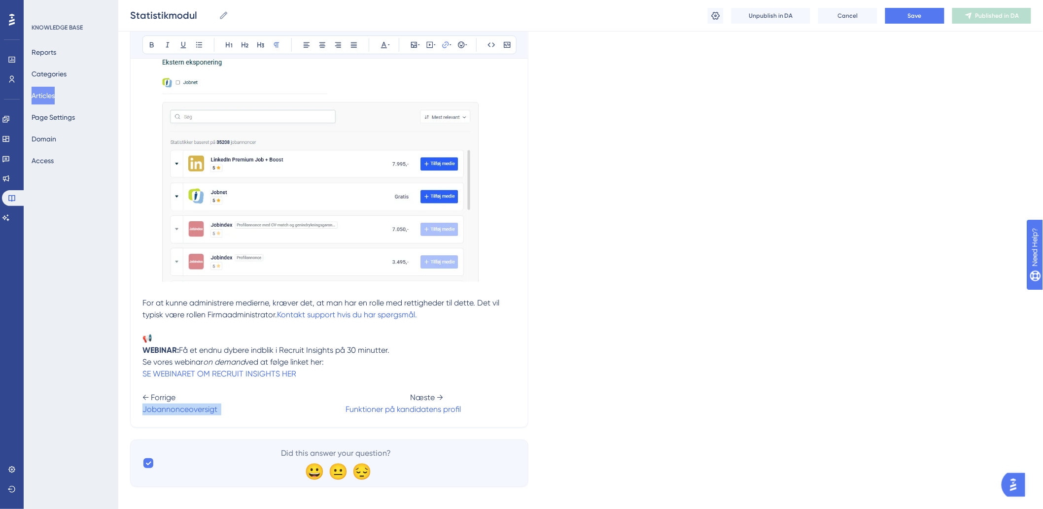
drag, startPoint x: 222, startPoint y: 417, endPoint x: 130, endPoint y: 419, distance: 91.7
click at [147, 412] on span at bounding box center [204, 409] width 124 height 9
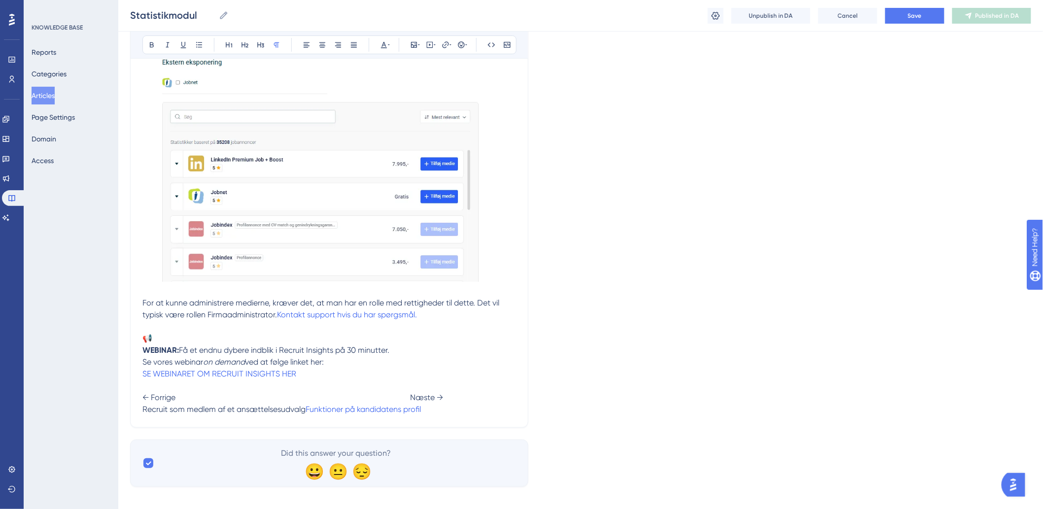
click at [306, 413] on span "Recruit som medlem af et ansættelsesudvalg" at bounding box center [223, 409] width 163 height 9
drag, startPoint x: 311, startPoint y: 413, endPoint x: 135, endPoint y: 427, distance: 176.6
click at [448, 48] on icon at bounding box center [446, 45] width 8 height 8
type input "h"
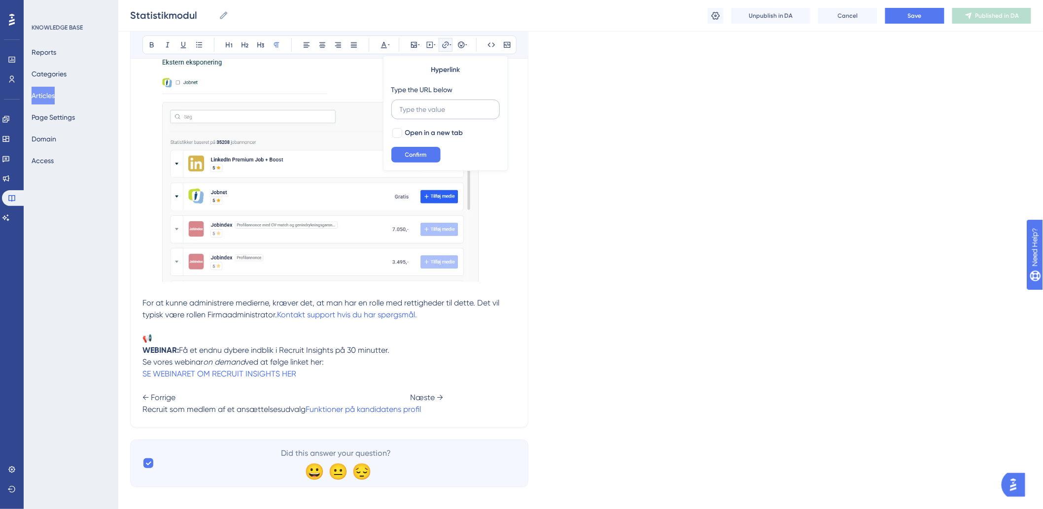
type input "https://help.hr-on.com/da/articles/15222-log"
drag, startPoint x: 491, startPoint y: 106, endPoint x: 226, endPoint y: 128, distance: 266.1
drag, startPoint x: 440, startPoint y: 32, endPoint x: 442, endPoint y: 38, distance: 6.1
click at [440, 34] on div "Bold Italic Underline Bullet Point Heading 1 Heading 2 Heading 3 Normal Align L…" at bounding box center [329, 45] width 397 height 28
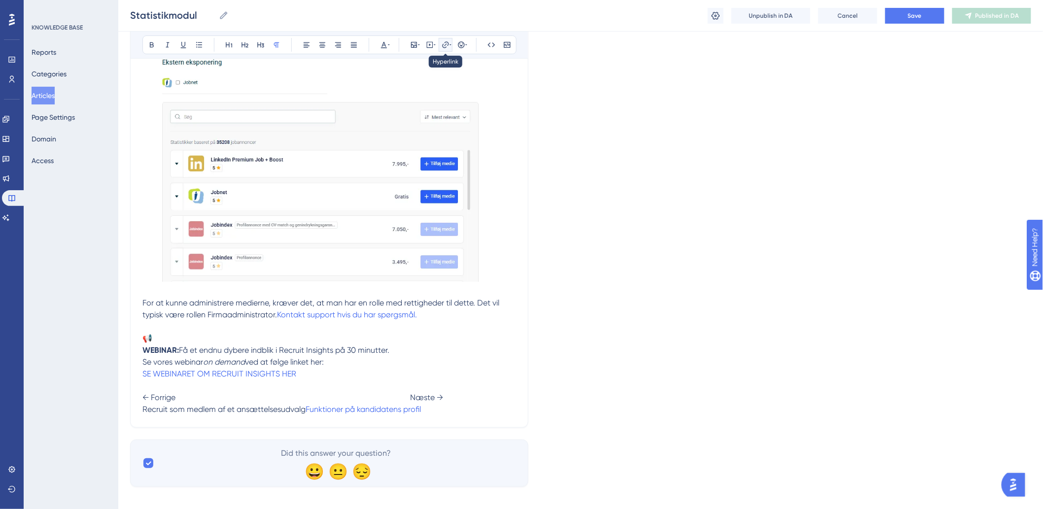
click at [444, 41] on icon at bounding box center [446, 45] width 8 height 8
type input "h"
type input "https://help.hr-on.com/da/articles/15433-sadan-bruger-du-hron-recruit-som-medle…"
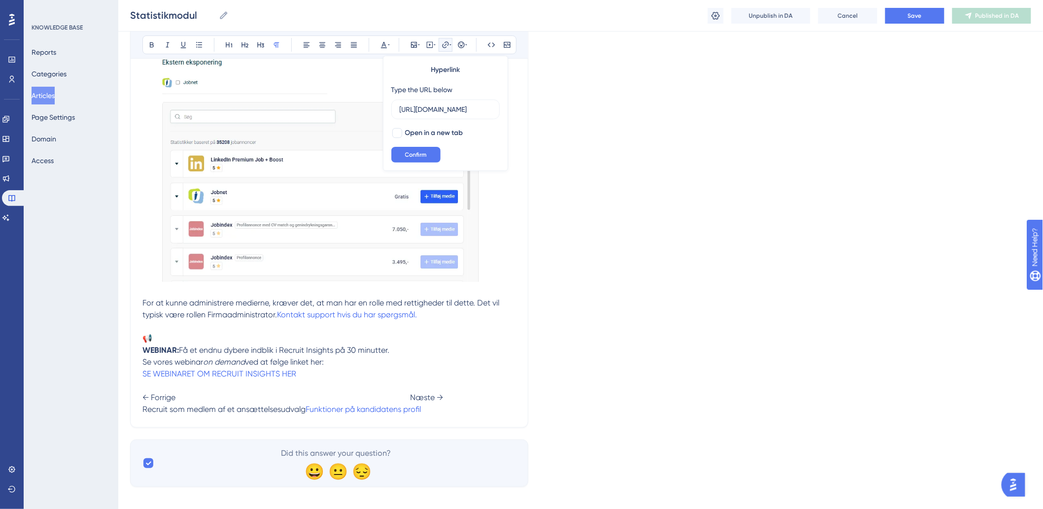
drag, startPoint x: 314, startPoint y: 417, endPoint x: 143, endPoint y: 430, distance: 170.6
click at [440, 48] on button at bounding box center [446, 45] width 14 height 14
click at [151, 416] on p "WEBINAR: Få et endnu dybere indblik i Recruit Insights på 30 minutter. Se vores…" at bounding box center [329, 380] width 374 height 71
drag, startPoint x: 145, startPoint y: 413, endPoint x: 312, endPoint y: 416, distance: 166.6
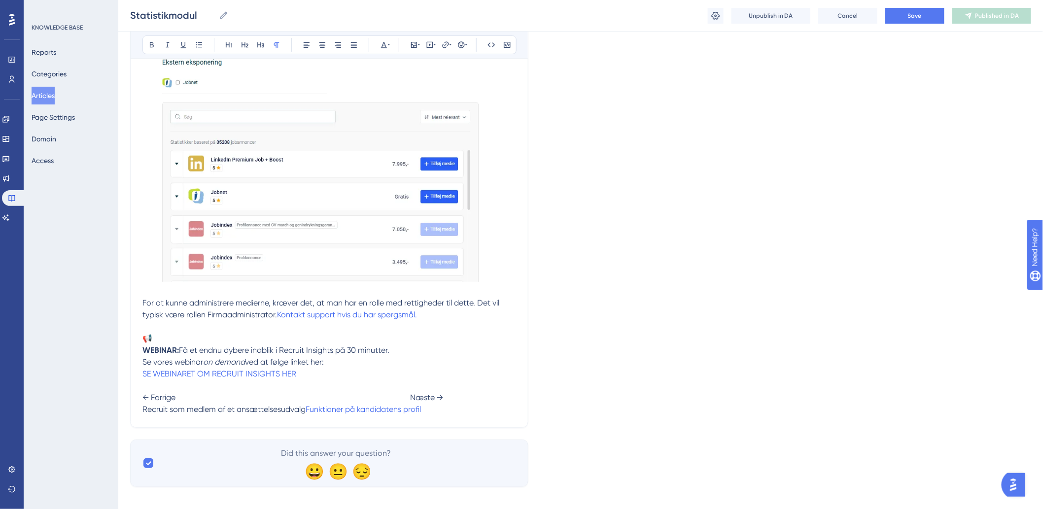
click at [312, 416] on p "WEBINAR: Få et endnu dybere indblik i Recruit Insights på 30 minutter. Se vores…" at bounding box center [329, 380] width 374 height 71
click at [444, 38] on button at bounding box center [446, 45] width 14 height 14
drag, startPoint x: 437, startPoint y: 110, endPoint x: 299, endPoint y: 128, distance: 139.2
click at [444, 40] on button at bounding box center [446, 45] width 14 height 14
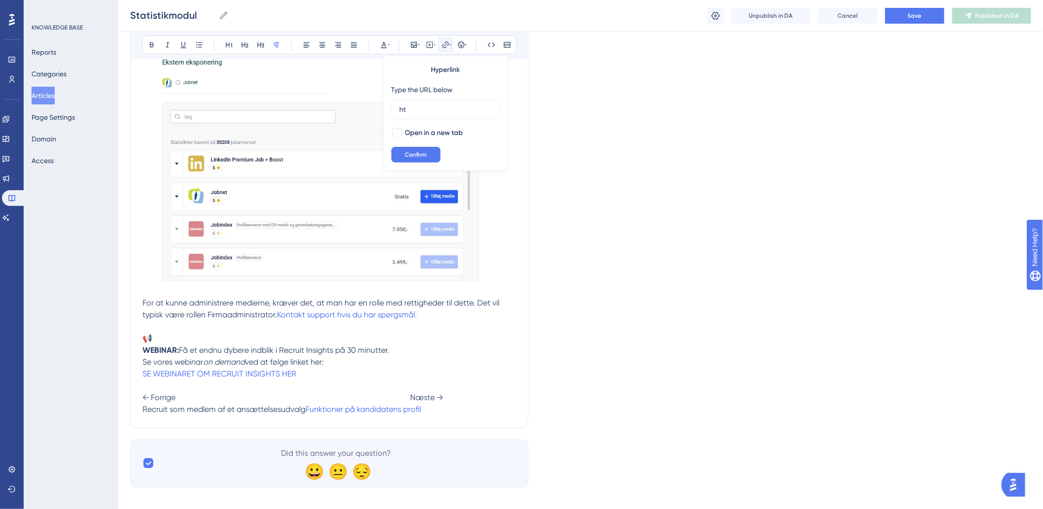
type input "h"
type input "https://help.hr-on.com/da/articles/15433-sadan-bruger-du-hron-recruit-som-medle…"
drag, startPoint x: 318, startPoint y: 416, endPoint x: 311, endPoint y: 416, distance: 7.9
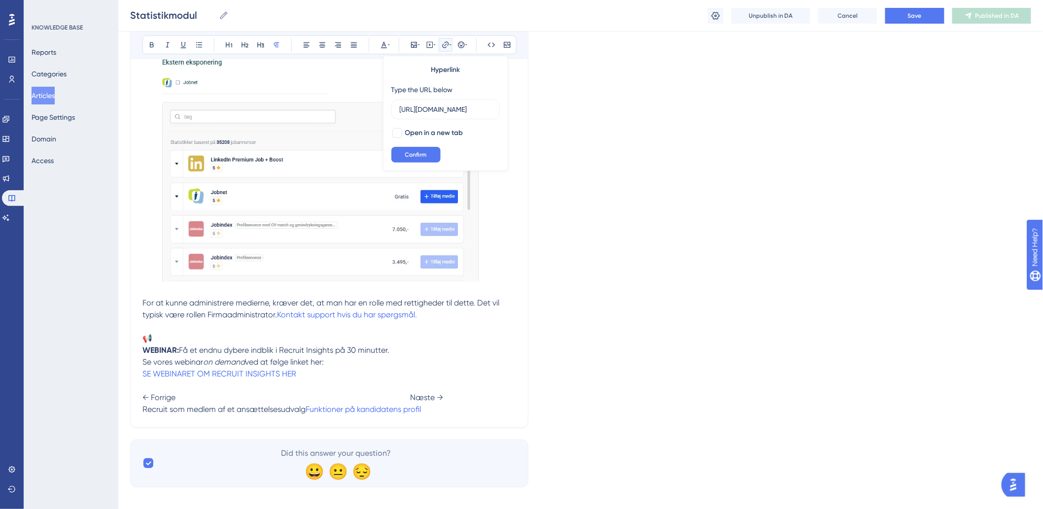
click at [306, 413] on span "Recruit som medlem af et ansættelsesudvalg" at bounding box center [223, 409] width 163 height 9
drag, startPoint x: 307, startPoint y: 413, endPoint x: 253, endPoint y: 417, distance: 53.4
click at [255, 414] on span "Recruit som medlem af et ansættelsesudvalg" at bounding box center [223, 409] width 163 height 9
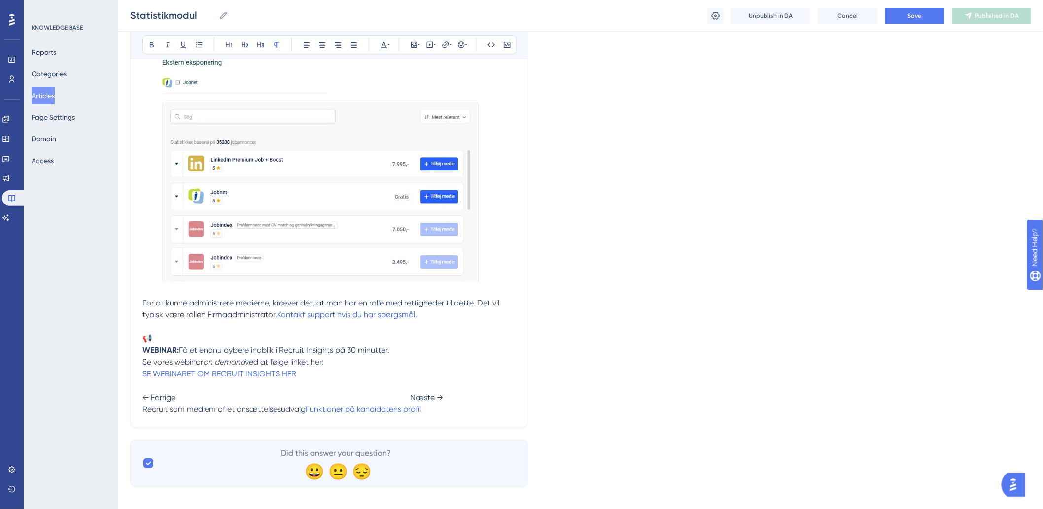
drag, startPoint x: 148, startPoint y: 410, endPoint x: 312, endPoint y: 414, distance: 163.2
click at [306, 414] on span "Recruit som medlem af et ansættelsesudvalg" at bounding box center [223, 409] width 163 height 9
click at [450, 41] on icon at bounding box center [451, 45] width 2 height 8
type input "h"
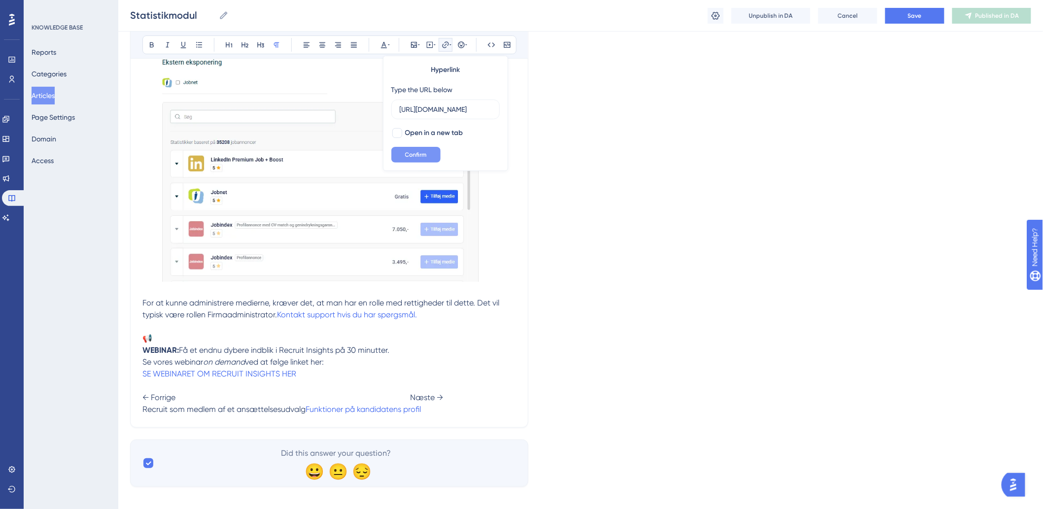
type input "https://help.hr-on.com/da/articles/15222-log"
click at [416, 159] on button "Confirm" at bounding box center [415, 155] width 49 height 16
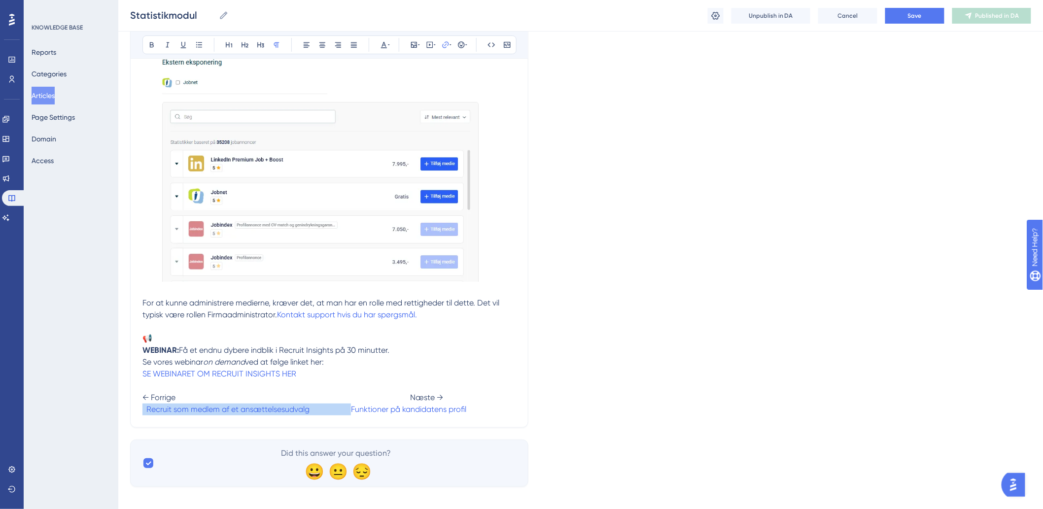
click at [373, 372] on p "WEBINAR: Få et endnu dybere indblik i Recruit Insights på 30 minutter. Se vores…" at bounding box center [329, 380] width 374 height 71
drag, startPoint x: 350, startPoint y: 412, endPoint x: 472, endPoint y: 415, distance: 121.8
click at [472, 415] on p "WEBINAR: Få et endnu dybere indblik i Recruit Insights på 30 minutter. Se vores…" at bounding box center [329, 380] width 374 height 71
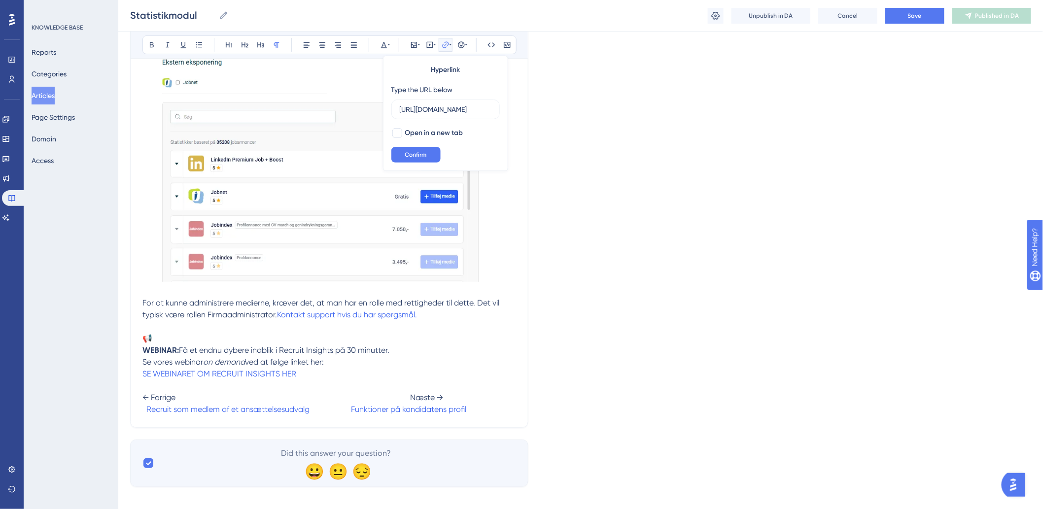
scroll to position [0, 149]
click at [480, 410] on p "WEBINAR: Få et endnu dybere indblik i Recruit Insights på 30 minutter. Se vores…" at bounding box center [329, 380] width 374 height 71
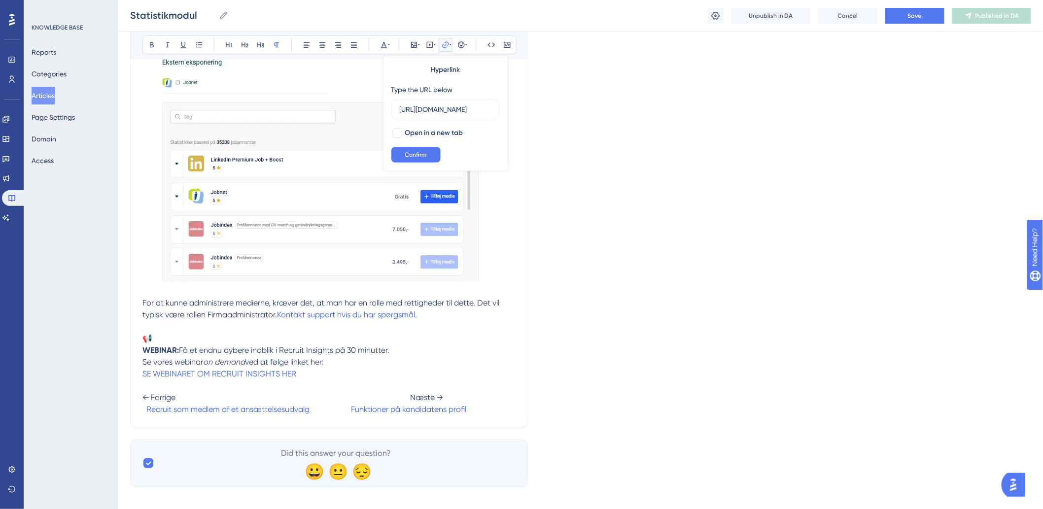
click at [480, 410] on p "WEBINAR: Få et endnu dybere indblik i Recruit Insights på 30 minutter. Se vores…" at bounding box center [329, 380] width 374 height 71
drag, startPoint x: 430, startPoint y: 407, endPoint x: 418, endPoint y: 407, distance: 12.3
click at [419, 406] on p "WEBINAR: Få et endnu dybere indblik i Recruit Insights på 30 minutter. Se vores…" at bounding box center [329, 380] width 374 height 71
click at [323, 410] on span "Log" at bounding box center [317, 409] width 14 height 9
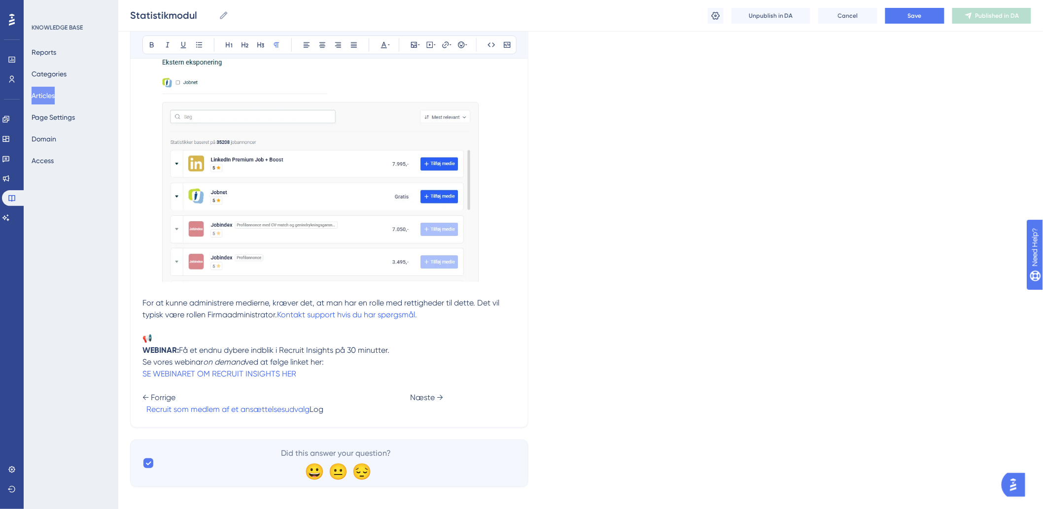
drag, startPoint x: 413, startPoint y: 411, endPoint x: 425, endPoint y: 415, distance: 13.1
click at [323, 414] on span "Log" at bounding box center [317, 409] width 14 height 9
click at [446, 46] on icon at bounding box center [446, 45] width 8 height 8
type input "h"
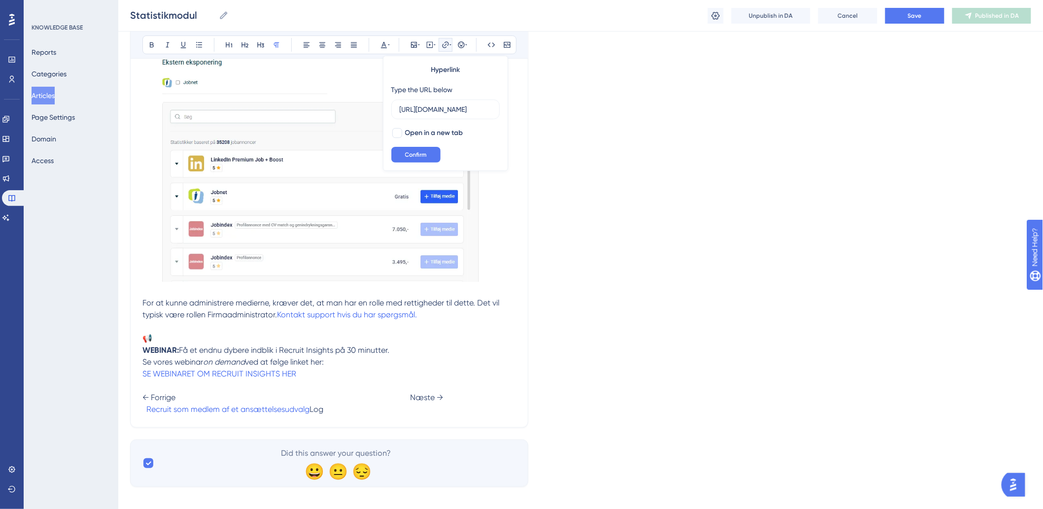
type input "https://help.hr-on.com/da/articles/15222-log"
drag, startPoint x: 430, startPoint y: 408, endPoint x: 411, endPoint y: 408, distance: 19.2
click at [411, 408] on p "WEBINAR: Få et endnu dybere indblik i Recruit Insights på 30 minutter. Se vores…" at bounding box center [329, 380] width 374 height 71
click at [447, 46] on icon at bounding box center [446, 45] width 8 height 8
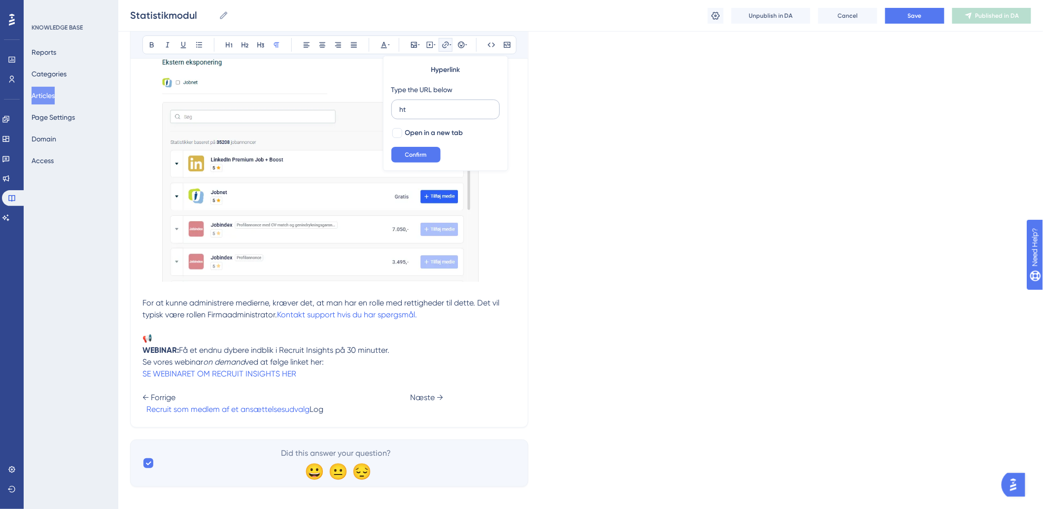
type input "h"
type input "https://help.hr-on.com/da/articles/15222-log"
click at [409, 150] on button "Confirm" at bounding box center [415, 155] width 49 height 16
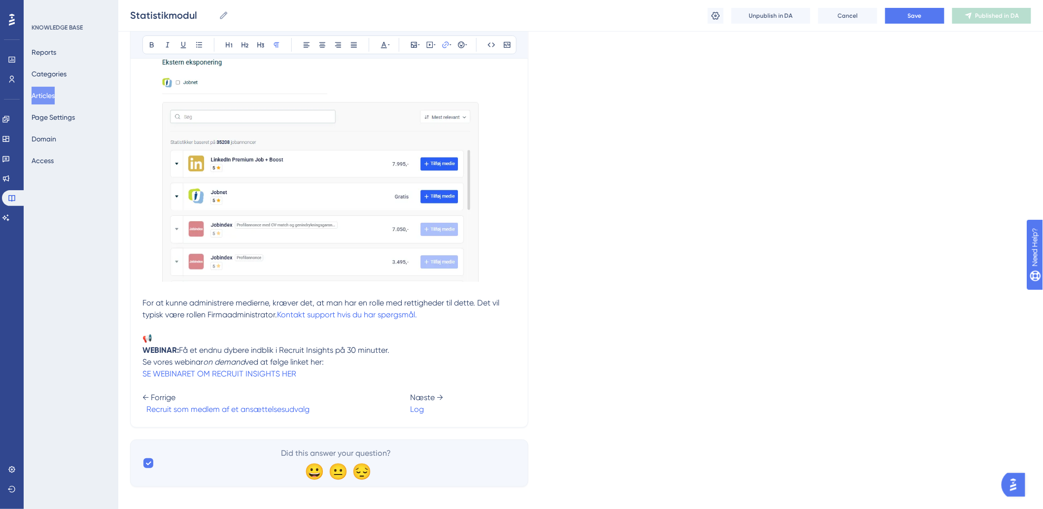
click at [493, 360] on p "WEBINAR: Få et endnu dybere indblik i Recruit Insights på 30 minutter. Se vores…" at bounding box center [329, 380] width 374 height 71
click at [902, 22] on button "Save" at bounding box center [914, 16] width 59 height 16
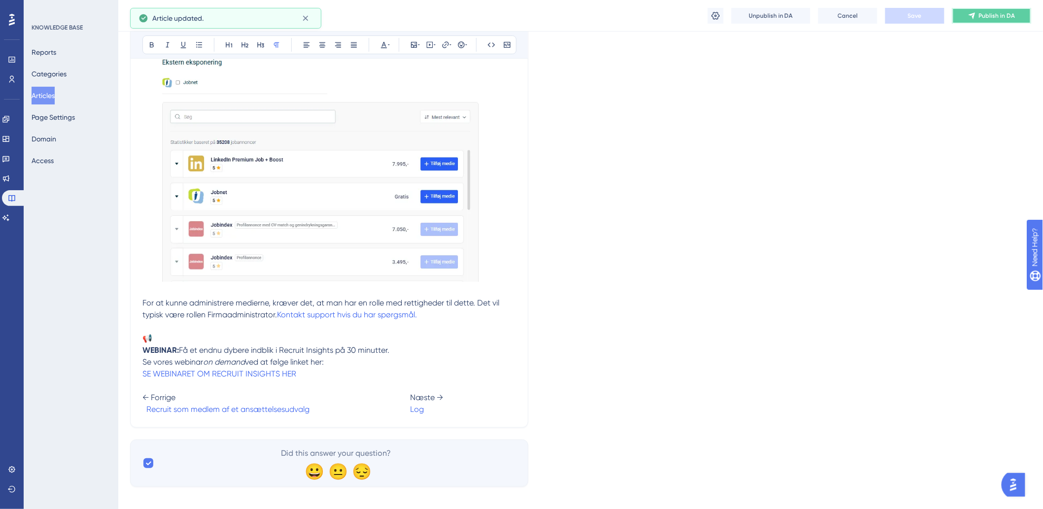
click at [999, 14] on span "Publish in DA" at bounding box center [997, 16] width 36 height 8
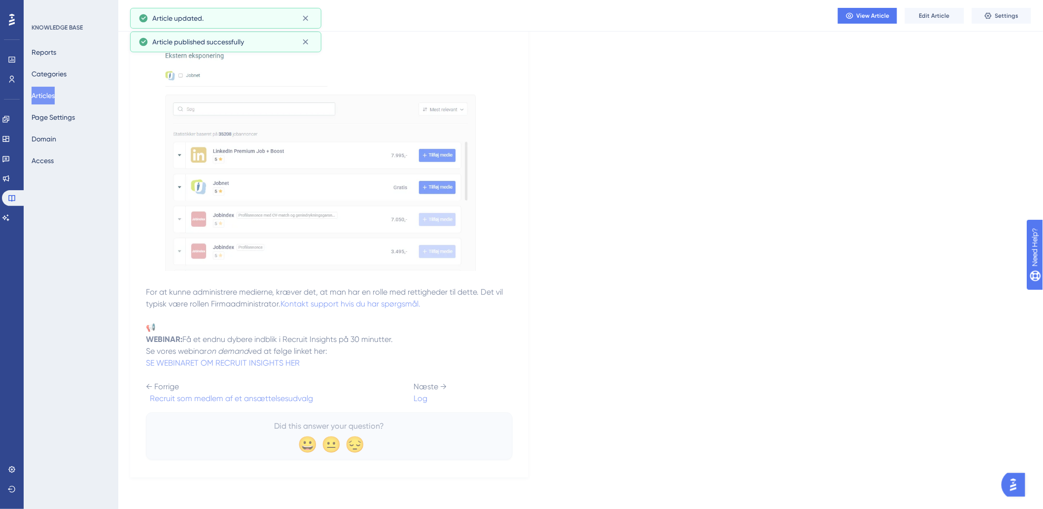
scroll to position [3105, 0]
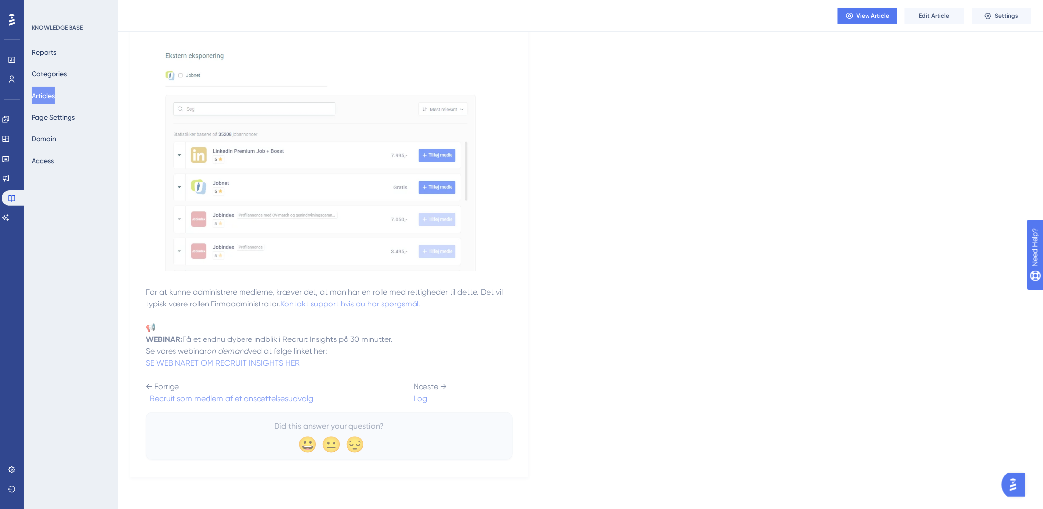
click at [55, 97] on button "Articles" at bounding box center [43, 96] width 23 height 18
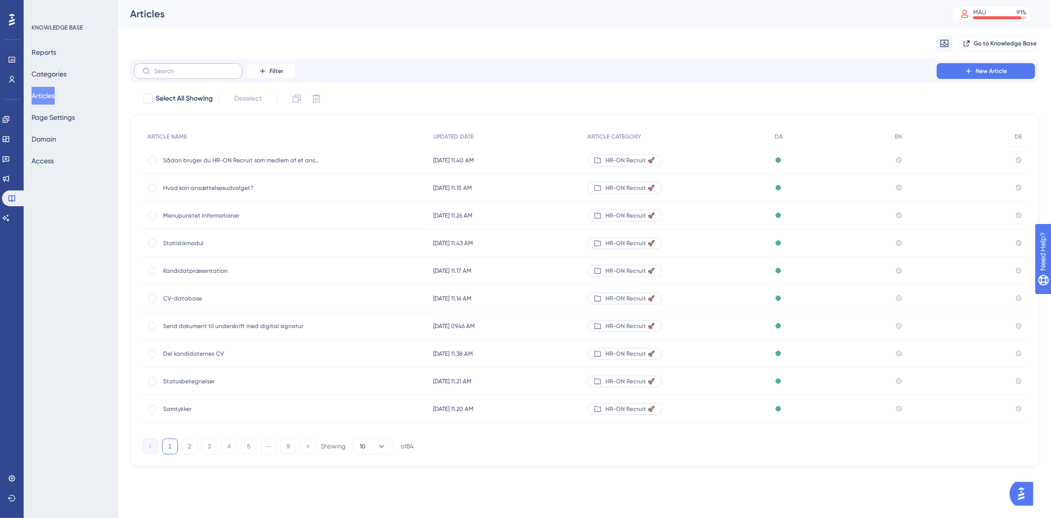
click at [203, 63] on div "Filter New Article" at bounding box center [584, 71] width 909 height 24
click at [202, 70] on input "text" at bounding box center [194, 71] width 80 height 7
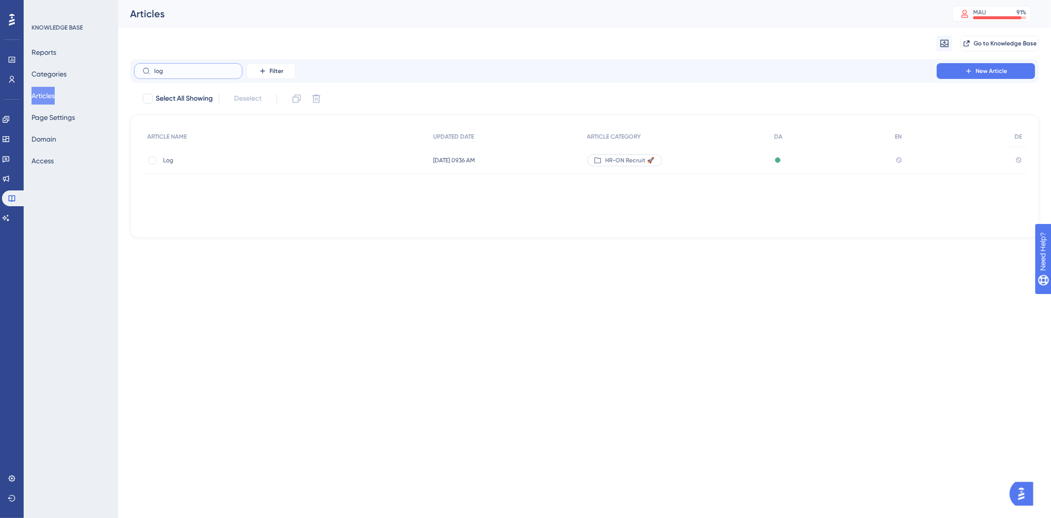
type input "log"
click at [191, 166] on div "Log Log" at bounding box center [242, 160] width 158 height 28
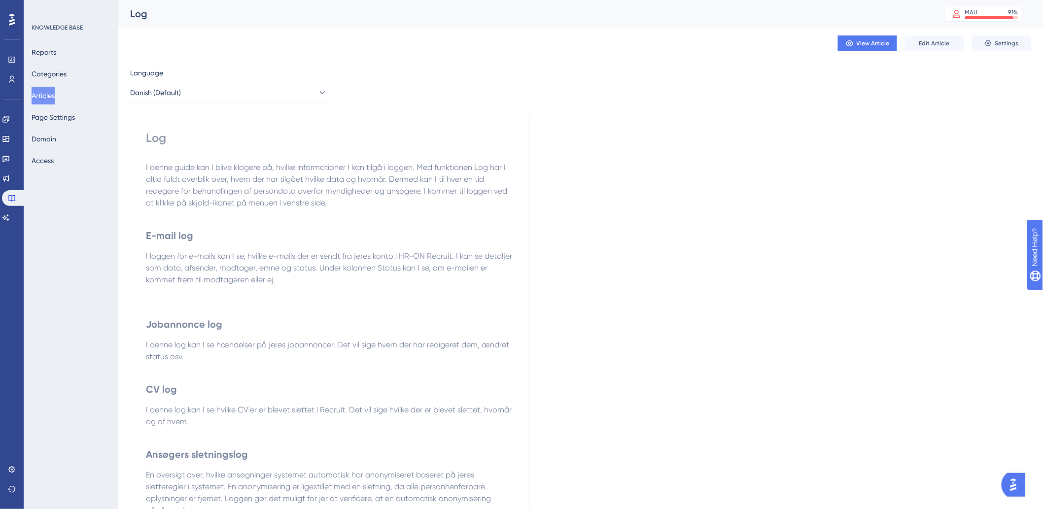
scroll to position [134, 0]
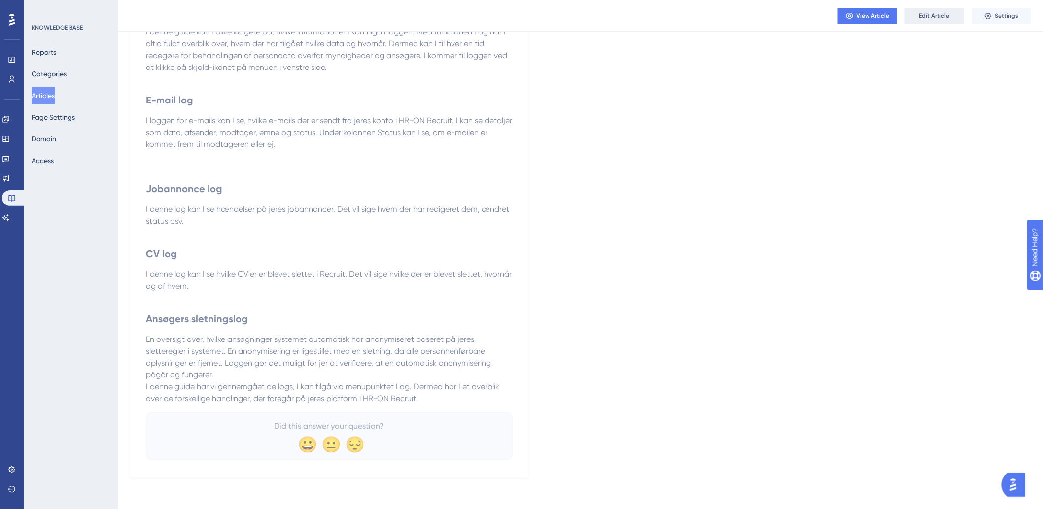
click at [920, 17] on span "Edit Article" at bounding box center [934, 16] width 31 height 8
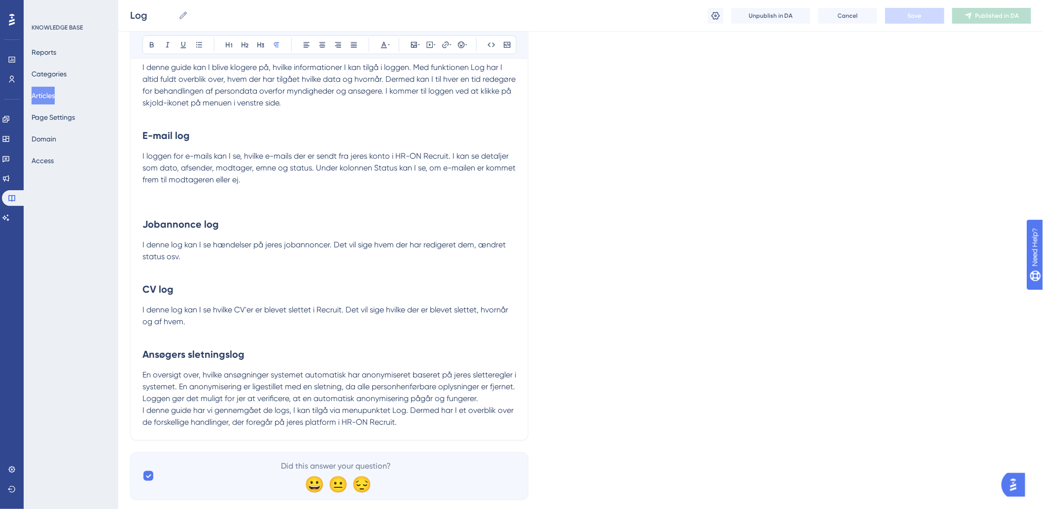
scroll to position [172, 0]
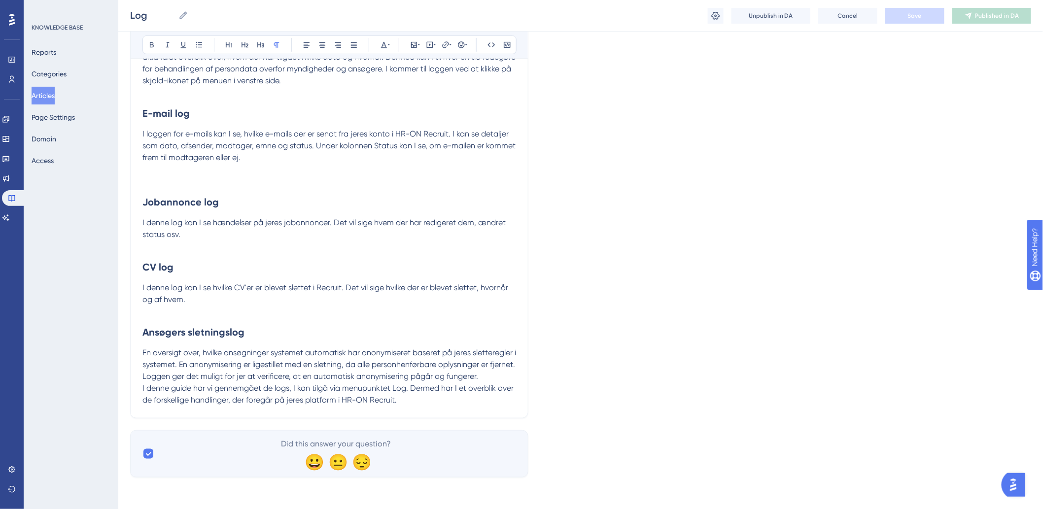
click at [423, 393] on p "I denne guide har vi gennemgået de logs, I kan tilgå via menupunktet Log. Derme…" at bounding box center [329, 395] width 374 height 24
click at [426, 402] on p "I denne guide har vi gennemgået de logs, I kan tilgå via menupunktet Log. Derme…" at bounding box center [329, 395] width 374 height 24
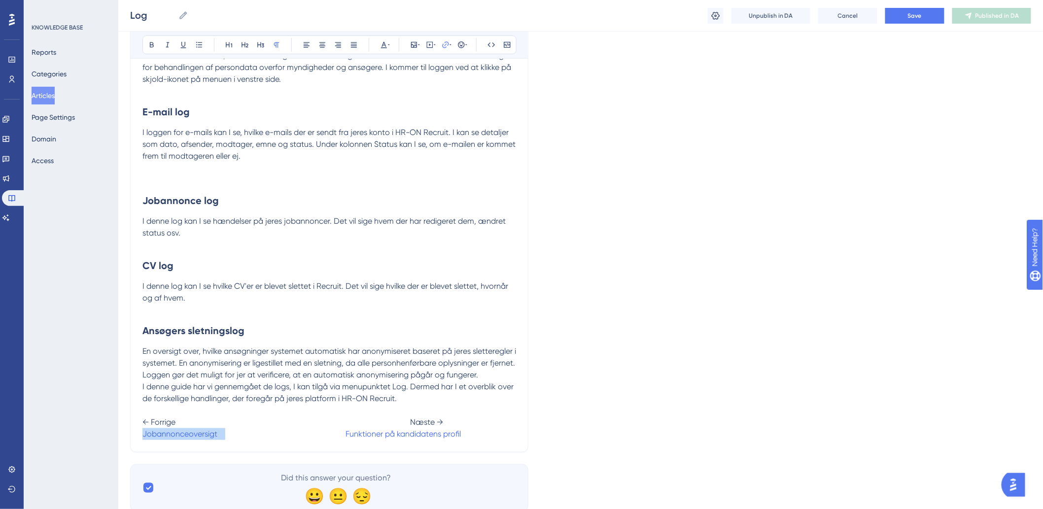
drag, startPoint x: 224, startPoint y: 436, endPoint x: 130, endPoint y: 442, distance: 94.3
click at [130, 442] on div "Log Bold Italic Underline Bullet Point Heading 1 Heading 2 Heading 3 Normal Ali…" at bounding box center [329, 196] width 398 height 514
drag, startPoint x: 312, startPoint y: 439, endPoint x: 475, endPoint y: 434, distance: 163.7
click at [475, 434] on p "I denne guide har vi gennemgået de logs, I kan tilgå via menupunktet Log. Derme…" at bounding box center [329, 410] width 374 height 59
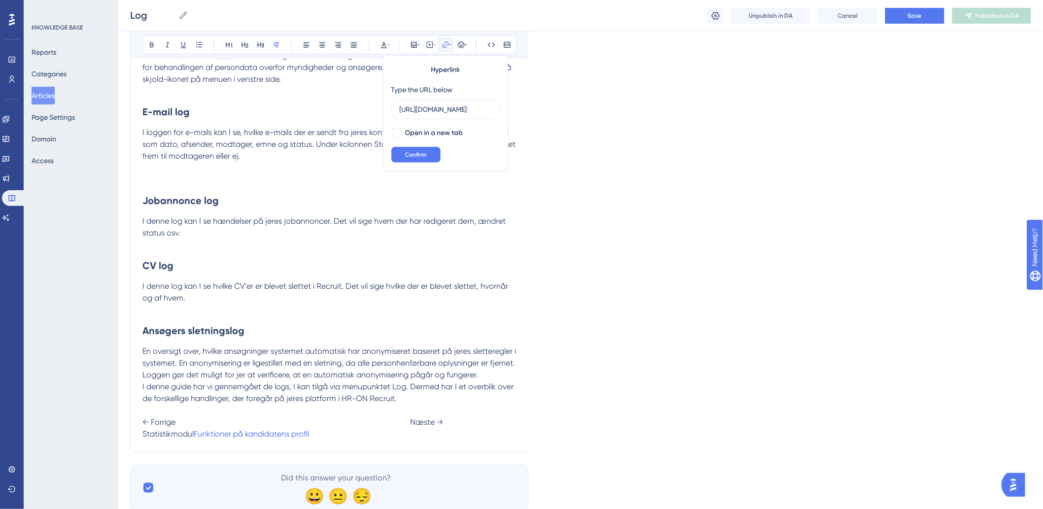
scroll to position [0, 149]
click at [466, 444] on div "Log Bold Italic Underline Bullet Point Heading 1 Heading 2 Heading 3 Normal Ali…" at bounding box center [329, 196] width 398 height 514
click at [460, 438] on p "I denne guide har vi gennemgået de logs, I kan tilgå via menupunktet Log. Derme…" at bounding box center [329, 410] width 374 height 59
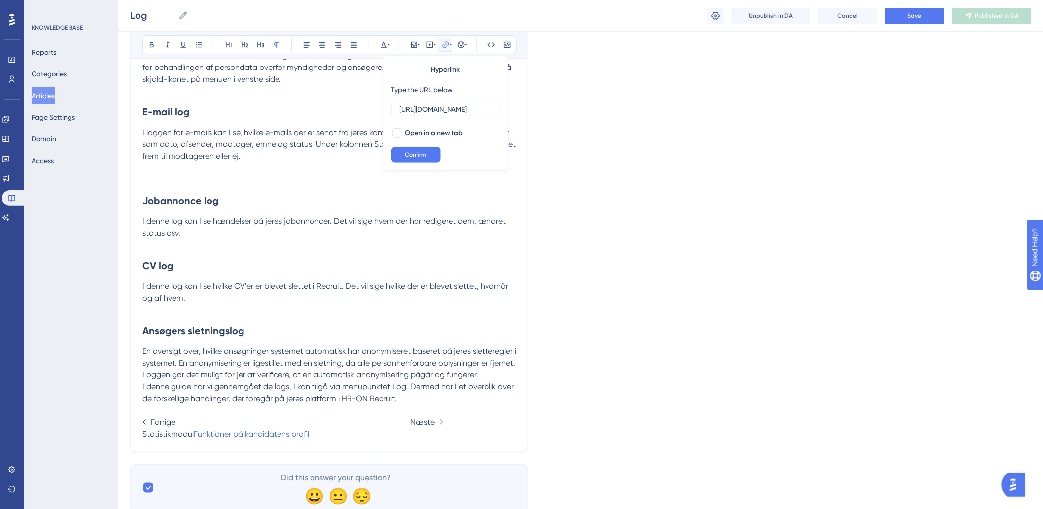
drag, startPoint x: 459, startPoint y: 437, endPoint x: 476, endPoint y: 441, distance: 17.2
click at [469, 440] on p "I denne guide har vi gennemgået de logs, I kan tilgå via menupunktet Log. Derme…" at bounding box center [329, 410] width 374 height 59
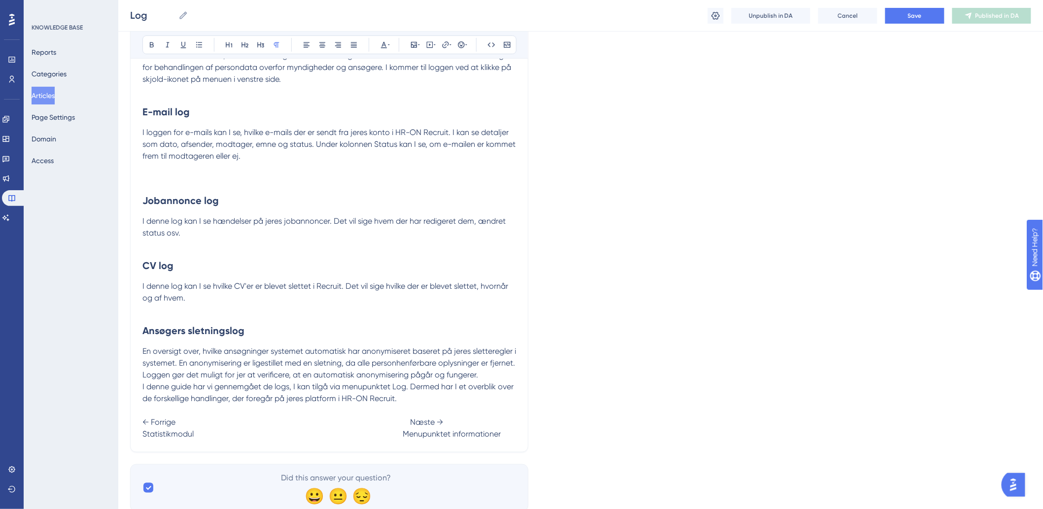
click at [398, 436] on span "Statistikmodul Menupunktet informationer" at bounding box center [321, 433] width 358 height 9
drag, startPoint x: 193, startPoint y: 436, endPoint x: 141, endPoint y: 444, distance: 52.4
click at [141, 443] on div "Log Bold Italic Underline Bullet Point Heading 1 Heading 2 Heading 3 Normal Ali…" at bounding box center [329, 196] width 398 height 514
click at [446, 46] on icon at bounding box center [446, 45] width 8 height 8
type input "h"
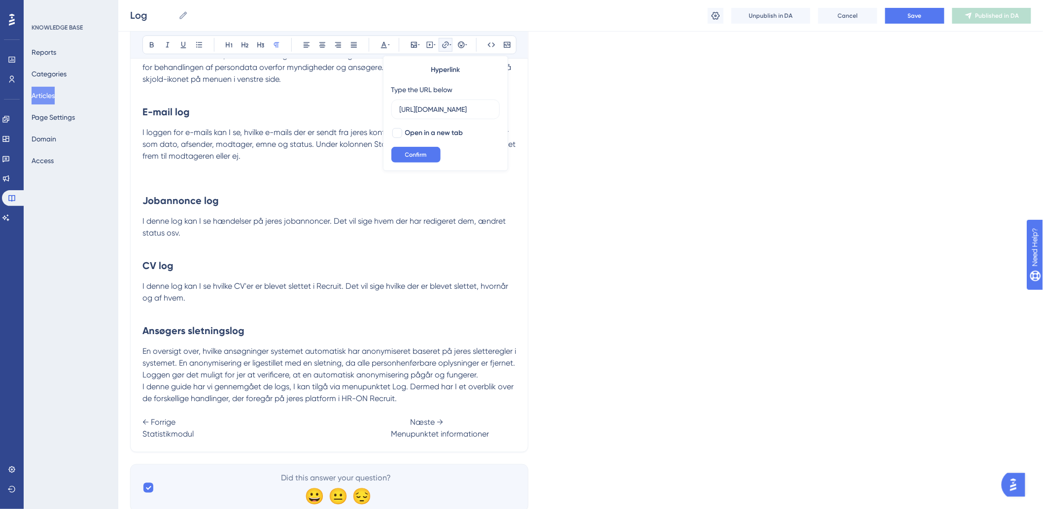
scroll to position [0, 88]
type input "https://help.hr-on.com/da/articles/15221-statistikmodul"
click at [414, 156] on span "Confirm" at bounding box center [416, 155] width 22 height 8
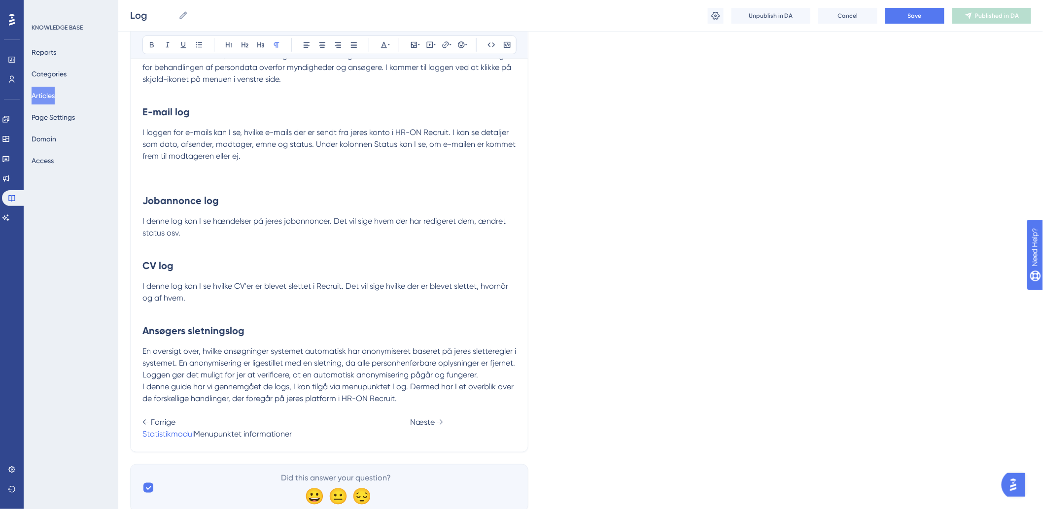
drag, startPoint x: 392, startPoint y: 435, endPoint x: 492, endPoint y: 439, distance: 100.1
click at [492, 439] on p "I denne guide har vi gennemgået de logs, I kan tilgå via menupunktet Log. Derme…" at bounding box center [329, 410] width 374 height 59
click at [444, 45] on icon at bounding box center [446, 45] width 8 height 8
type input "h"
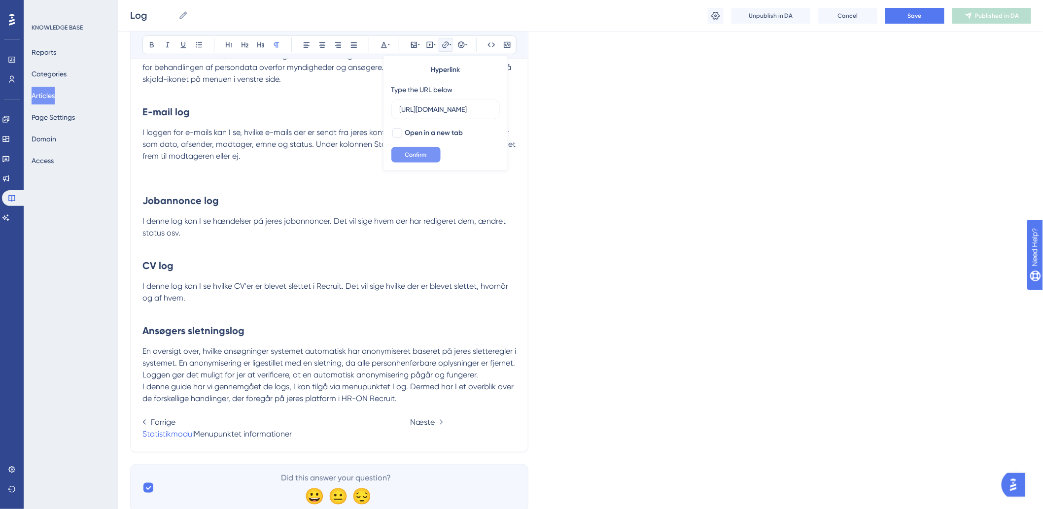
type input "https://help.hr-on.com/da/articles/15223-menupunktet-informationer"
click at [404, 154] on button "Confirm" at bounding box center [415, 155] width 49 height 16
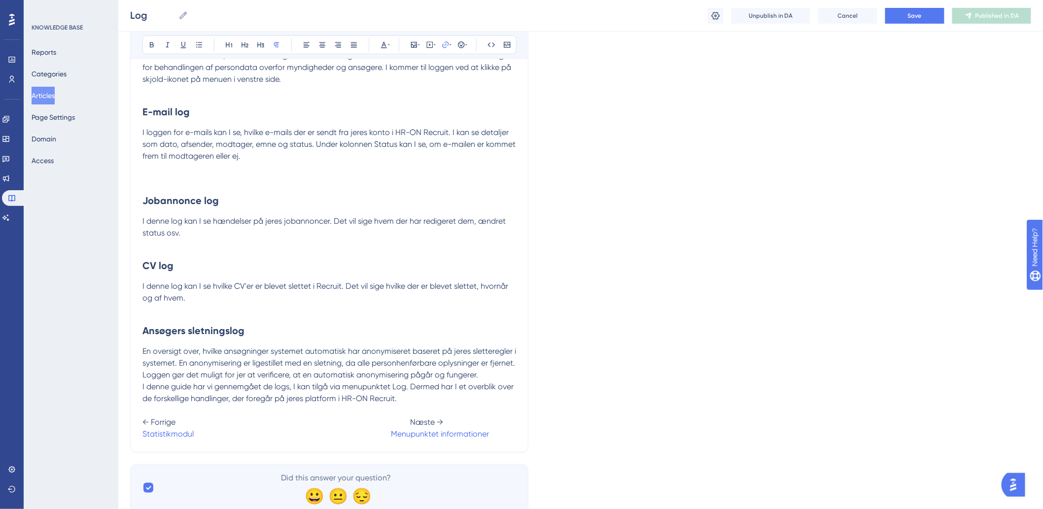
click at [412, 324] on h2 "Ansøgers sletningslog" at bounding box center [329, 331] width 374 height 30
click at [896, 22] on button "Save" at bounding box center [914, 16] width 59 height 16
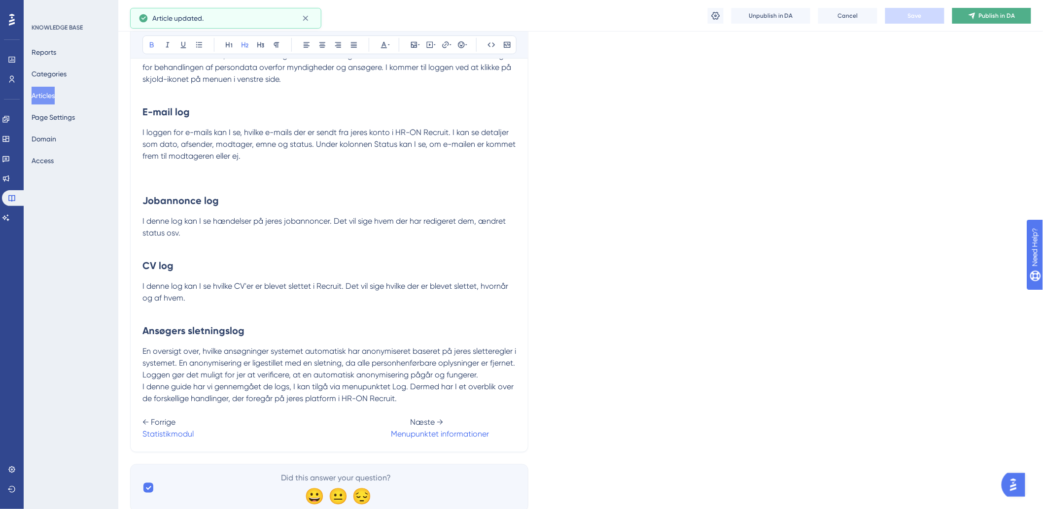
click at [983, 15] on span "Publish in DA" at bounding box center [997, 16] width 36 height 8
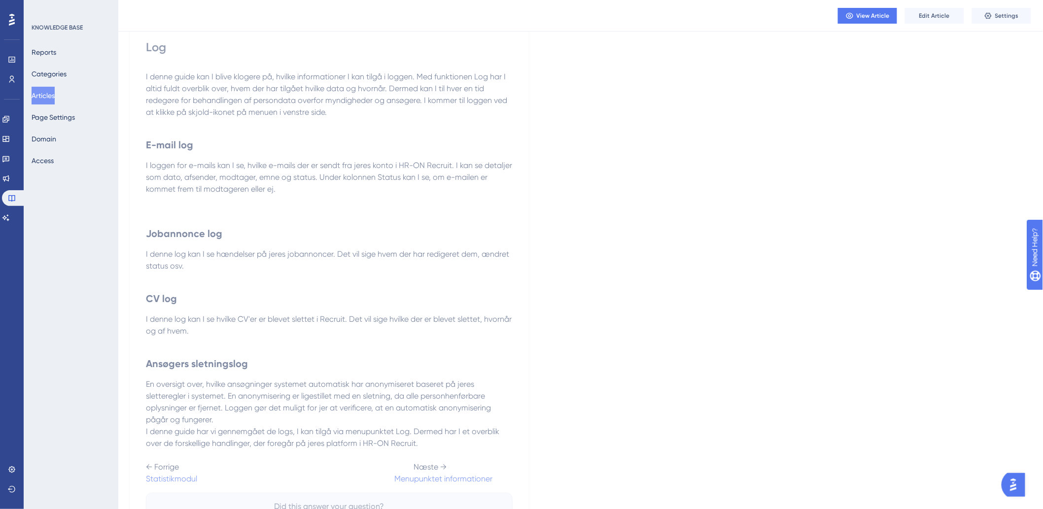
scroll to position [169, 0]
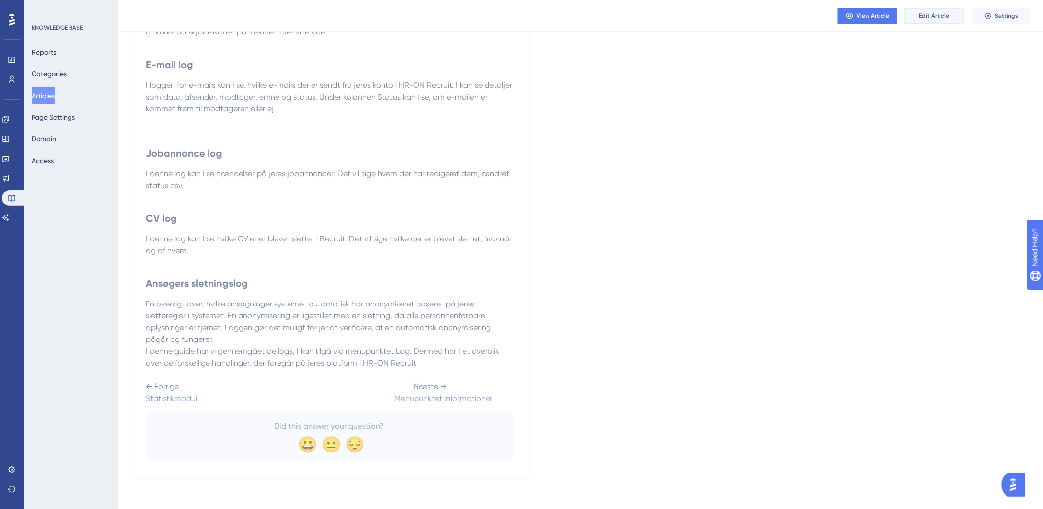
drag, startPoint x: 949, startPoint y: 14, endPoint x: 943, endPoint y: 28, distance: 15.0
click at [949, 14] on button "Edit Article" at bounding box center [934, 16] width 59 height 16
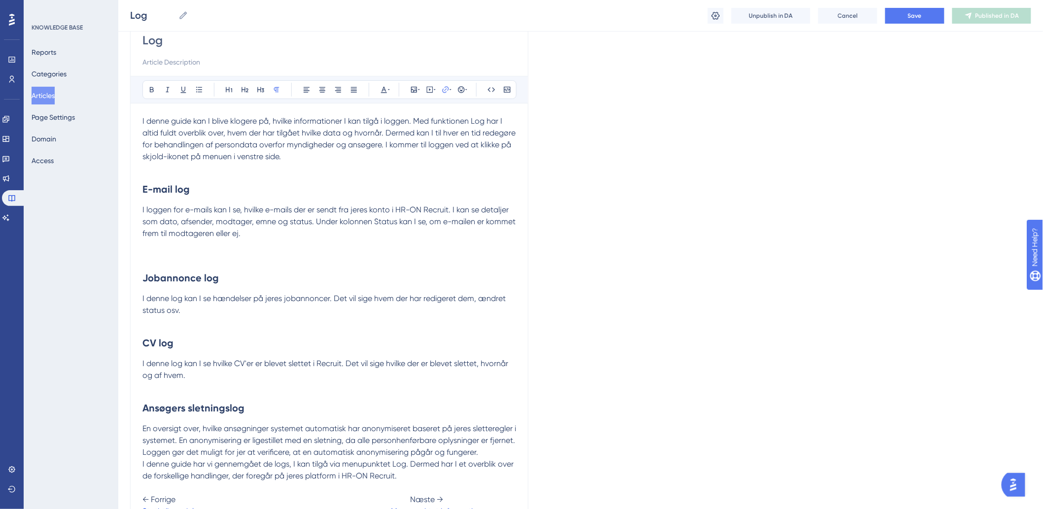
scroll to position [208, 0]
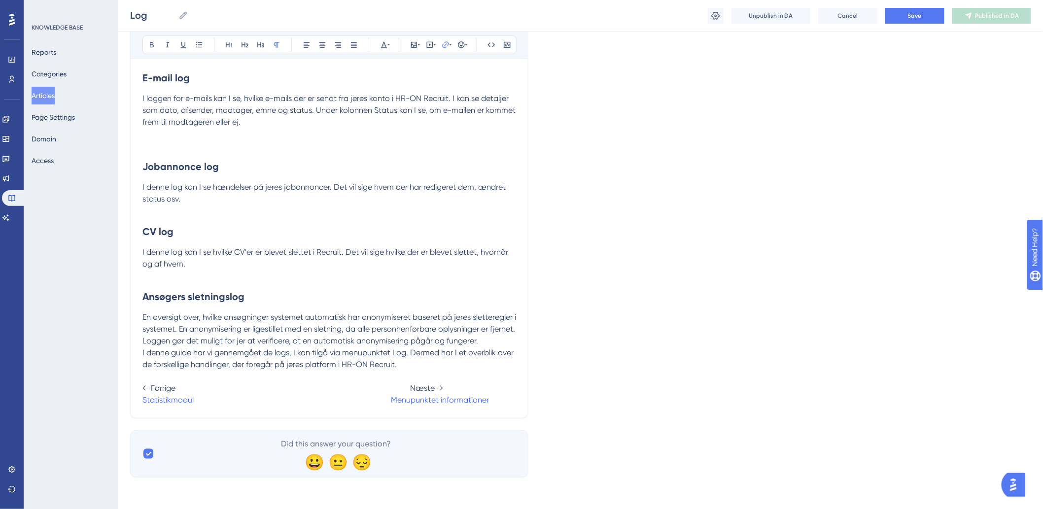
click at [381, 406] on p "I denne guide har vi gennemgået de logs, I kan tilgå via menupunktet Log. Derme…" at bounding box center [329, 376] width 374 height 59
click at [407, 386] on span "← Forrige Næste →" at bounding box center [292, 388] width 301 height 9
click at [917, 18] on span "Save" at bounding box center [915, 16] width 14 height 8
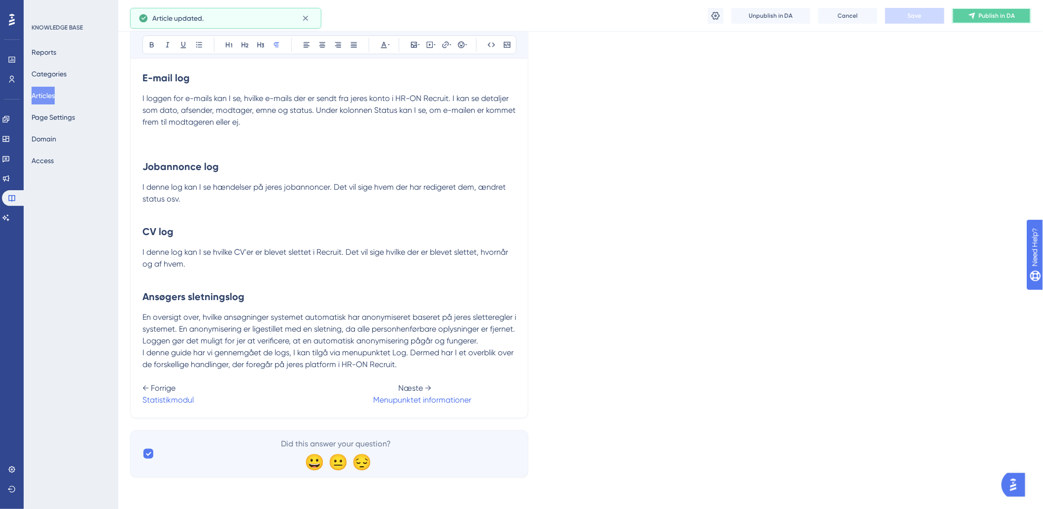
click at [969, 12] on icon at bounding box center [972, 16] width 8 height 8
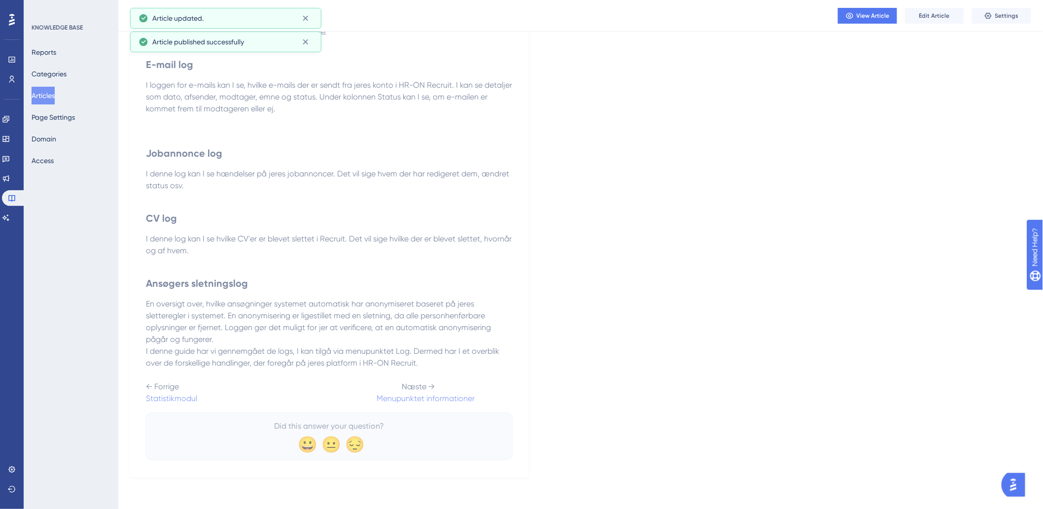
scroll to position [169, 0]
click at [55, 89] on button "Articles" at bounding box center [43, 96] width 23 height 18
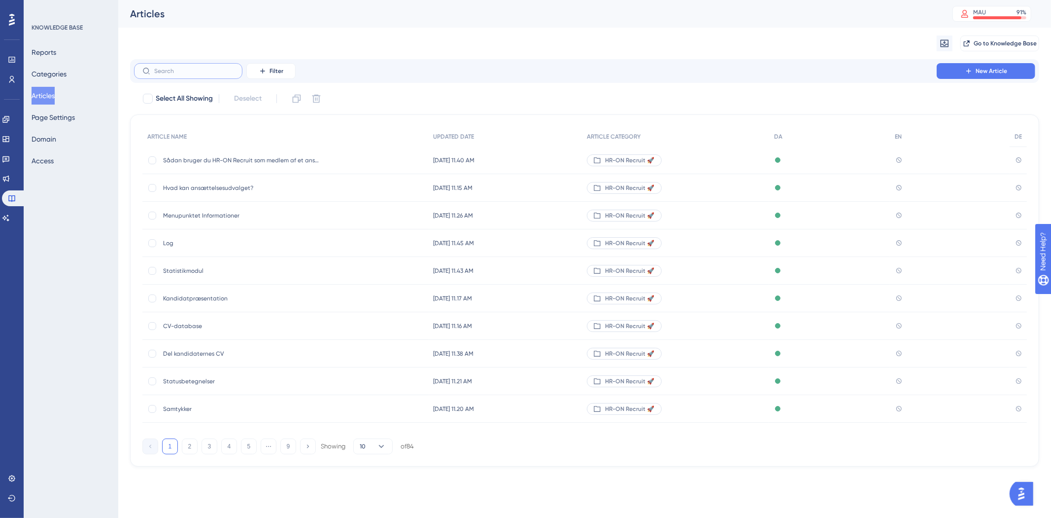
click at [198, 72] on input "text" at bounding box center [194, 71] width 80 height 7
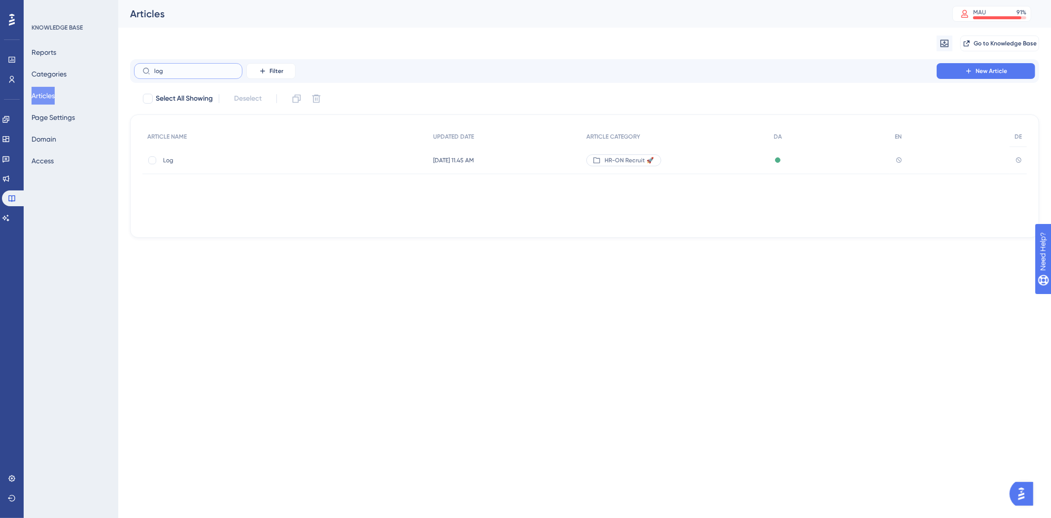
type input "log"
click at [197, 166] on div "Log Log" at bounding box center [242, 160] width 158 height 28
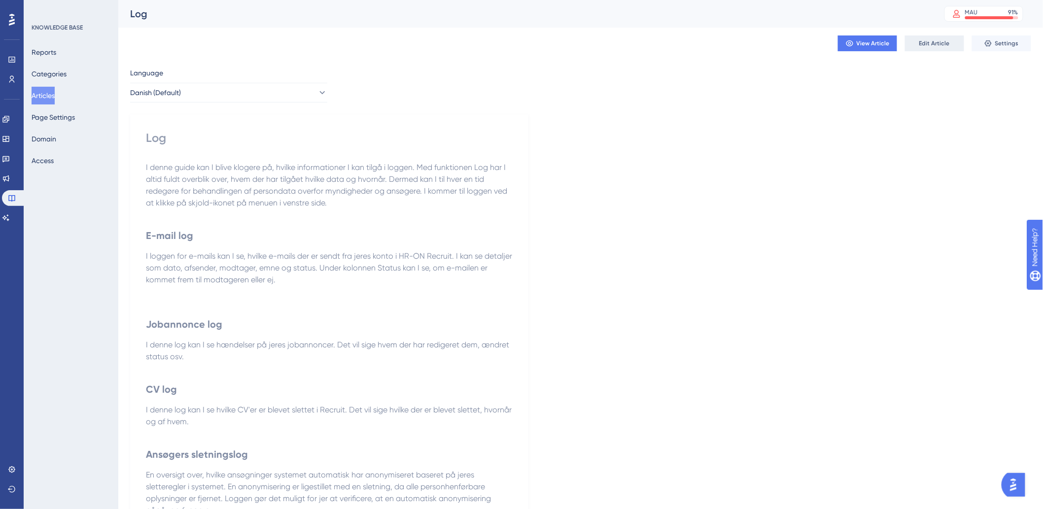
click at [928, 40] on span "Edit Article" at bounding box center [934, 43] width 31 height 8
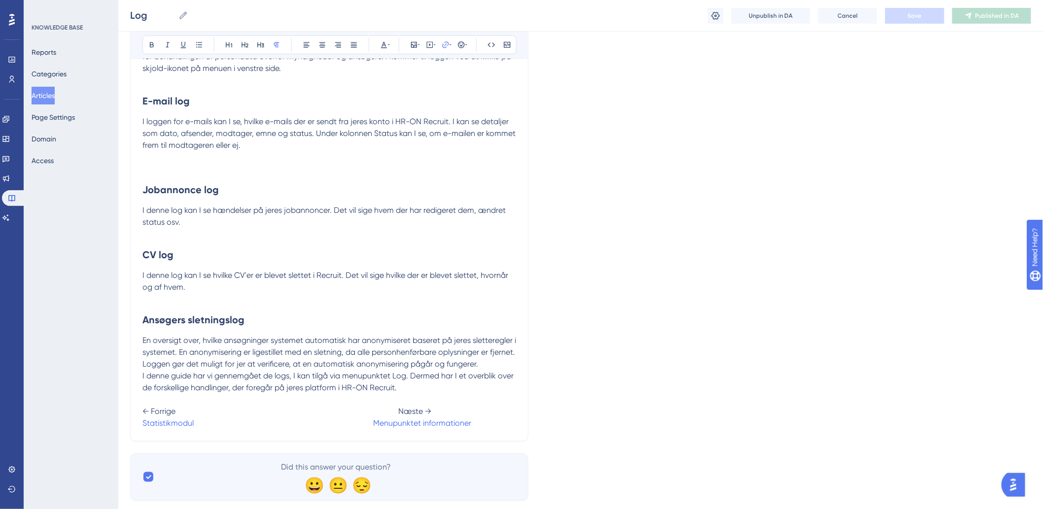
scroll to position [208, 0]
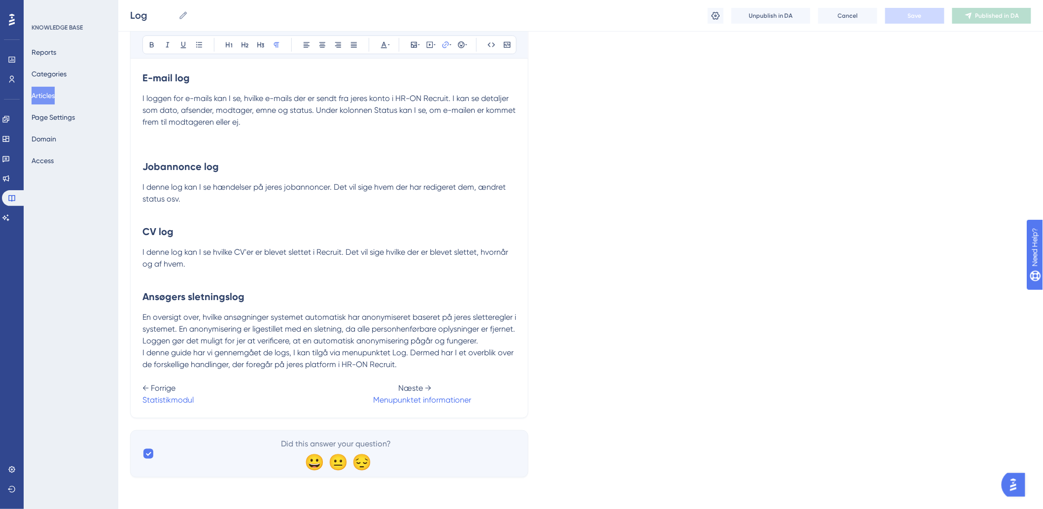
click at [367, 392] on p "I denne guide har vi gennemgået de logs, I kan tilgå via menupunktet Log. Derme…" at bounding box center [329, 376] width 374 height 59
click at [367, 403] on span at bounding box center [283, 399] width 179 height 9
click at [892, 18] on button "Save" at bounding box center [914, 16] width 59 height 16
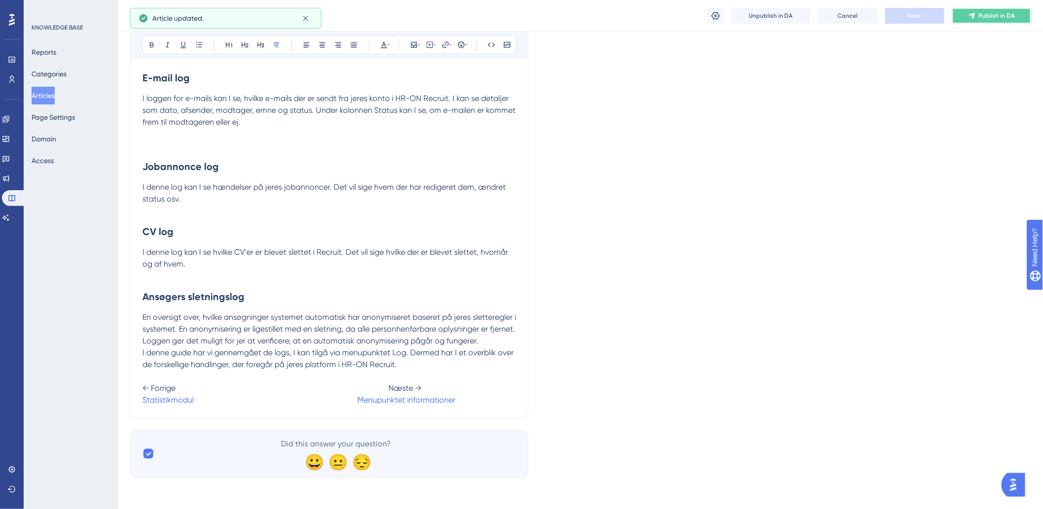
click at [986, 12] on span "Publish in DA" at bounding box center [997, 16] width 36 height 8
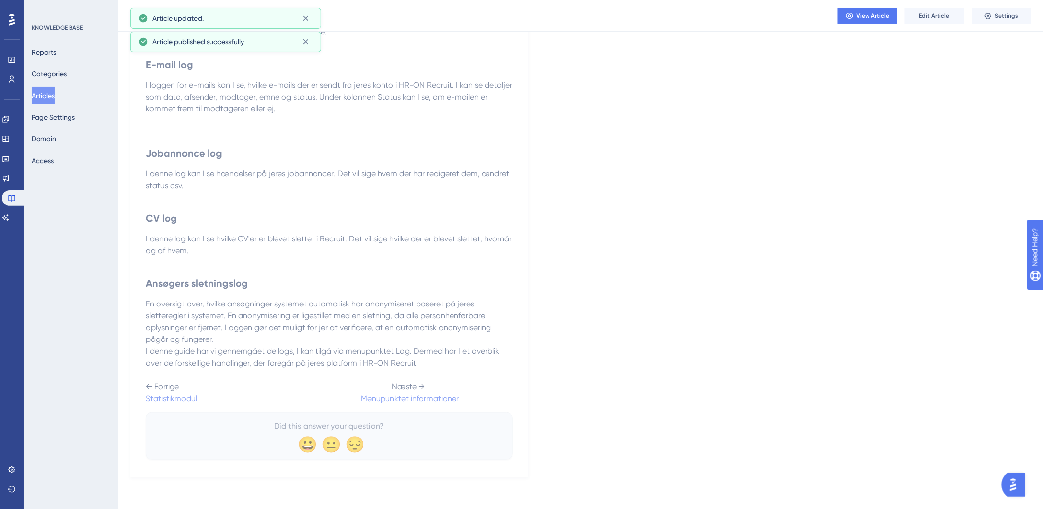
scroll to position [59, 0]
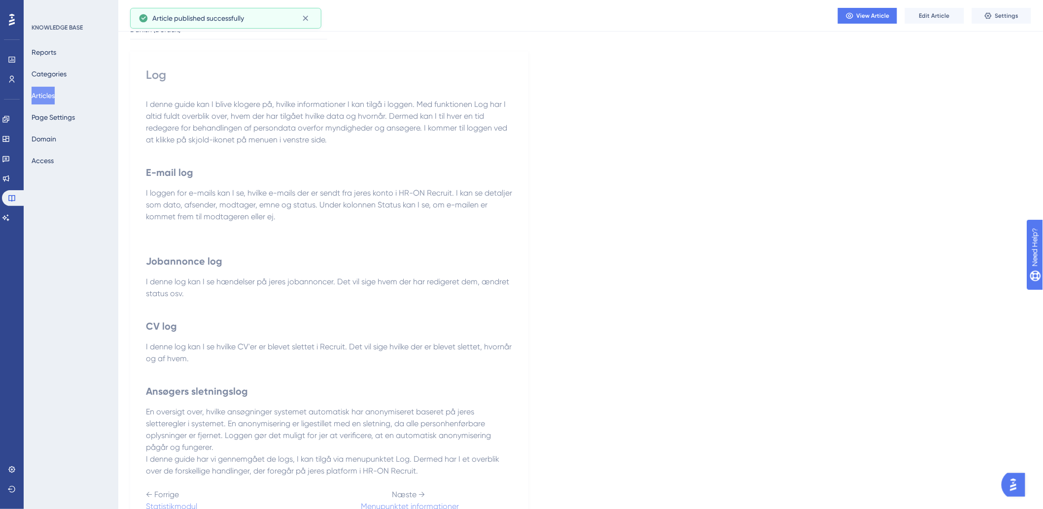
drag, startPoint x: 35, startPoint y: 95, endPoint x: 12, endPoint y: 110, distance: 27.8
click at [35, 95] on button "Articles" at bounding box center [43, 96] width 23 height 18
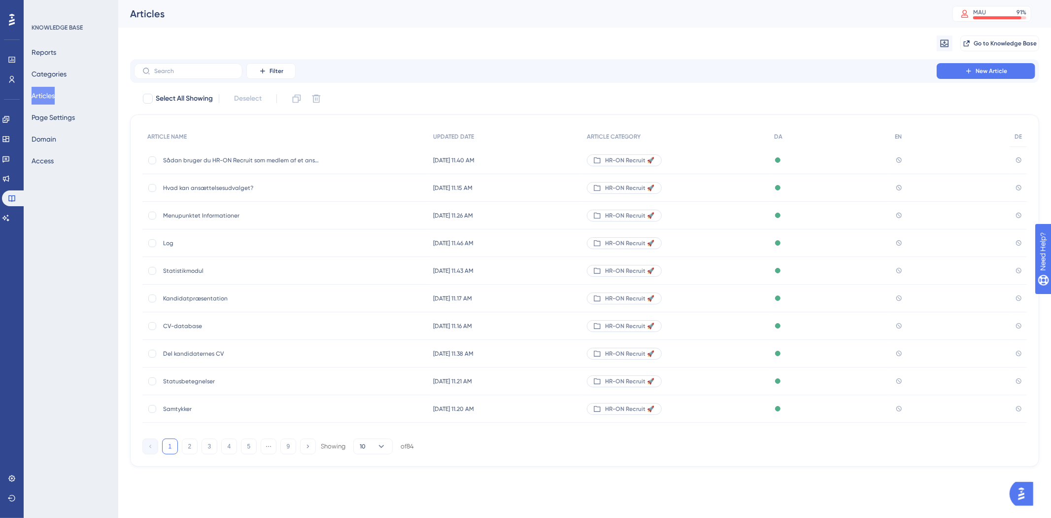
click at [201, 61] on div "Performance Users Engagement Widgets Feedback Product Updates Knowledge Base AI…" at bounding box center [584, 241] width 933 height 482
click at [201, 61] on div "Filter New Article" at bounding box center [584, 71] width 909 height 24
click at [201, 65] on label at bounding box center [188, 71] width 108 height 16
click at [201, 68] on input "text" at bounding box center [194, 71] width 80 height 7
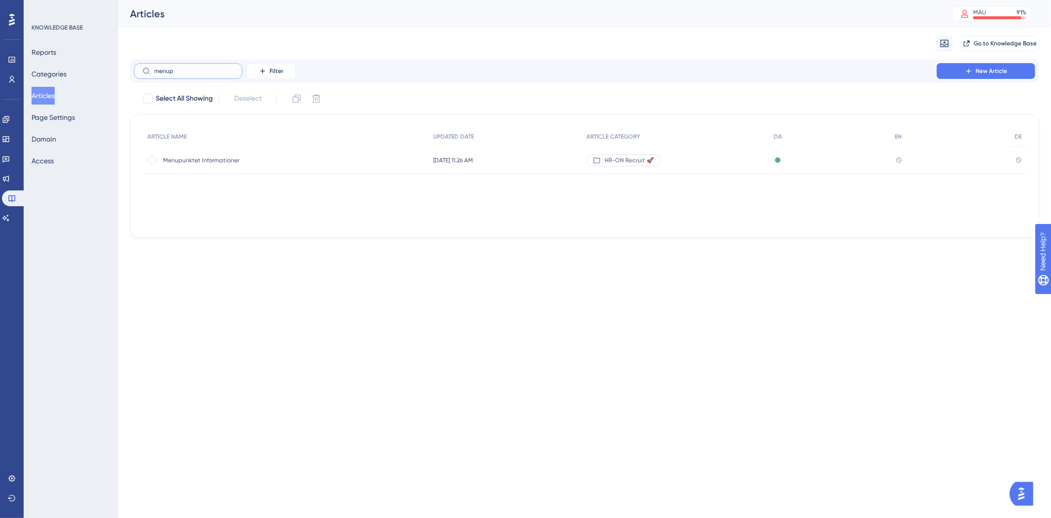
type input "menup"
click at [224, 155] on div "Menupunktet Informationer Menupunktet Informationer" at bounding box center [242, 160] width 158 height 28
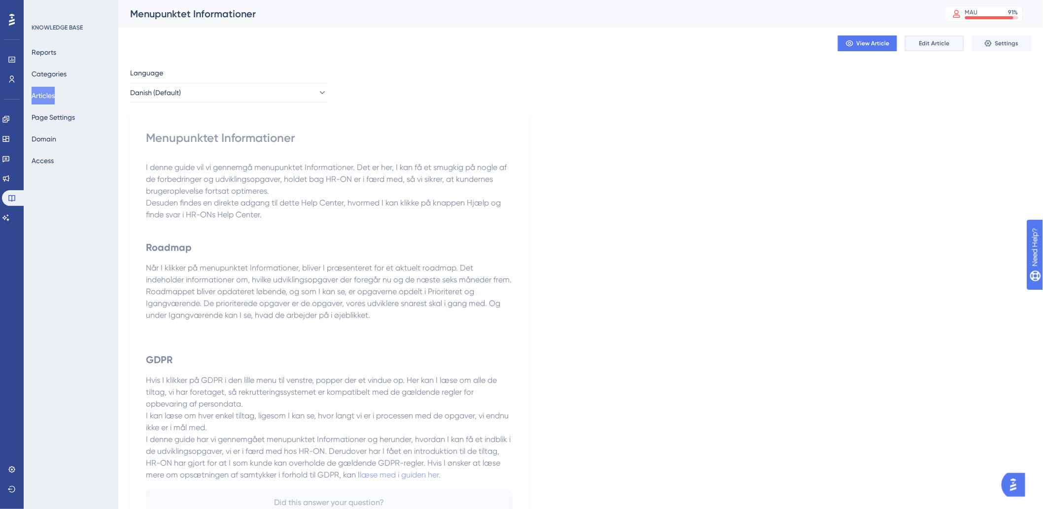
click at [932, 38] on button "Edit Article" at bounding box center [934, 43] width 59 height 16
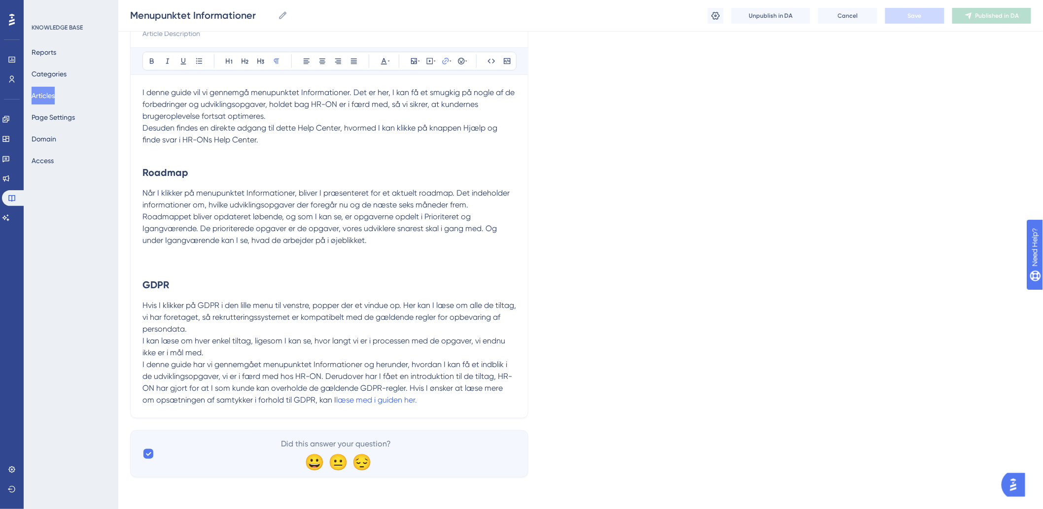
scroll to position [124, 0]
click at [442, 402] on p "I denne guide har vi gennemgået menupunktet Informationer og herunder, hvordan …" at bounding box center [329, 382] width 374 height 47
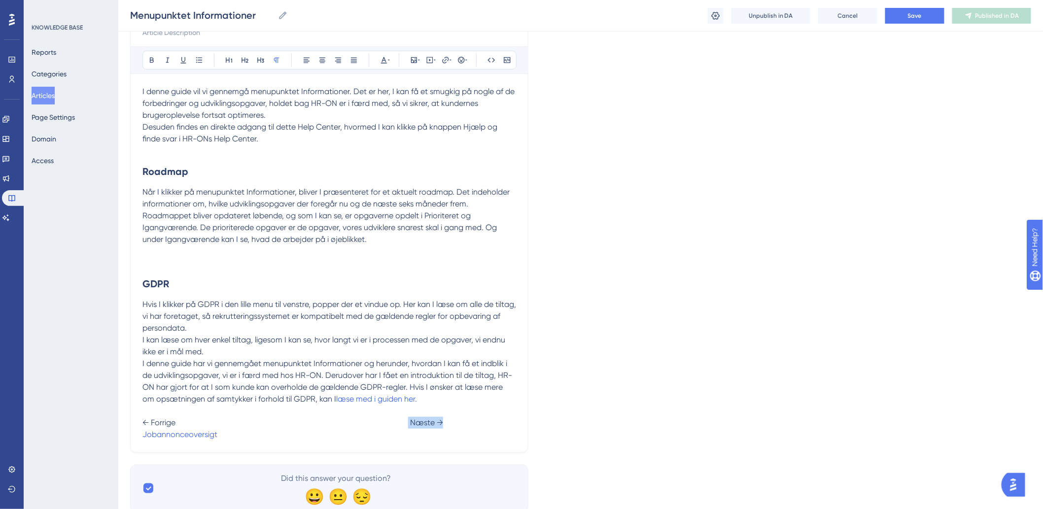
drag, startPoint x: 459, startPoint y: 421, endPoint x: 408, endPoint y: 423, distance: 51.8
click at [408, 423] on p "I denne guide har vi gennemgået menupunktet Informationer og herunder, hvordan …" at bounding box center [329, 399] width 374 height 83
drag, startPoint x: 222, startPoint y: 437, endPoint x: 134, endPoint y: 445, distance: 88.1
click at [134, 445] on div "Menupunktet Informationer Bold Italic Underline Bullet Point Heading 1 Heading …" at bounding box center [329, 220] width 398 height 466
click at [155, 421] on span "← Forrige" at bounding box center [158, 422] width 33 height 9
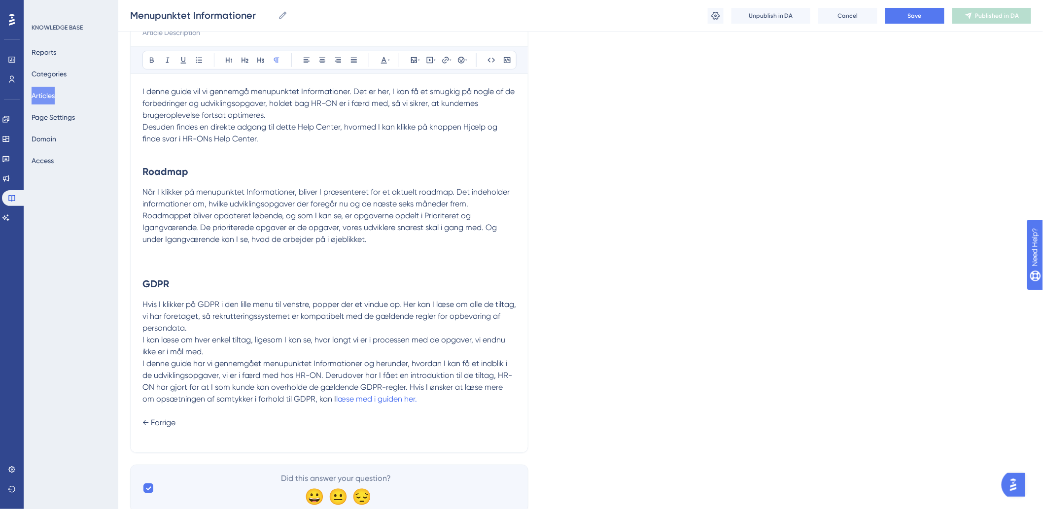
click at [155, 435] on span at bounding box center [204, 434] width 124 height 9
click at [154, 433] on span "Log" at bounding box center [149, 434] width 14 height 9
drag, startPoint x: 166, startPoint y: 439, endPoint x: 146, endPoint y: 445, distance: 20.1
click at [146, 445] on div "Menupunktet Informationer Bold Italic Underline Bullet Point Heading 1 Heading …" at bounding box center [329, 220] width 398 height 466
click at [440, 61] on button at bounding box center [446, 60] width 14 height 14
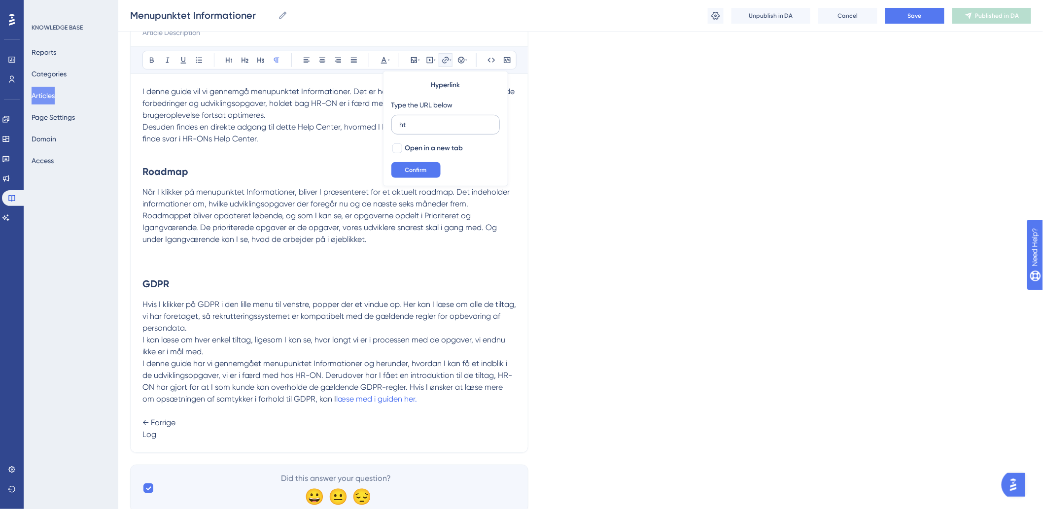
type input "h"
type input "https://help.hr-on.com/da/articles/15222-log"
click at [397, 170] on button "Confirm" at bounding box center [415, 170] width 49 height 16
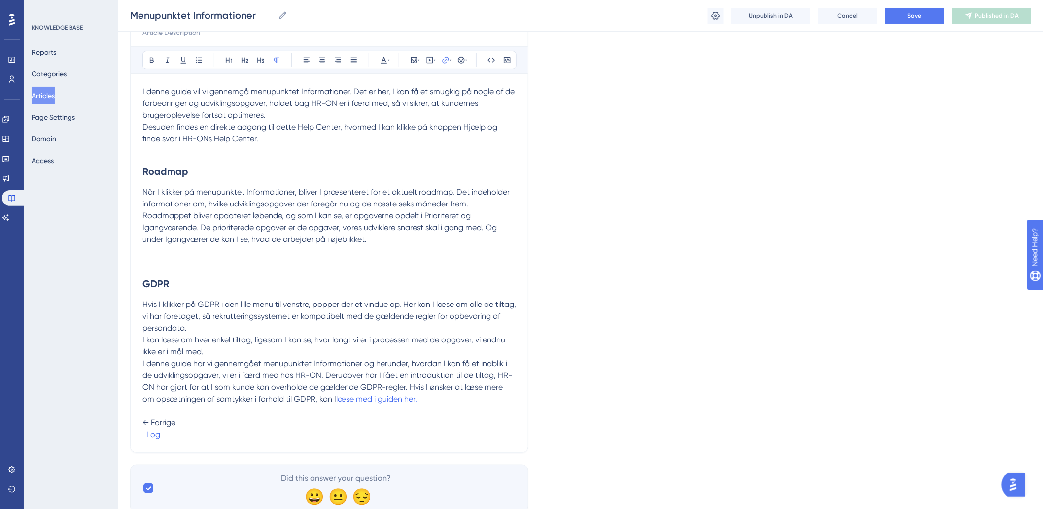
click at [342, 340] on span "I kan læse om hver enkel tiltag, ligesom I kan se, hvor langt vi er i processen…" at bounding box center [324, 345] width 365 height 21
click at [925, 12] on button "Save" at bounding box center [914, 16] width 59 height 16
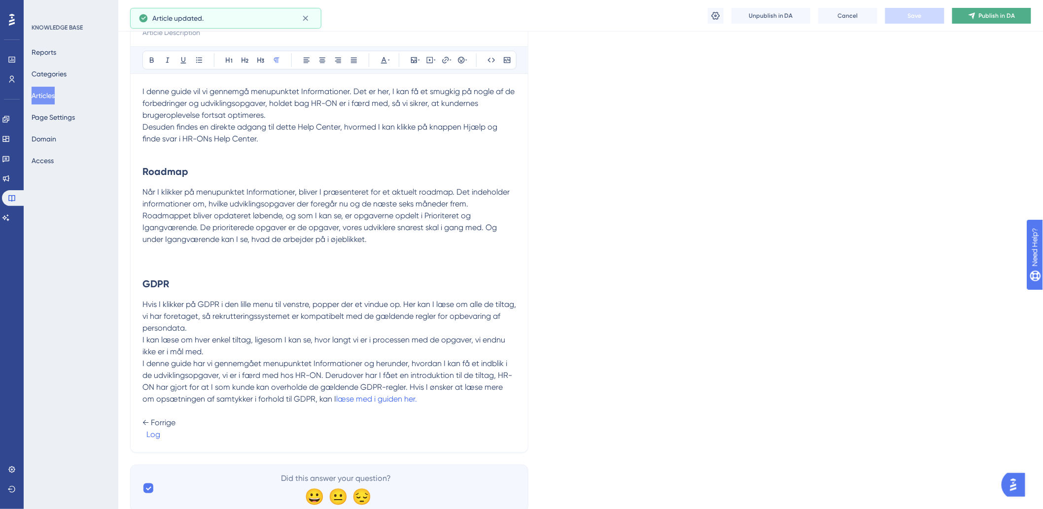
click at [988, 13] on span "Publish in DA" at bounding box center [997, 16] width 36 height 8
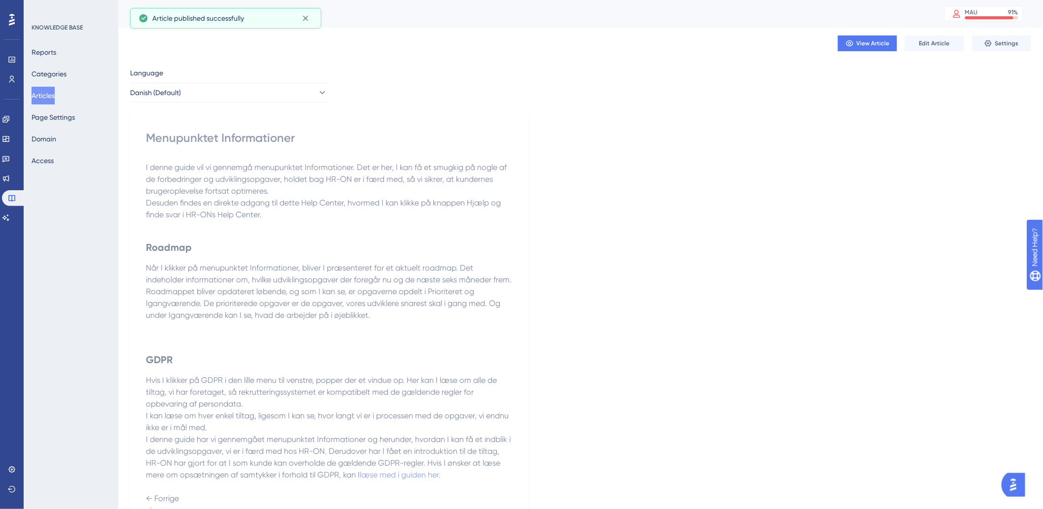
click at [48, 94] on button "Articles" at bounding box center [43, 96] width 23 height 18
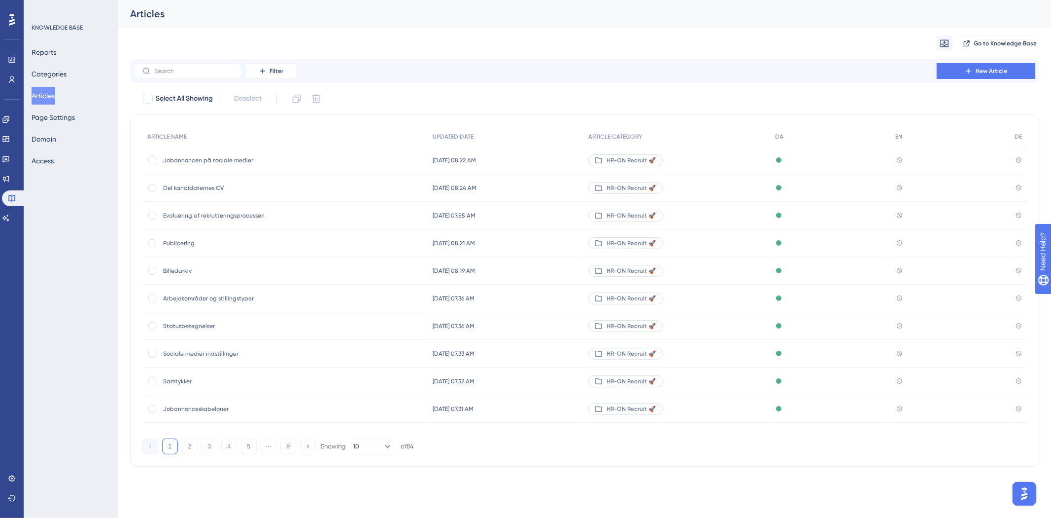
click at [51, 98] on button "Articles" at bounding box center [43, 96] width 23 height 18
